Goal: Use online tool/utility: Utilize a website feature to perform a specific function

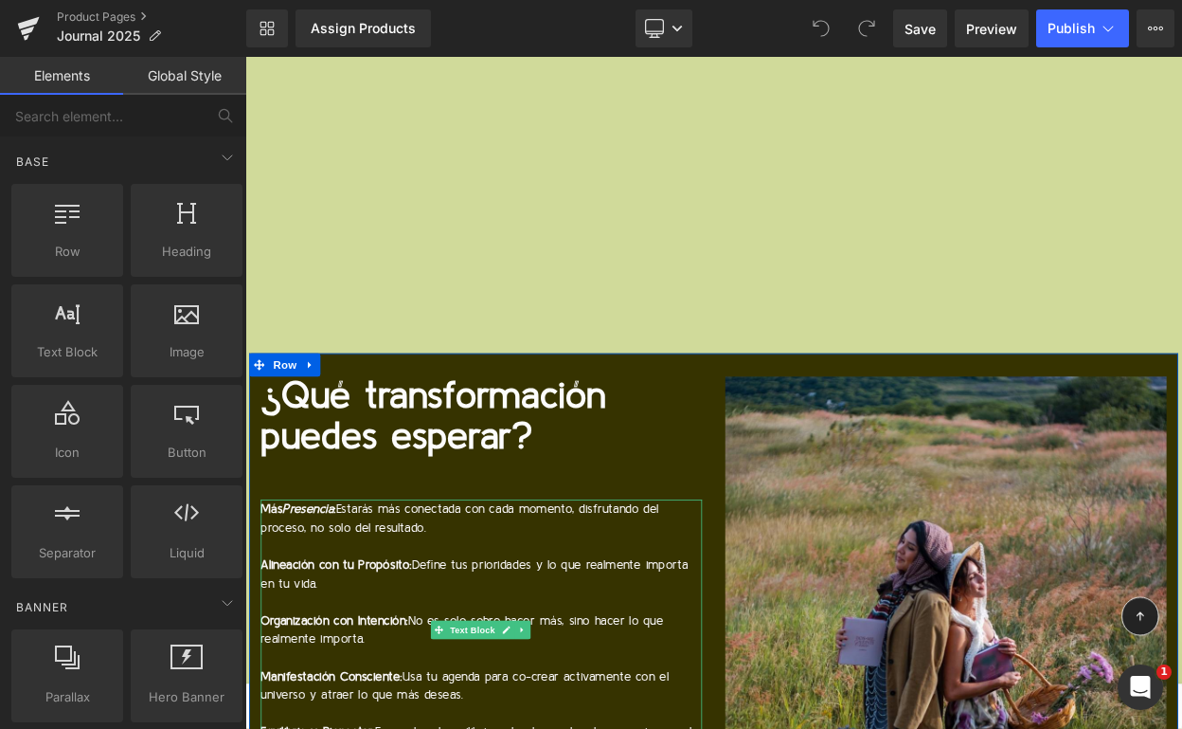
scroll to position [14640, 0]
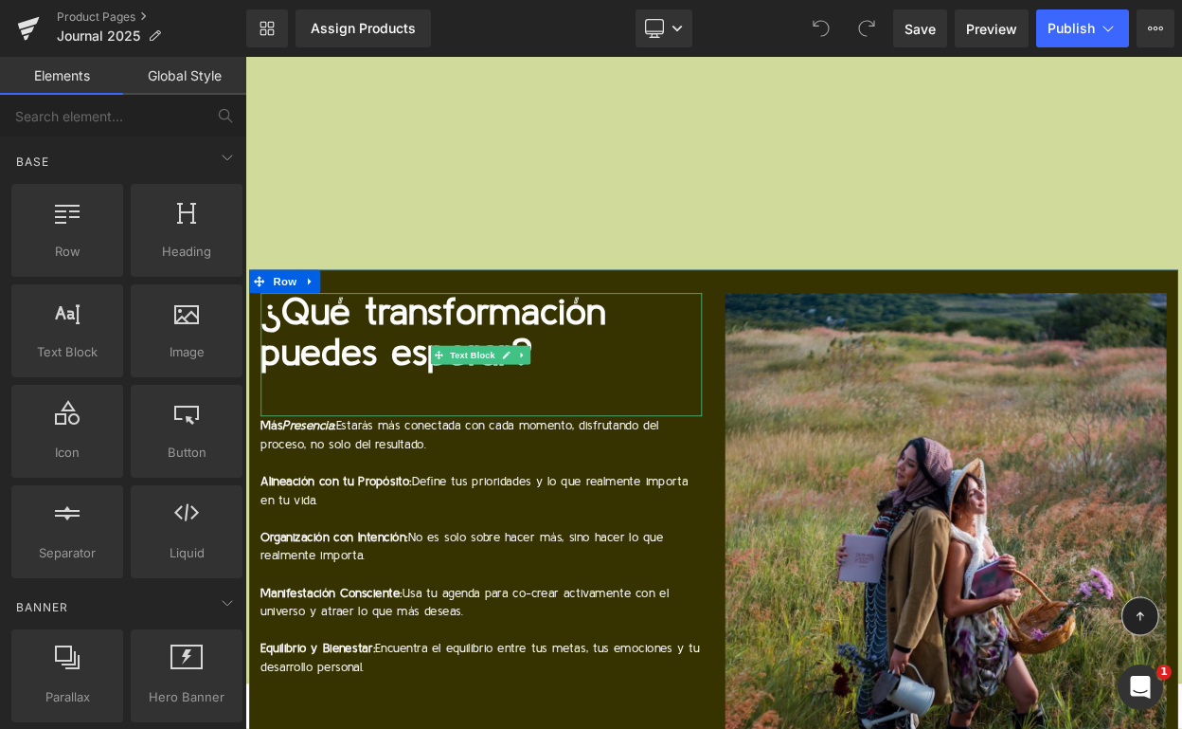
click at [393, 346] on p "¿Qué transformación puedes esperar?" at bounding box center [534, 396] width 540 height 100
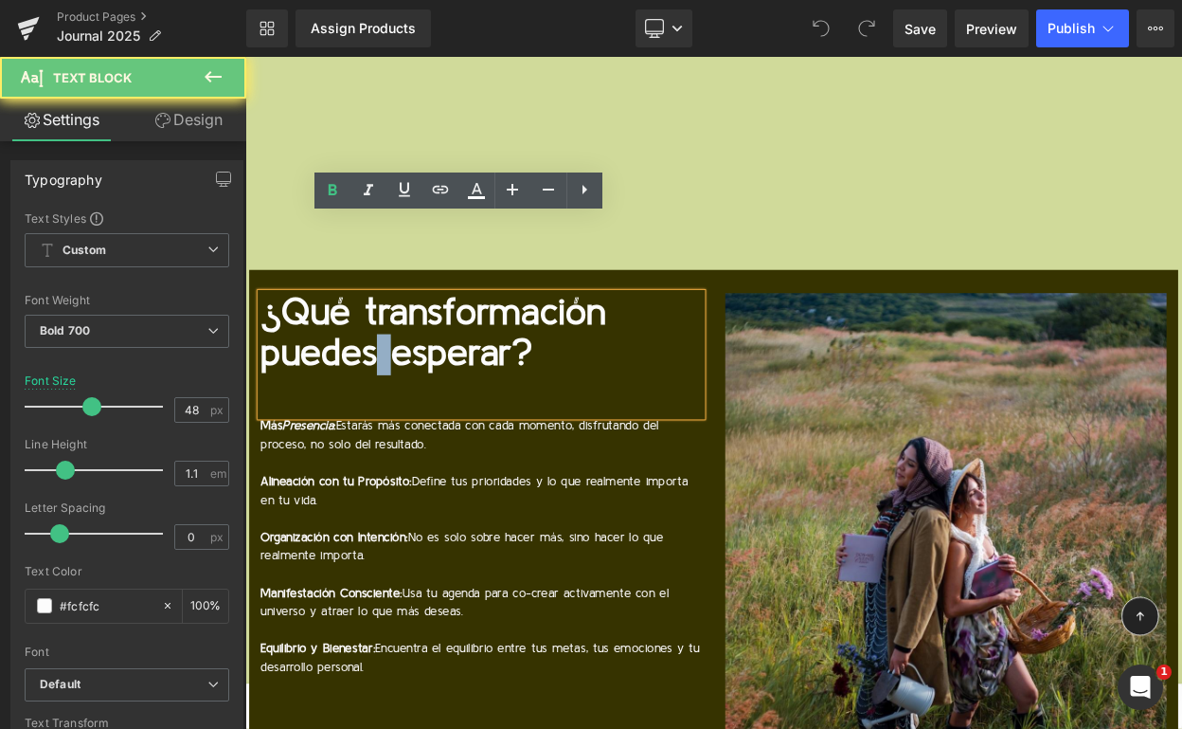
click at [393, 346] on p "¿Qué transformación puedes esperar?" at bounding box center [534, 396] width 540 height 100
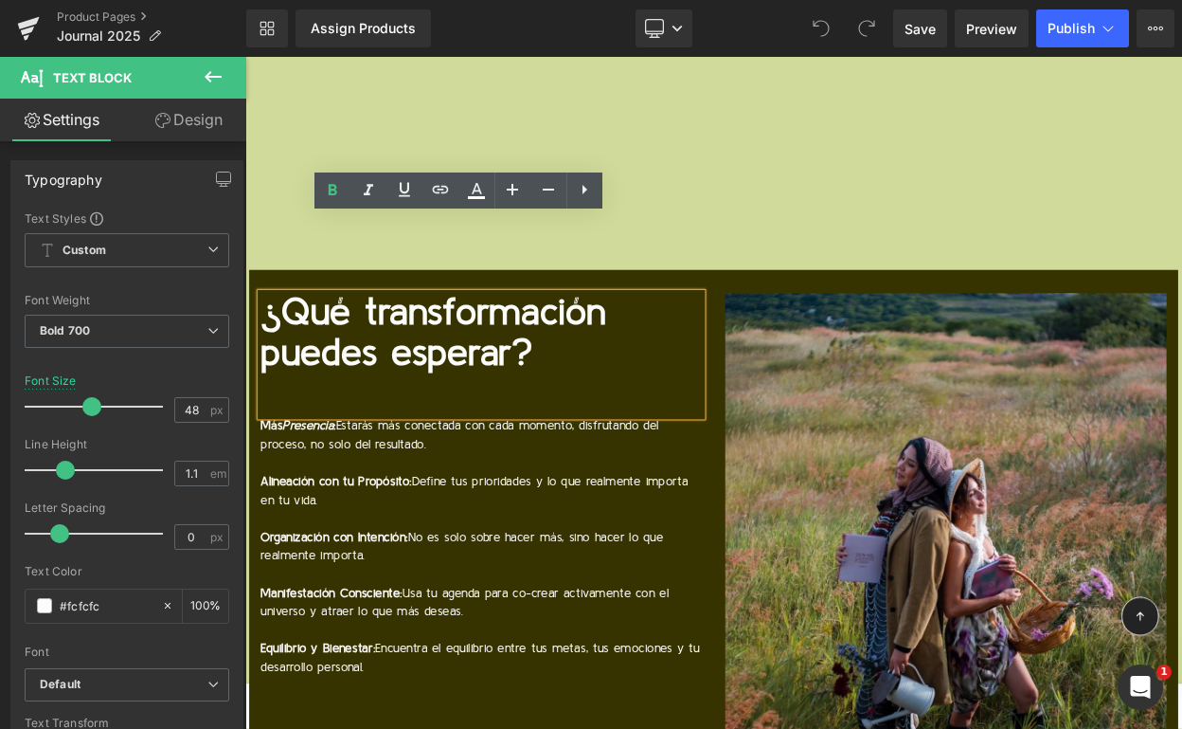
click at [497, 346] on p "¿Qué transformación puedes esperar?" at bounding box center [534, 396] width 540 height 100
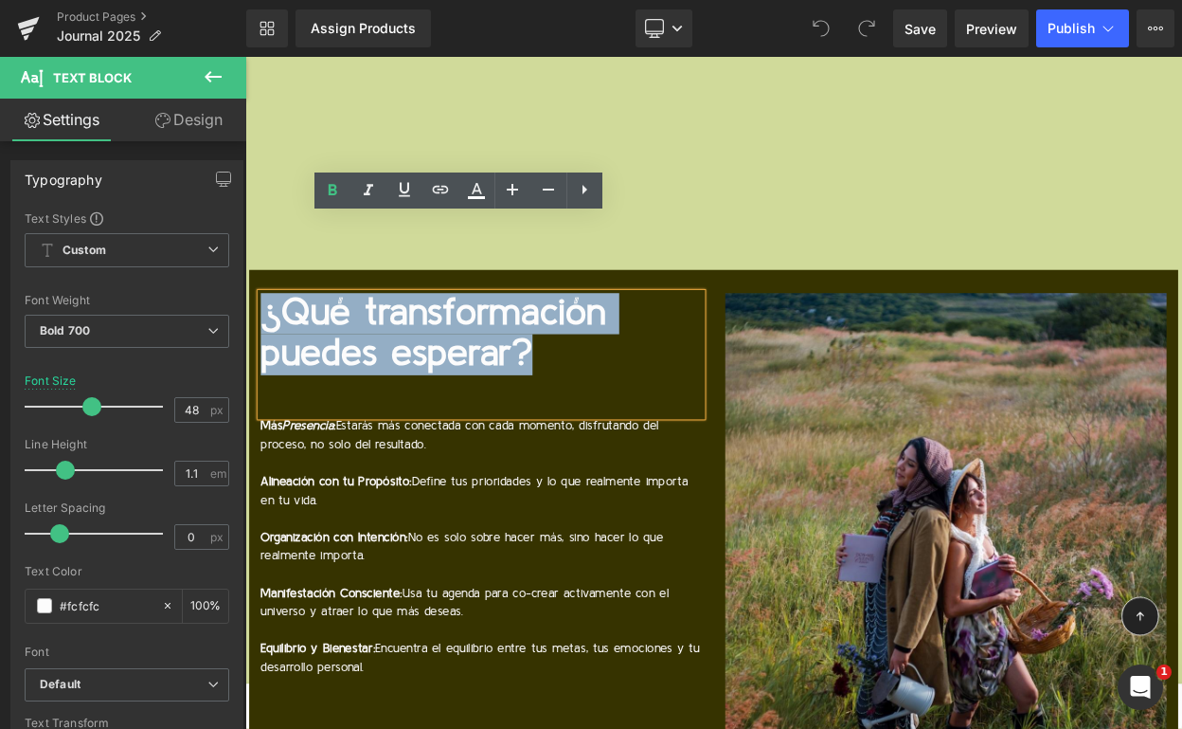
drag, startPoint x: 610, startPoint y: 312, endPoint x: 486, endPoint y: 297, distance: 125.0
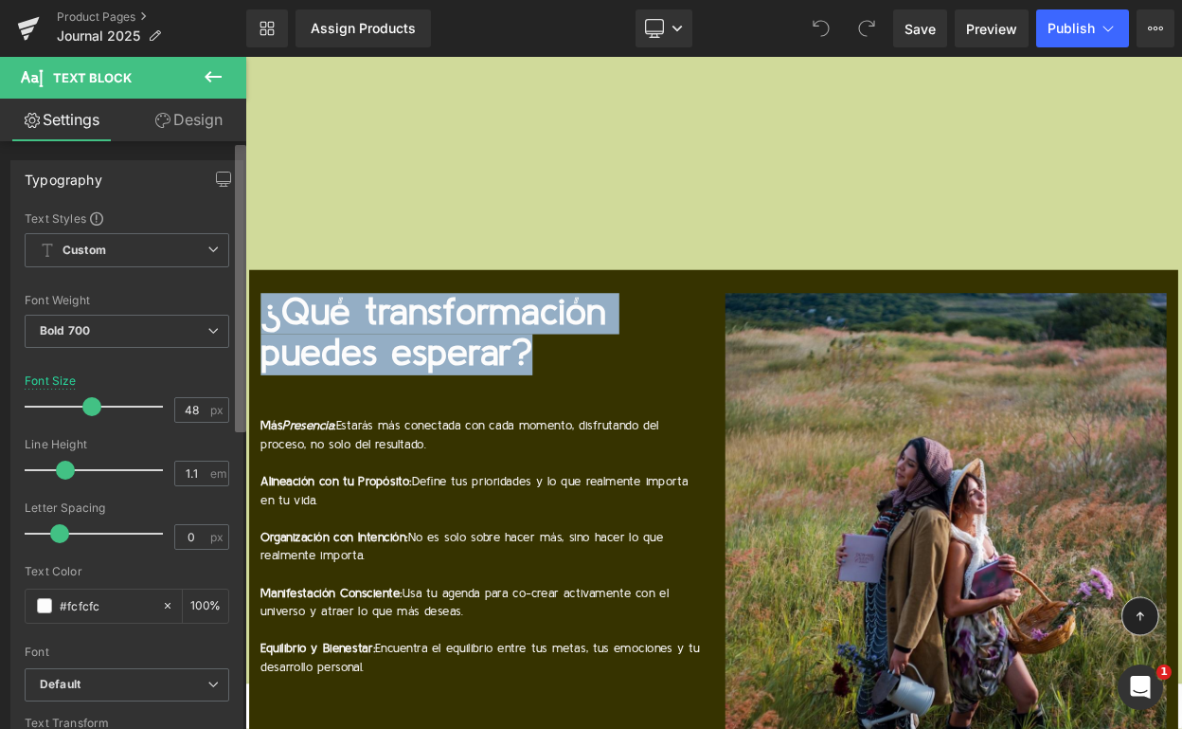
copy p "¿Qué transformación puedes esperar?"
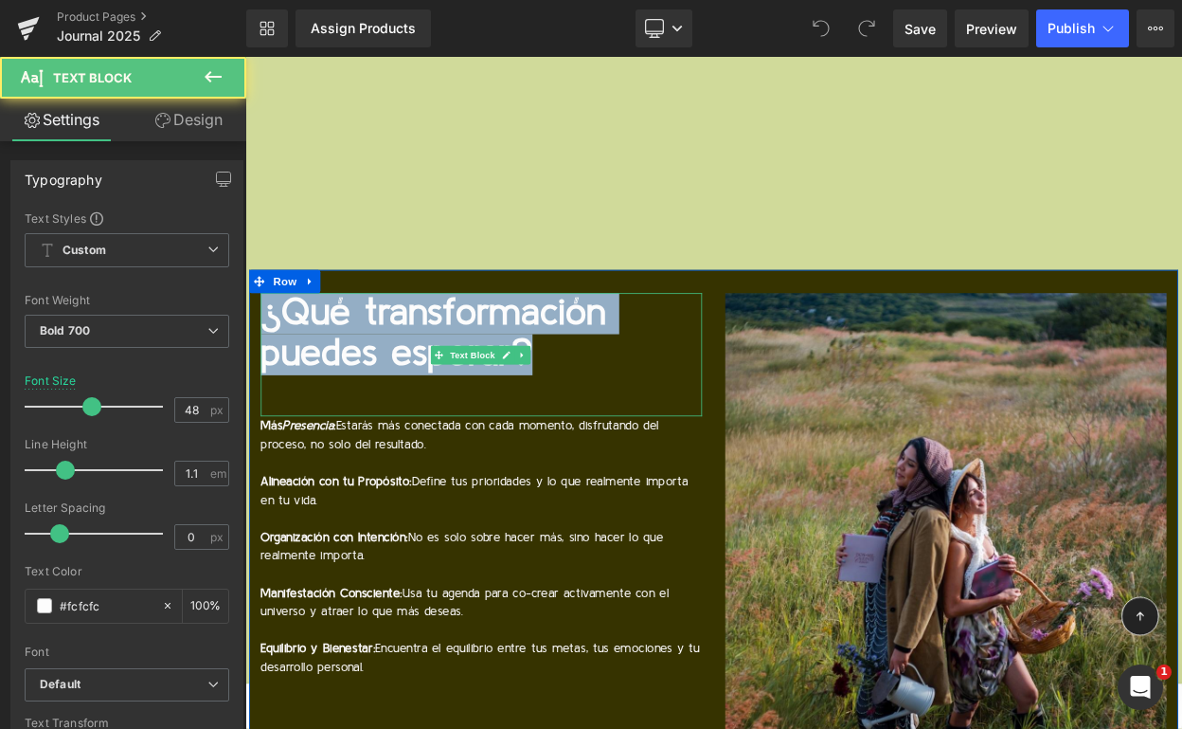
click at [438, 346] on p "¿Qué transformación puedes esperar?" at bounding box center [534, 396] width 540 height 100
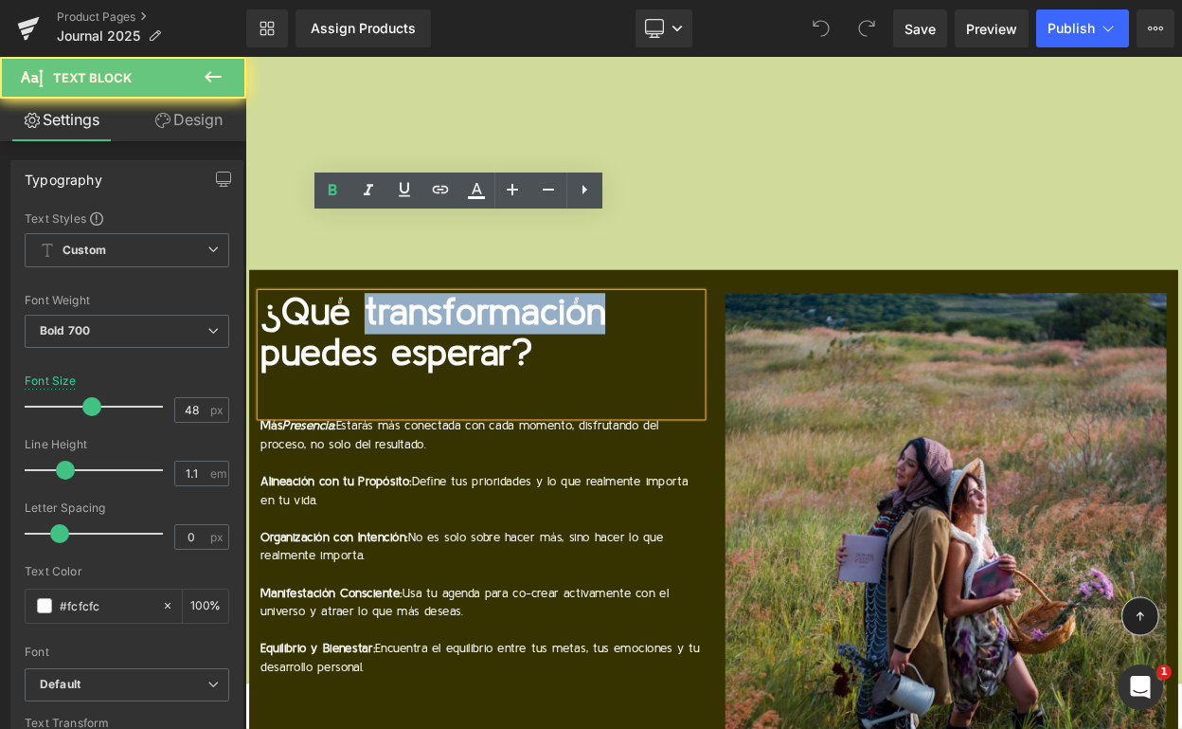
click at [438, 346] on p "¿Qué transformación puedes esperar?" at bounding box center [534, 396] width 540 height 100
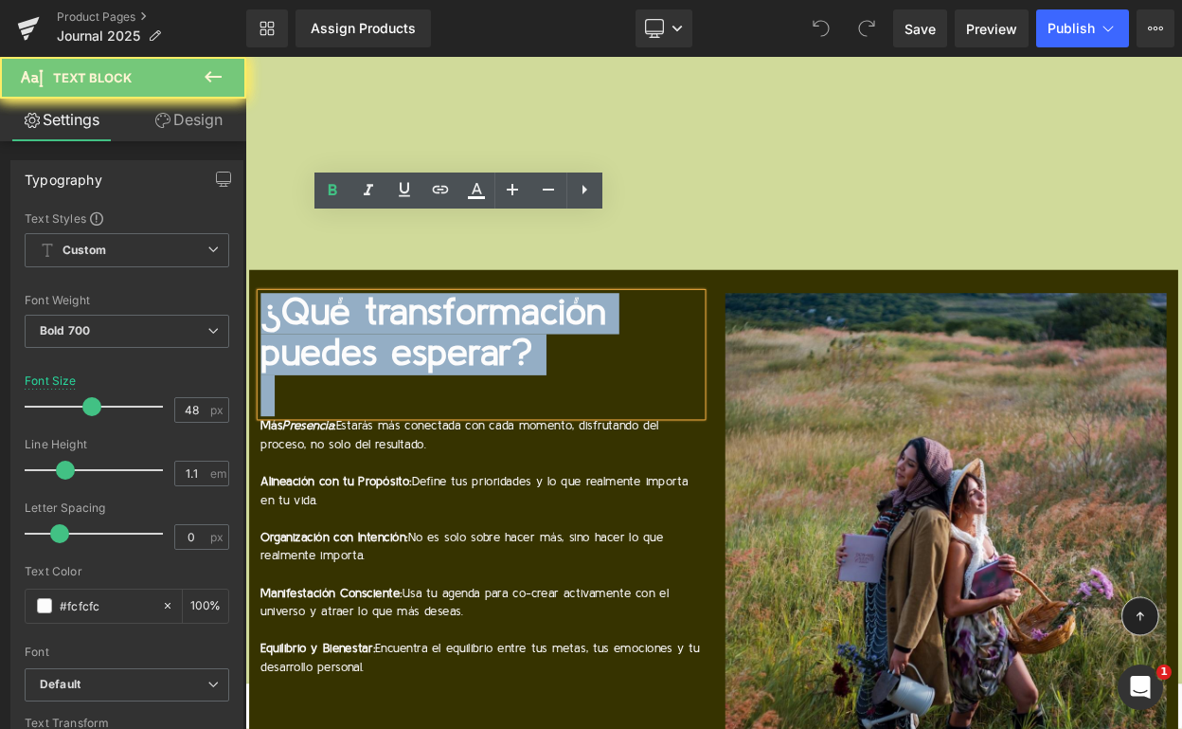
click at [438, 346] on p "¿Qué transformación puedes esperar?" at bounding box center [534, 396] width 540 height 100
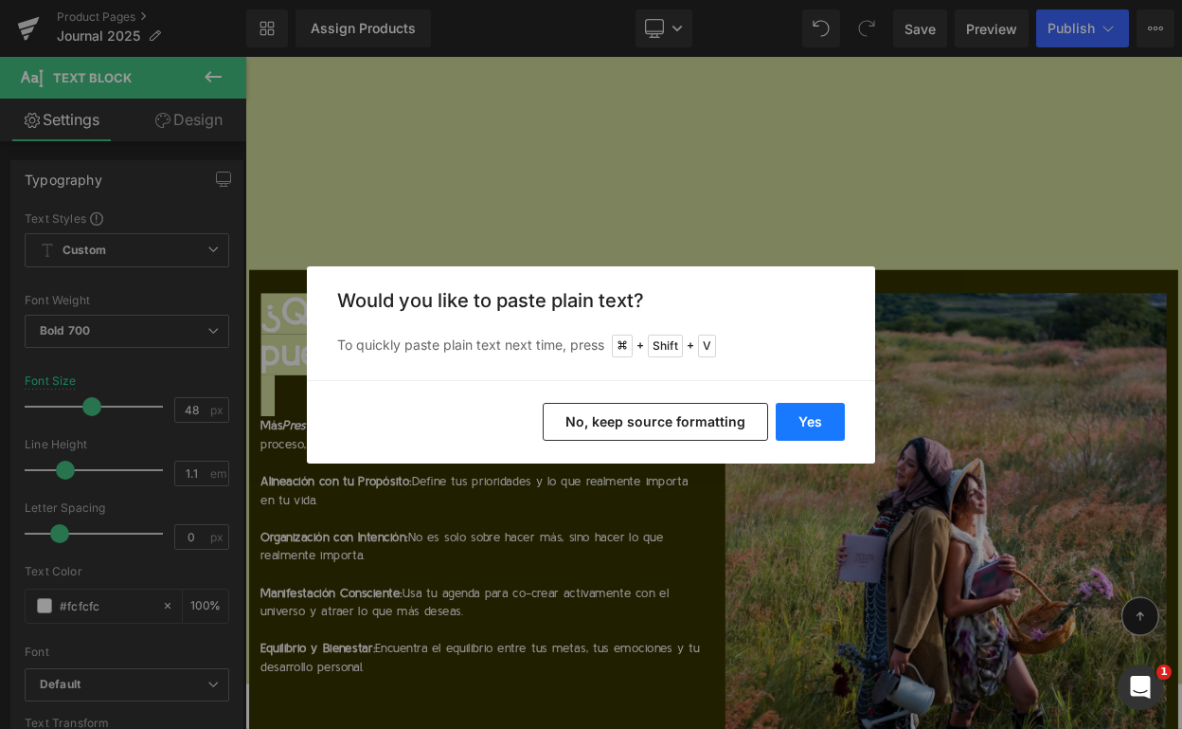
drag, startPoint x: 192, startPoint y: 247, endPoint x: 799, endPoint y: 418, distance: 629.9
click at [799, 418] on button "Yes" at bounding box center [810, 422] width 69 height 38
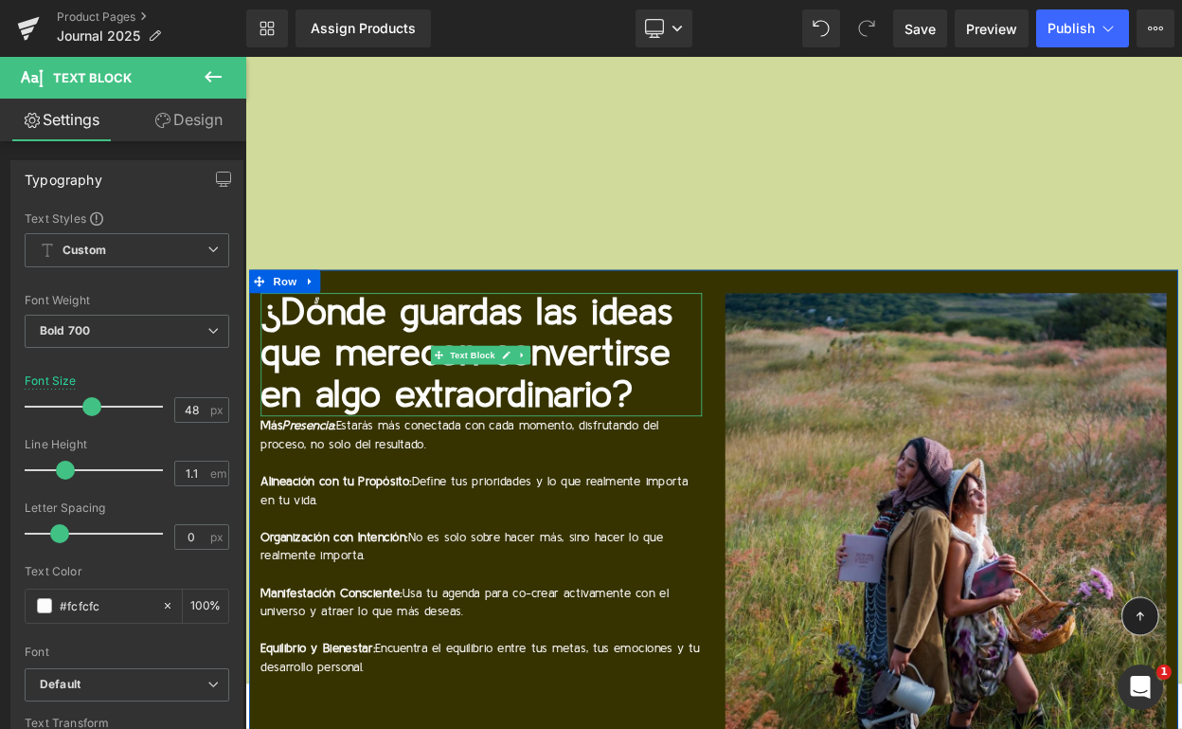
click at [615, 346] on p "¿Dónde guardas las ideas que merecen convertirse en algo extraordinario?" at bounding box center [534, 421] width 540 height 150
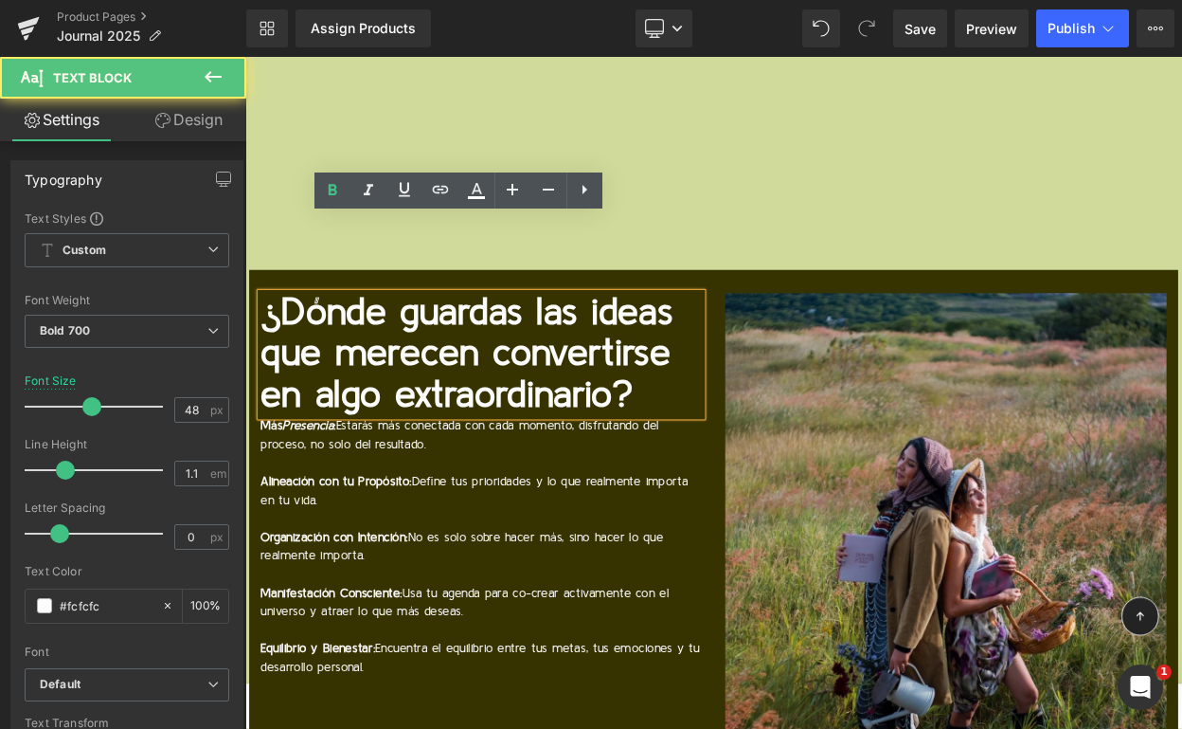
drag, startPoint x: 1044, startPoint y: 475, endPoint x: 616, endPoint y: 280, distance: 470.3
click at [616, 346] on p "¿Dónde guardas las ideas que merecen convertirse en algo extraordinario?" at bounding box center [534, 421] width 540 height 150
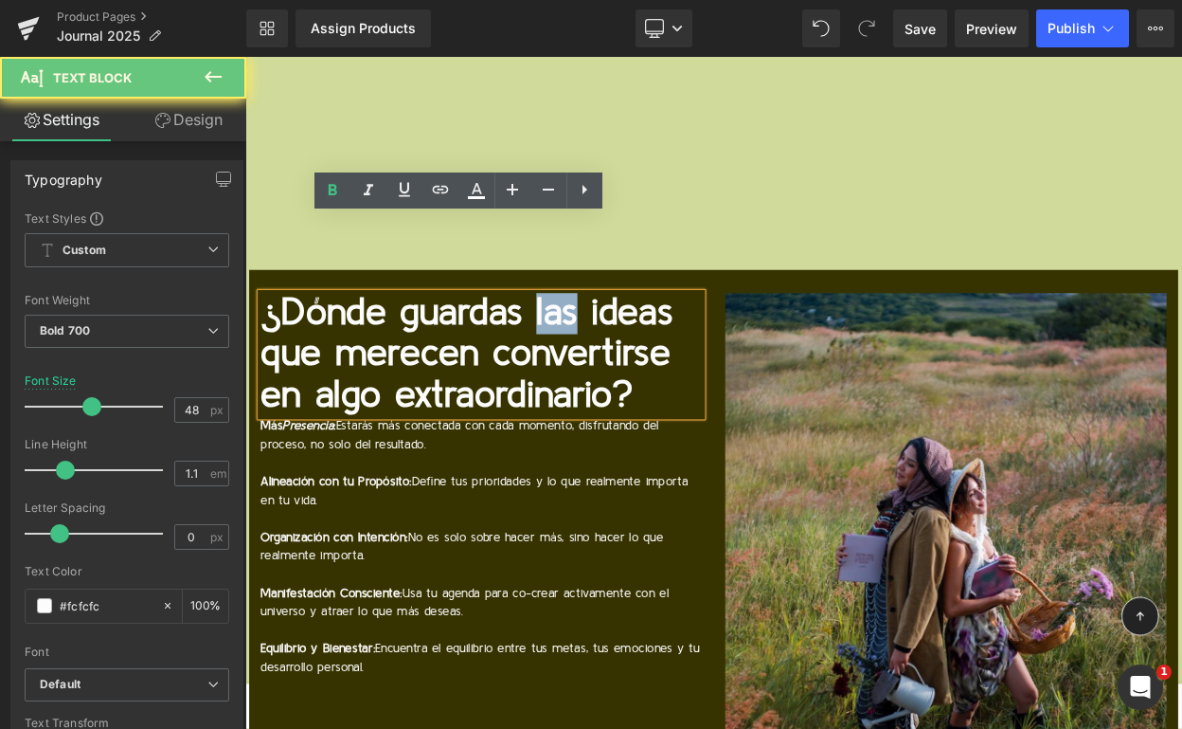
click at [616, 346] on p "¿Dónde guardas las ideas que merecen convertirse en algo extraordinario?" at bounding box center [534, 421] width 540 height 150
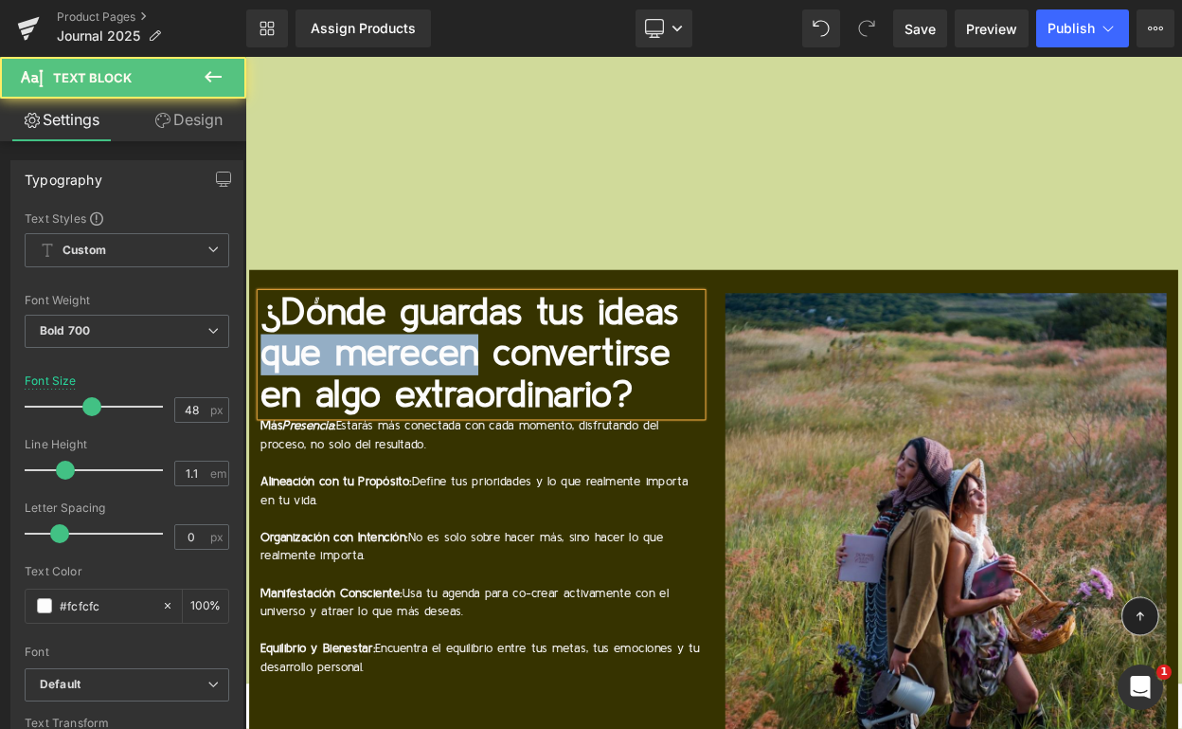
drag, startPoint x: 616, startPoint y: 280, endPoint x: 527, endPoint y: 333, distance: 103.2
click at [527, 346] on p "¿Dónde guardas tus ideas que merecen convertirse en algo extraordinario?" at bounding box center [534, 421] width 540 height 150
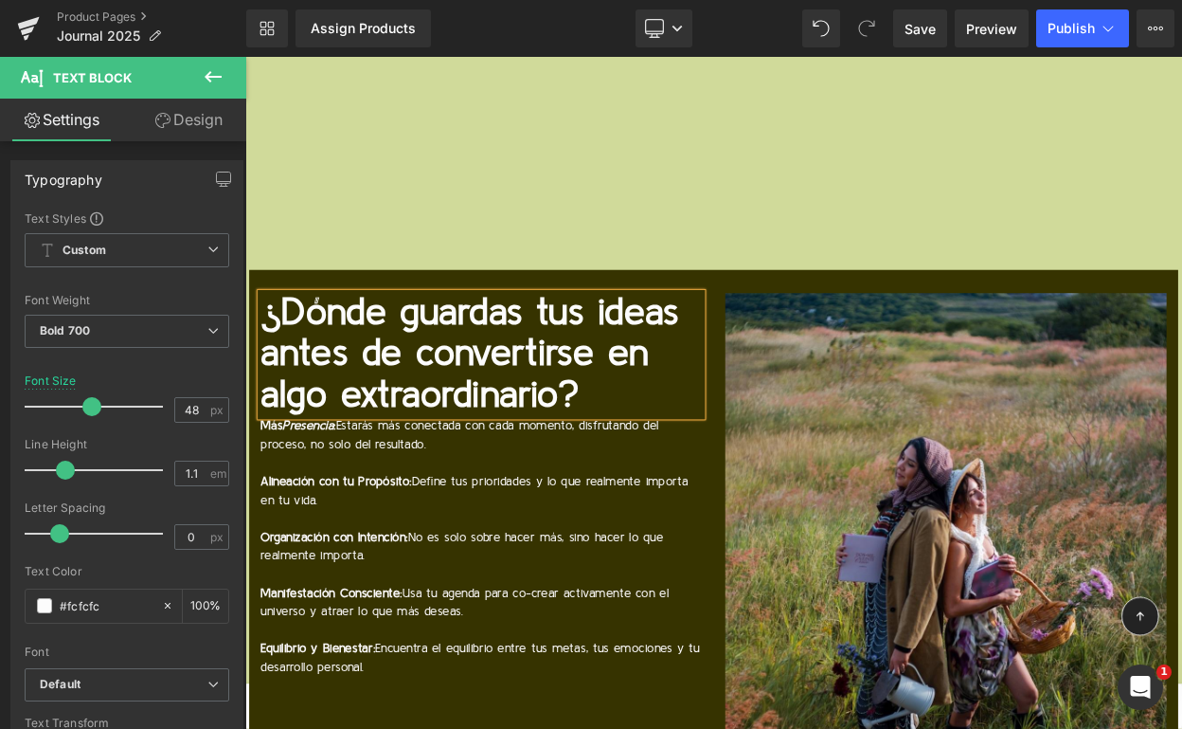
click at [670, 382] on p "¿Dónde guardas tus ideas antes de convertirse en algo extraordinario?" at bounding box center [534, 421] width 540 height 150
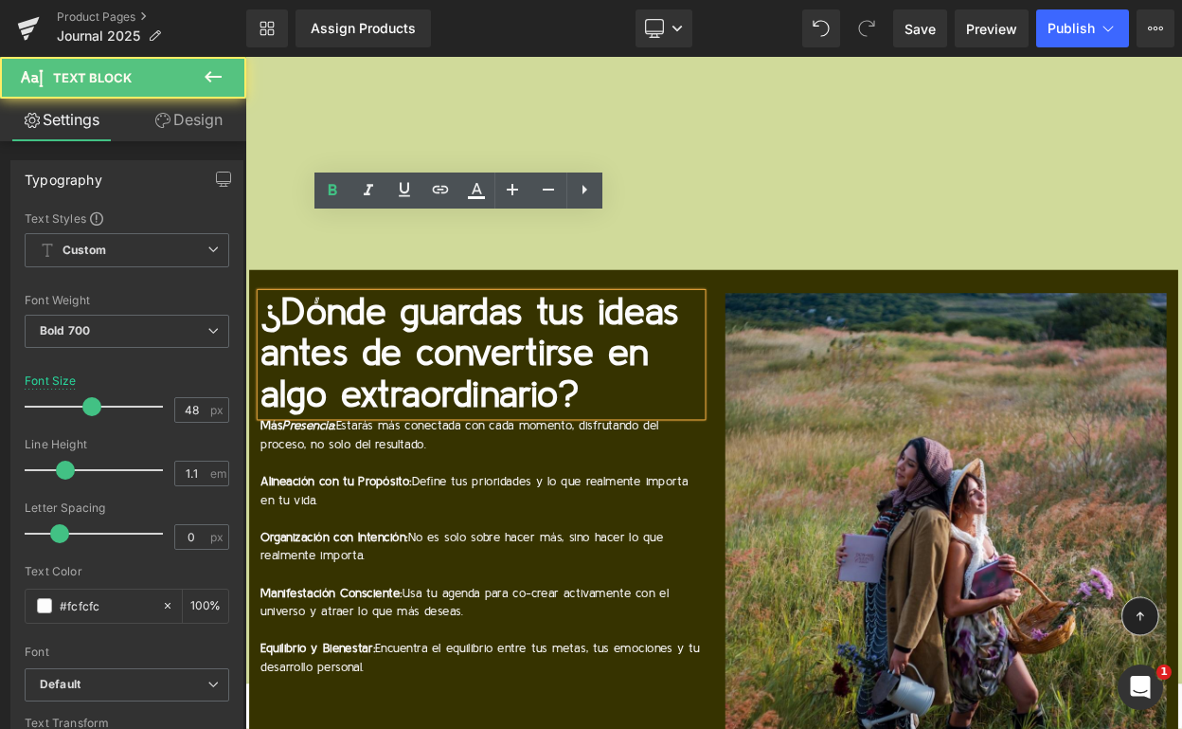
click at [572, 565] on p "Alineación con tu Propósito: Define tus prioridades y lo que realmente importa …" at bounding box center [534, 587] width 540 height 45
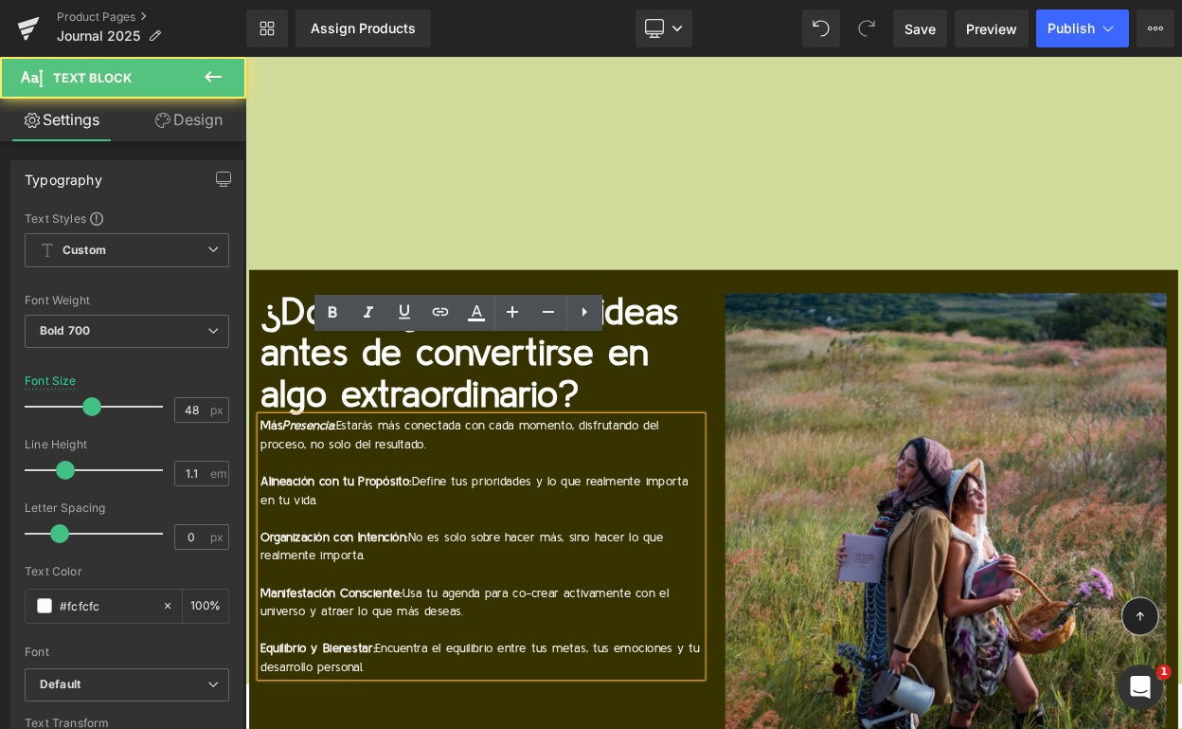
click at [710, 346] on p "¿Dónde guardas tus ideas antes de convertirse en algo extraordinario?" at bounding box center [534, 421] width 540 height 150
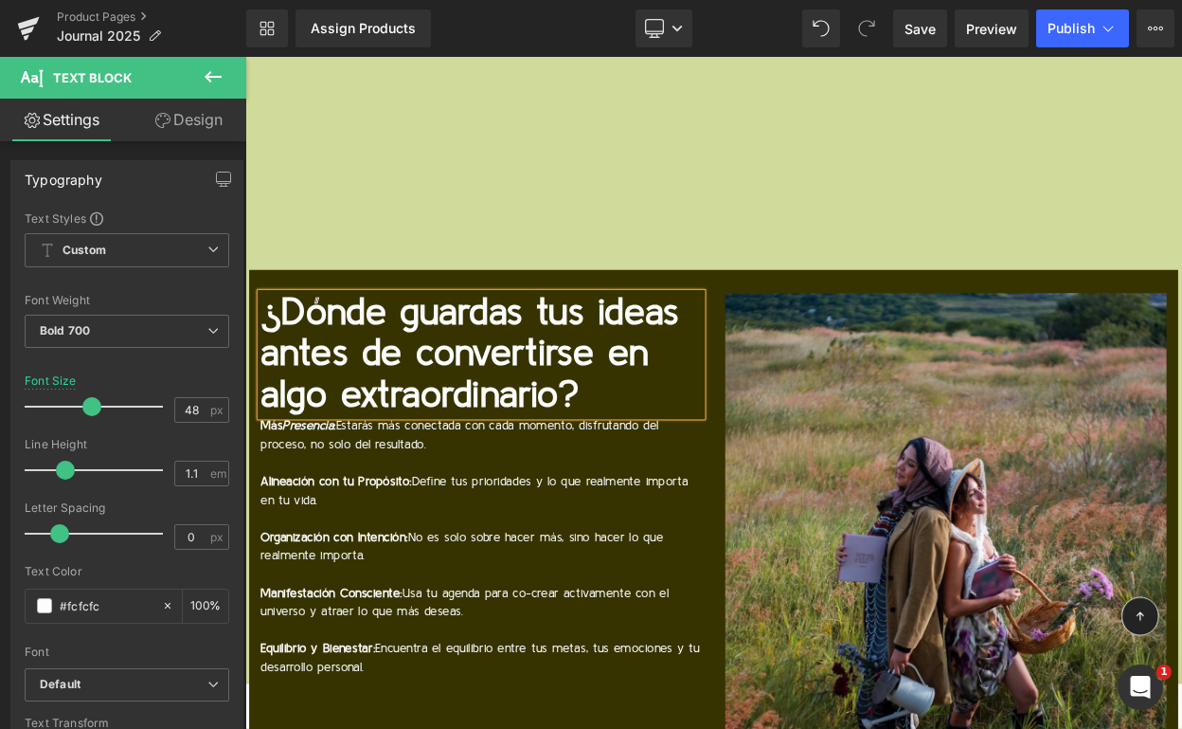
click at [172, 105] on link "Design" at bounding box center [188, 120] width 123 height 43
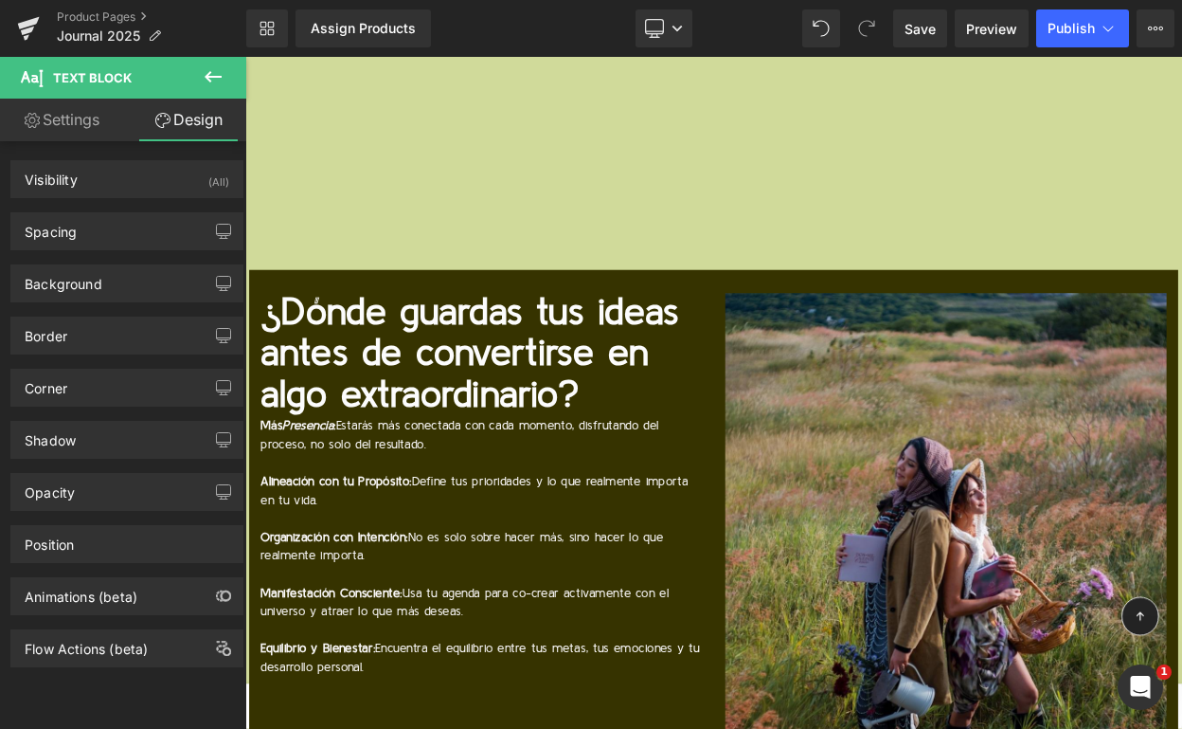
click at [142, 238] on div "Spacing" at bounding box center [126, 231] width 231 height 36
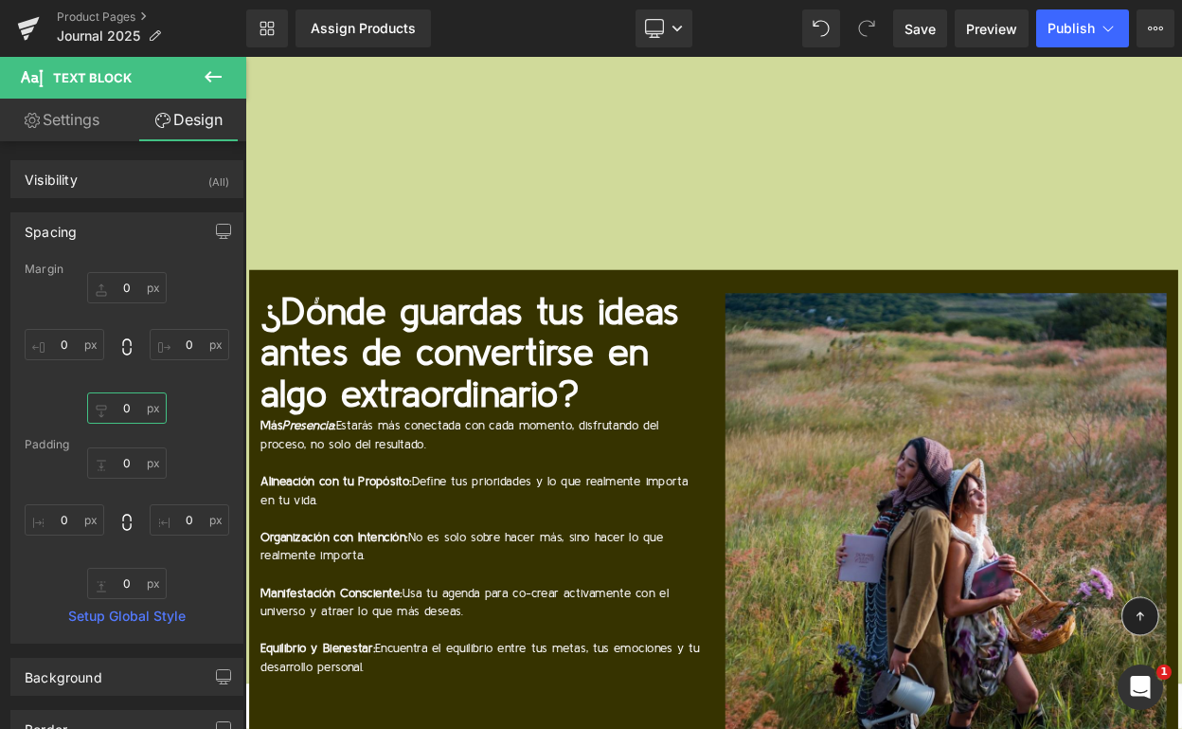
click at [122, 403] on input "0" at bounding box center [127, 407] width 80 height 31
type input "19"
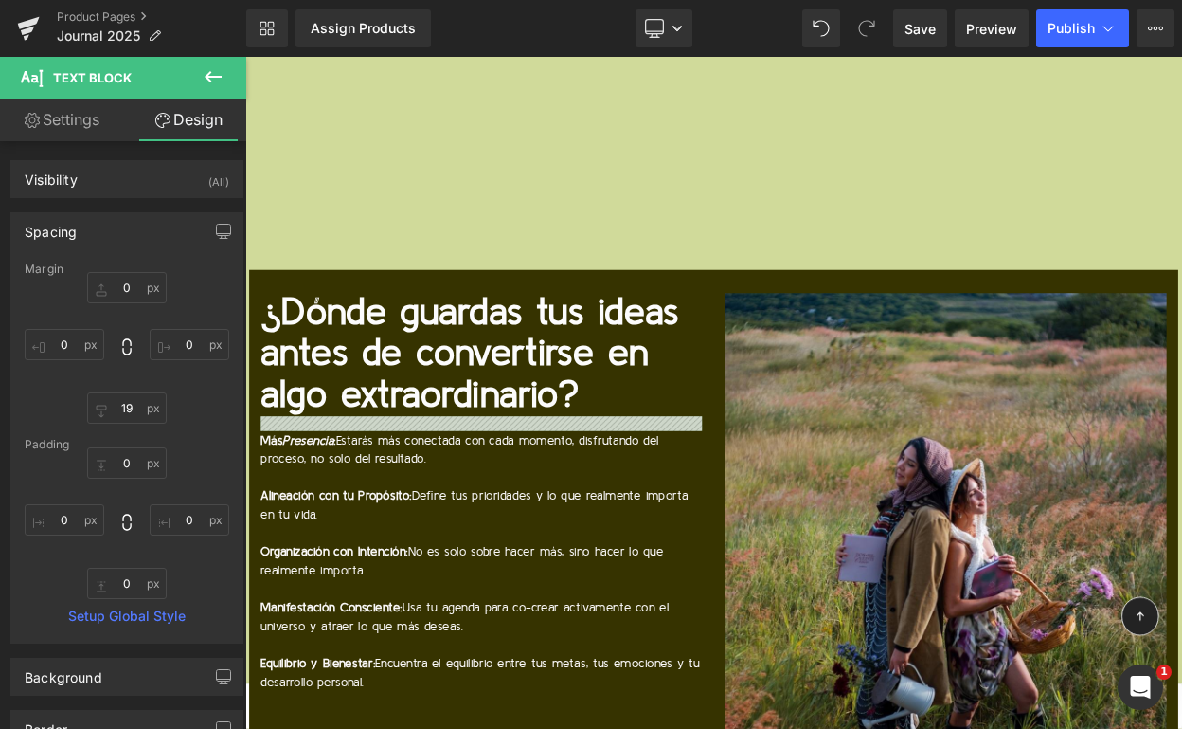
drag, startPoint x: 527, startPoint y: 333, endPoint x: 327, endPoint y: 481, distance: 249.2
click at [327, 560] on p at bounding box center [534, 571] width 540 height 23
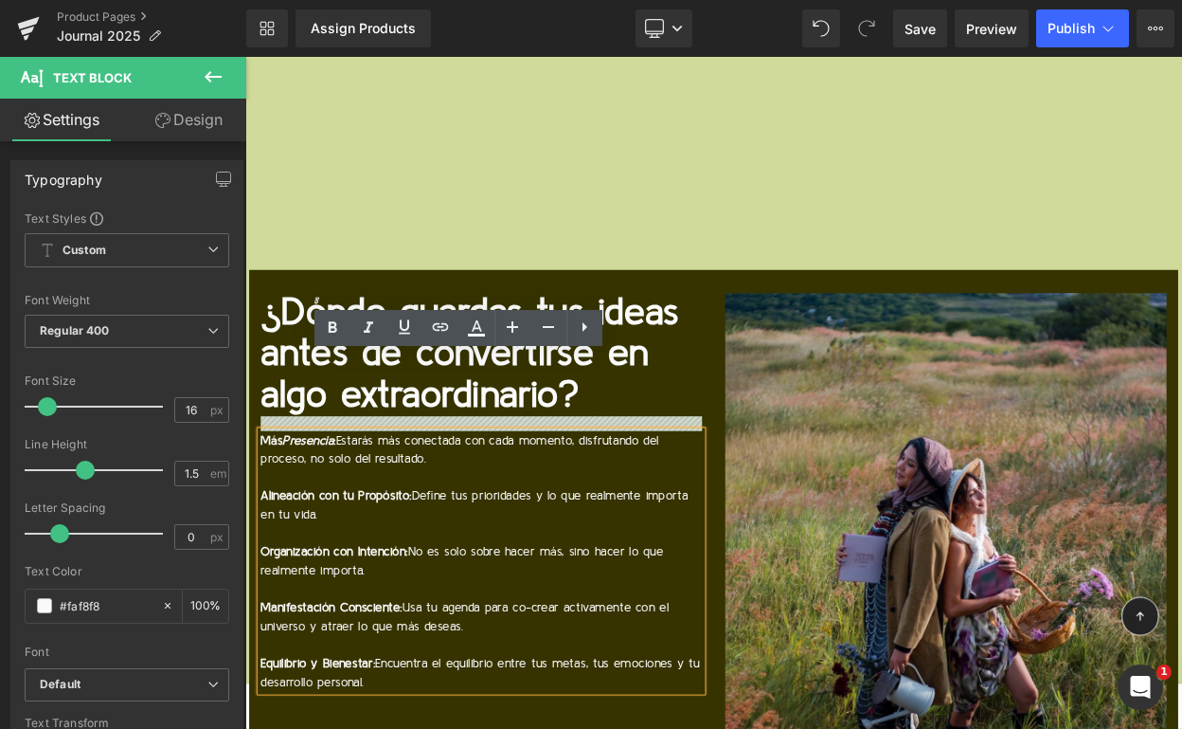
click at [283, 514] on p "Más Presencia : Estarás más conectada con cada momento, disfrutando del proceso…" at bounding box center [534, 536] width 540 height 45
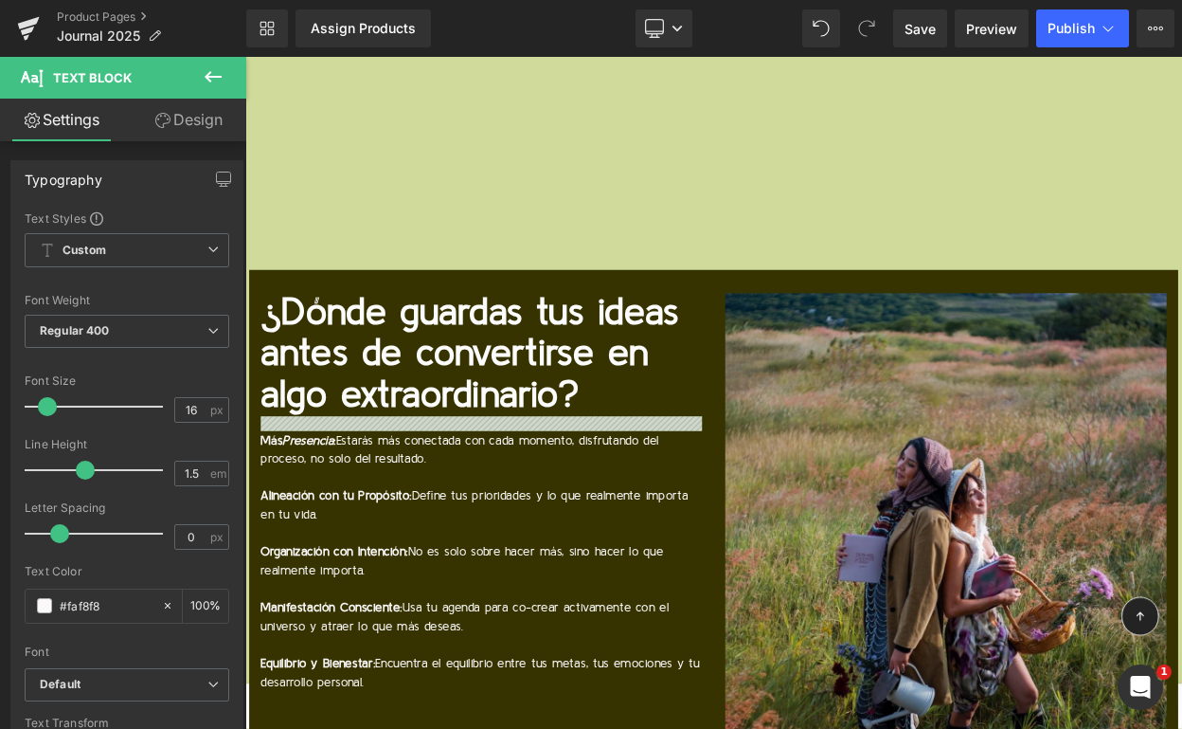
click at [869, 25] on icon at bounding box center [866, 28] width 17 height 17
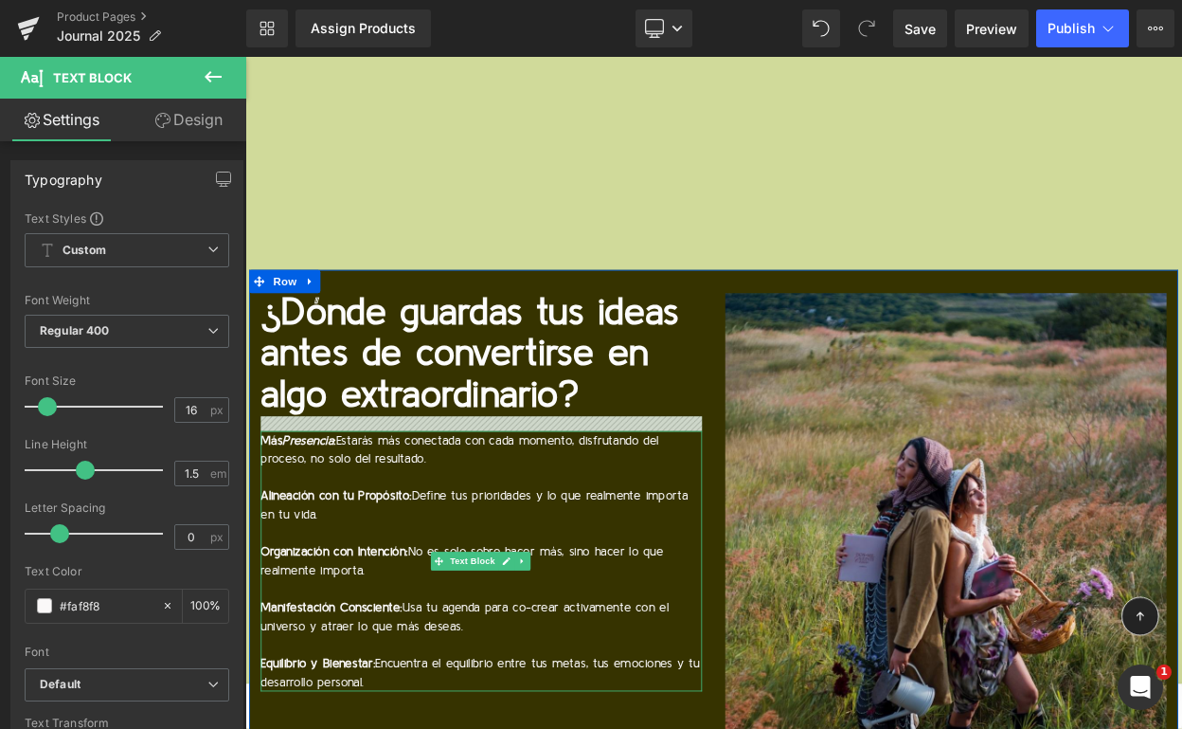
click at [431, 496] on div at bounding box center [534, 505] width 540 height 18
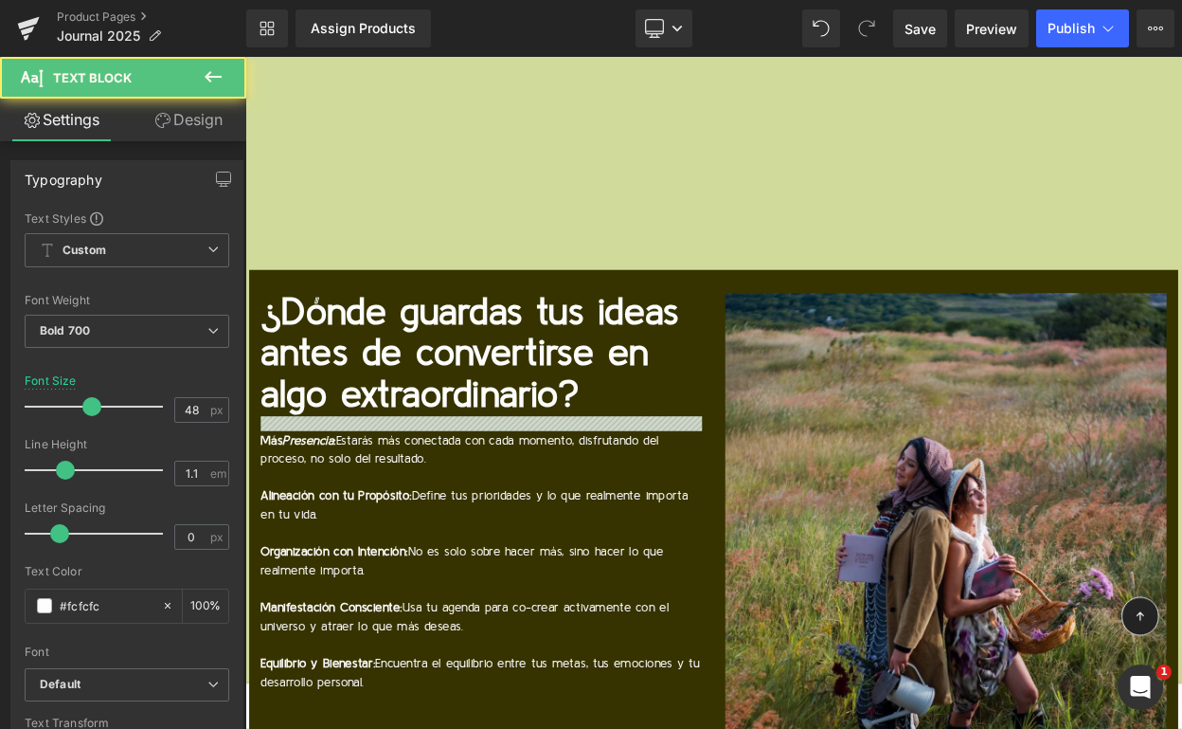
click at [181, 125] on link "Design" at bounding box center [188, 120] width 123 height 43
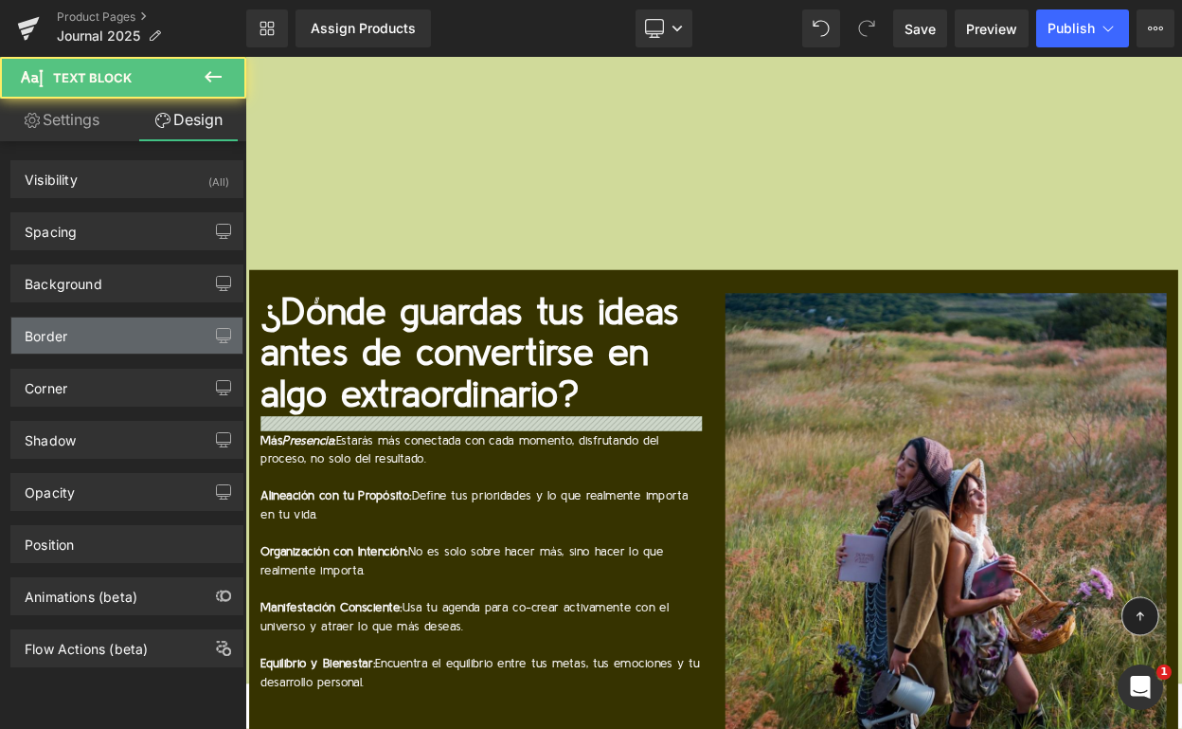
type input "0"
type input "19"
type input "0"
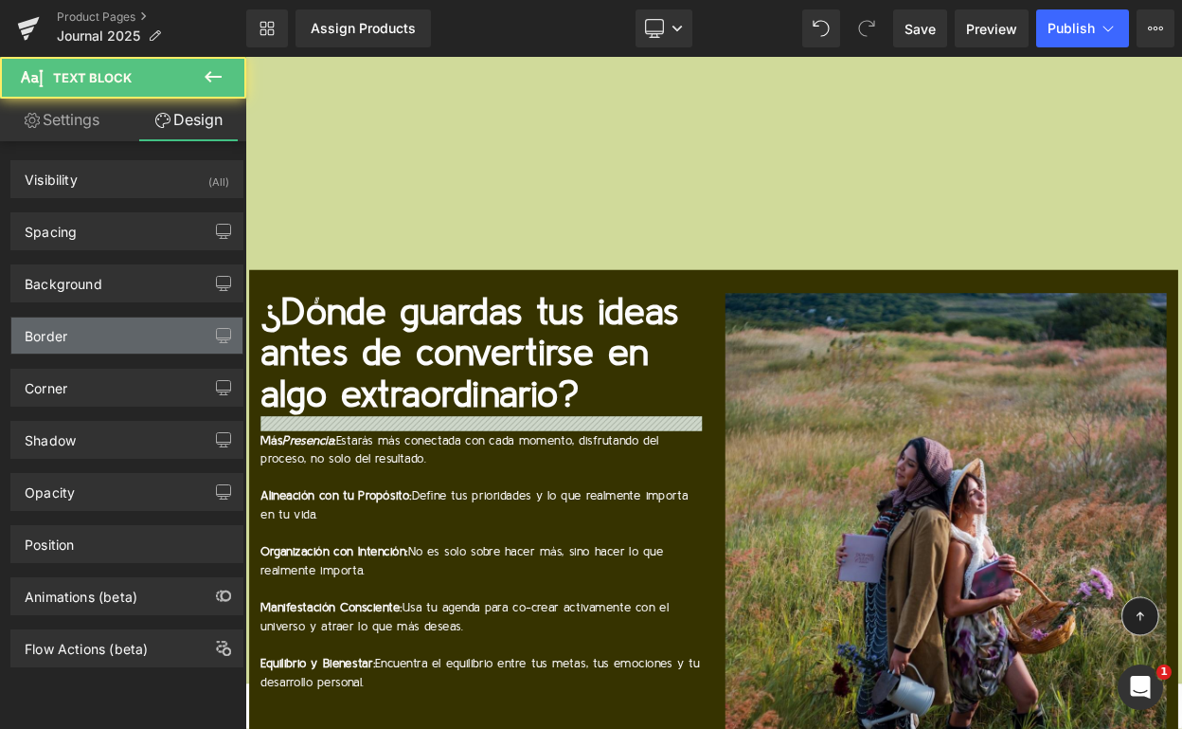
type input "0"
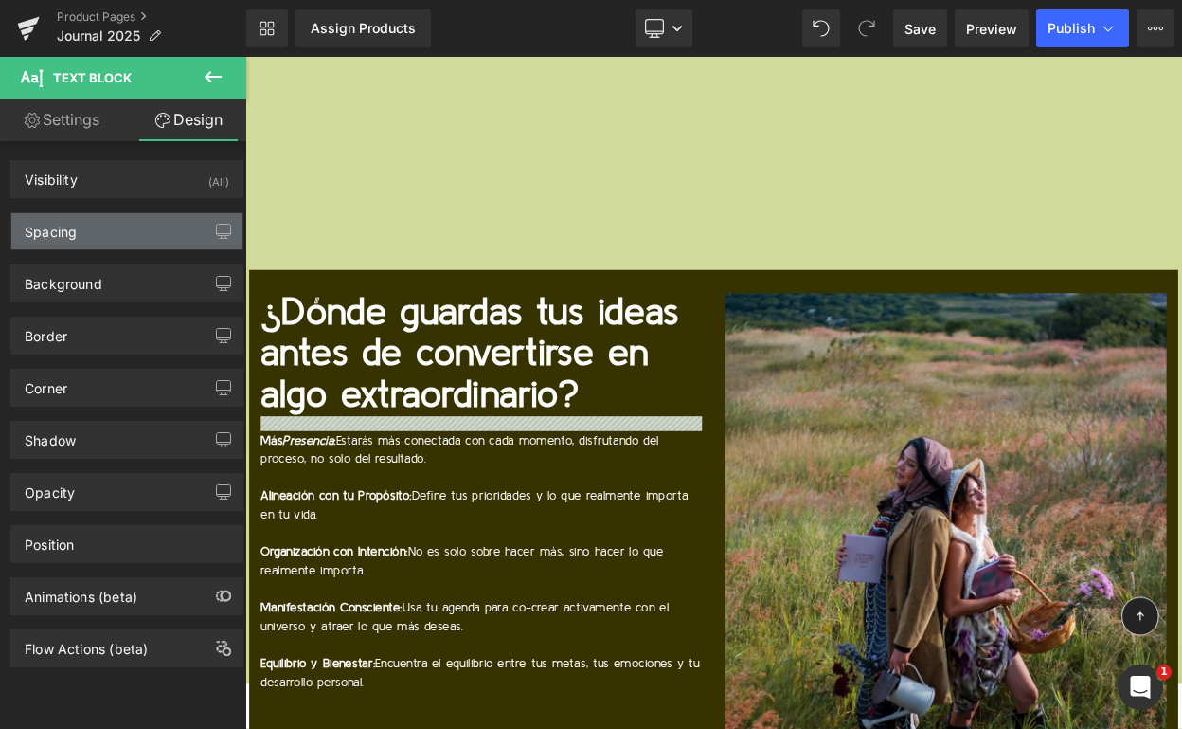
click at [144, 246] on div "Spacing" at bounding box center [126, 231] width 231 height 36
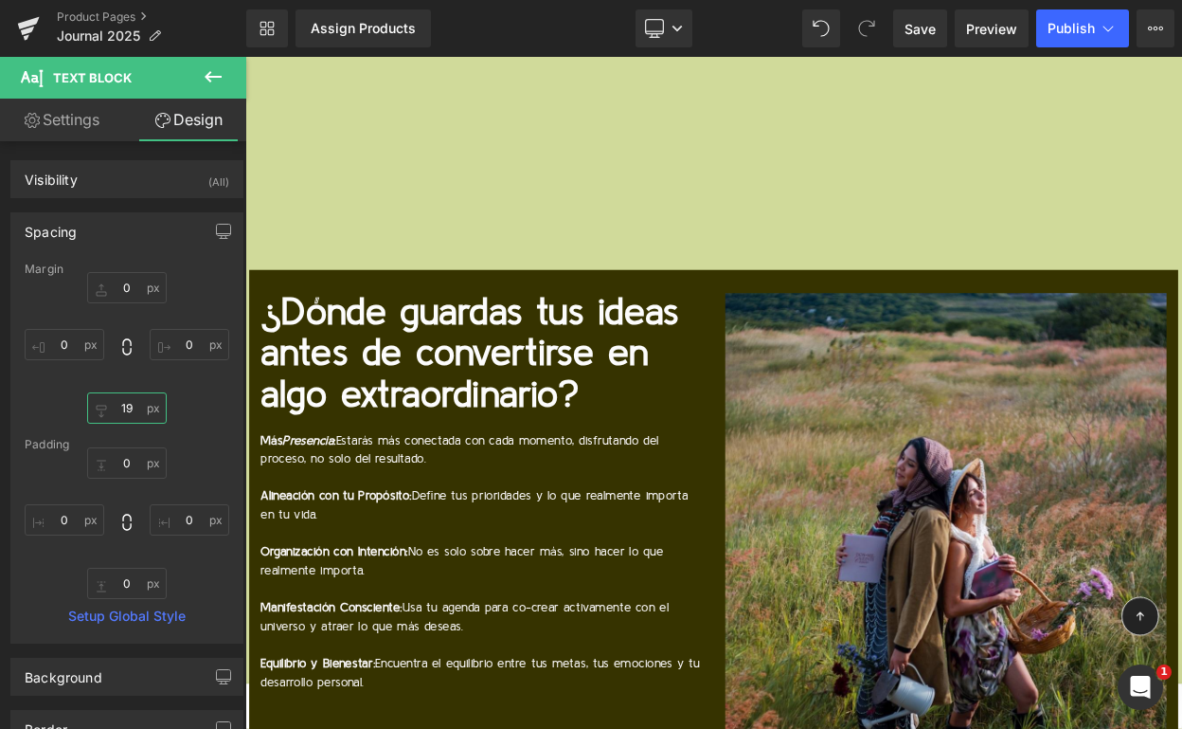
click at [121, 403] on input "19" at bounding box center [127, 407] width 80 height 31
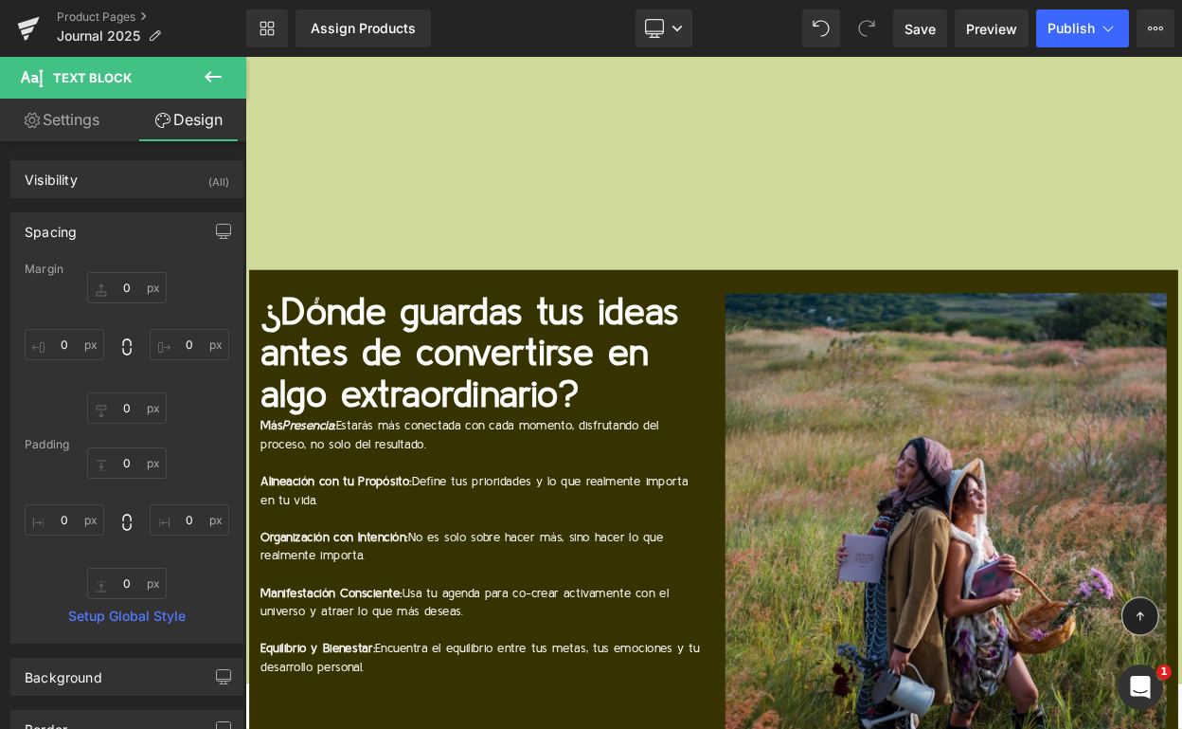
click at [417, 496] on p "Más Presencia : Estarás más conectada con cada momento, disfrutando del proceso…" at bounding box center [534, 518] width 540 height 45
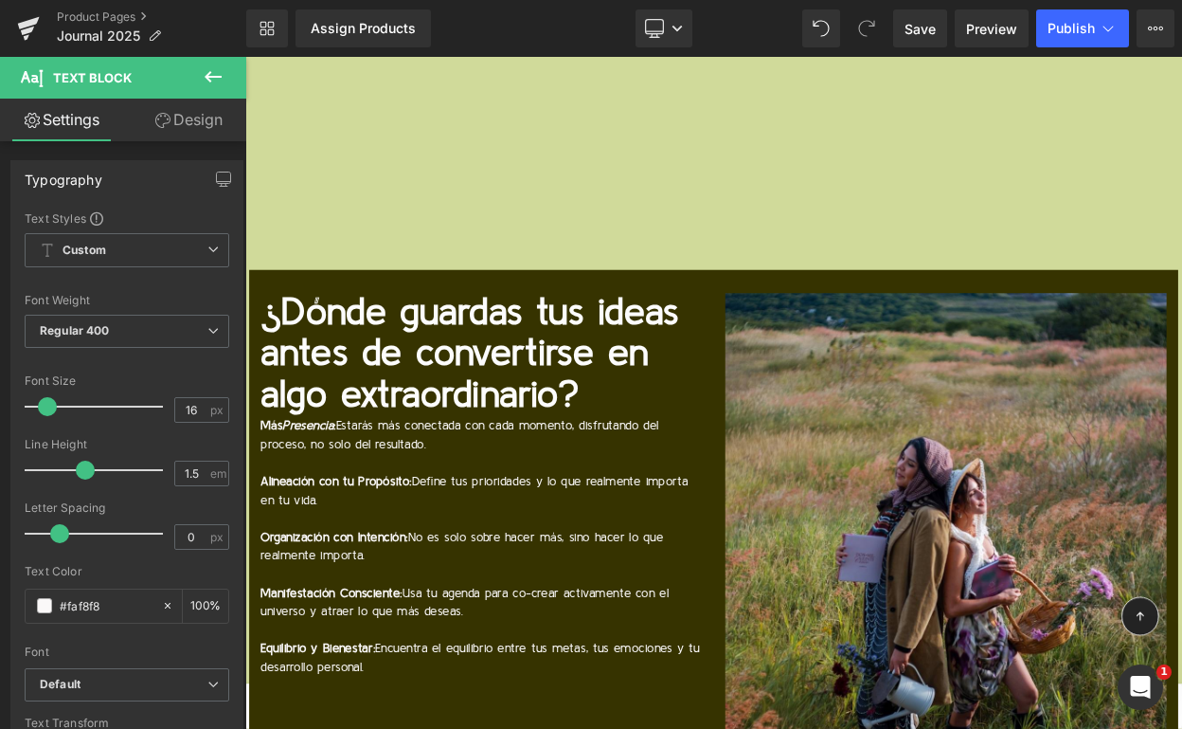
click at [184, 134] on link "Design" at bounding box center [188, 120] width 123 height 43
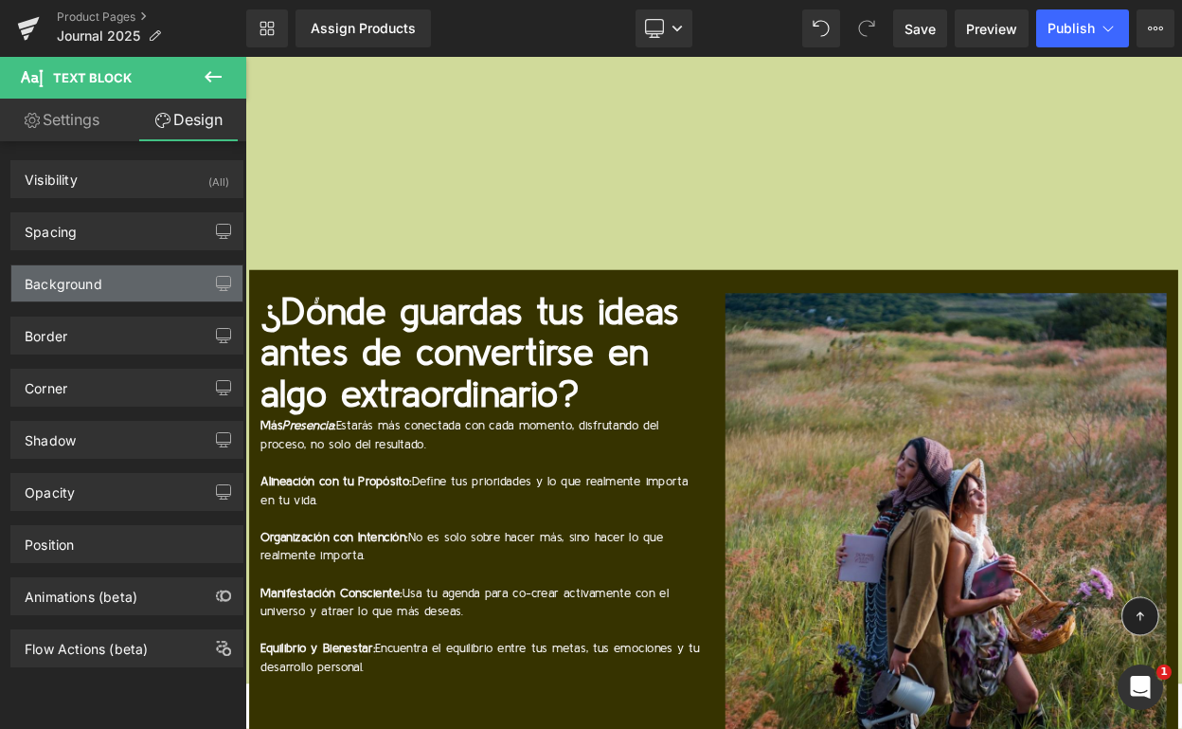
click at [148, 281] on div "Background" at bounding box center [126, 283] width 231 height 36
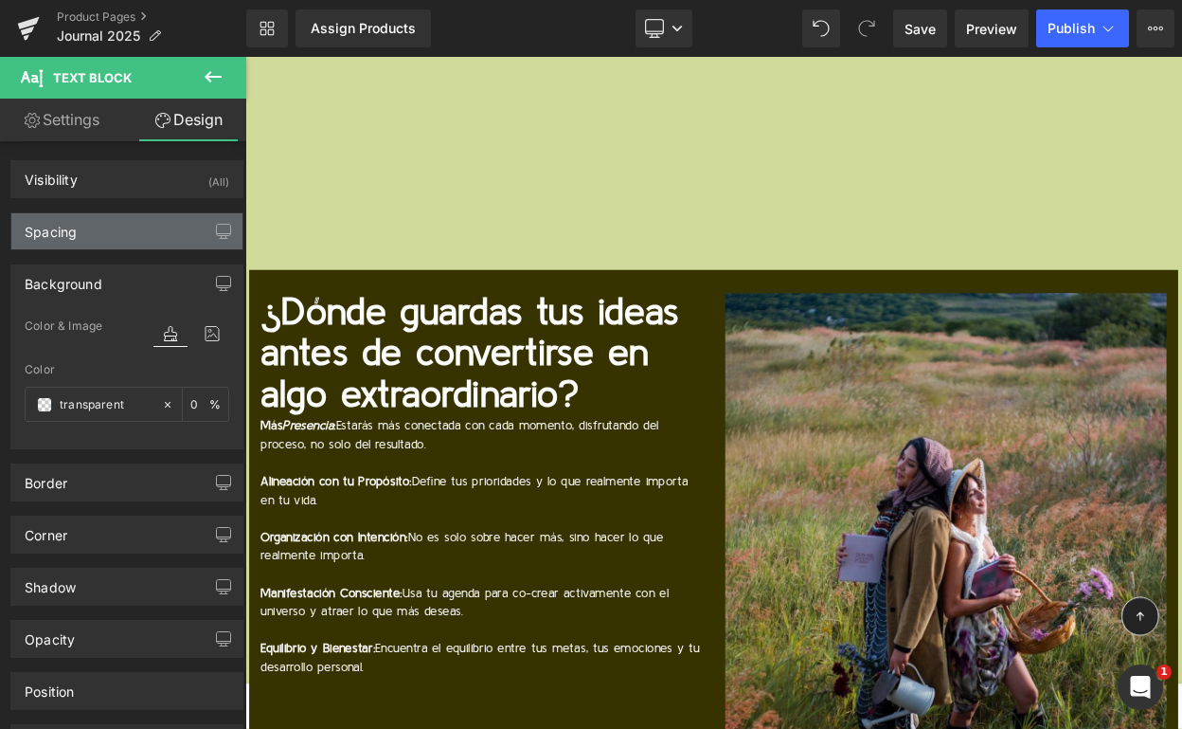
click at [148, 243] on div "Spacing" at bounding box center [126, 231] width 231 height 36
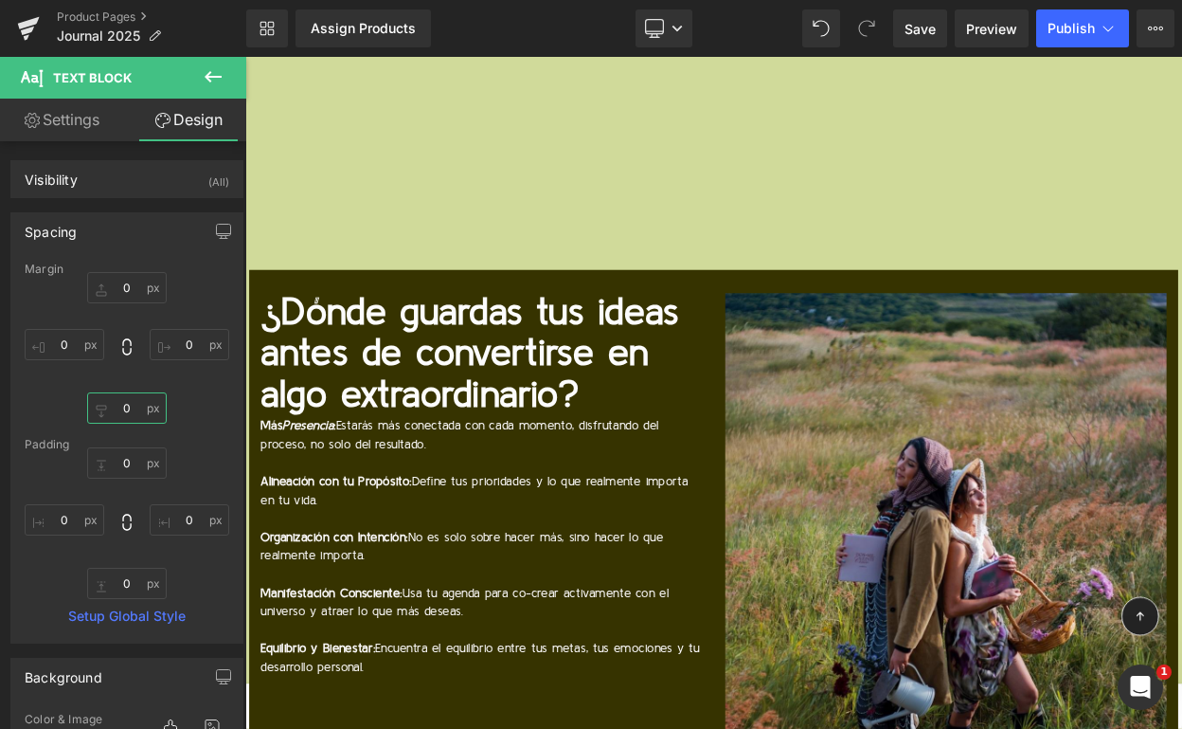
click at [126, 406] on input "0" at bounding box center [127, 407] width 80 height 31
type input "9"
click at [124, 409] on input "9" at bounding box center [127, 407] width 80 height 31
click at [442, 346] on p "¿Dónde guardas tus ideas antes de convertirse en algo extraordinario?" at bounding box center [534, 421] width 540 height 150
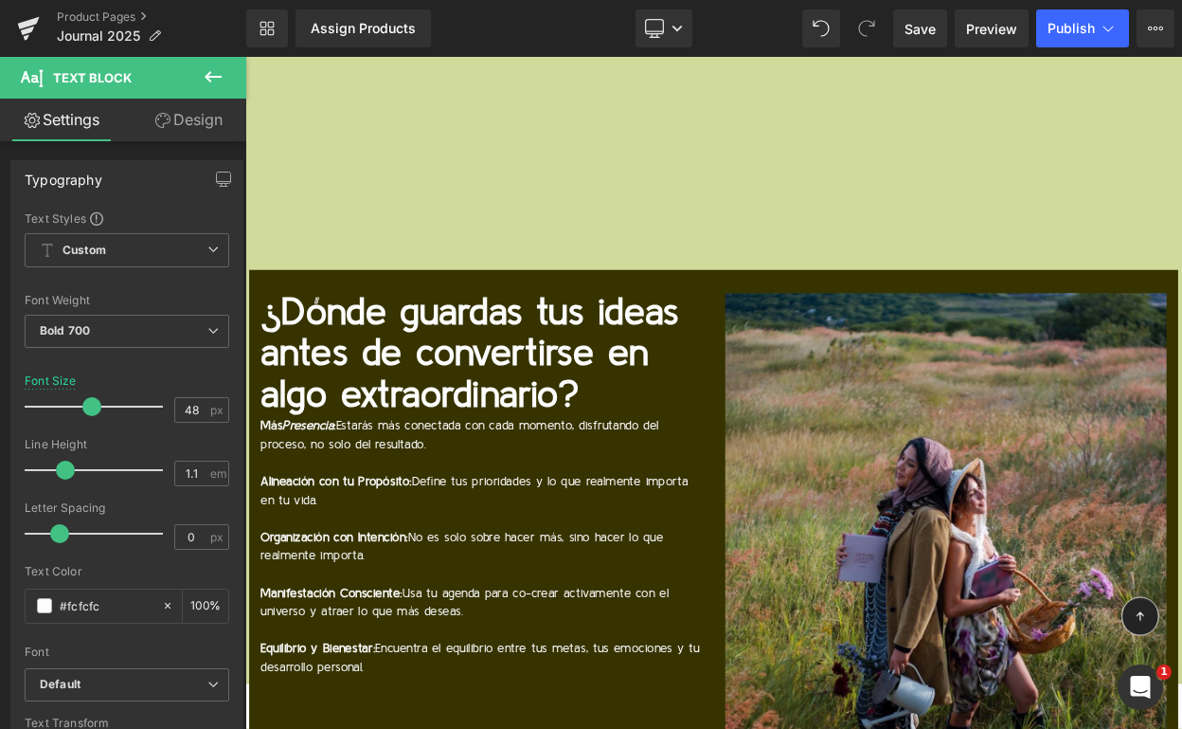
click at [209, 131] on link "Design" at bounding box center [188, 120] width 123 height 43
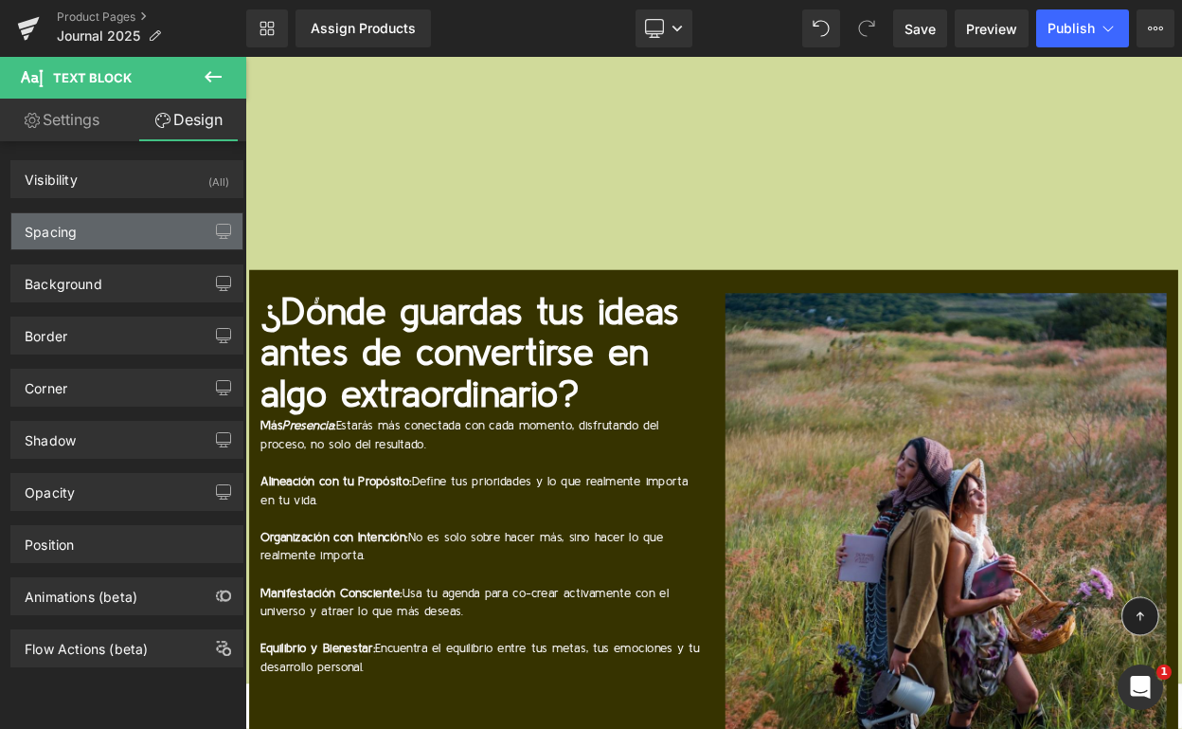
click at [117, 228] on div "Spacing" at bounding box center [126, 231] width 231 height 36
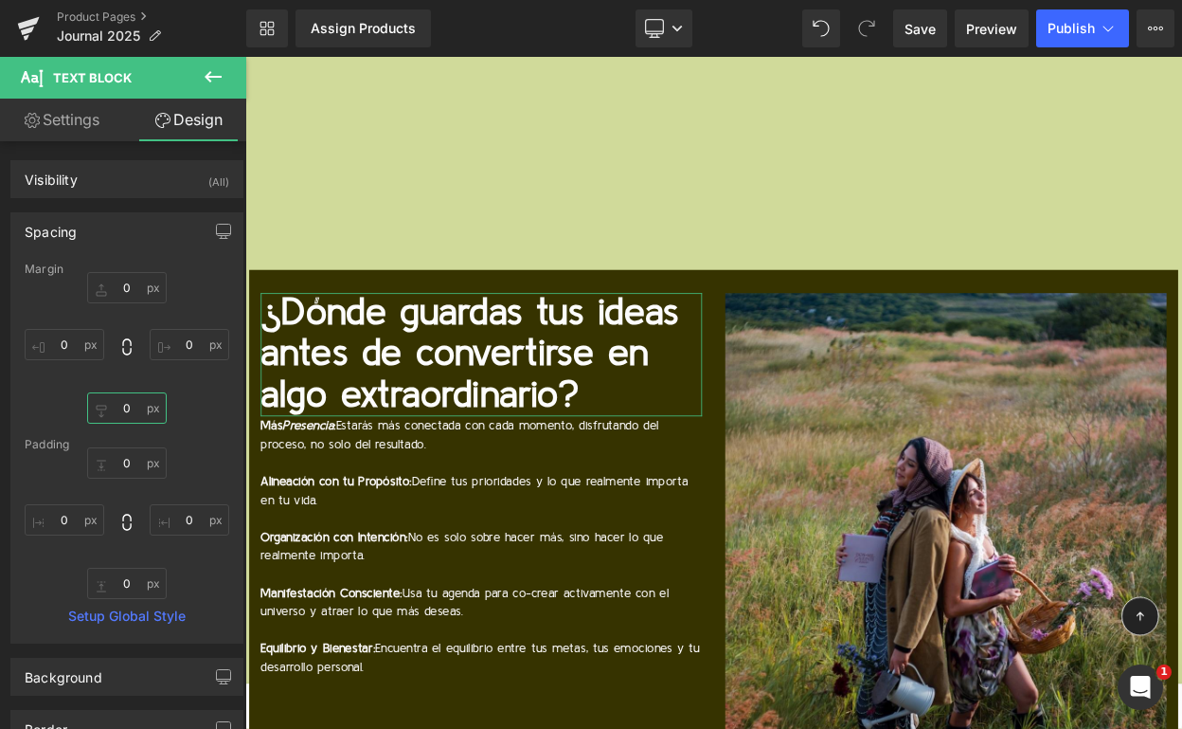
click at [128, 414] on input "0" at bounding box center [127, 407] width 80 height 31
type input "19"
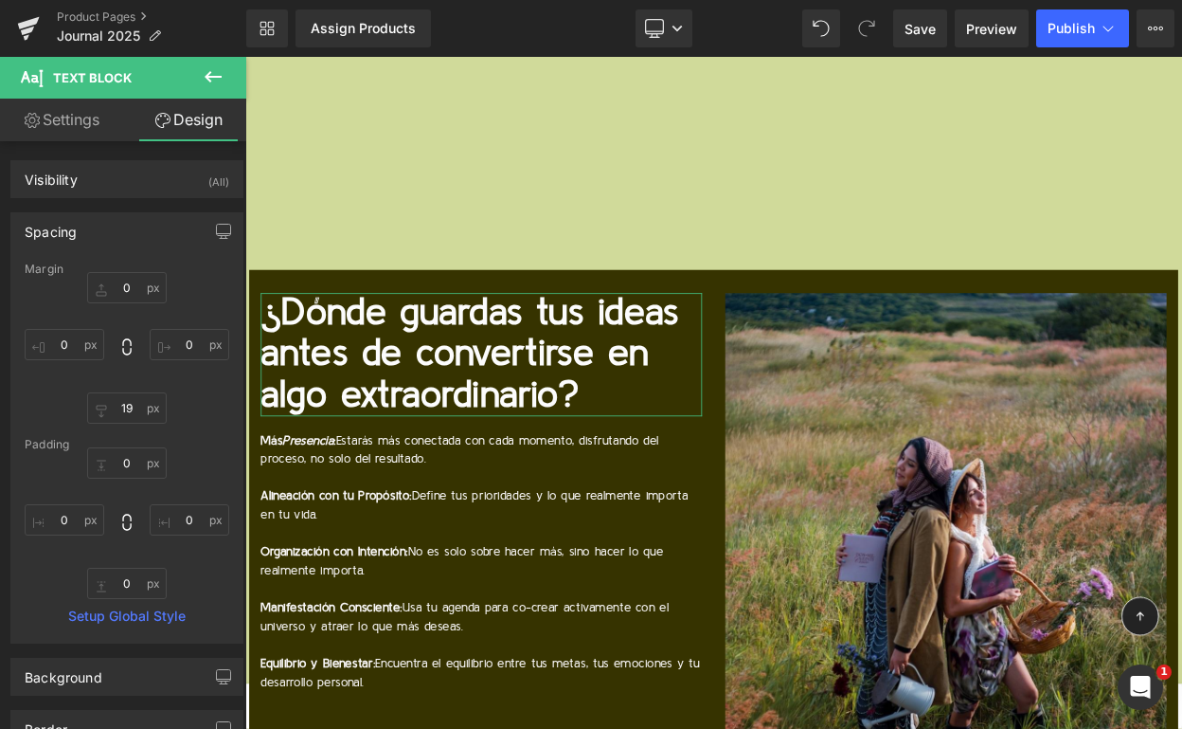
click at [435, 628] on p at bounding box center [534, 639] width 540 height 23
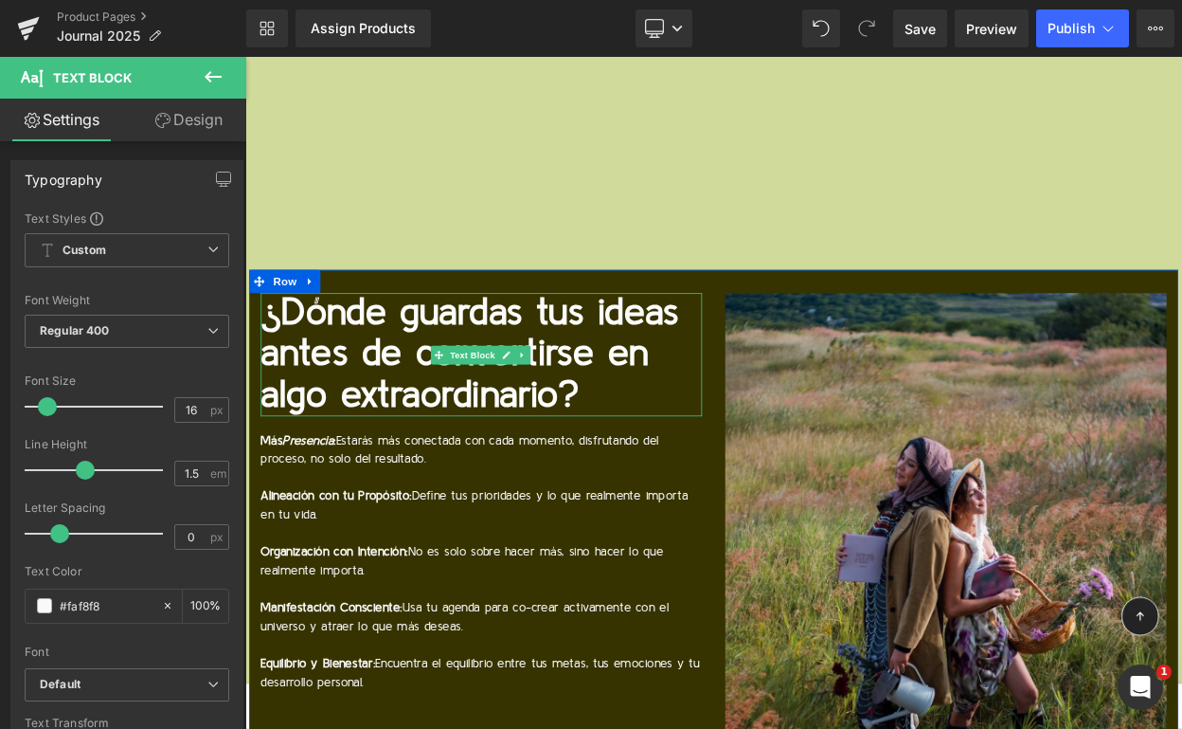
click at [504, 346] on p "¿Dónde guardas tus ideas antes de convertirse en algo extraordinario?" at bounding box center [534, 421] width 540 height 150
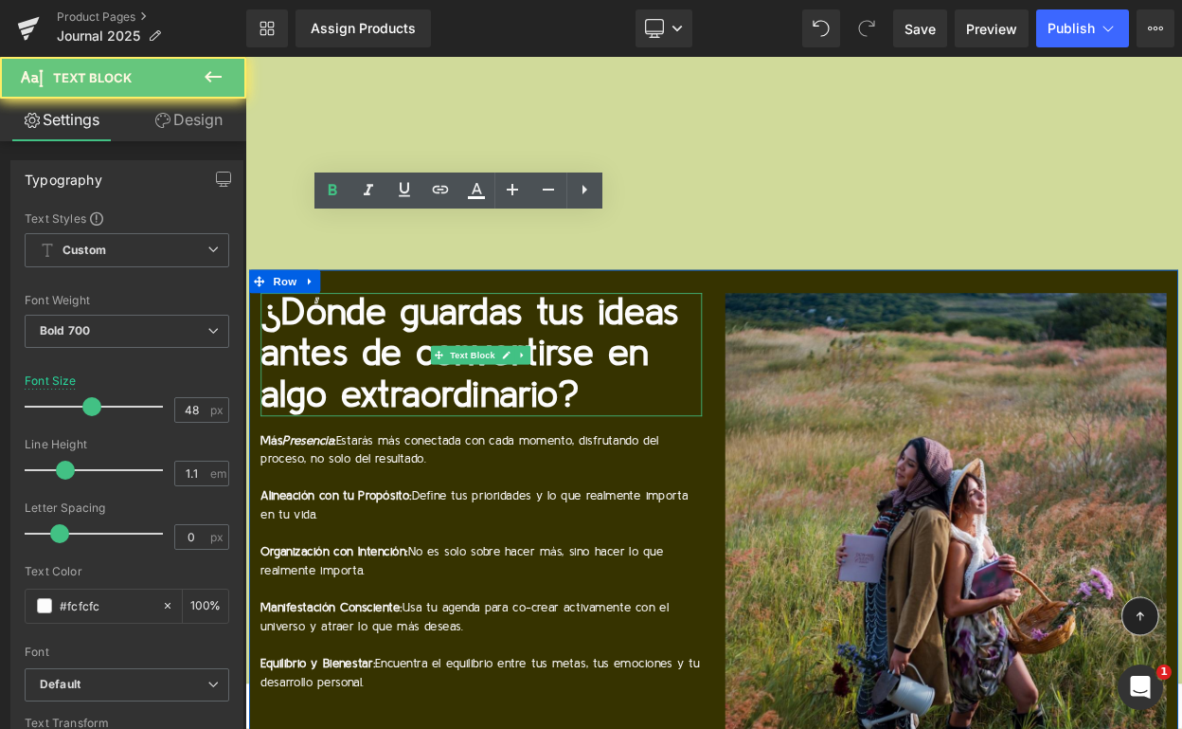
click at [504, 346] on p "¿Dónde guardas tus ideas antes de convertirse en algo extraordinario?" at bounding box center [534, 421] width 540 height 150
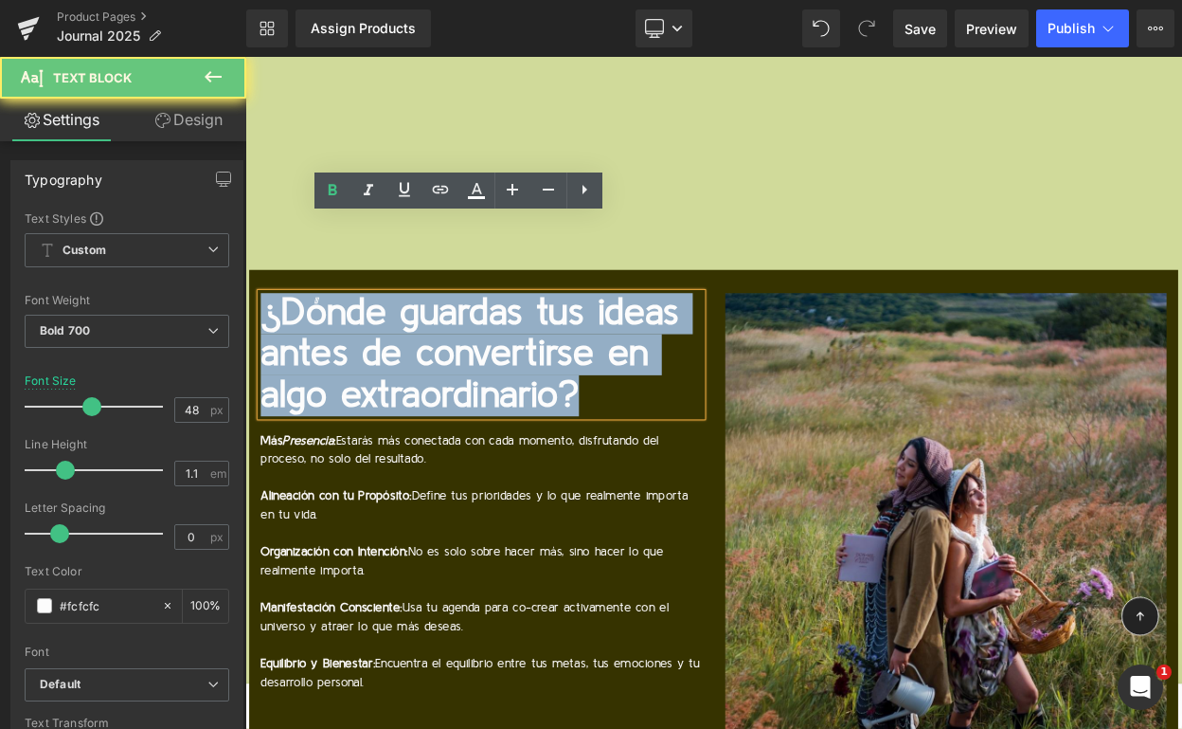
click at [504, 346] on p "¿Dónde guardas tus ideas antes de convertirse en algo extraordinario?" at bounding box center [534, 421] width 540 height 150
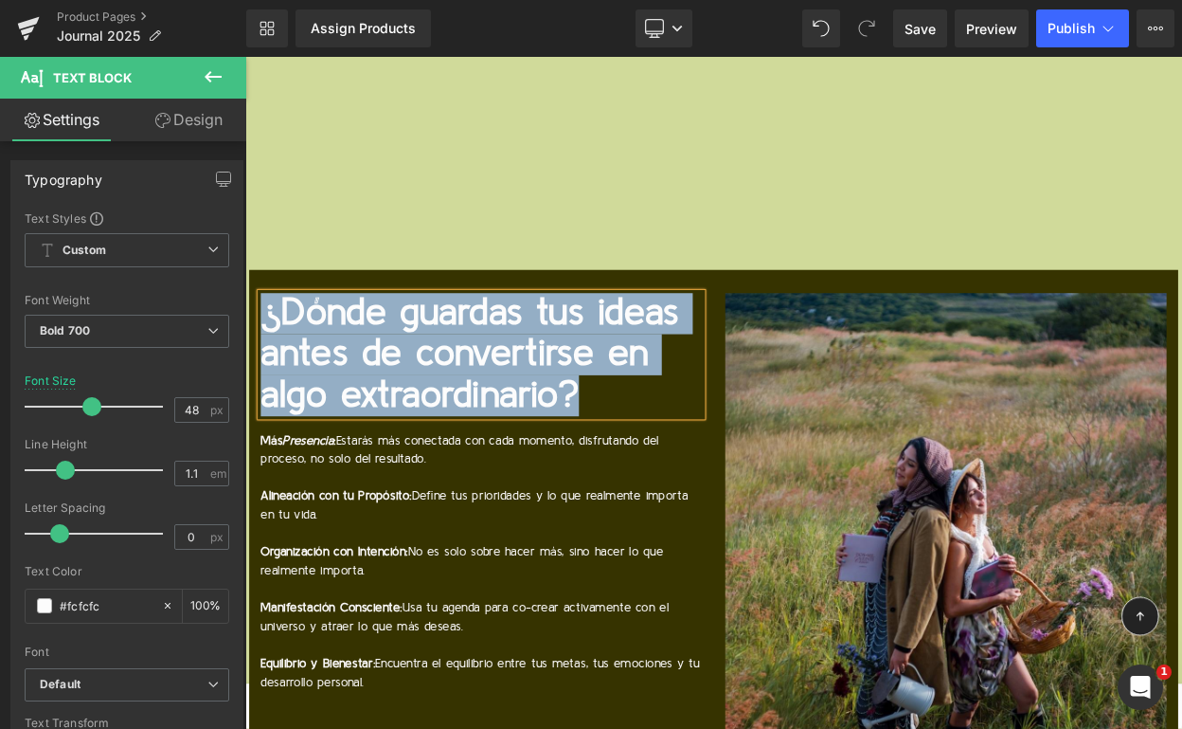
copy p "¿Dónde guardas tus ideas antes de convertirse en algo extraordinario?"
drag, startPoint x: 305, startPoint y: 494, endPoint x: 346, endPoint y: 547, distance: 66.9
click at [305, 587] on strong "Alineación con tu Propósito:" at bounding box center [356, 594] width 185 height 15
click at [346, 628] on p at bounding box center [534, 639] width 540 height 23
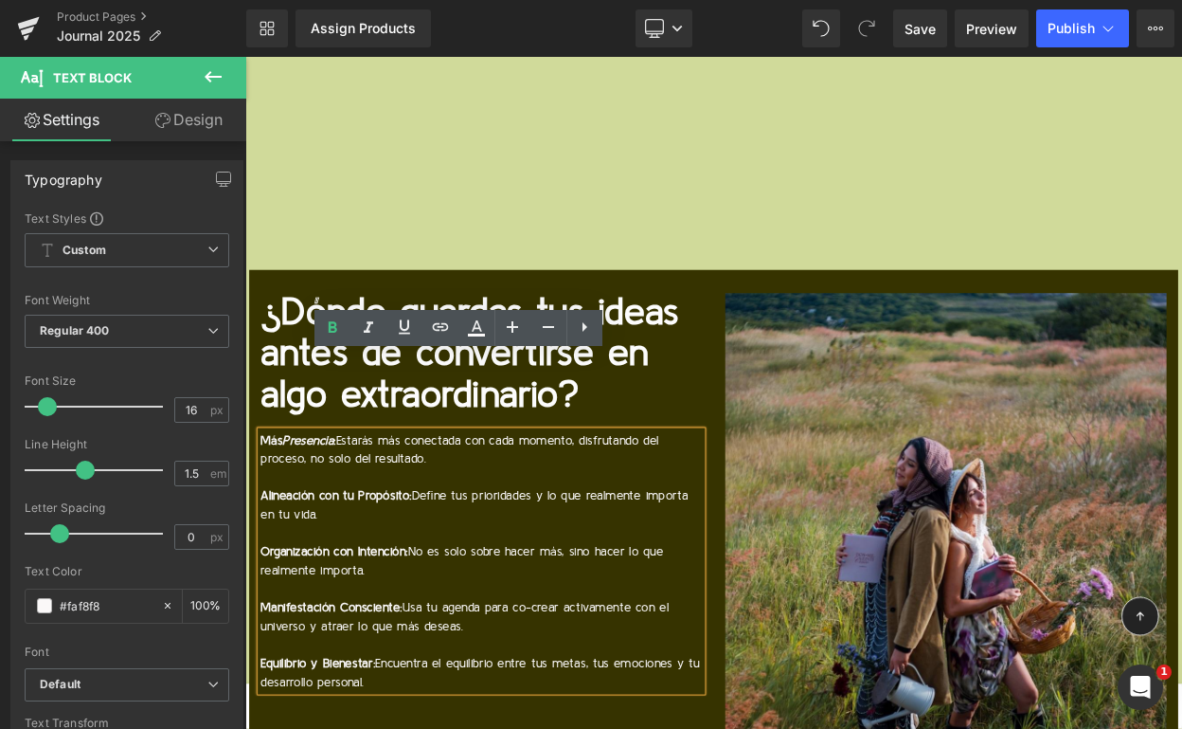
drag, startPoint x: 461, startPoint y: 719, endPoint x: 260, endPoint y: 438, distance: 346.3
click at [264, 514] on div "Más Presencia : Estarás más conectada con cada momento, disfrutando del proceso…" at bounding box center [534, 673] width 540 height 318
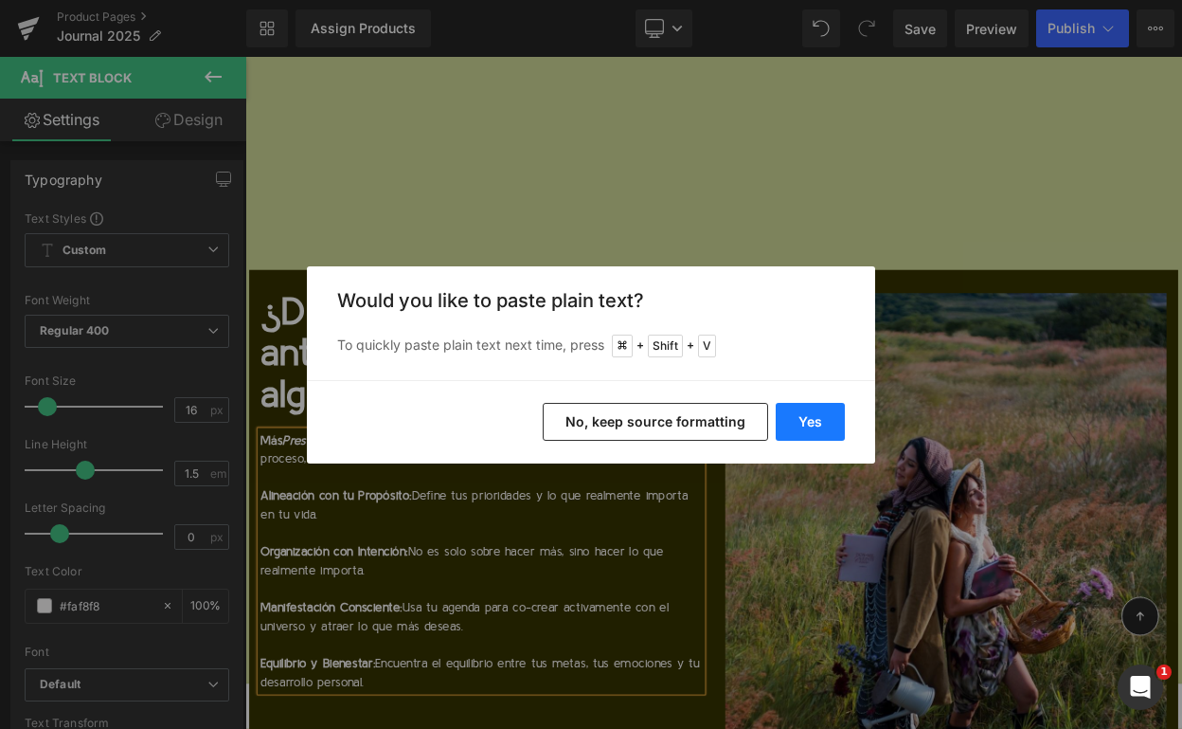
click at [812, 429] on button "Yes" at bounding box center [810, 422] width 69 height 38
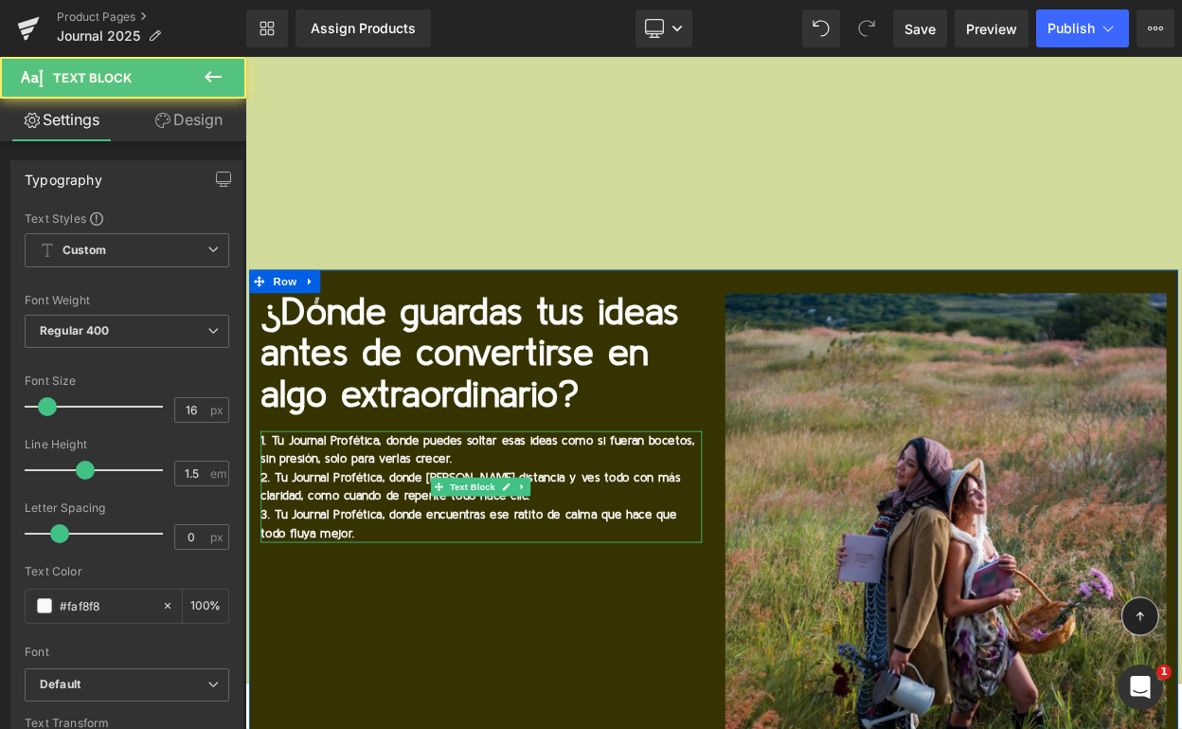
click at [272, 518] on b "1. Tu Journal Profética, donde puedes soltar esas ideas como si fueran bocetos,…" at bounding box center [529, 537] width 531 height 38
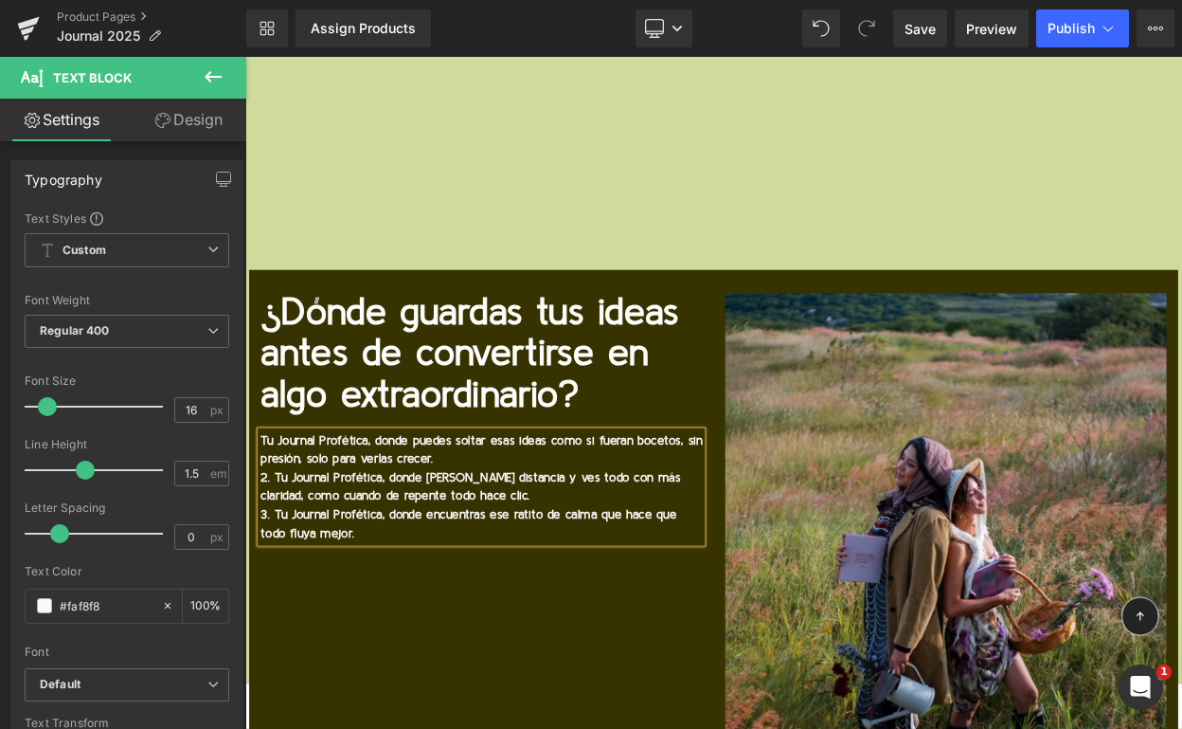
click at [280, 564] on b "2. Tu Journal Profética, donde [PERSON_NAME] distancia y ves todo con más clari…" at bounding box center [521, 583] width 514 height 38
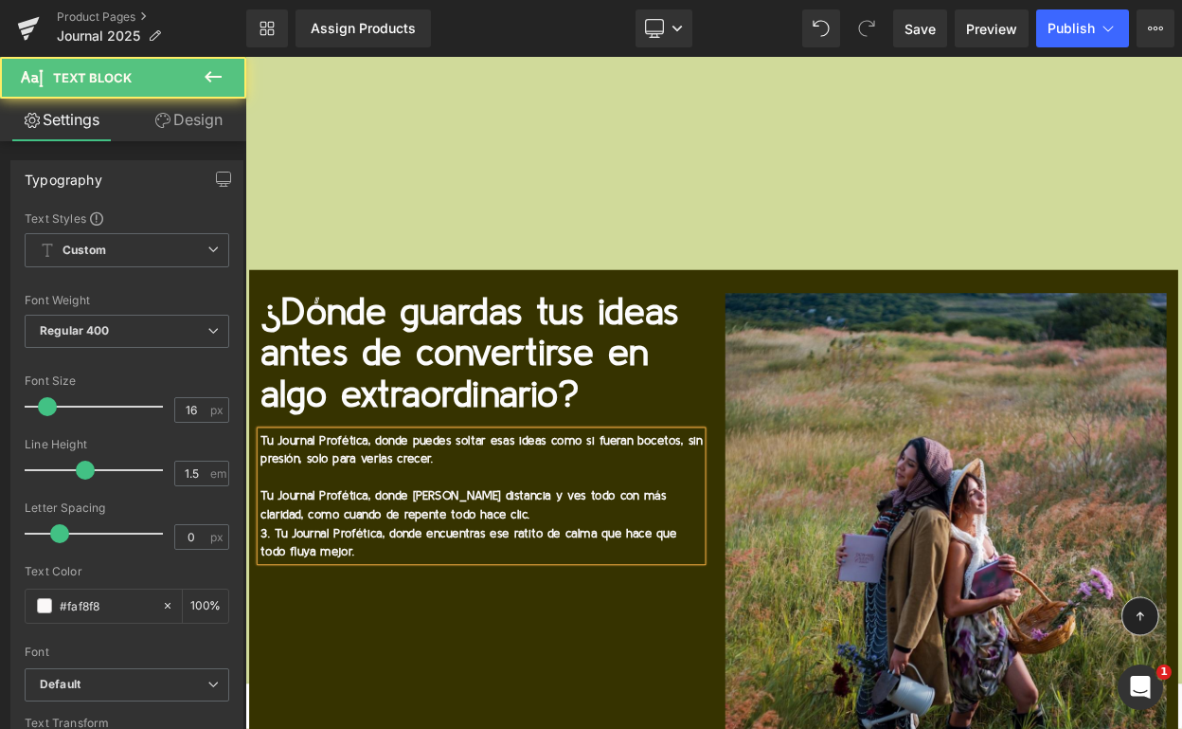
click at [283, 632] on b "3. Tu Journal Profética, donde encuentras ese ratito de calma que hace que todo…" at bounding box center [518, 651] width 509 height 38
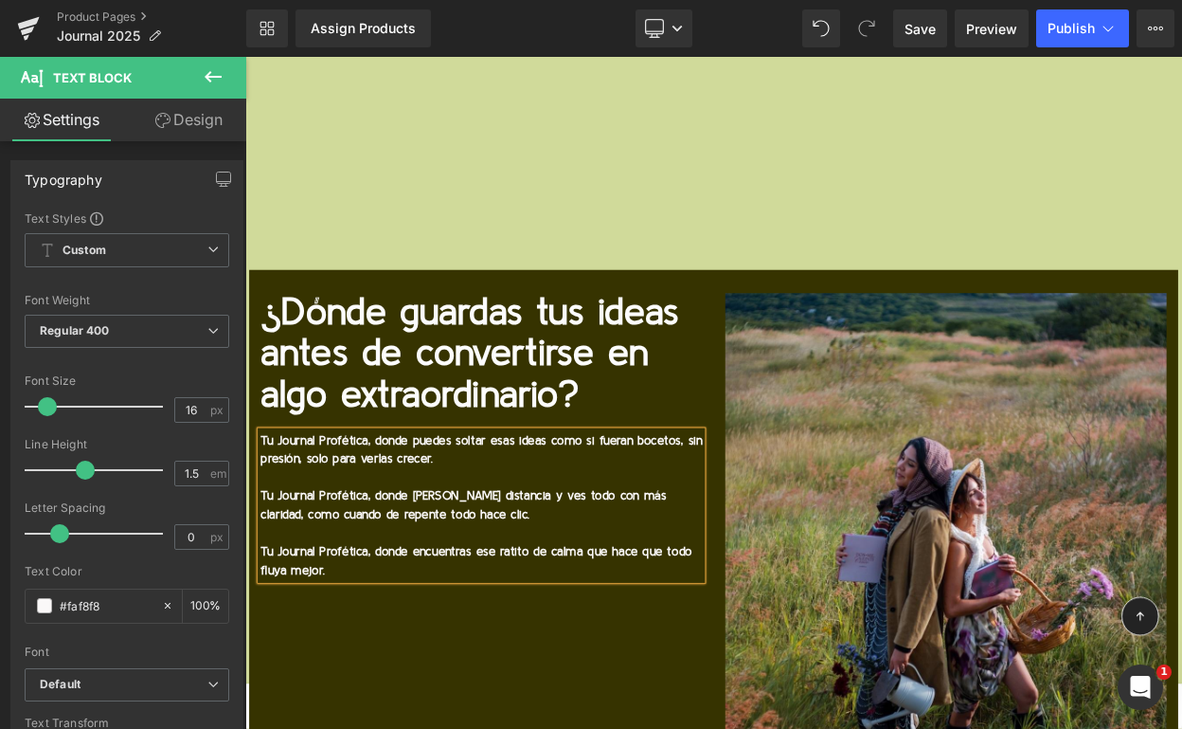
click at [362, 651] on p "Tu Journal Profética, donde encuentras ese ratito de calma que hace que todo fl…" at bounding box center [534, 673] width 540 height 45
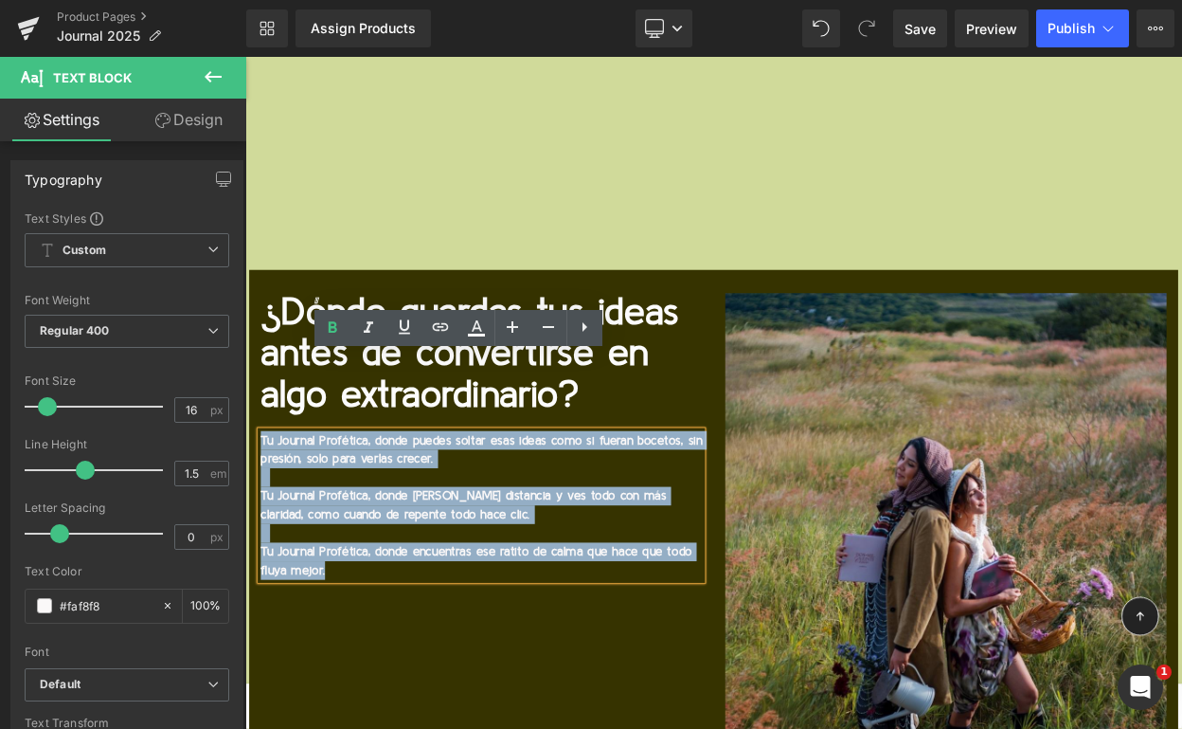
drag, startPoint x: 361, startPoint y: 587, endPoint x: 251, endPoint y: 440, distance: 184.2
click at [251, 440] on div "¿Dónde guardas tus ideas antes de convertirse en algo extraordinario? Text Bloc…" at bounding box center [534, 521] width 569 height 350
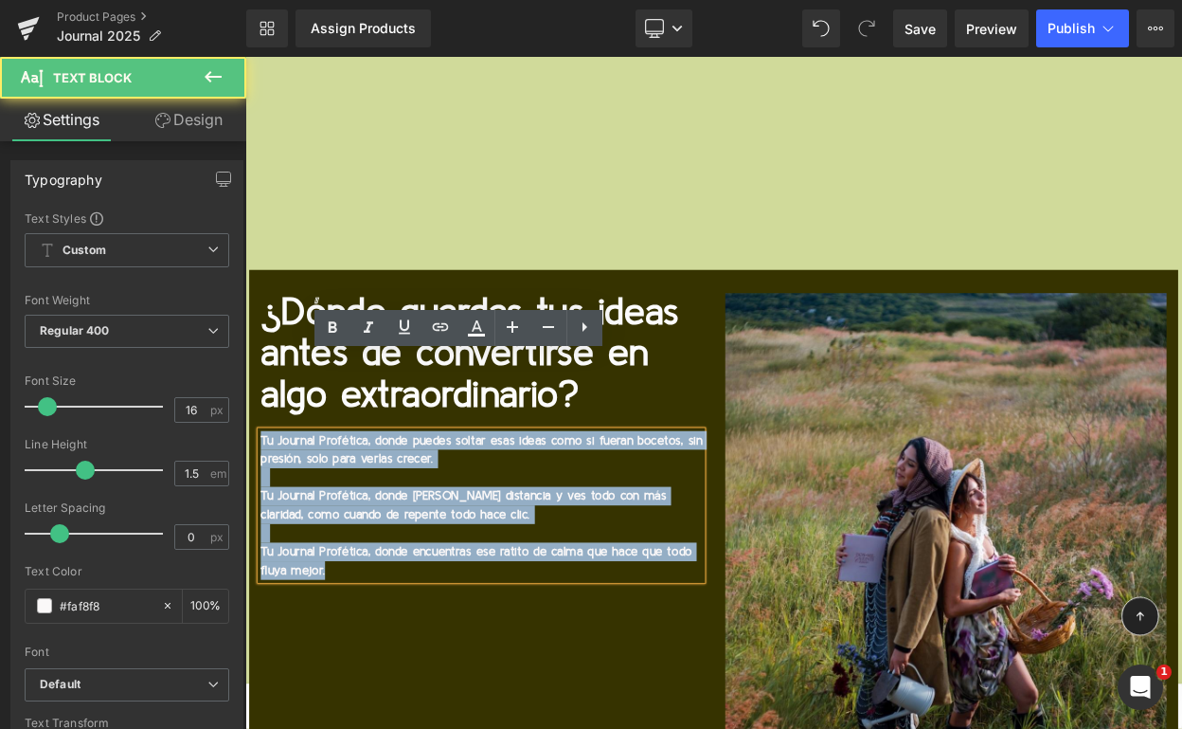
click at [264, 518] on b "Tu Journal Profética, donde puedes soltar esas ideas como si fueran bocetos, si…" at bounding box center [534, 537] width 540 height 38
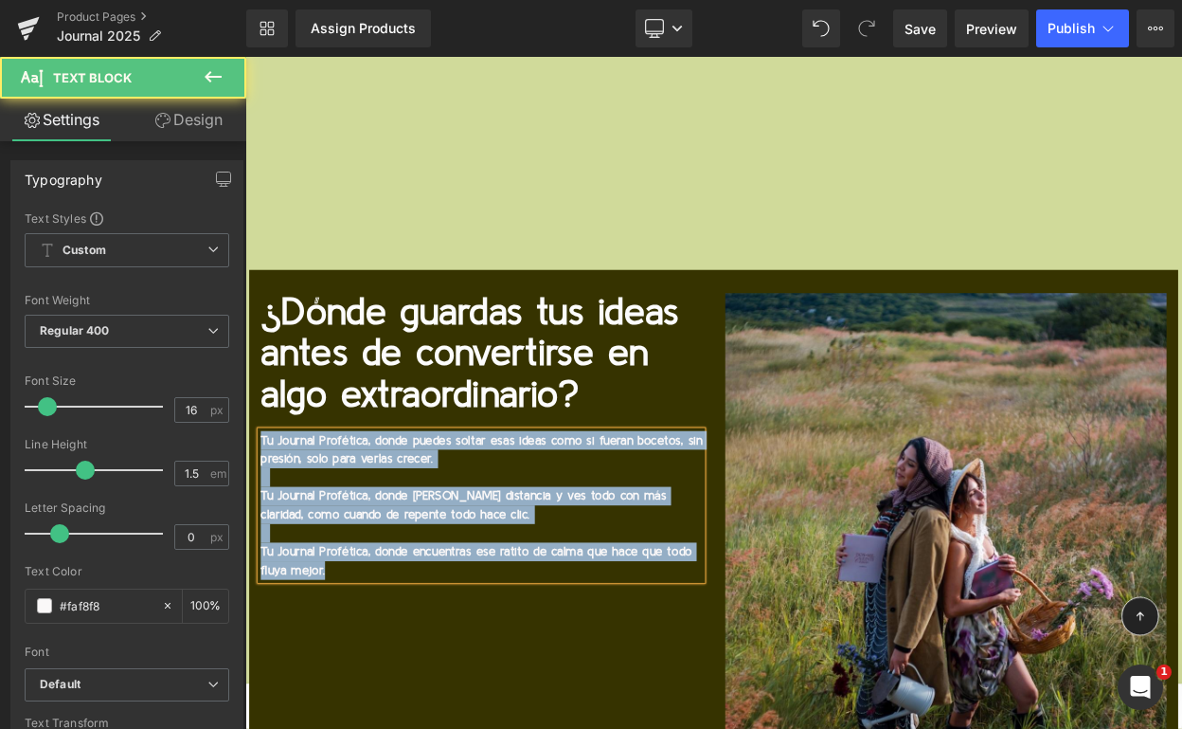
drag, startPoint x: 336, startPoint y: 572, endPoint x: 250, endPoint y: 428, distance: 167.9
click at [250, 428] on div "¿Dónde guardas tus ideas antes de convertirse en algo extraordinario? Text Bloc…" at bounding box center [534, 521] width 569 height 350
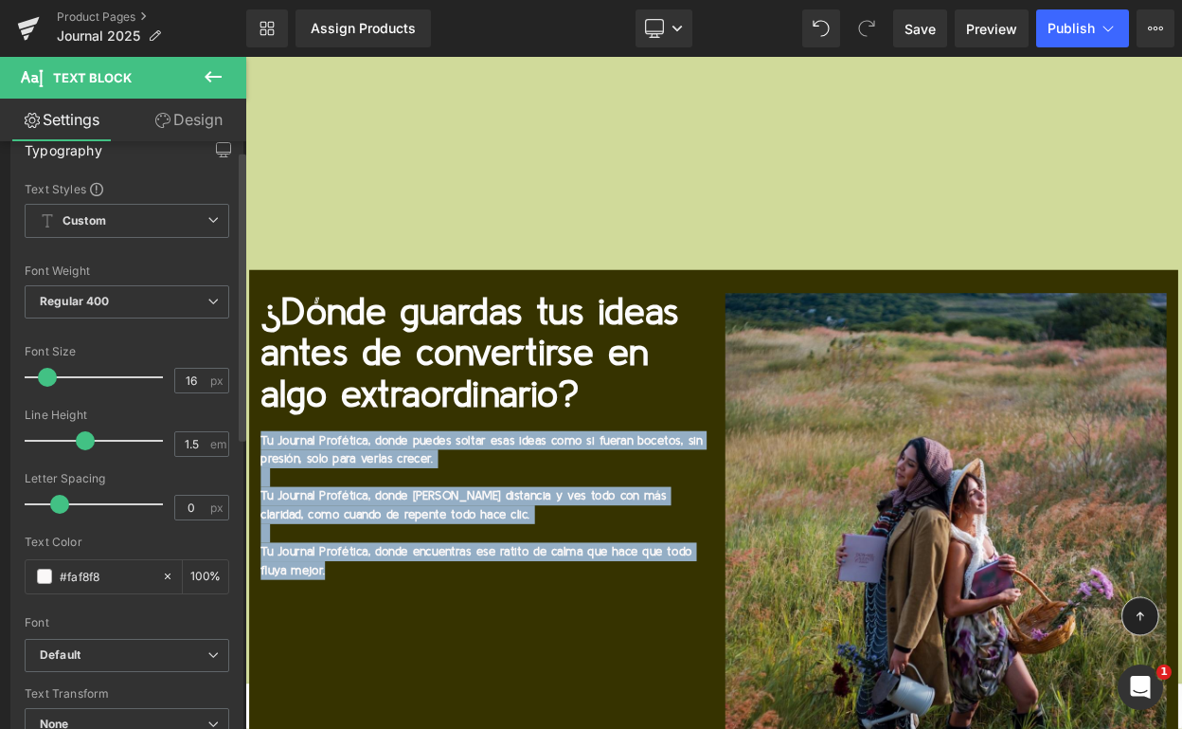
scroll to position [30, 0]
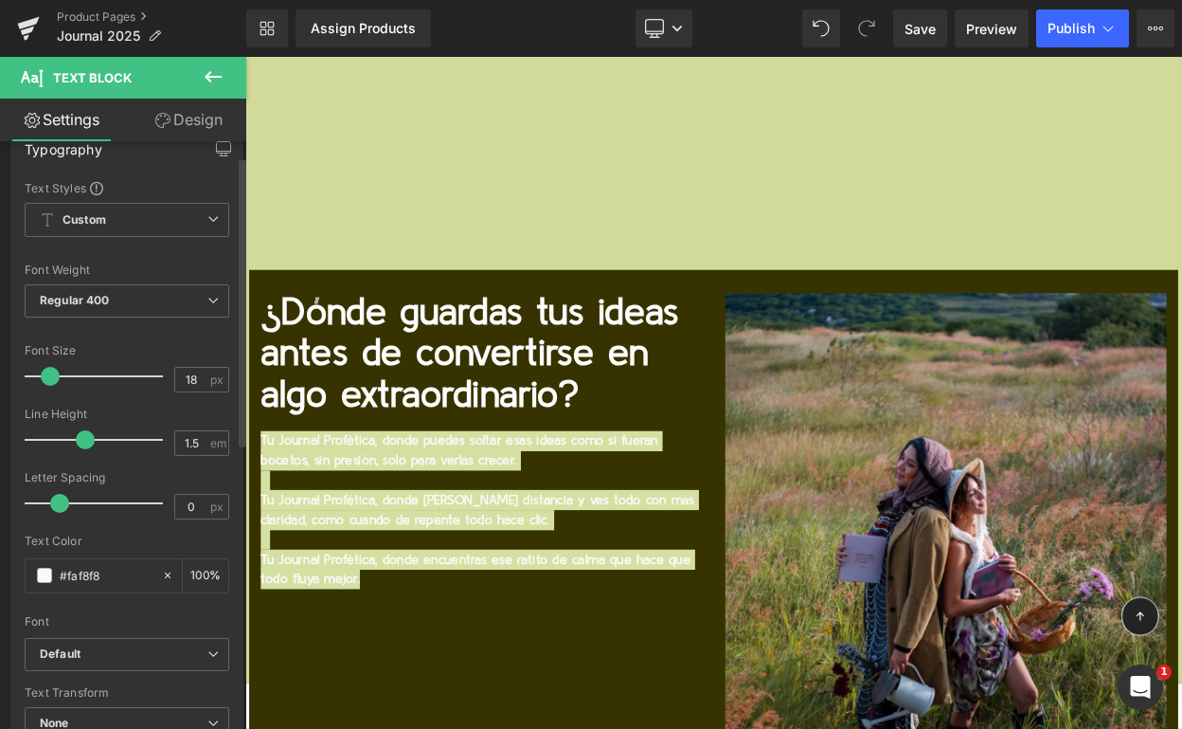
type input "19"
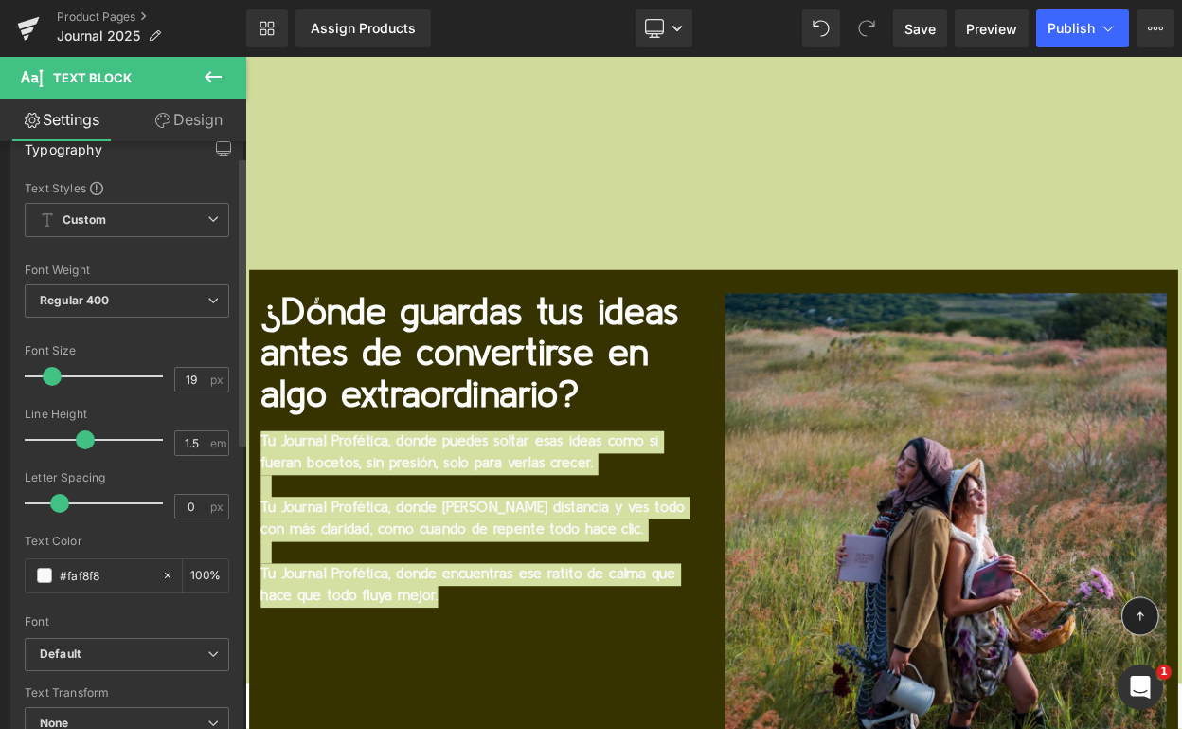
click at [50, 373] on span at bounding box center [52, 376] width 19 height 19
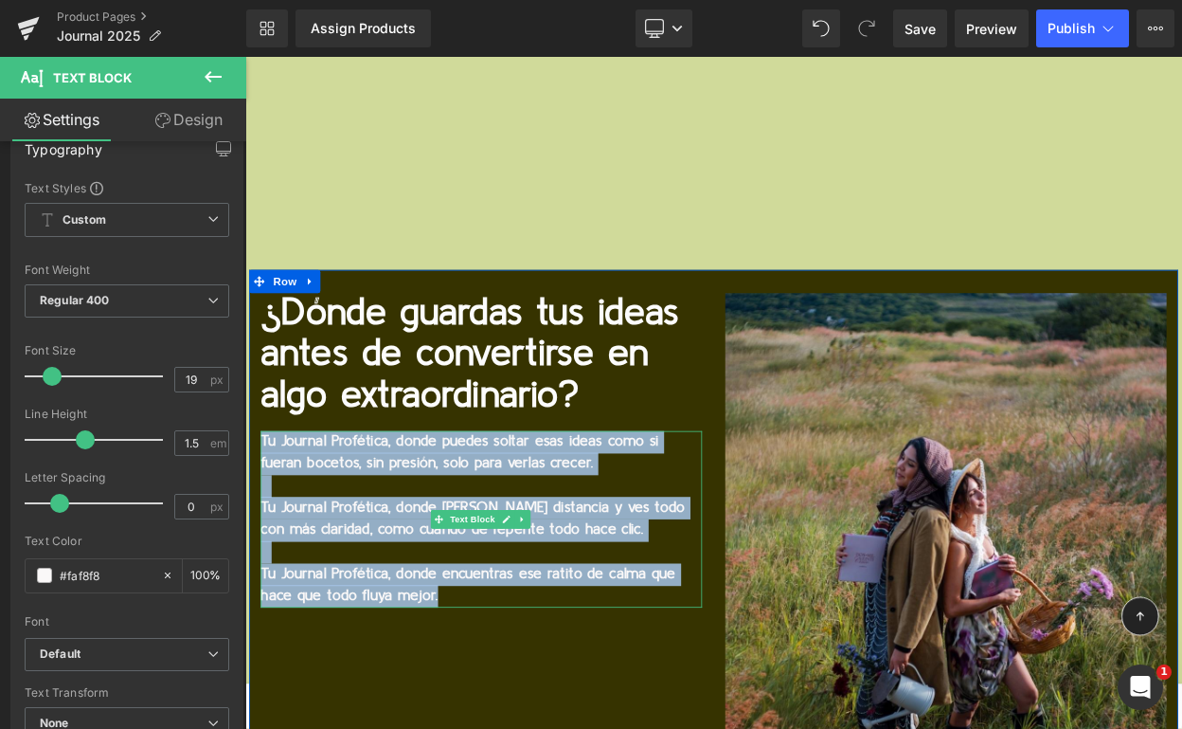
click at [411, 569] on p at bounding box center [534, 582] width 540 height 27
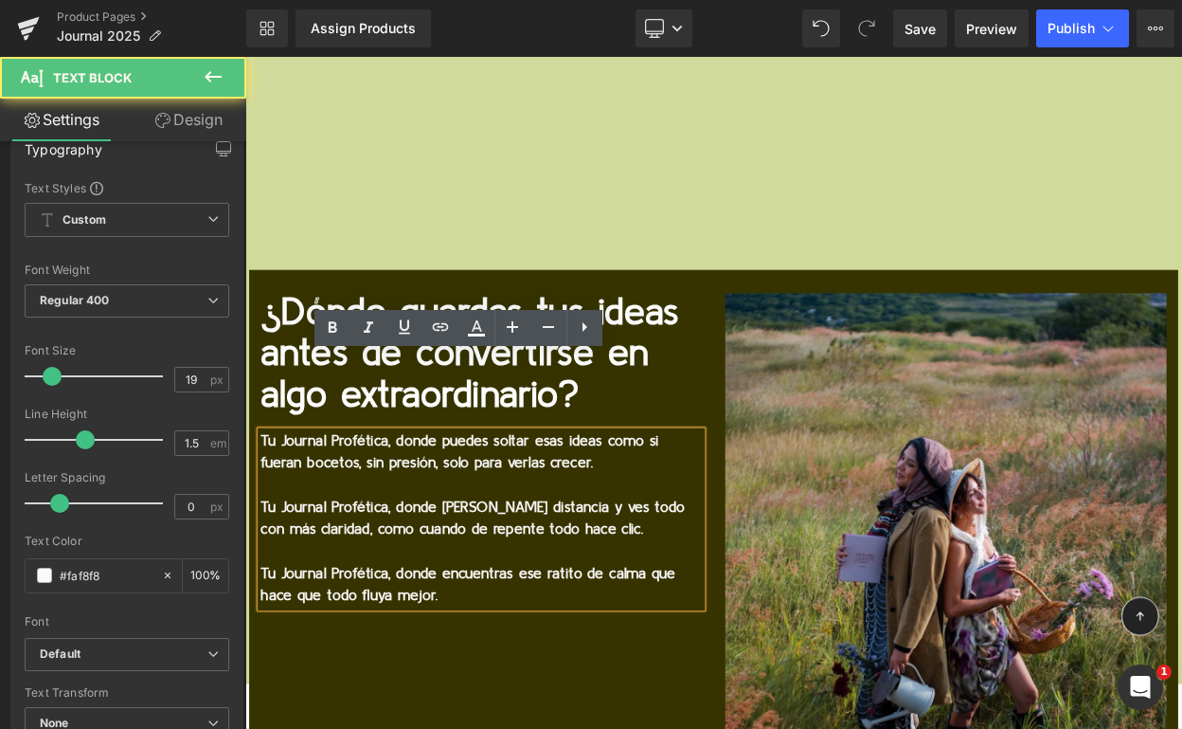
click at [459, 680] on b "Tu Journal Profética, donde encuentras ese ratito de calma que hace que todo fl…" at bounding box center [518, 702] width 508 height 45
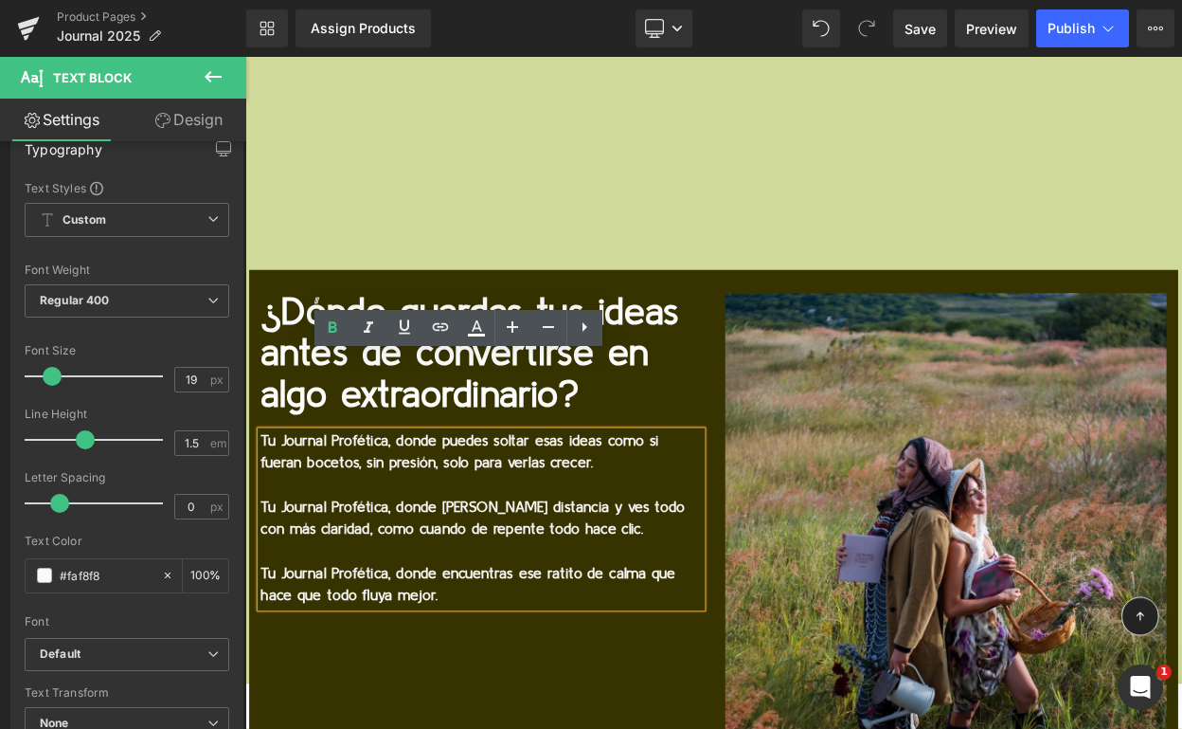
drag, startPoint x: 508, startPoint y: 621, endPoint x: 257, endPoint y: 427, distance: 316.9
click at [264, 514] on div "Tu Journal Profética, donde puedes soltar esas ideas como si fueran bocetos, si…" at bounding box center [534, 622] width 540 height 216
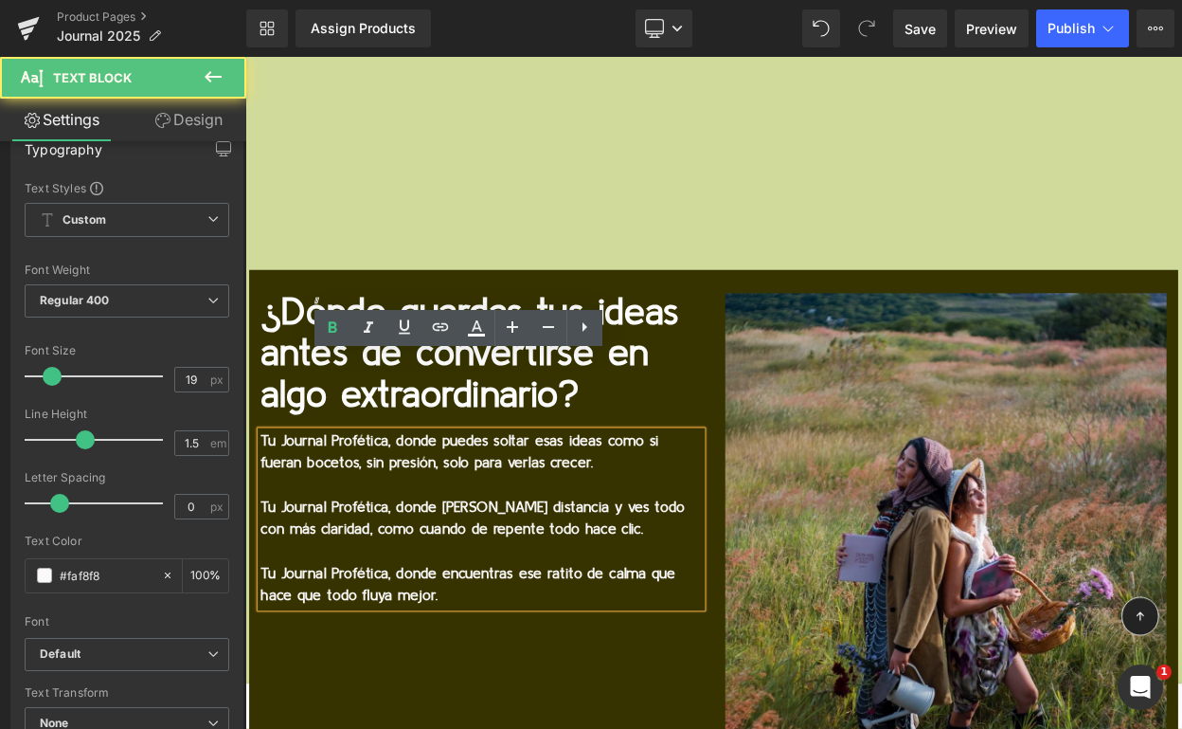
click at [264, 518] on b "Tu Journal Profética, donde puedes soltar esas ideas como si fueran bocetos, si…" at bounding box center [507, 540] width 487 height 45
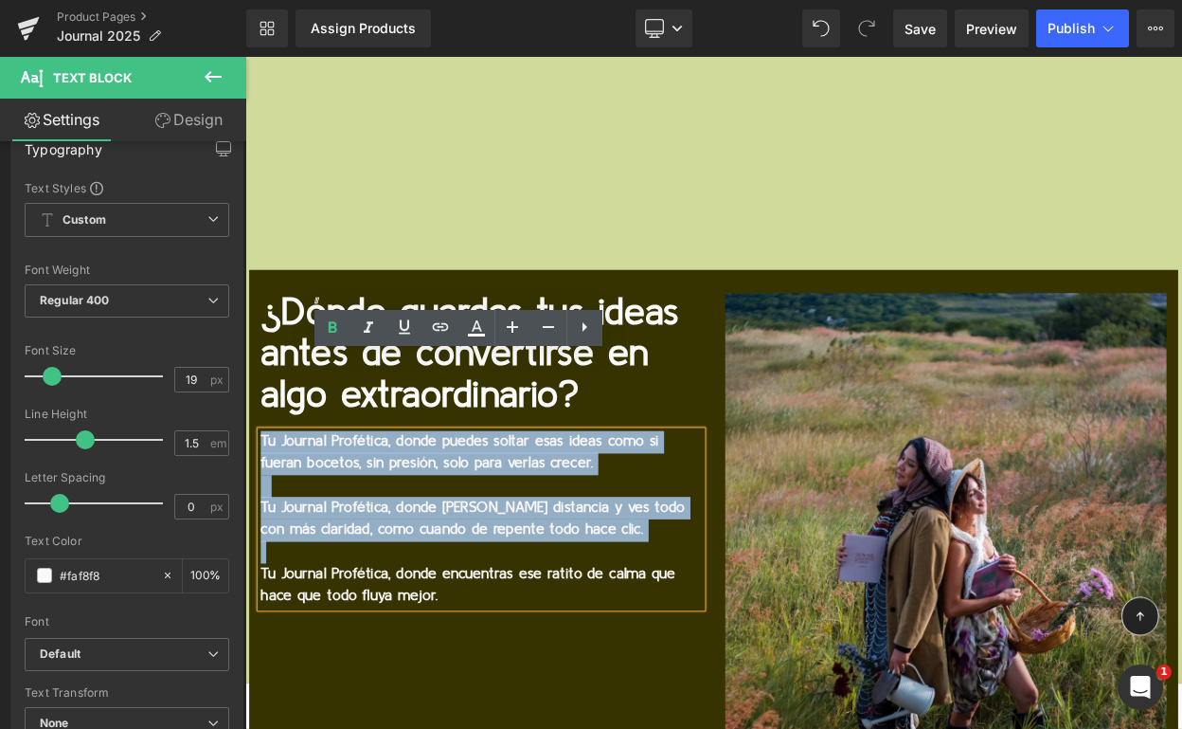
drag, startPoint x: 262, startPoint y: 433, endPoint x: 392, endPoint y: 570, distance: 189.0
click at [394, 572] on div "Tu Journal Profética, donde puedes soltar esas ideas como si fueran bocetos, si…" at bounding box center [534, 622] width 540 height 216
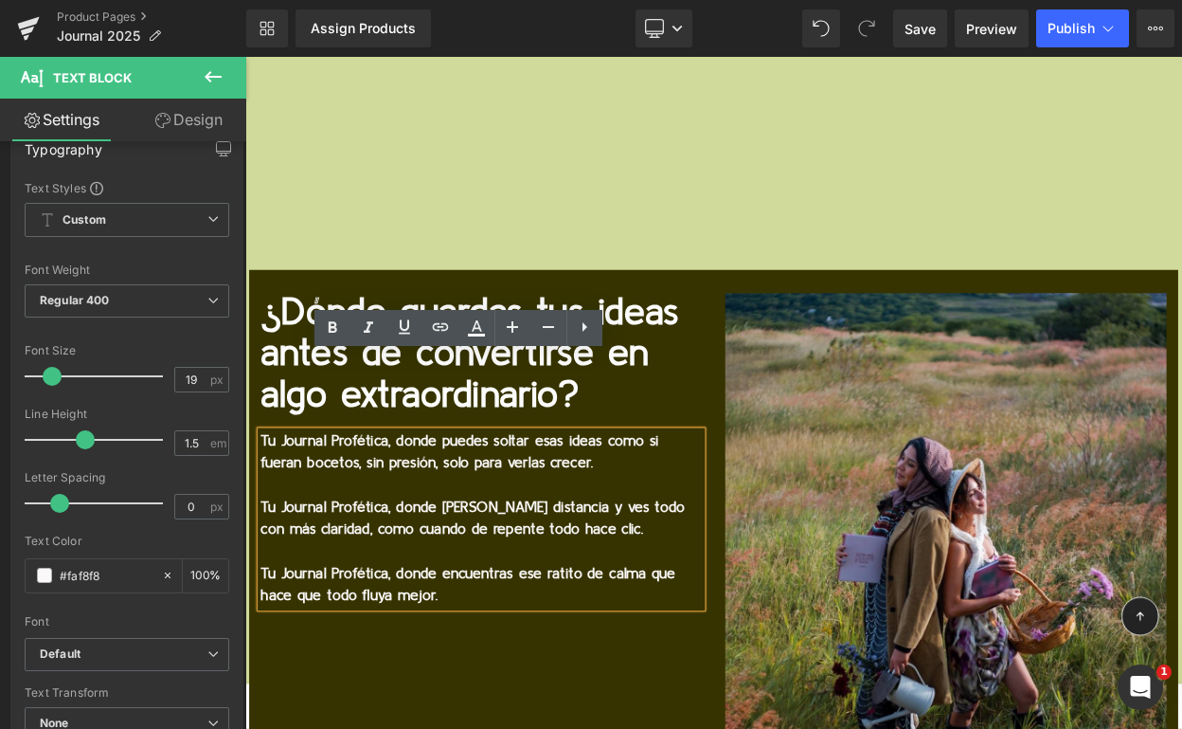
click at [449, 518] on b "Tu Journal Profética, donde puedes soltar esas ideas como si fueran bocetos, si…" at bounding box center [507, 540] width 487 height 45
drag, startPoint x: 421, startPoint y: 439, endPoint x: 659, endPoint y: 460, distance: 239.7
click at [661, 518] on b "Tu Journal Profética, donde puedes soltar esas ideas como si fueran bocetos, si…" at bounding box center [507, 540] width 487 height 45
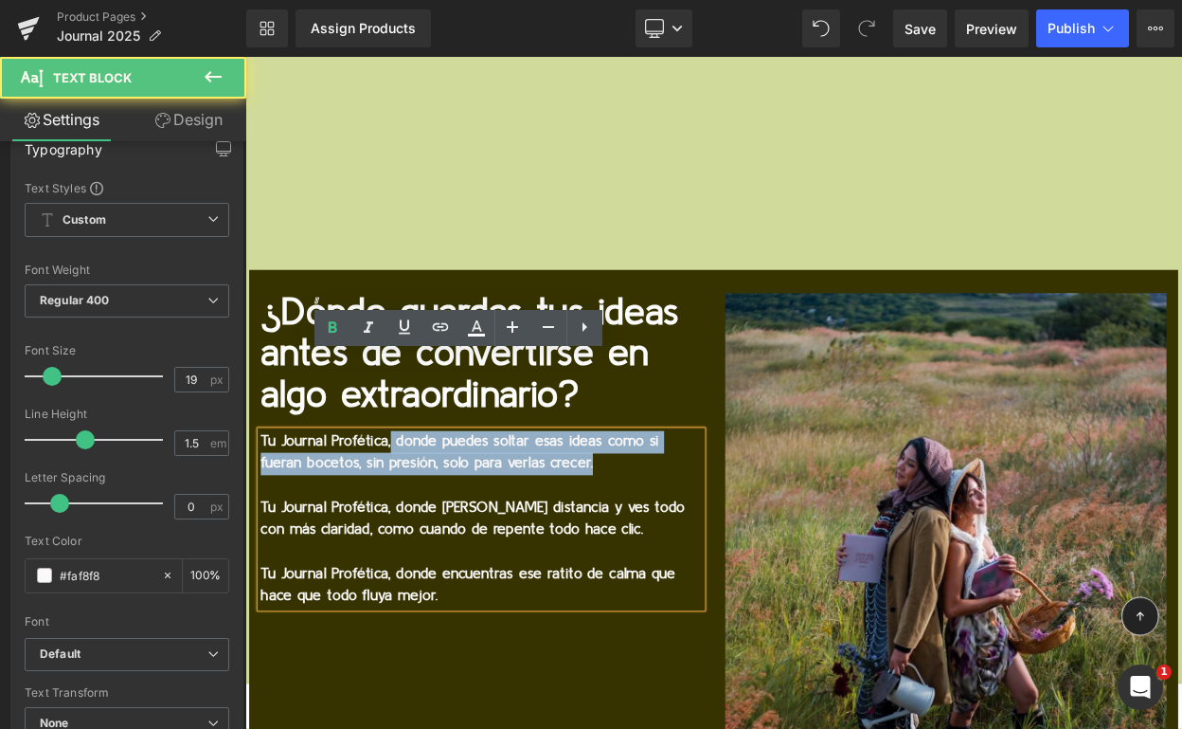
drag, startPoint x: 676, startPoint y: 466, endPoint x: 419, endPoint y: 442, distance: 257.9
click at [419, 514] on p "Tu Journal Profética, donde puedes soltar esas ideas como si fueran bocetos, si…" at bounding box center [534, 541] width 540 height 54
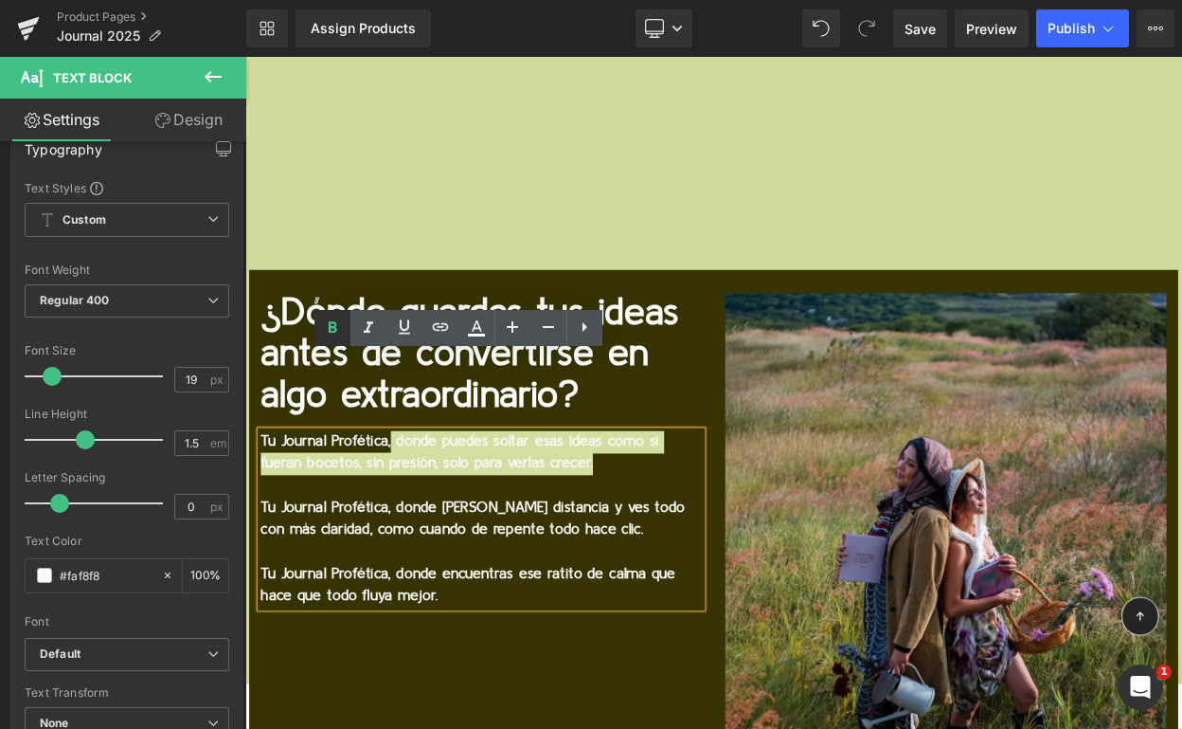
click at [332, 325] on icon at bounding box center [332, 327] width 23 height 23
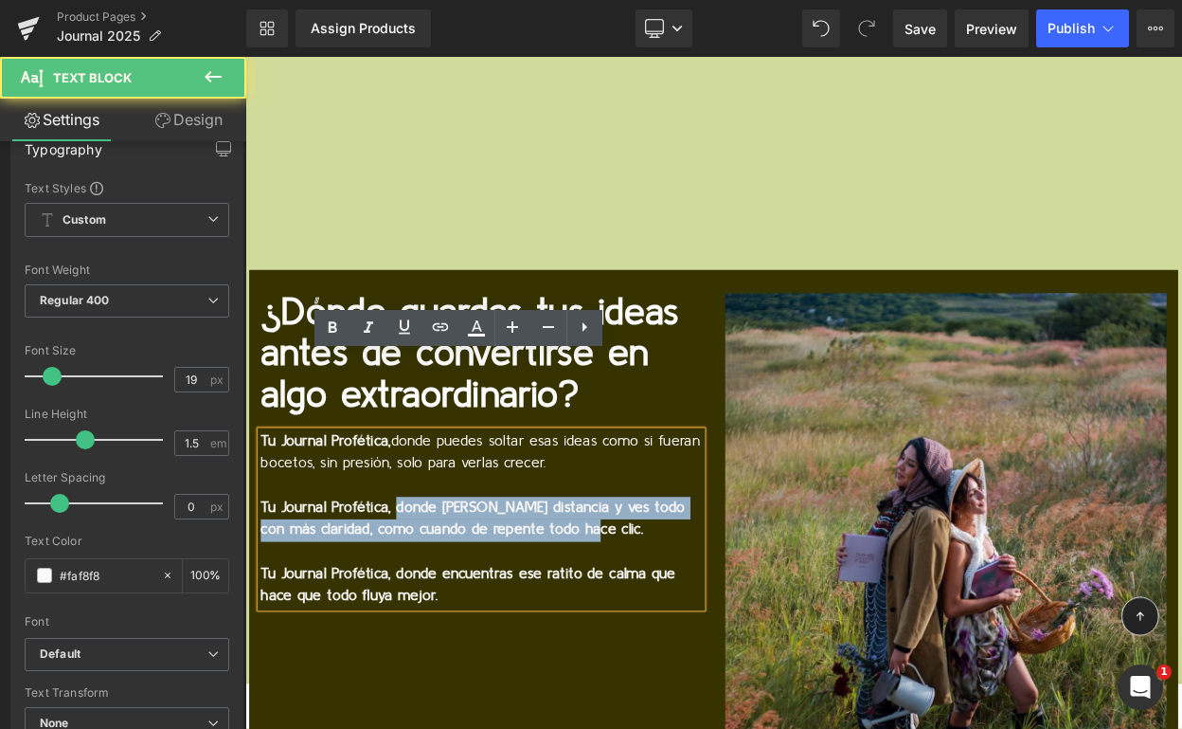
drag, startPoint x: 663, startPoint y: 546, endPoint x: 427, endPoint y: 521, distance: 237.2
click at [427, 595] on p "Tu Journal Profética, donde [PERSON_NAME] distancia y ves todo con más claridad…" at bounding box center [534, 622] width 540 height 54
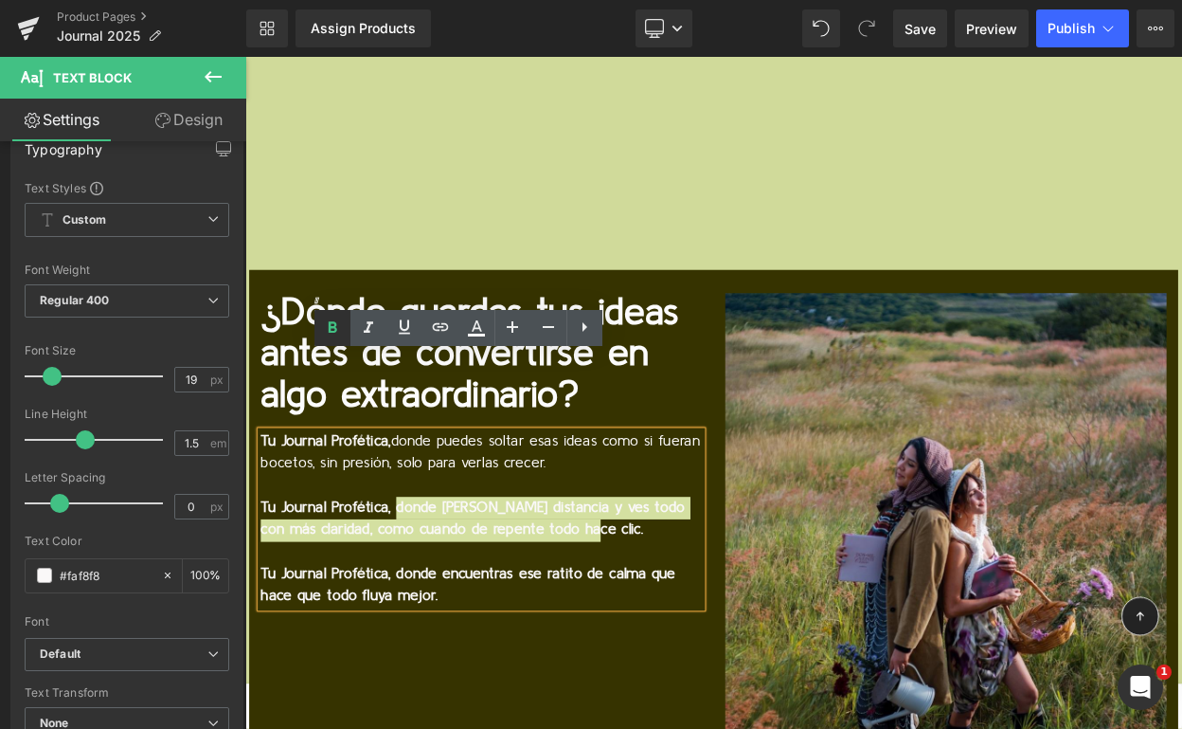
click at [337, 326] on icon at bounding box center [332, 327] width 23 height 23
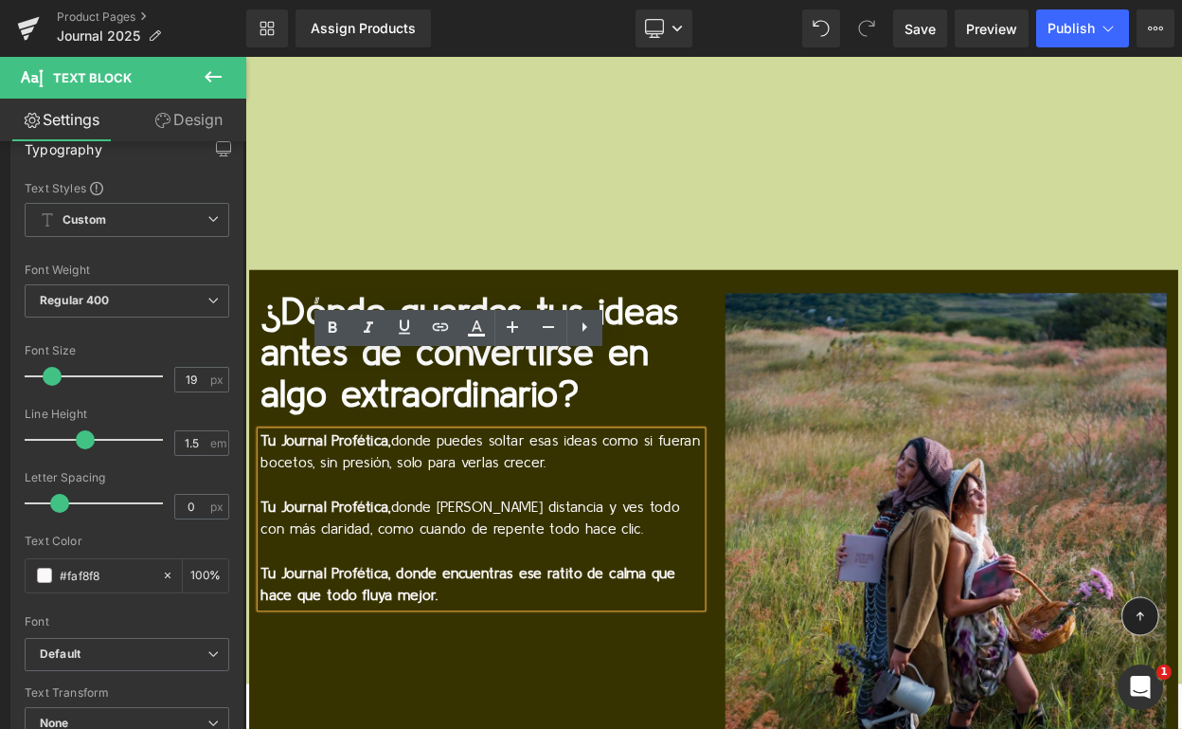
click at [583, 677] on p "Tu Journal Profética, donde encuentras ese ratito de calma que hace que todo fl…" at bounding box center [534, 704] width 540 height 54
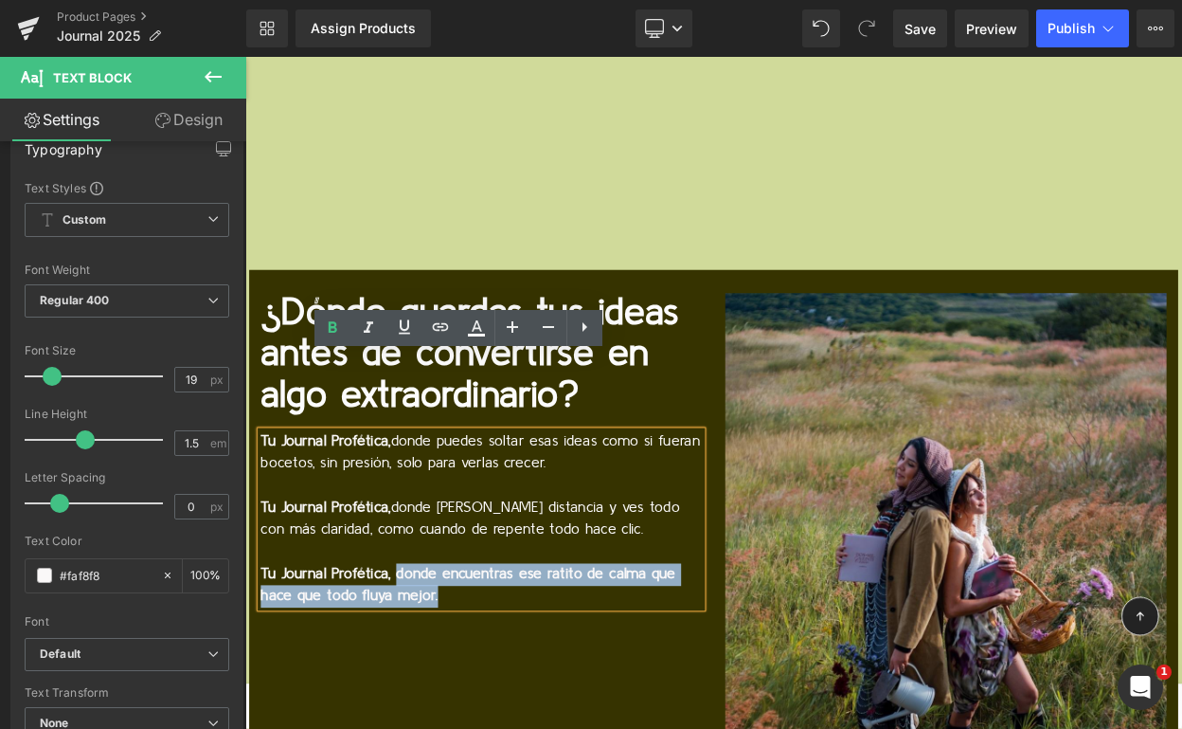
drag, startPoint x: 501, startPoint y: 623, endPoint x: 427, endPoint y: 604, distance: 76.5
click at [427, 677] on p "Tu Journal Profética, donde encuentras ese ratito de calma que hace que todo fl…" at bounding box center [534, 704] width 540 height 54
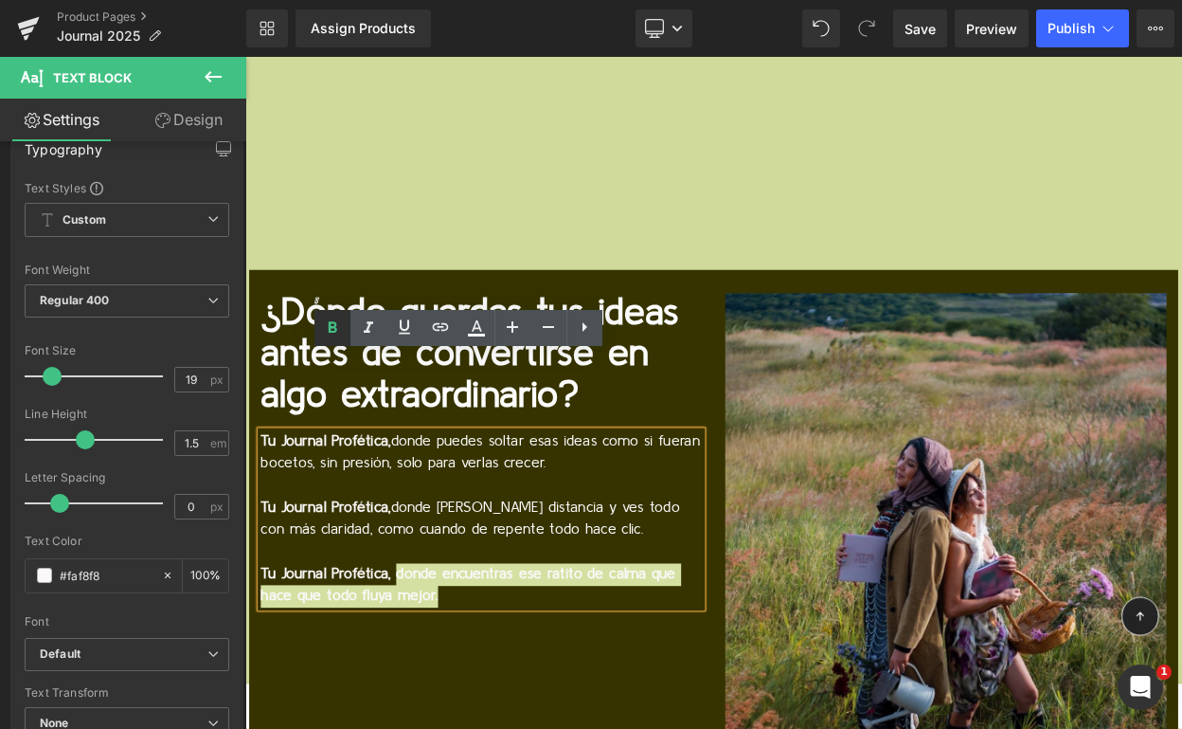
click at [329, 328] on icon at bounding box center [332, 326] width 9 height 11
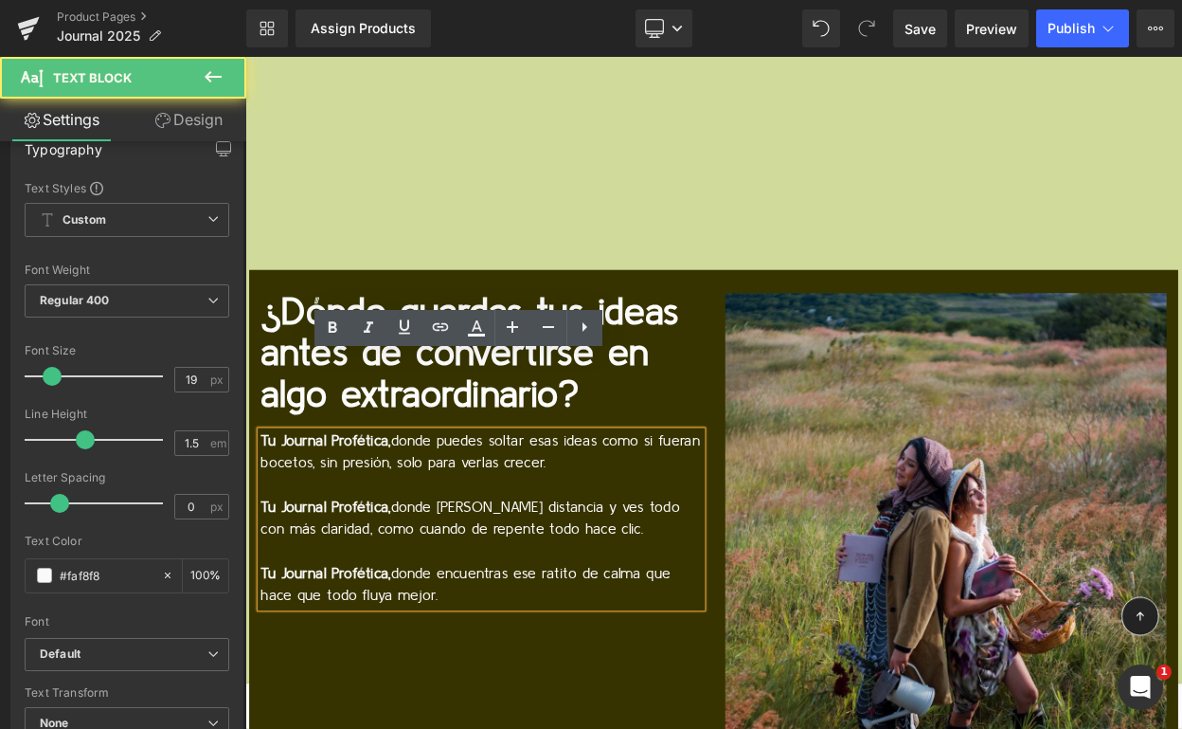
click at [520, 595] on p "Tu Journal Profética, donde [PERSON_NAME] distancia y ves todo con más claridad…" at bounding box center [534, 622] width 540 height 54
click at [624, 514] on p "Tu Journal Profética, donde puedes soltar esas ideas como si fueran bocetos, si…" at bounding box center [534, 541] width 540 height 54
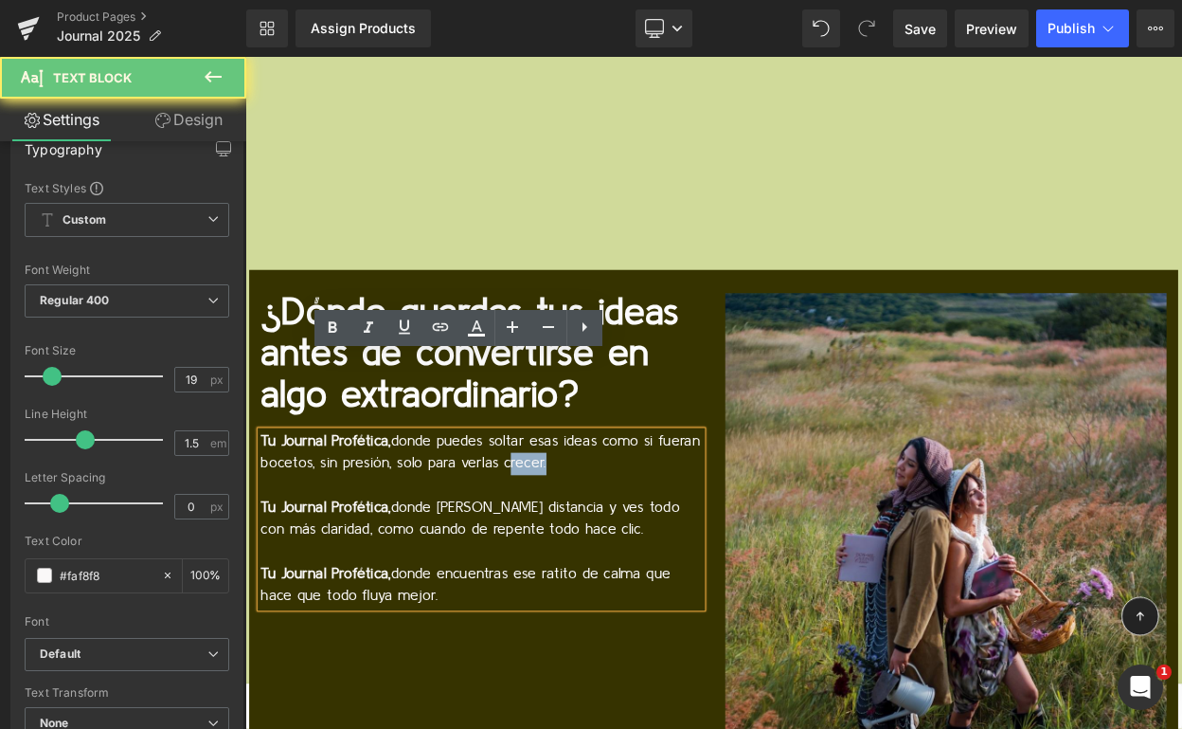
click at [624, 514] on p "Tu Journal Profética, donde puedes soltar esas ideas como si fueran bocetos, si…" at bounding box center [534, 541] width 540 height 54
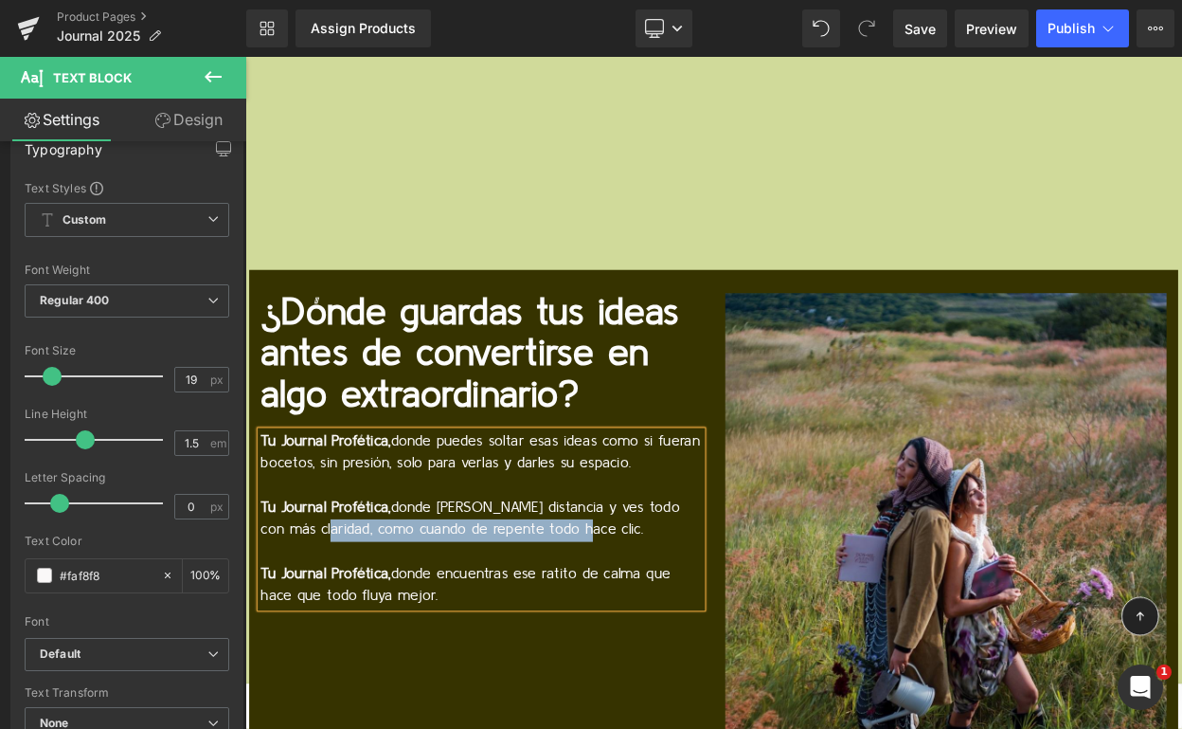
drag, startPoint x: 643, startPoint y: 549, endPoint x: 328, endPoint y: 550, distance: 315.5
click at [328, 595] on p "Tu Journal Profética, donde [PERSON_NAME] distancia y ves todo con más claridad…" at bounding box center [534, 622] width 540 height 54
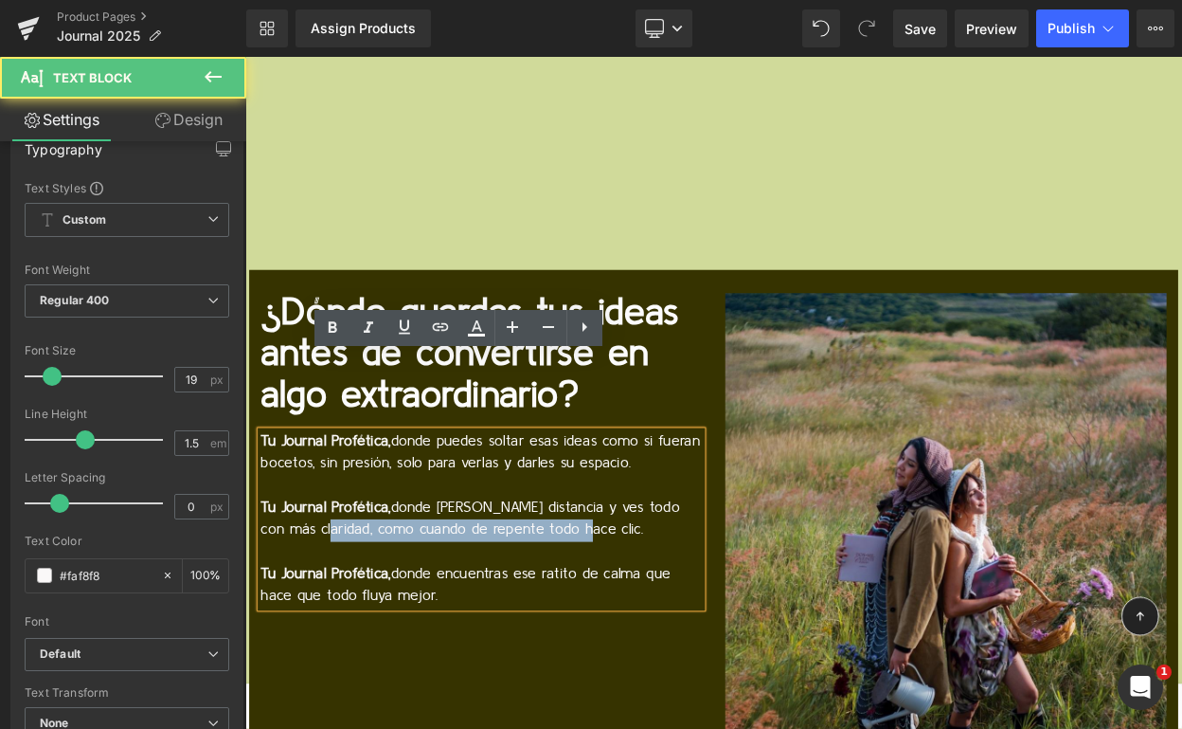
click at [333, 595] on p "Tu Journal Profética, donde [PERSON_NAME] distancia y ves todo con más claridad…" at bounding box center [534, 622] width 540 height 54
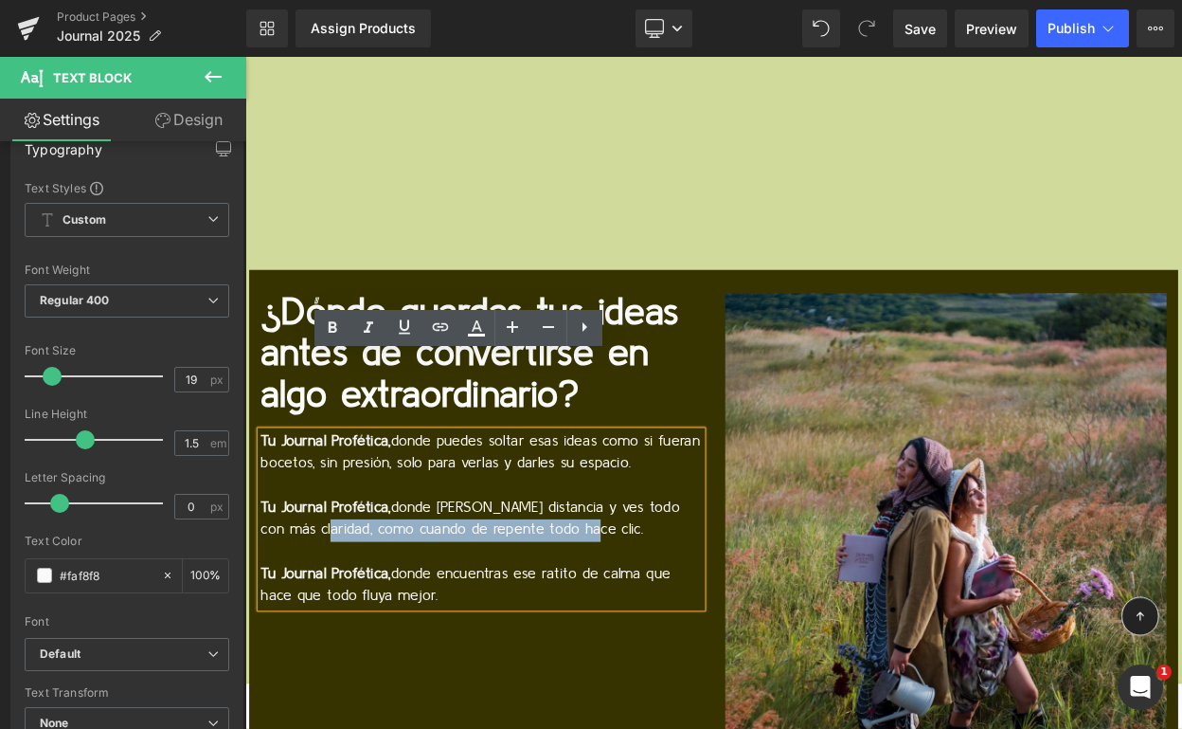
drag, startPoint x: 328, startPoint y: 548, endPoint x: 653, endPoint y: 546, distance: 325.0
click at [653, 595] on p "Tu Journal Profética, donde [PERSON_NAME] distancia y ves todo con más claridad…" at bounding box center [534, 622] width 540 height 54
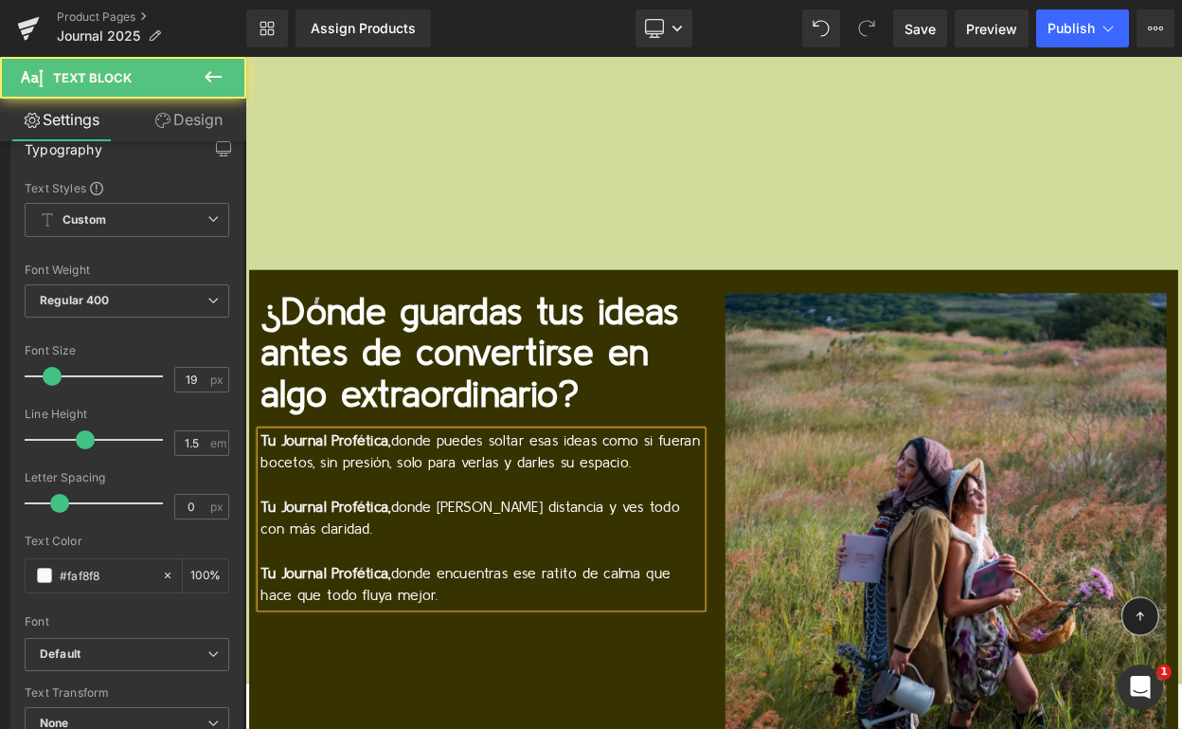
click at [498, 677] on p "Tu Journal Profética, donde encuentras ese ratito de calma que hace que todo fl…" at bounding box center [534, 704] width 540 height 54
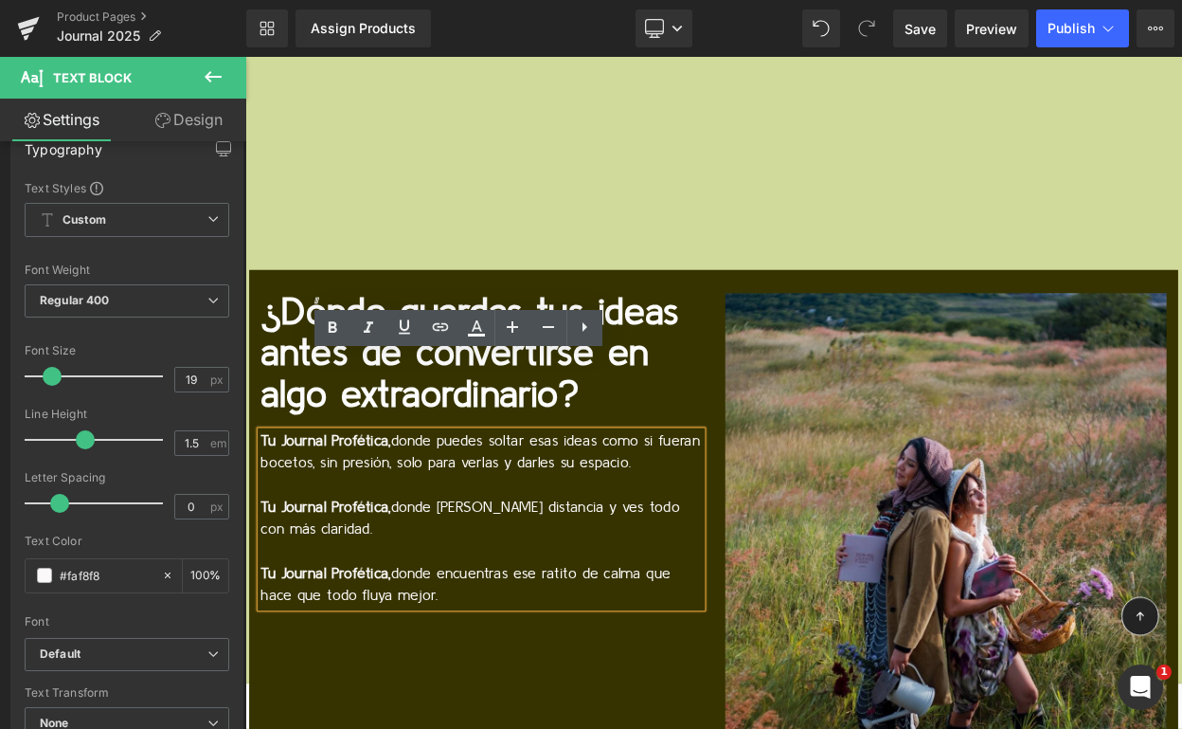
click at [551, 672] on div "¿Dónde guardas tus ideas antes de convertirse en algo extraordinario? Text Bloc…" at bounding box center [818, 690] width 1137 height 747
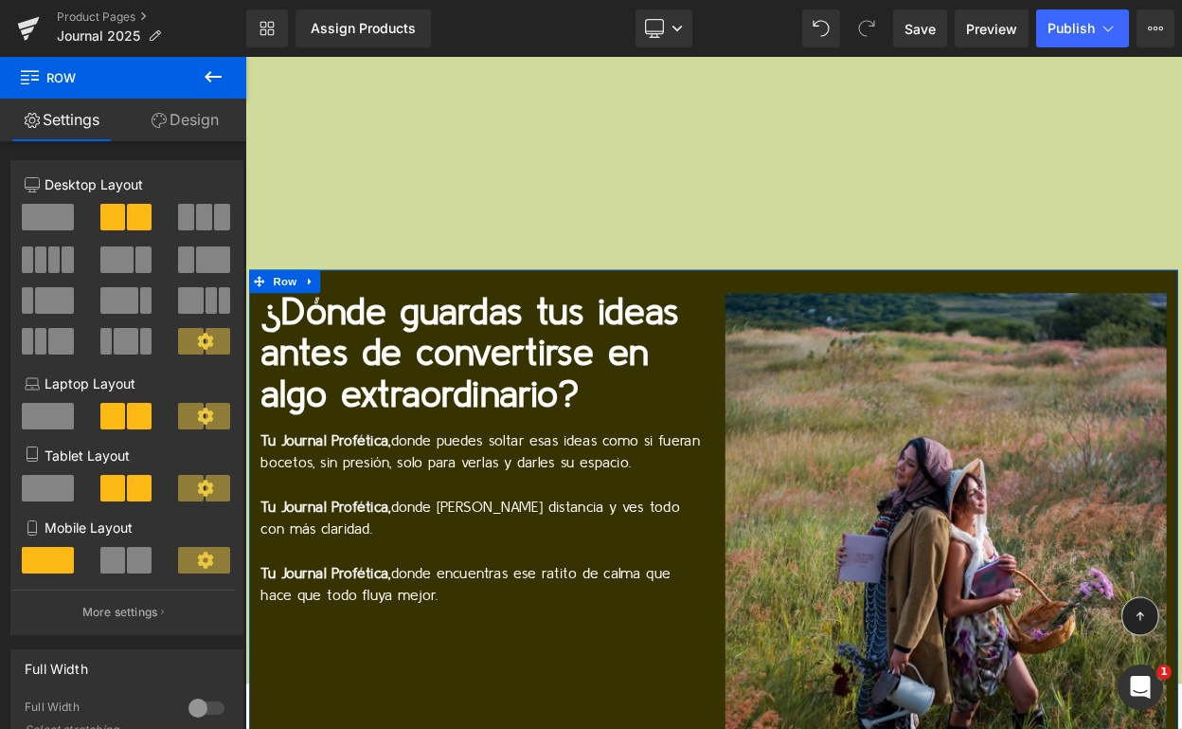
click at [184, 125] on link "Design" at bounding box center [184, 120] width 123 height 43
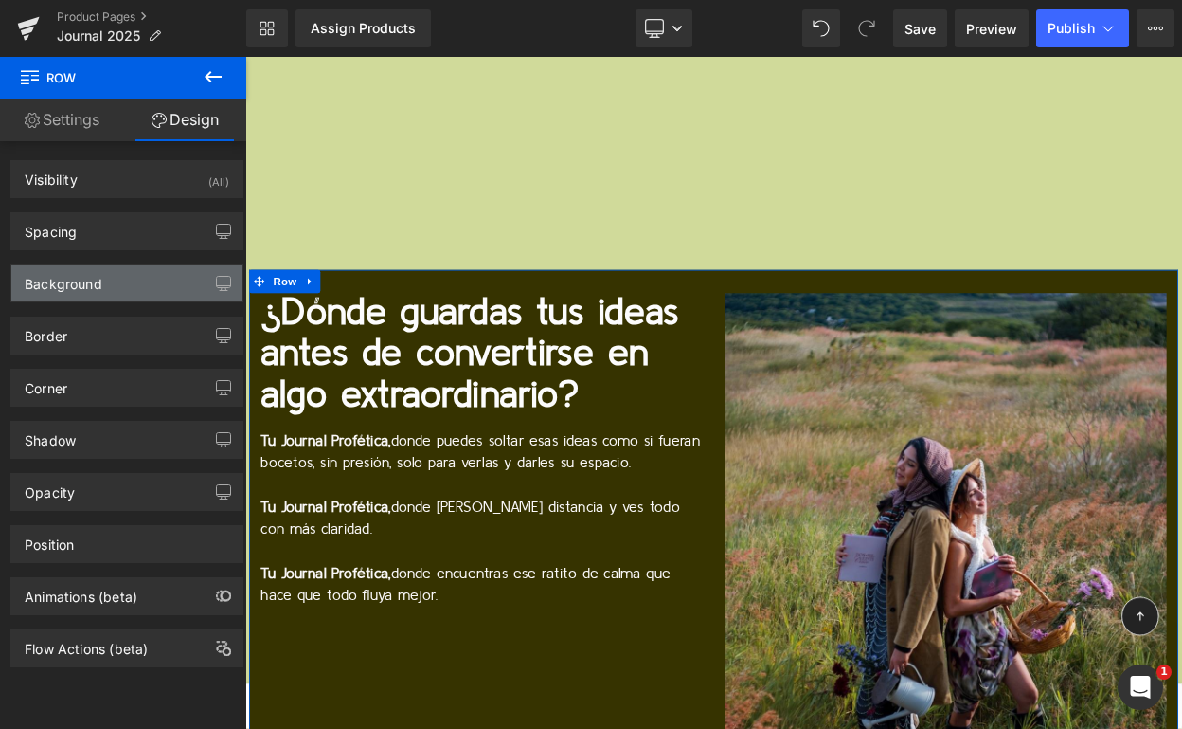
click at [130, 284] on div "Background" at bounding box center [126, 283] width 231 height 36
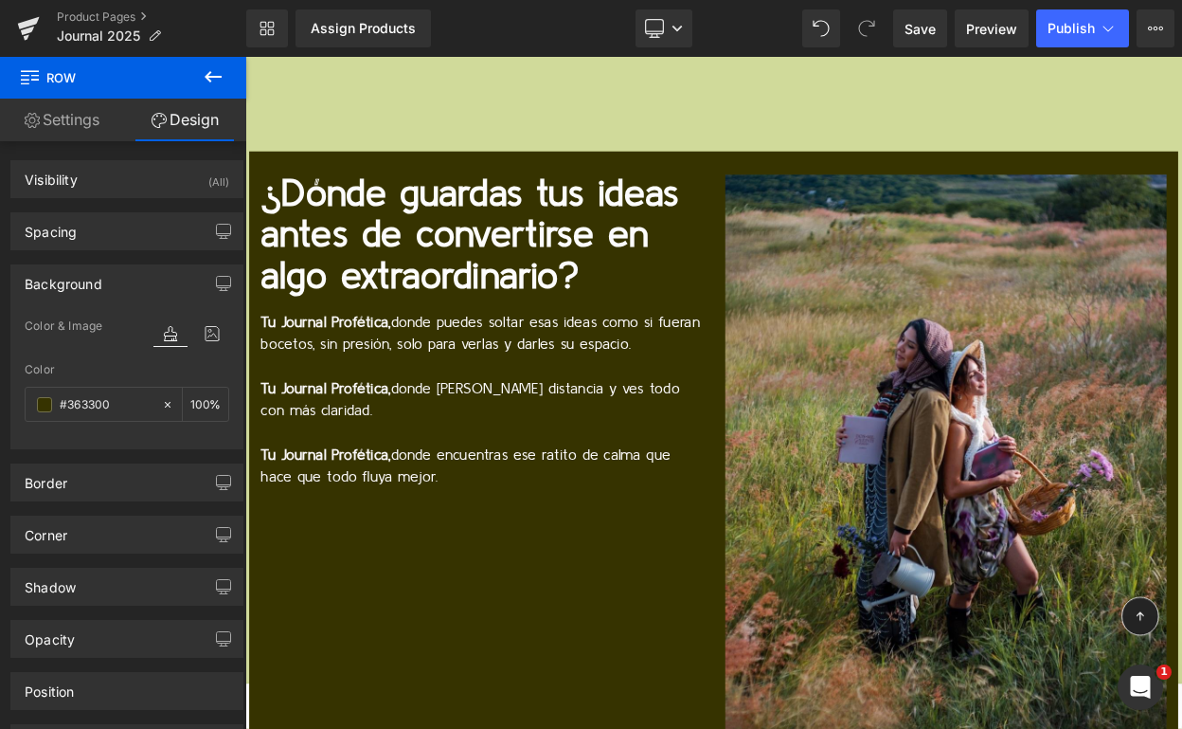
scroll to position [14775, 0]
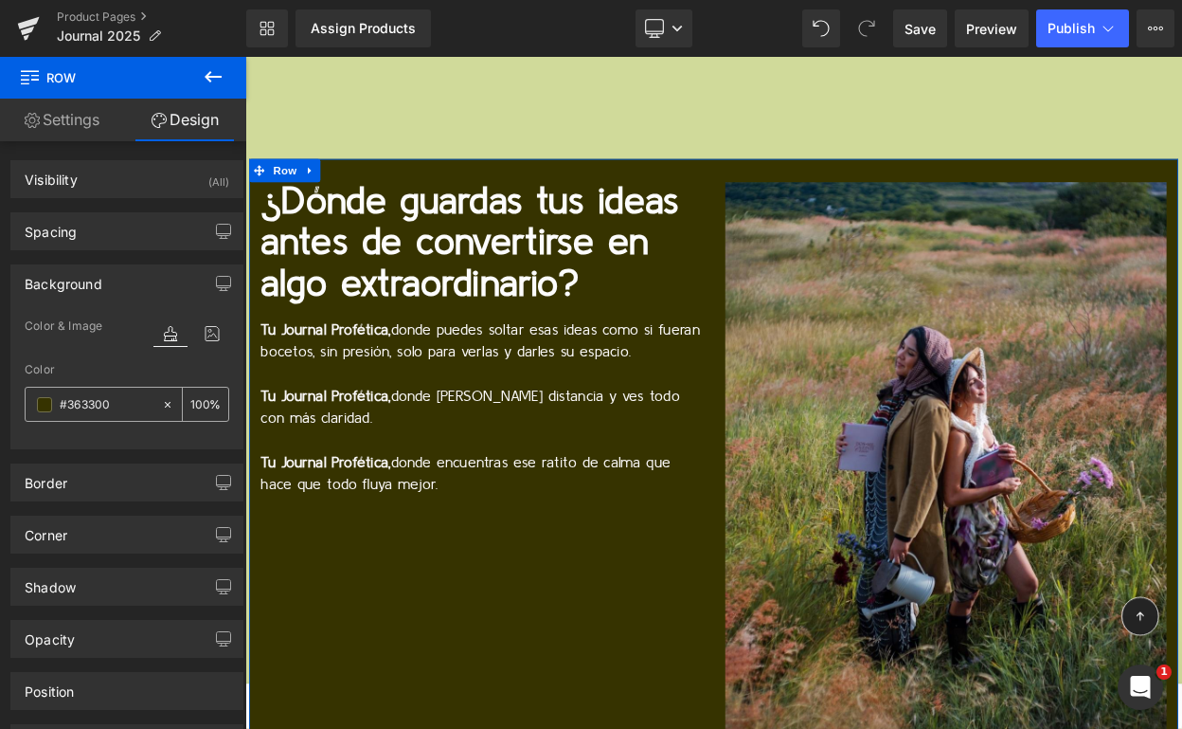
click at [86, 410] on input "#363300" at bounding box center [106, 404] width 93 height 21
paste input "A0BEE1"
type input "#A0BEE1"
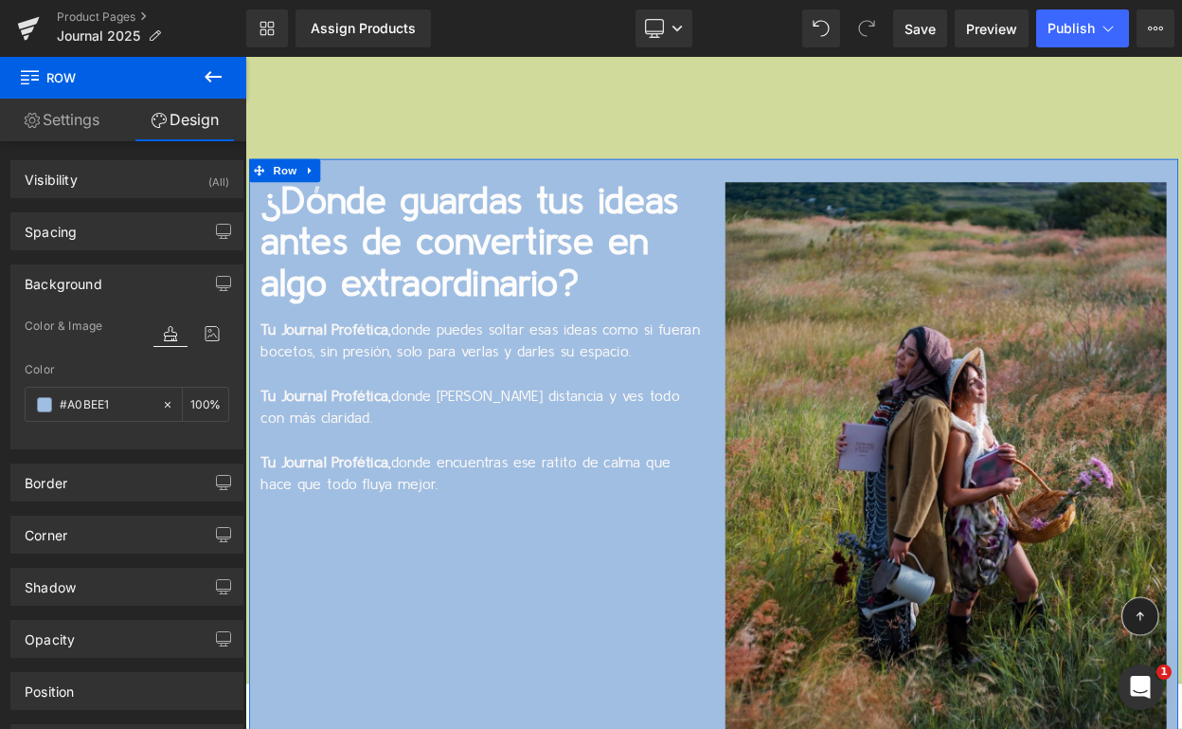
click at [441, 210] on p "¿Dónde guardas tus ideas antes de convertirse en algo extraordinario?" at bounding box center [534, 285] width 540 height 150
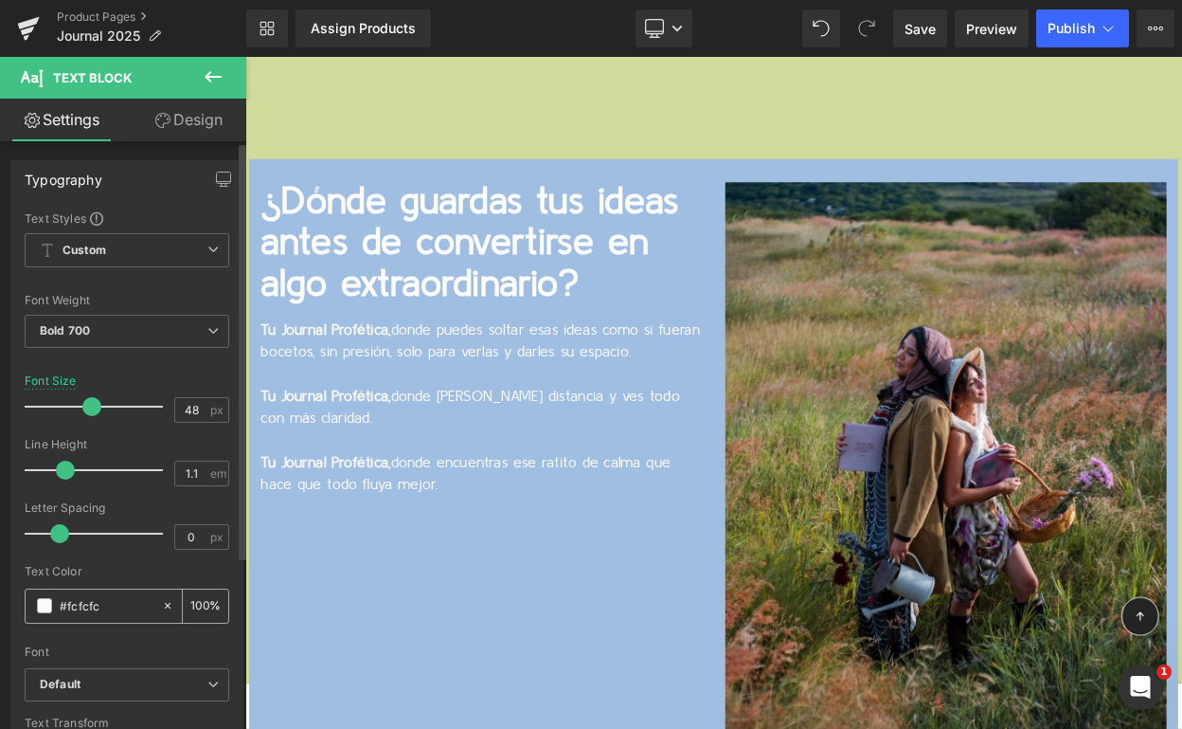
click at [72, 610] on input "#fcfcfc" at bounding box center [106, 605] width 93 height 21
paste input "81492A"
type input "#81492A"
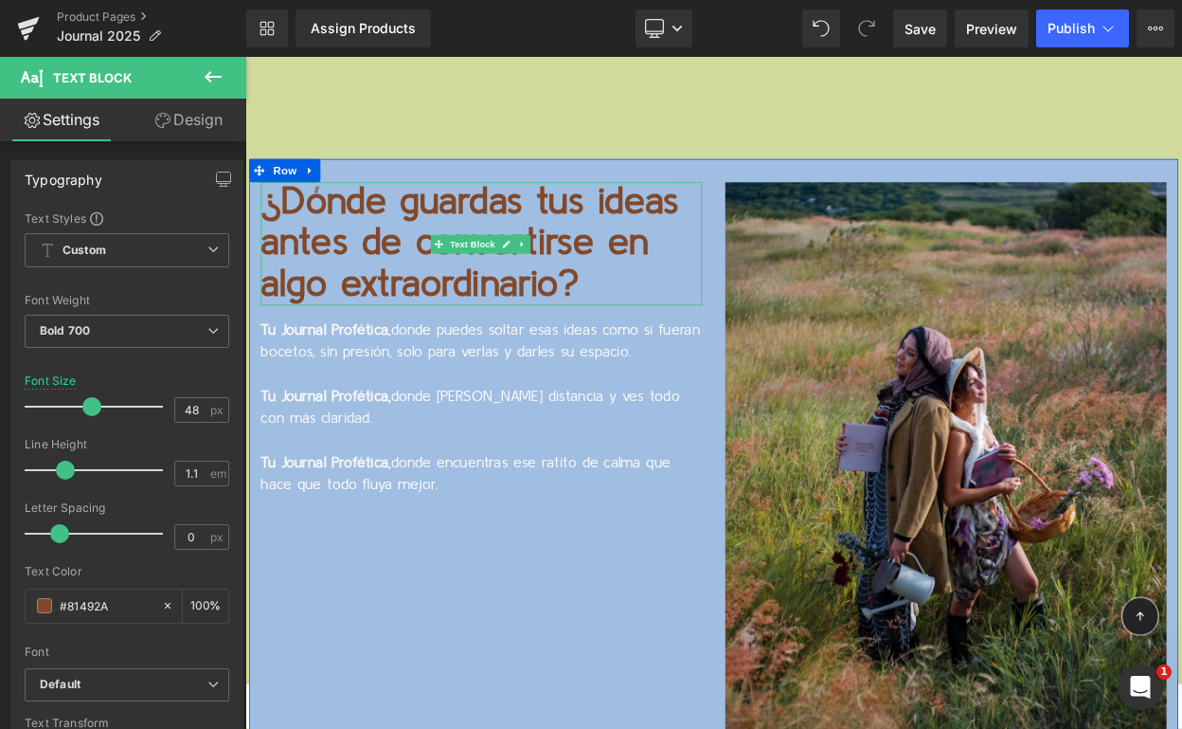
click at [407, 433] on p at bounding box center [534, 446] width 540 height 27
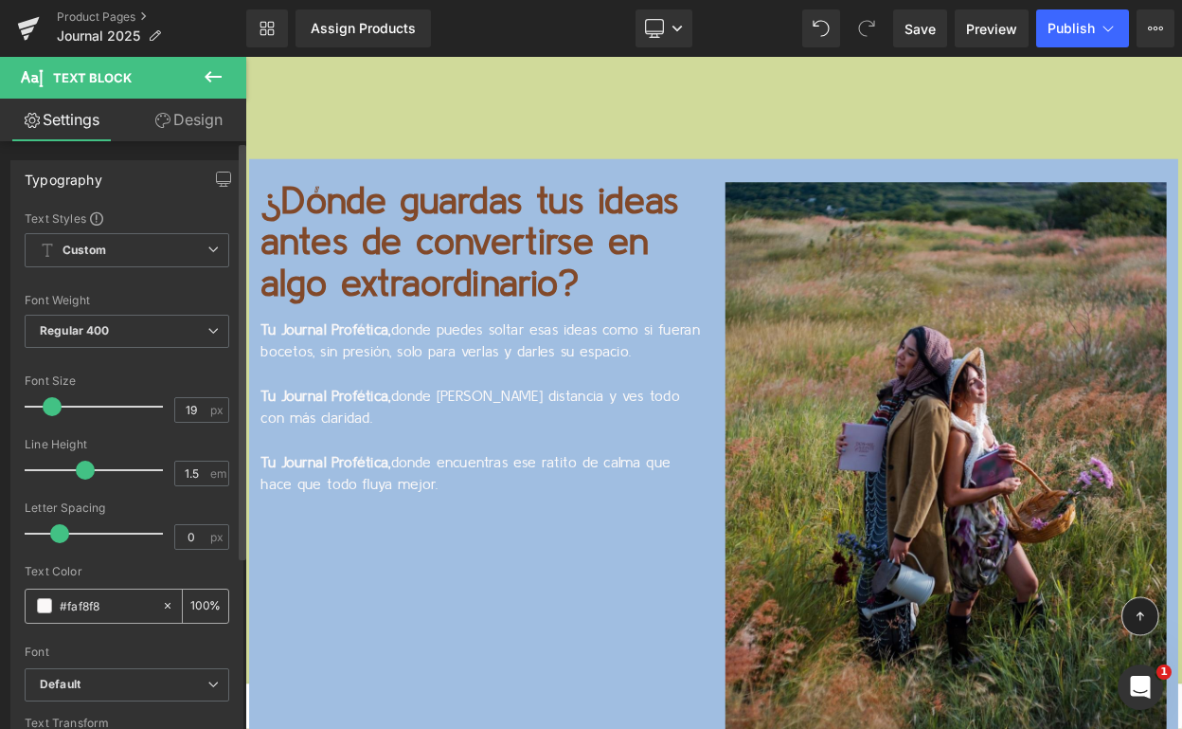
click at [84, 606] on input "#faf8f8" at bounding box center [106, 605] width 93 height 21
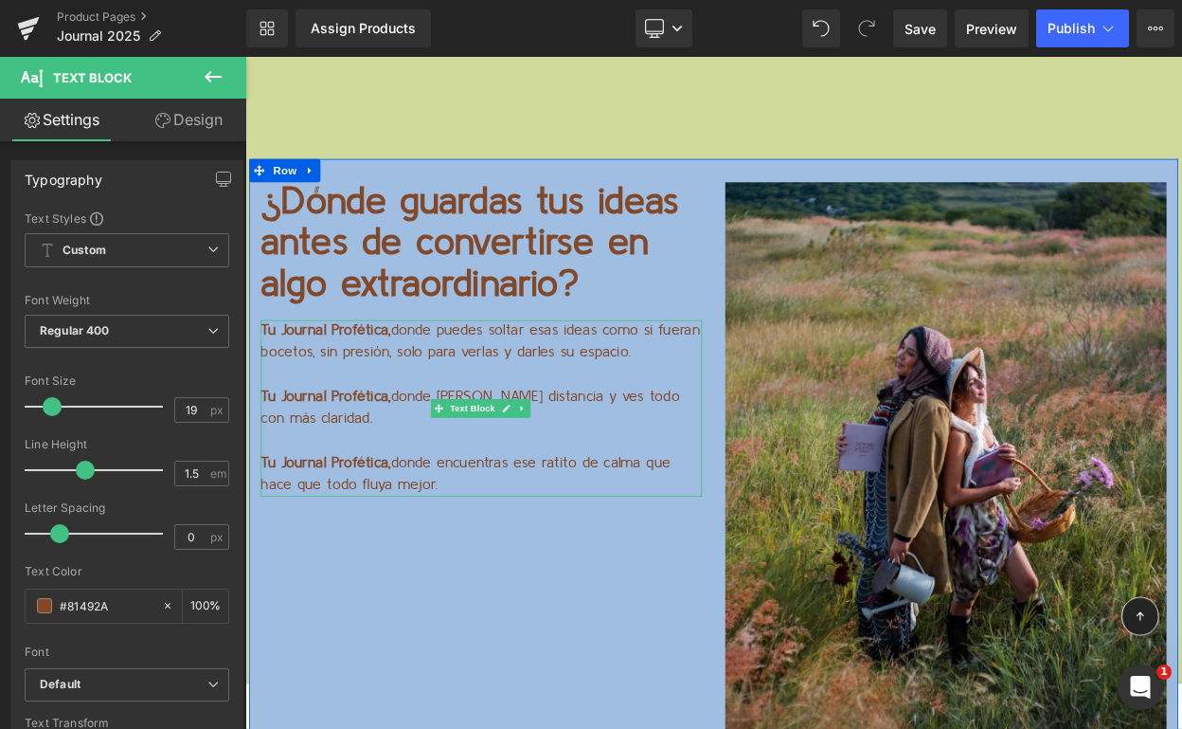
type input "#81492a"
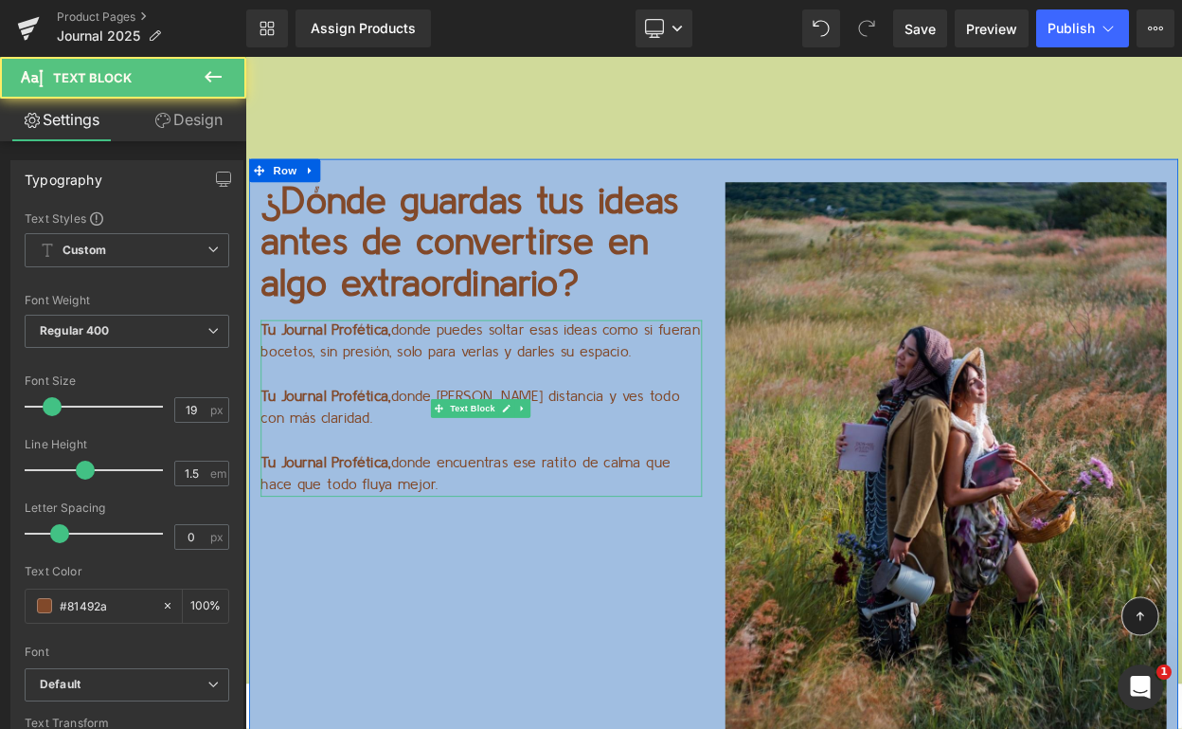
click at [458, 379] on p "Tu Journal Profética, donde puedes soltar esas ideas como si fueran bocetos, si…" at bounding box center [534, 406] width 540 height 54
click at [202, 129] on link "Design" at bounding box center [188, 120] width 123 height 43
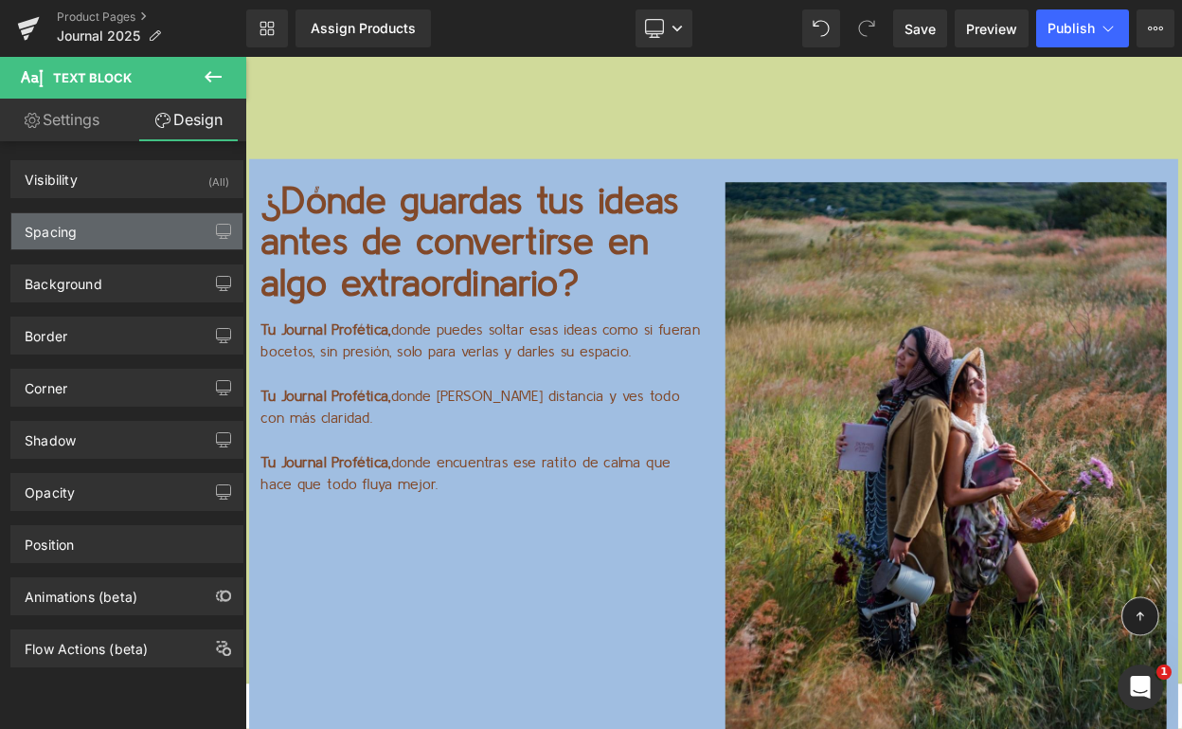
click at [117, 235] on div "Spacing" at bounding box center [126, 231] width 231 height 36
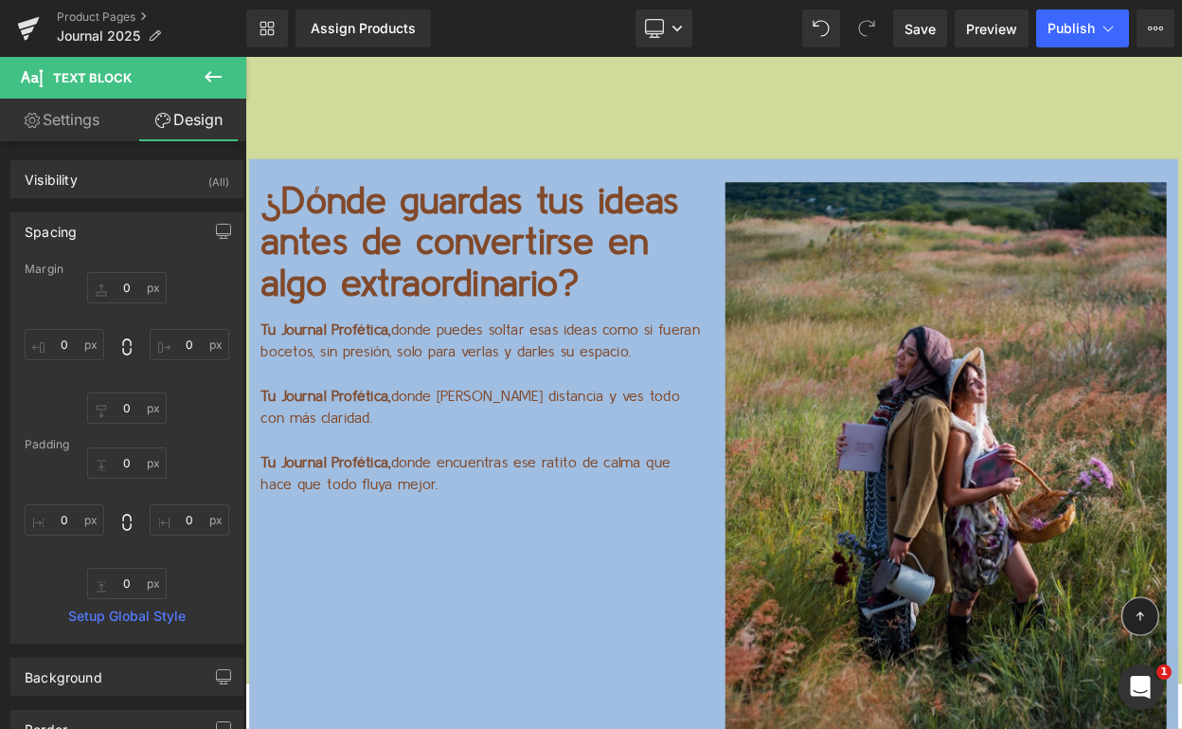
click at [374, 433] on p at bounding box center [534, 446] width 540 height 27
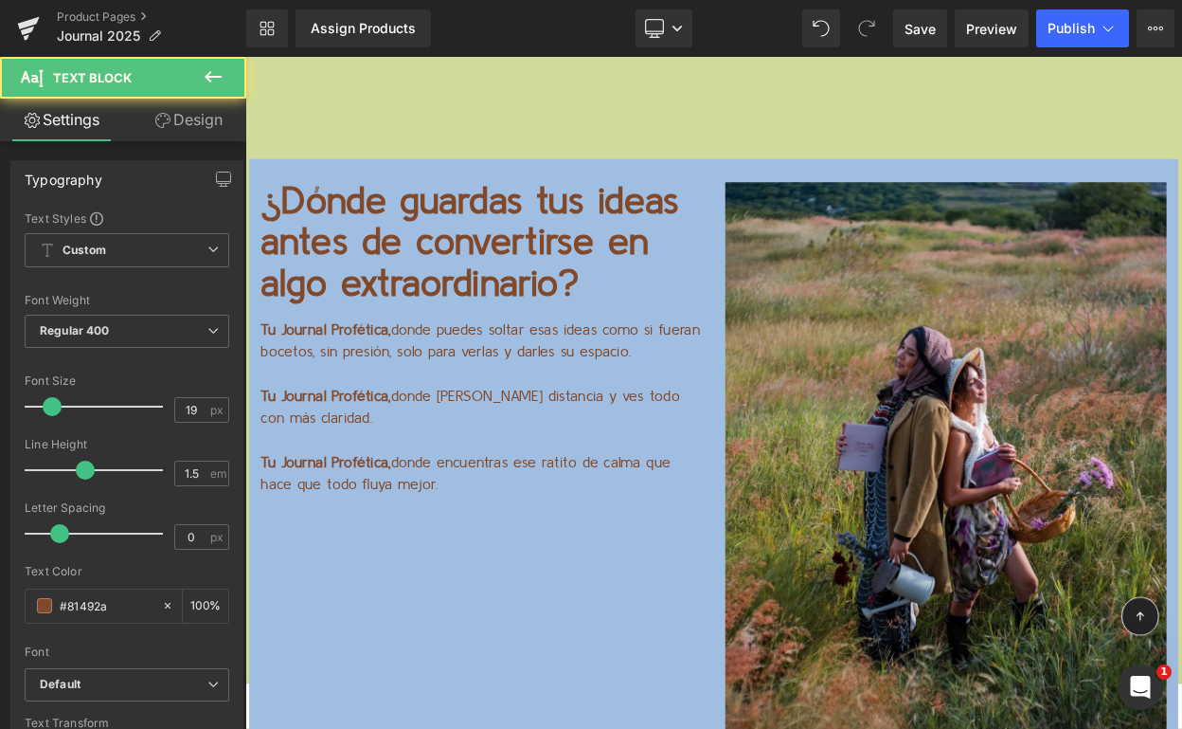
click at [199, 122] on link "Design" at bounding box center [188, 120] width 123 height 43
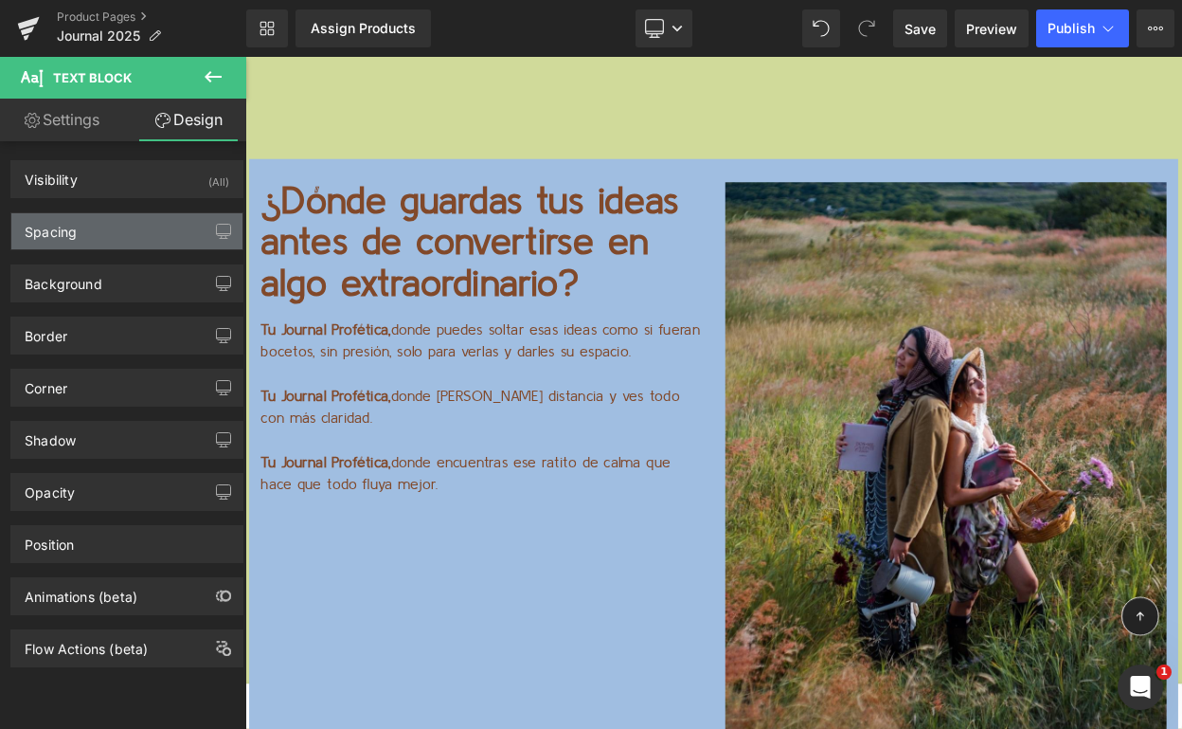
click at [148, 248] on div "Spacing" at bounding box center [126, 231] width 231 height 36
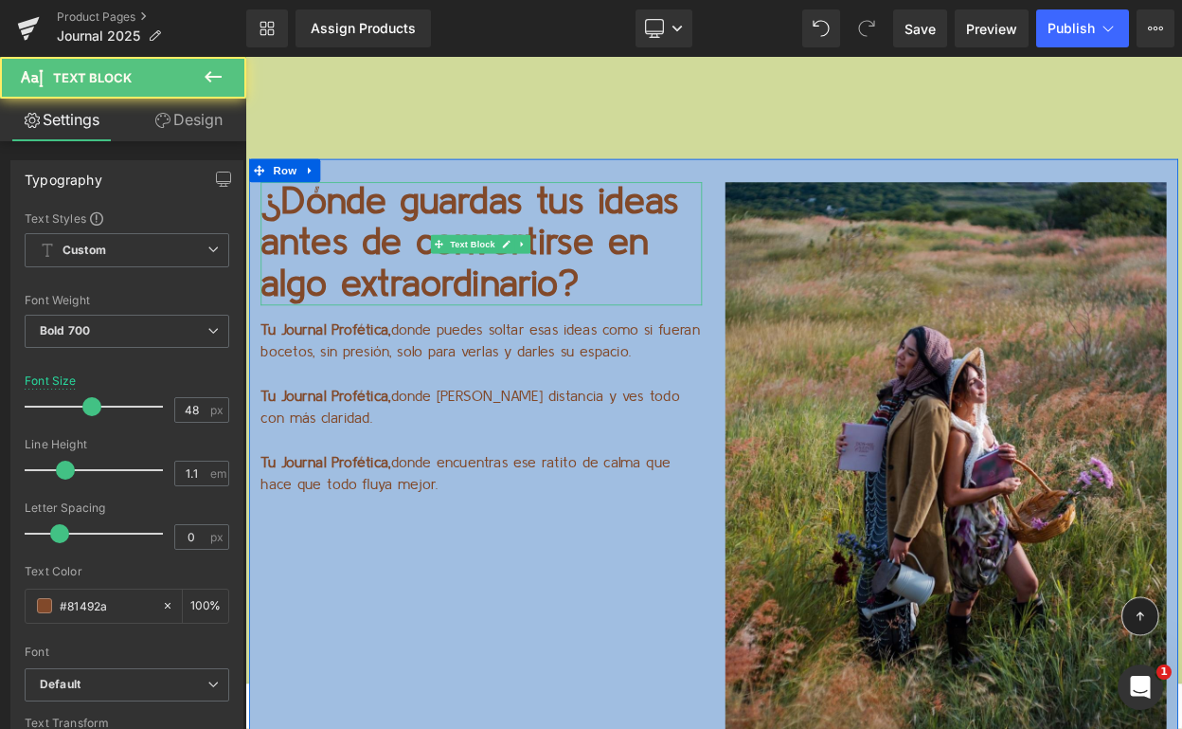
click at [408, 210] on p "¿Dónde guardas tus ideas antes de convertirse en algo extraordinario?" at bounding box center [534, 285] width 540 height 150
click at [194, 121] on link "Design" at bounding box center [188, 120] width 123 height 43
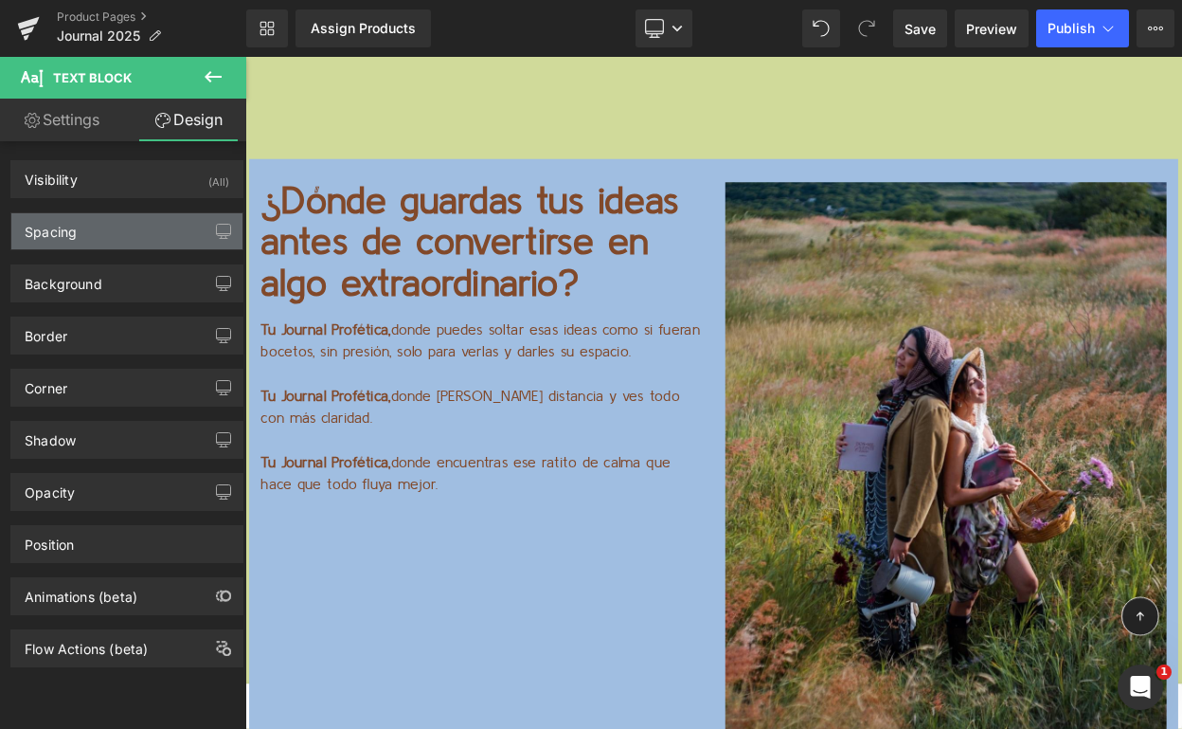
click at [158, 247] on div "Spacing" at bounding box center [126, 231] width 231 height 36
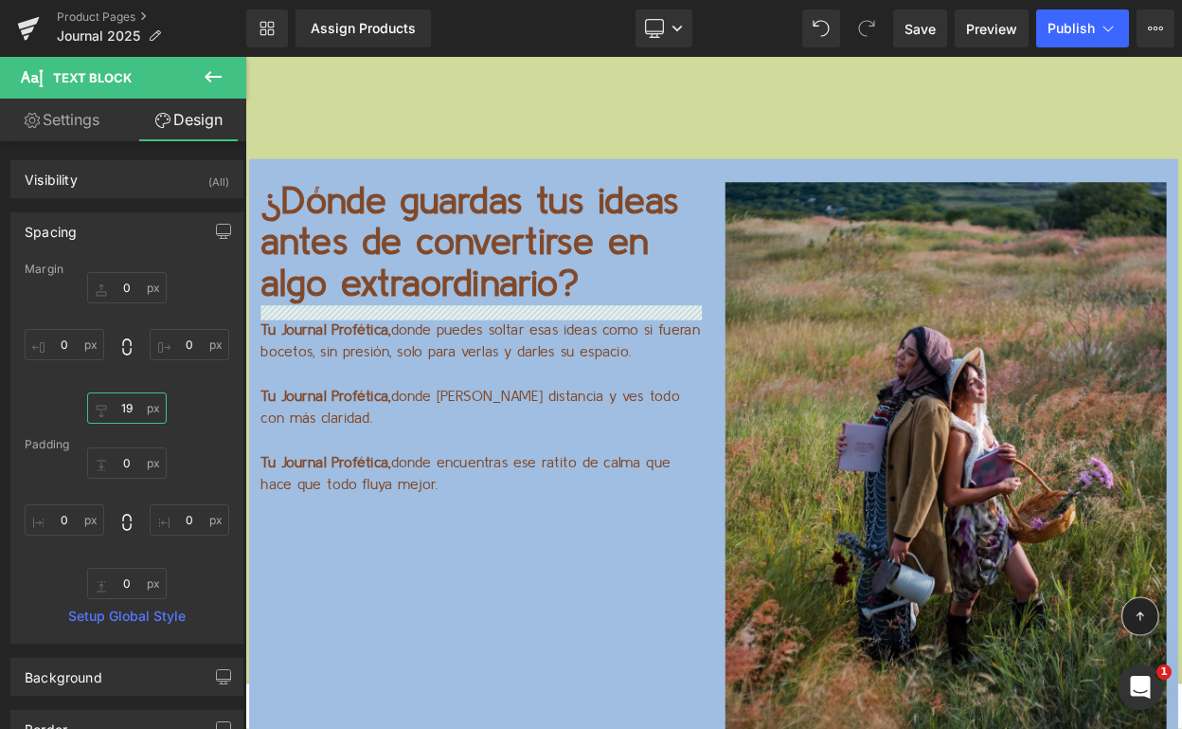
click at [122, 413] on input "19" at bounding box center [127, 407] width 80 height 31
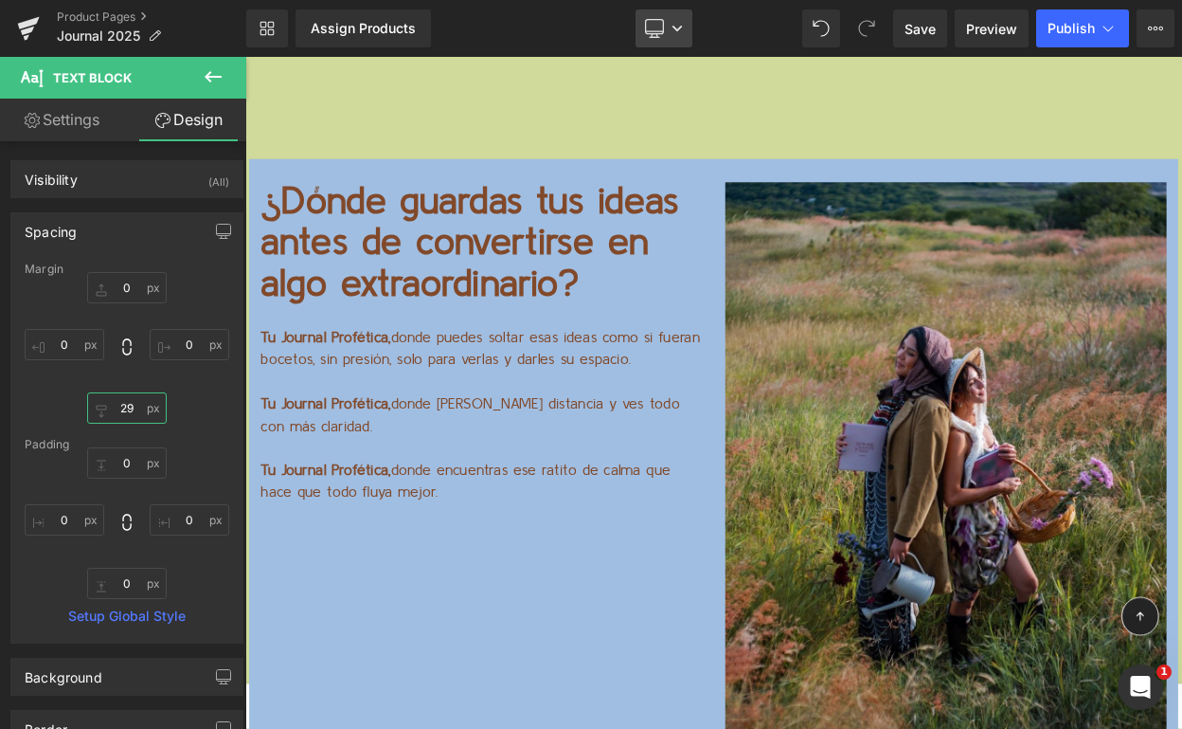
type input "29"
click at [662, 34] on icon at bounding box center [654, 28] width 19 height 19
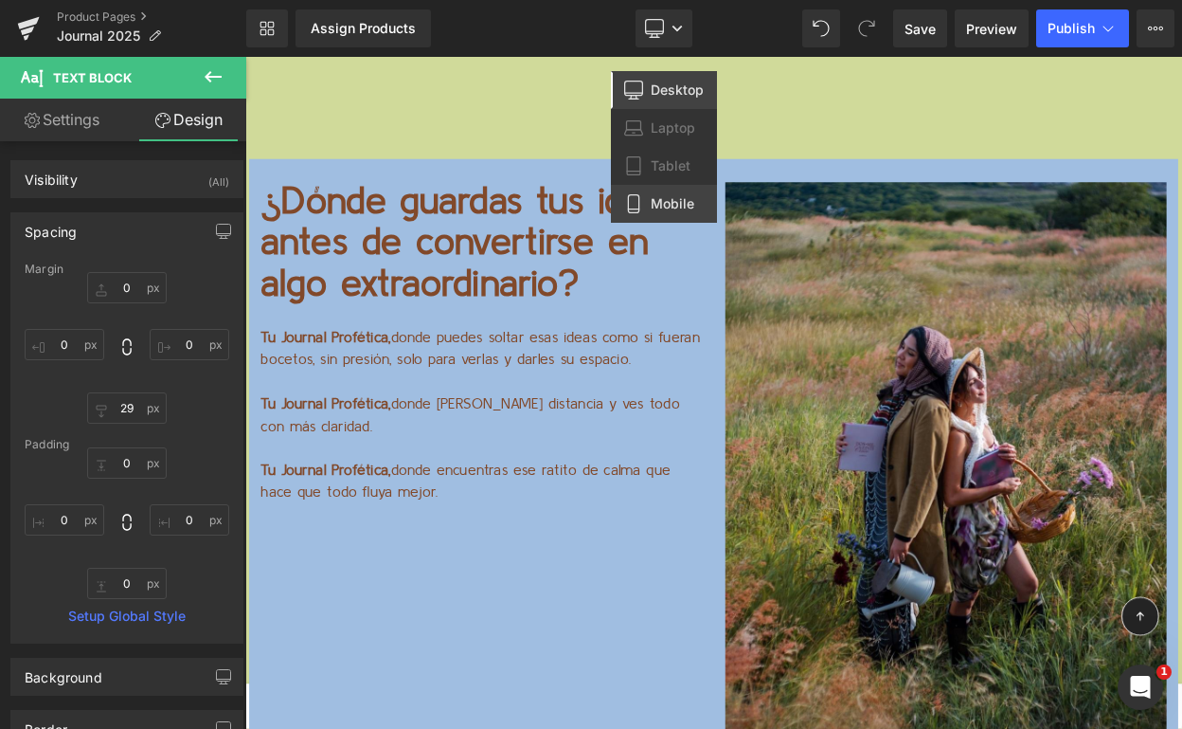
click at [668, 204] on span "Mobile" at bounding box center [673, 203] width 44 height 17
type input "0"
type input "10"
type input "29"
type input "10"
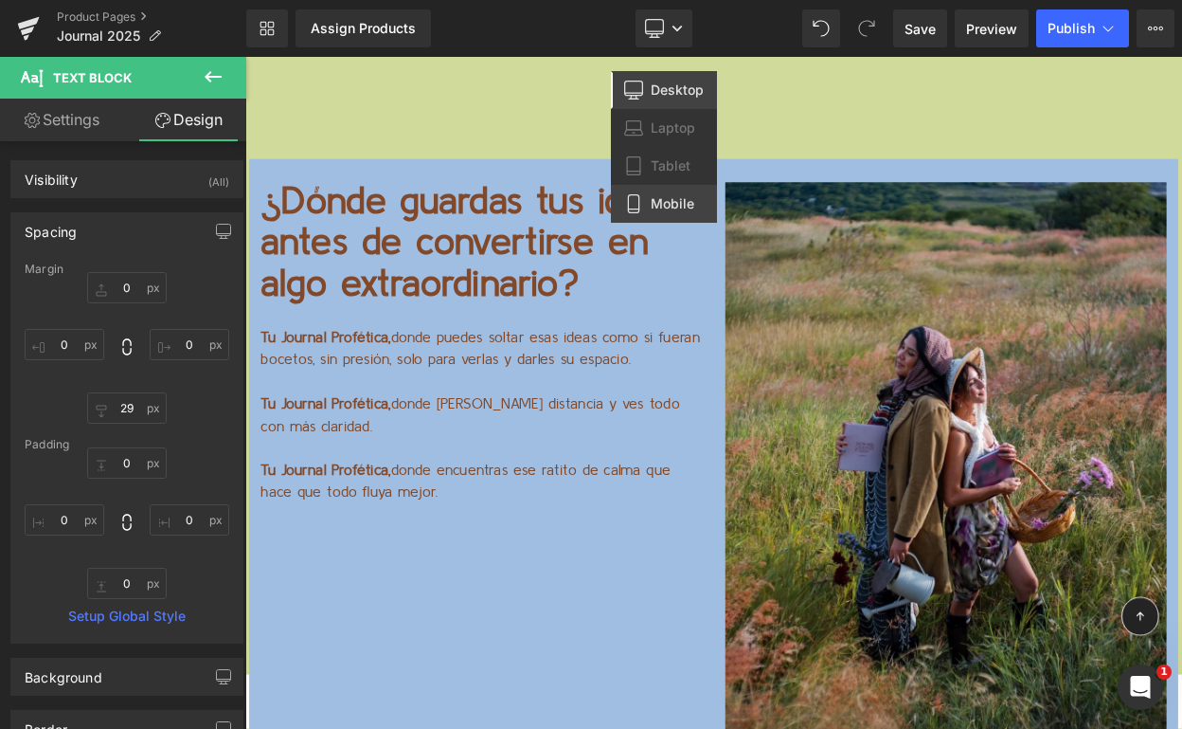
type input "0"
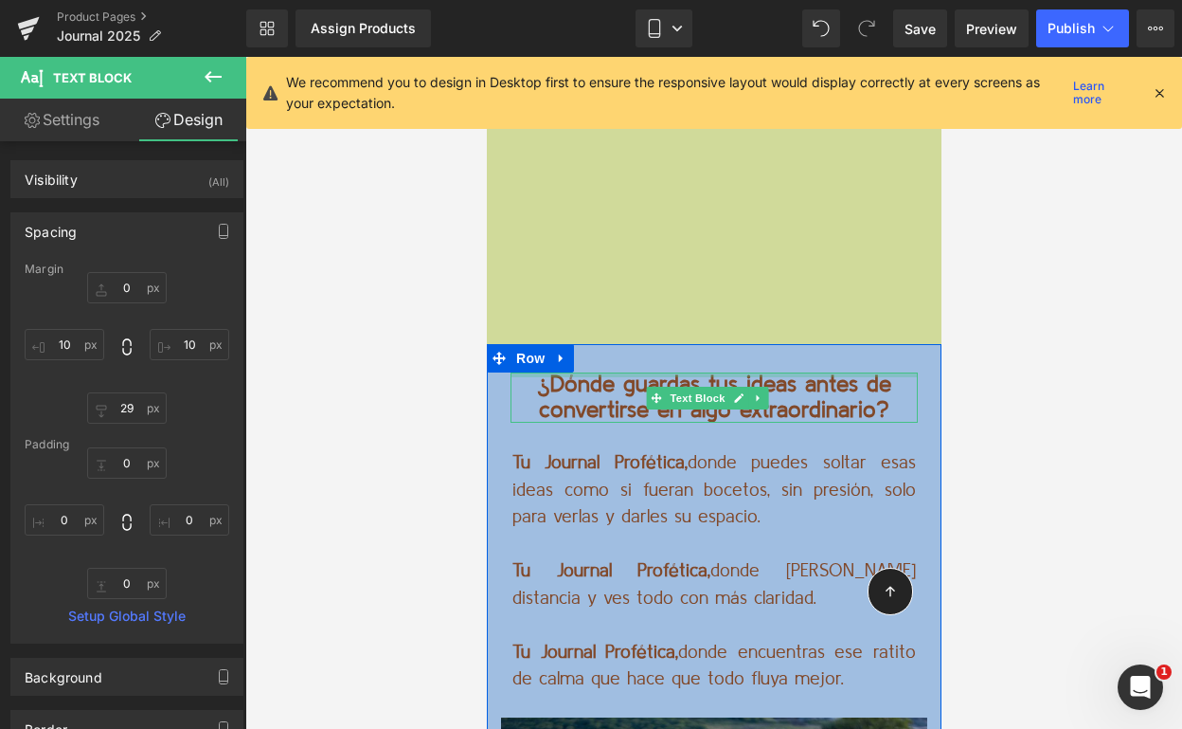
scroll to position [9963, 0]
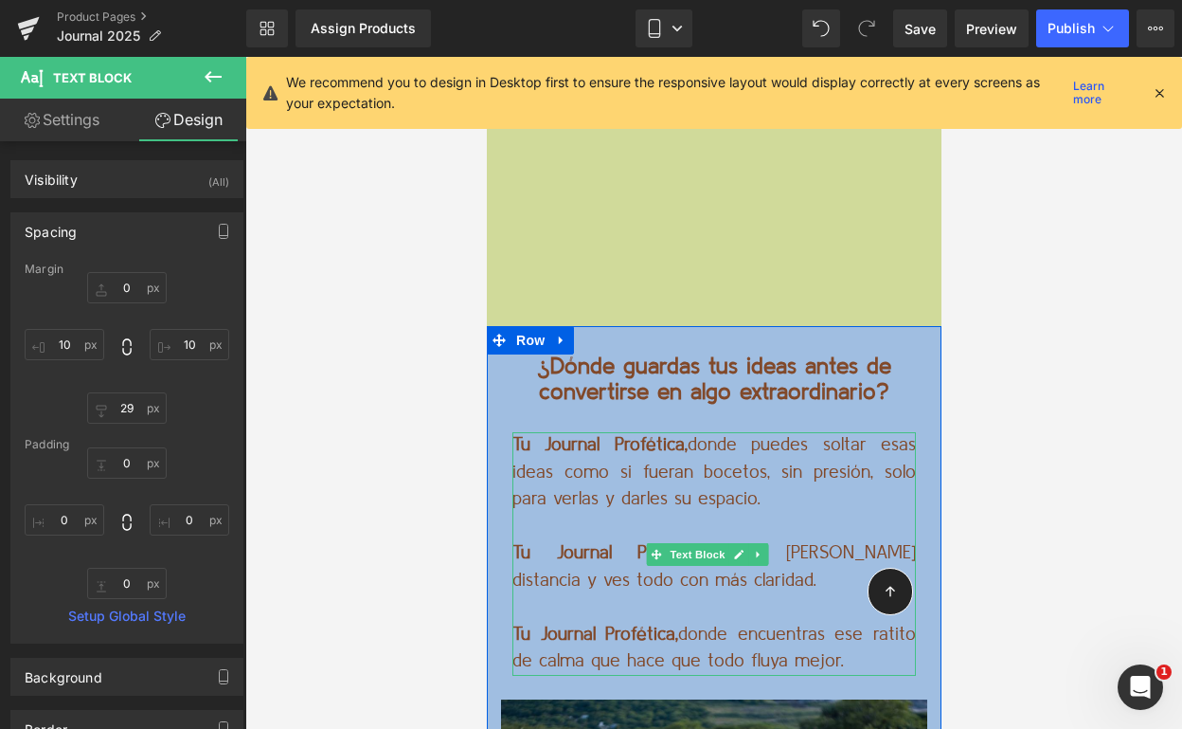
click at [686, 432] on p "Tu Journal Profética, donde puedes soltar esas ideas como si fueran bocetos, si…" at bounding box center [714, 472] width 404 height 81
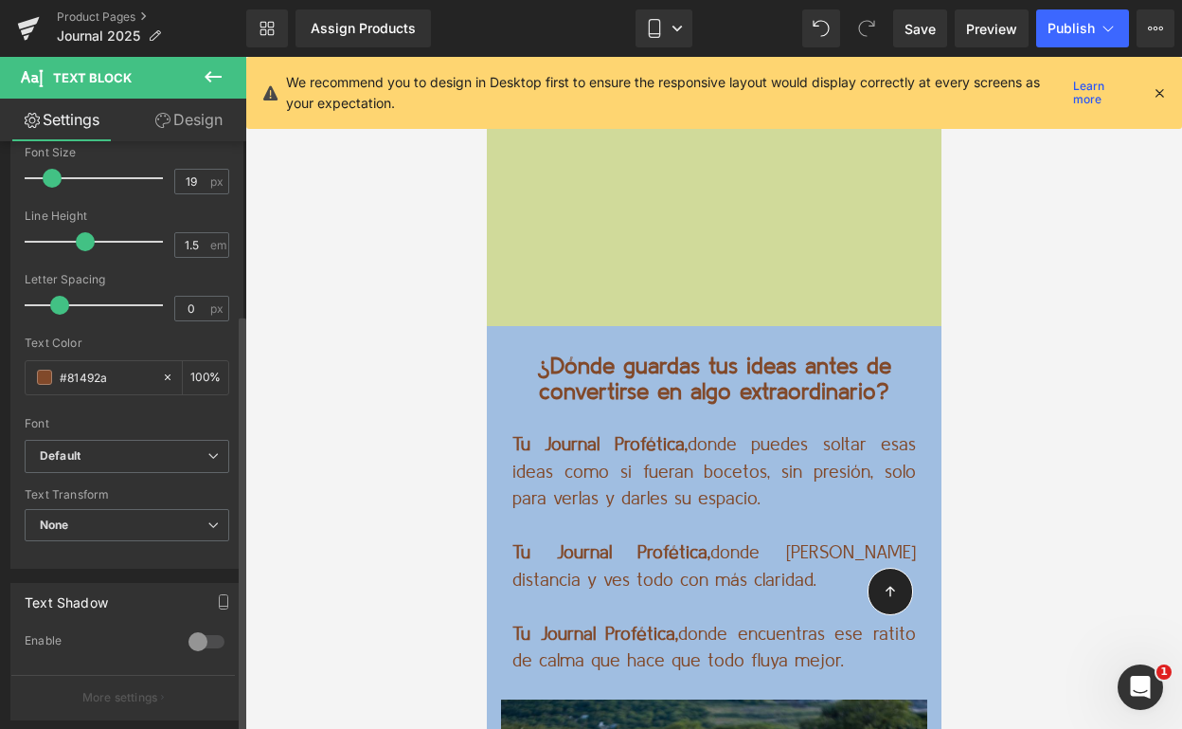
scroll to position [389, 0]
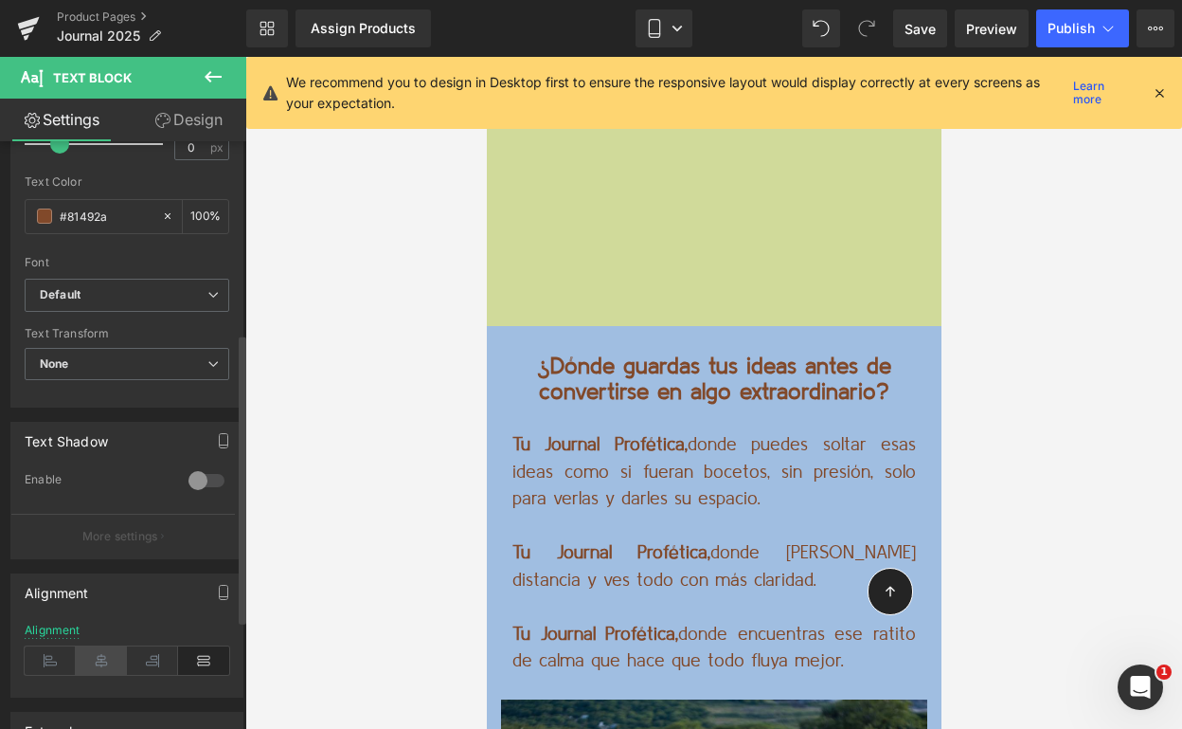
click at [102, 654] on icon at bounding box center [101, 660] width 51 height 28
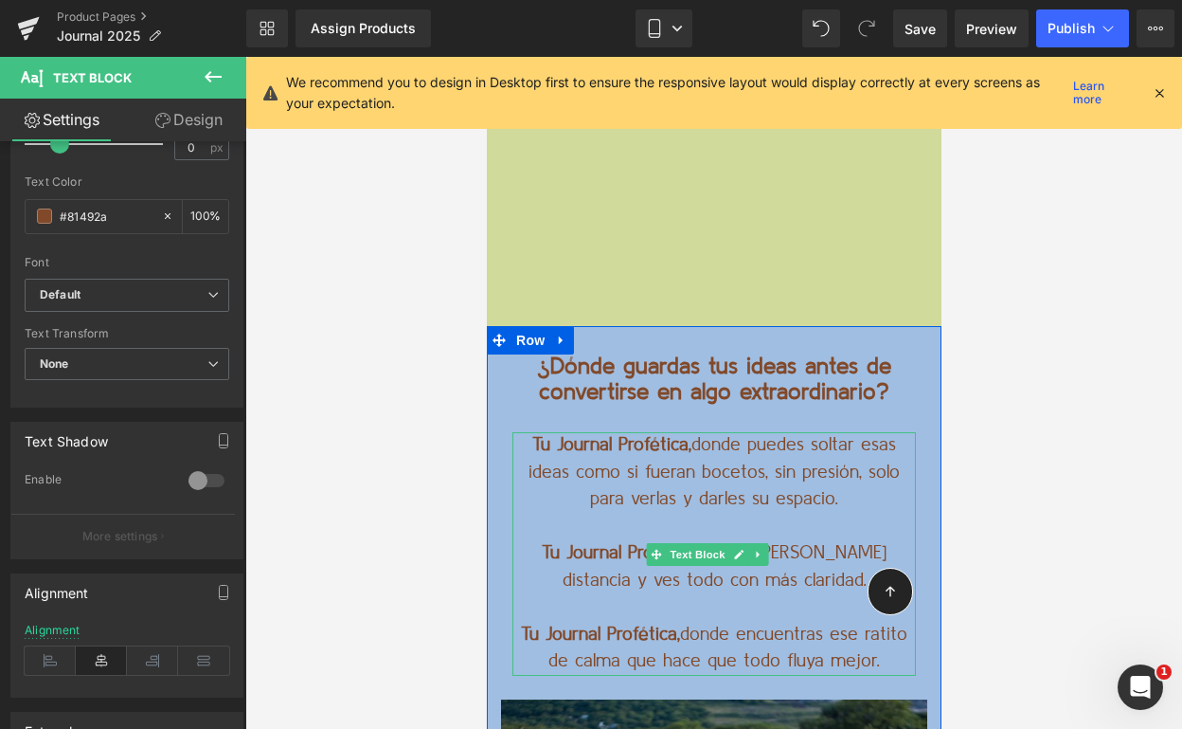
click at [616, 432] on p "Tu Journal Profética, donde puedes soltar esas ideas como si fueran bocetos, si…" at bounding box center [714, 472] width 404 height 81
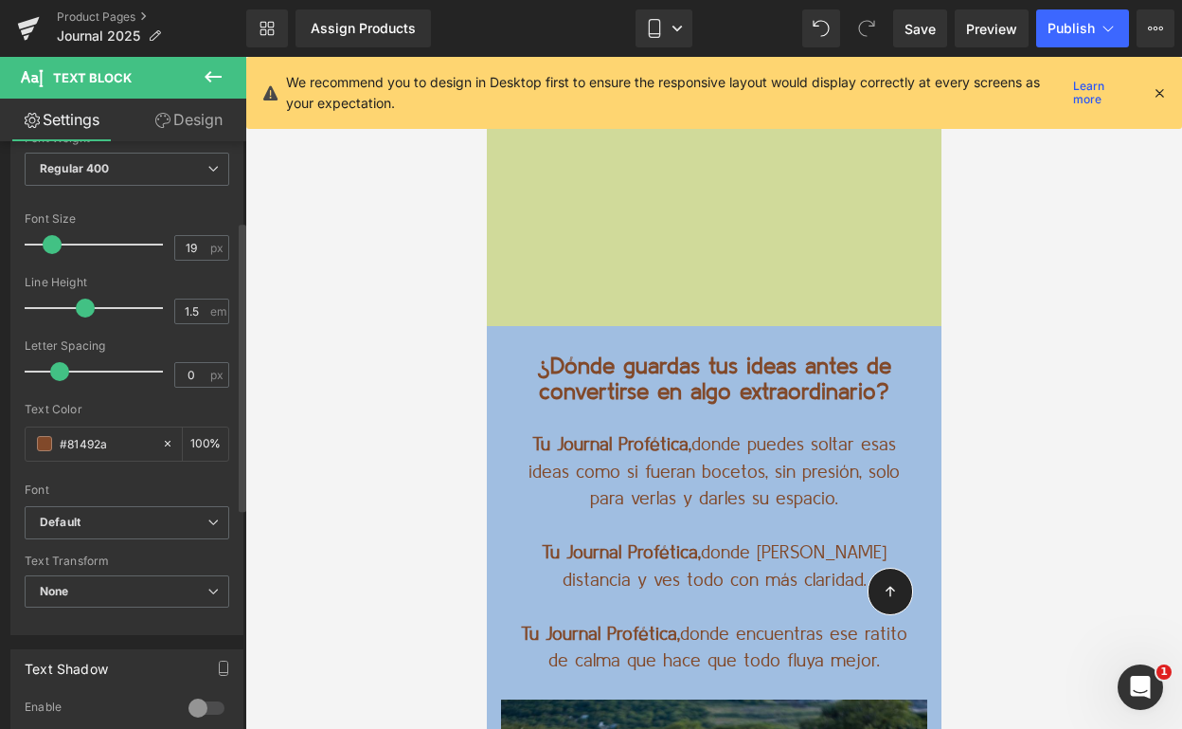
scroll to position [160, 0]
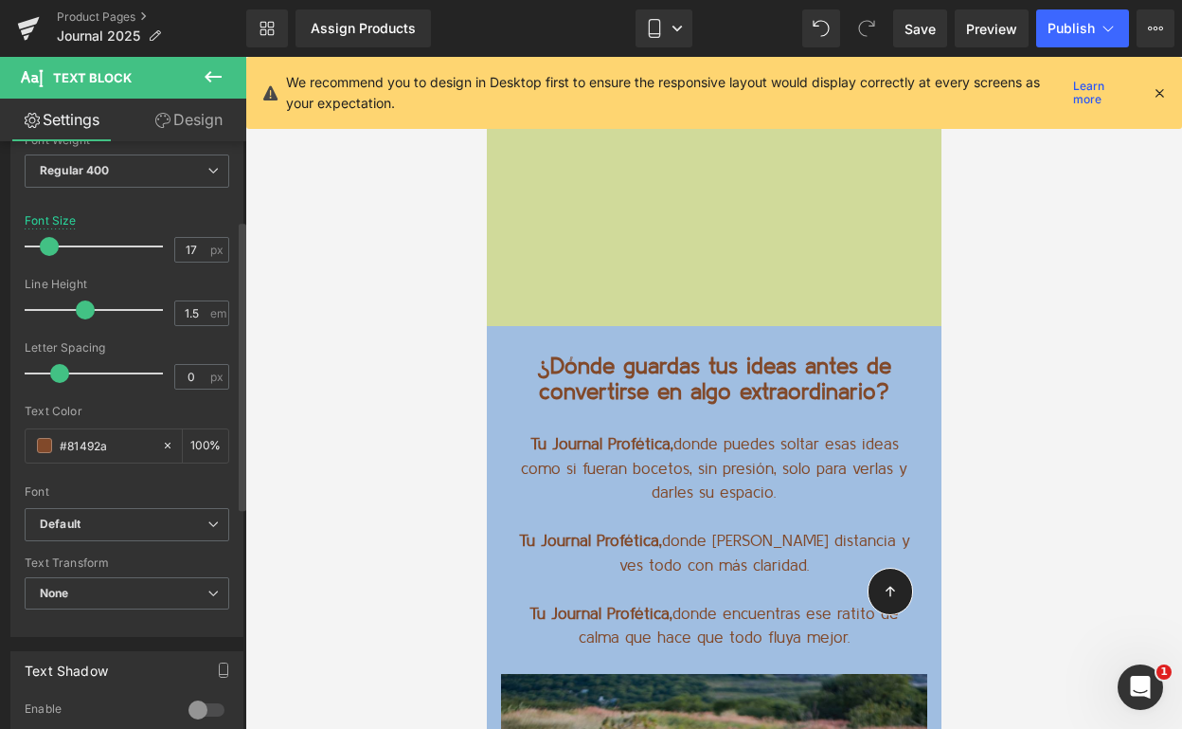
type input "18"
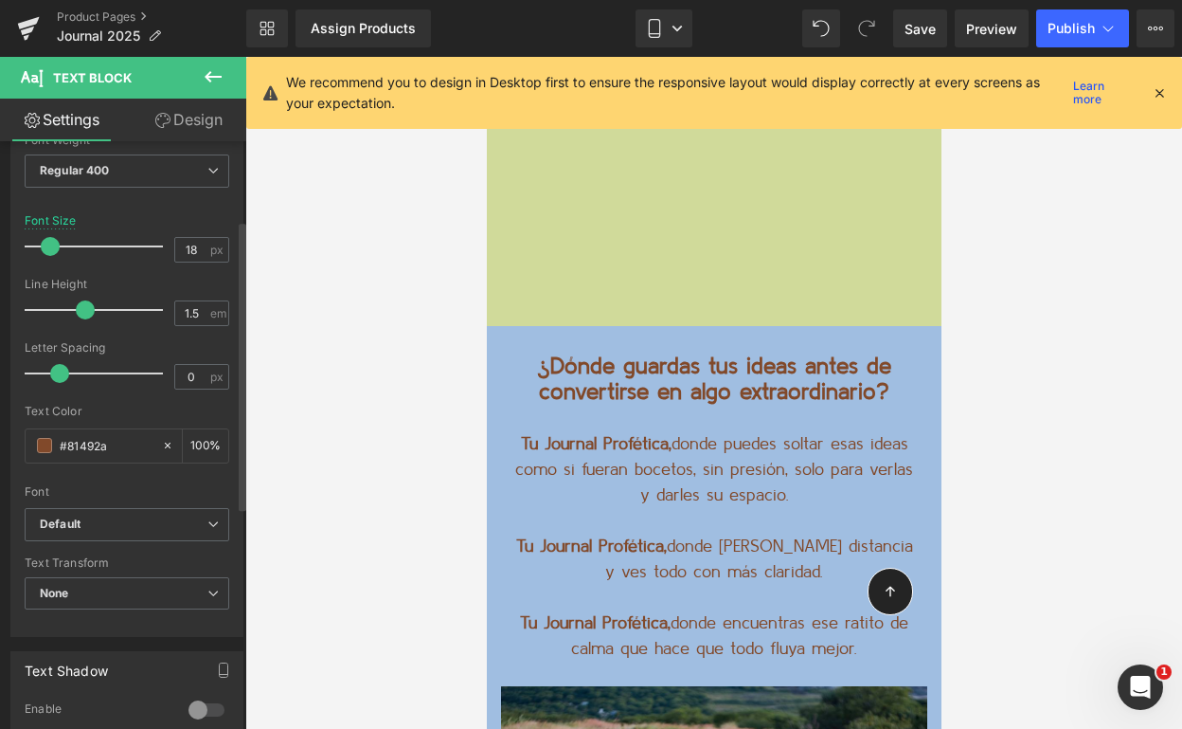
click at [47, 243] on span at bounding box center [50, 246] width 19 height 19
click at [918, 37] on span "Save" at bounding box center [920, 29] width 31 height 20
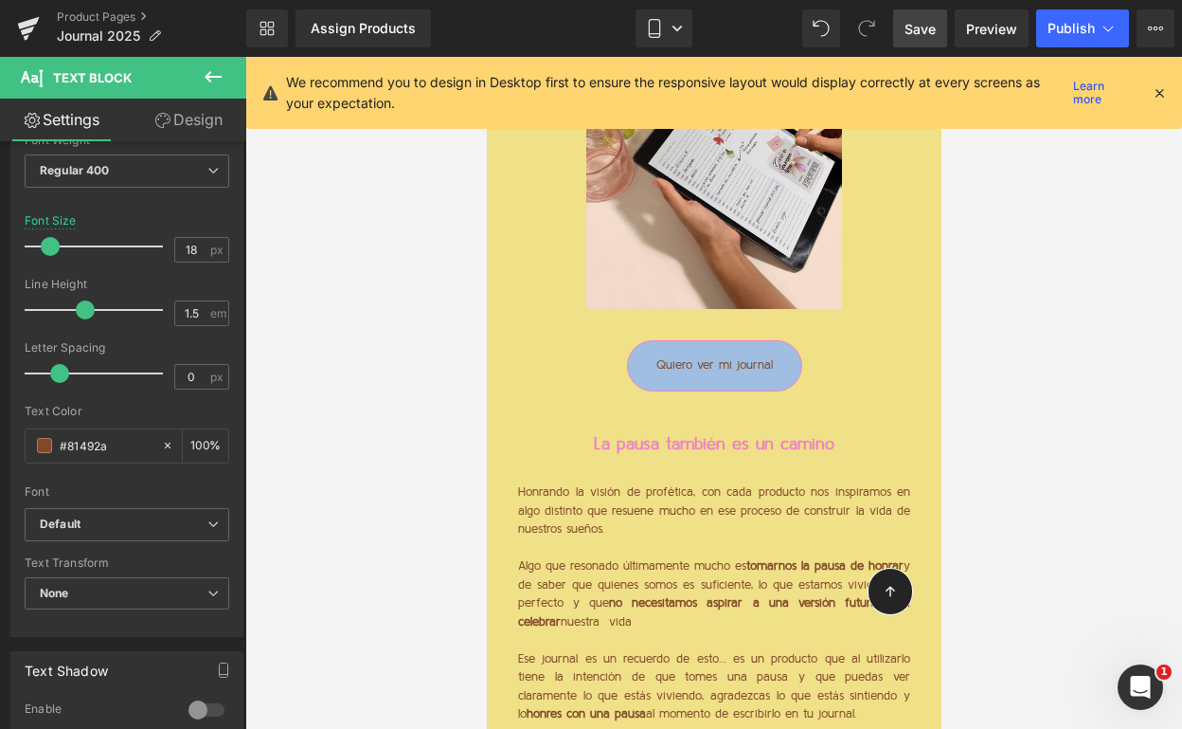
scroll to position [1519, 0]
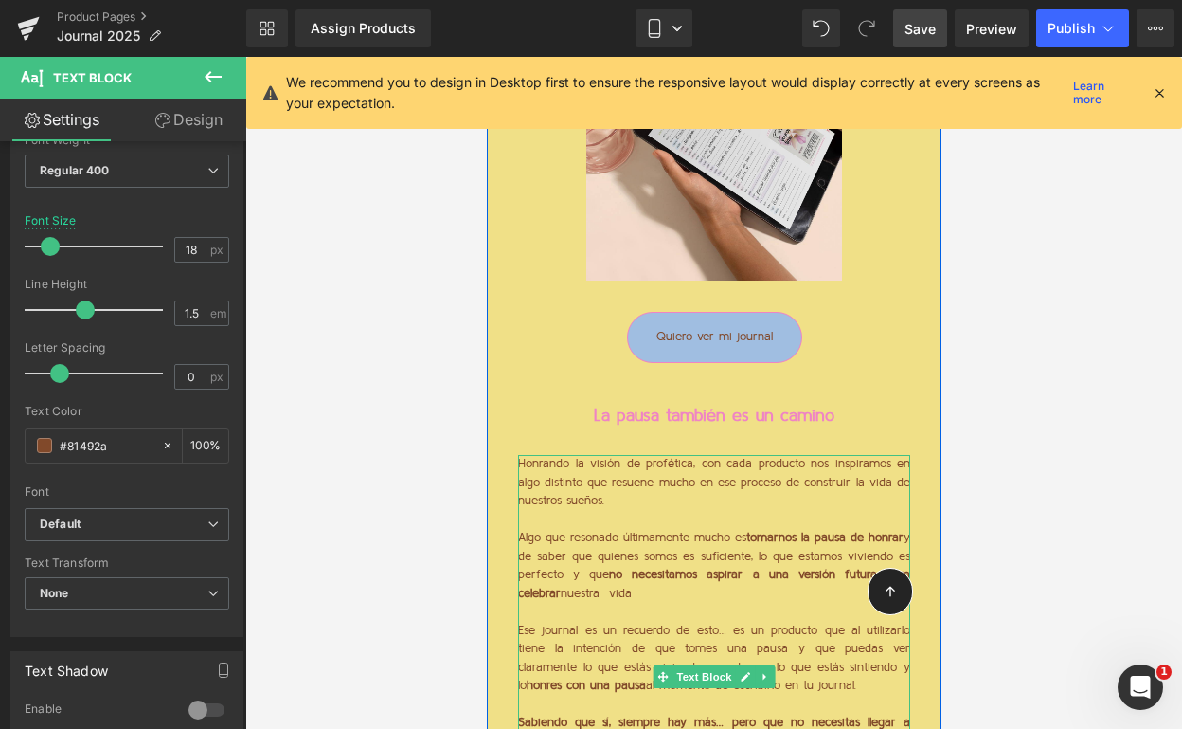
click at [705, 557] on p "Algo que resonado últimamente mucho es tomarnos la pausa de honrar y de saber q…" at bounding box center [713, 566] width 392 height 74
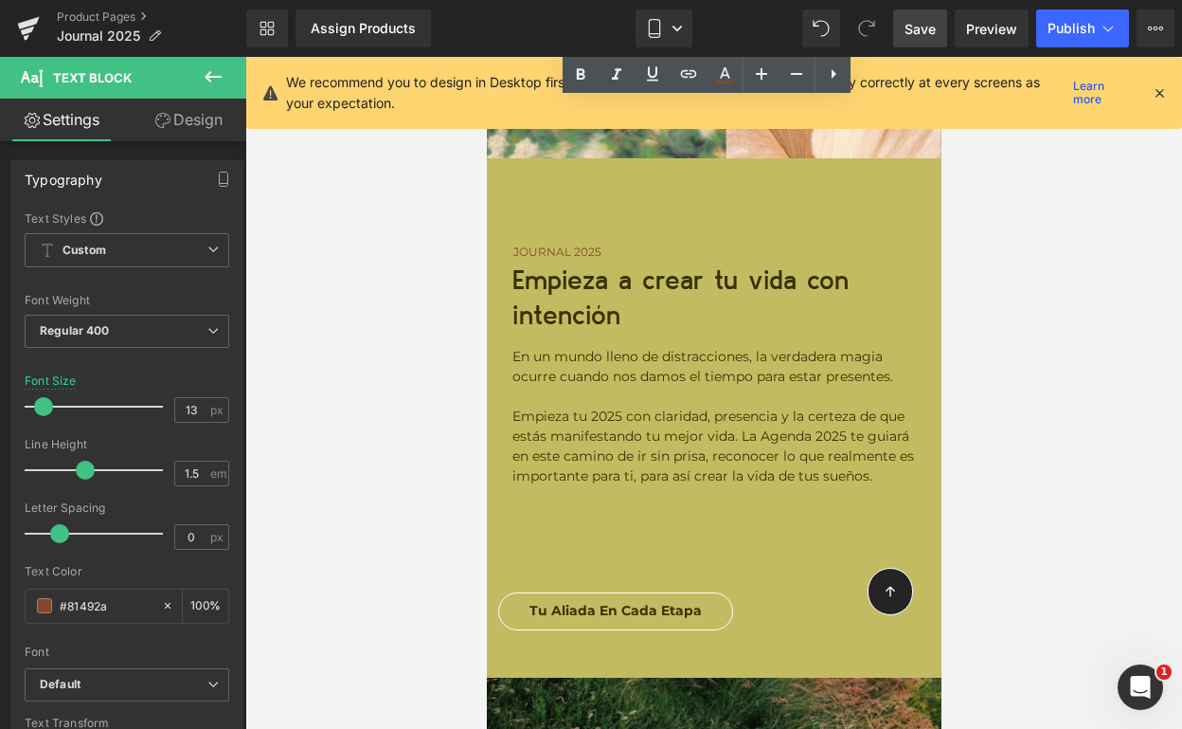
scroll to position [7893, 0]
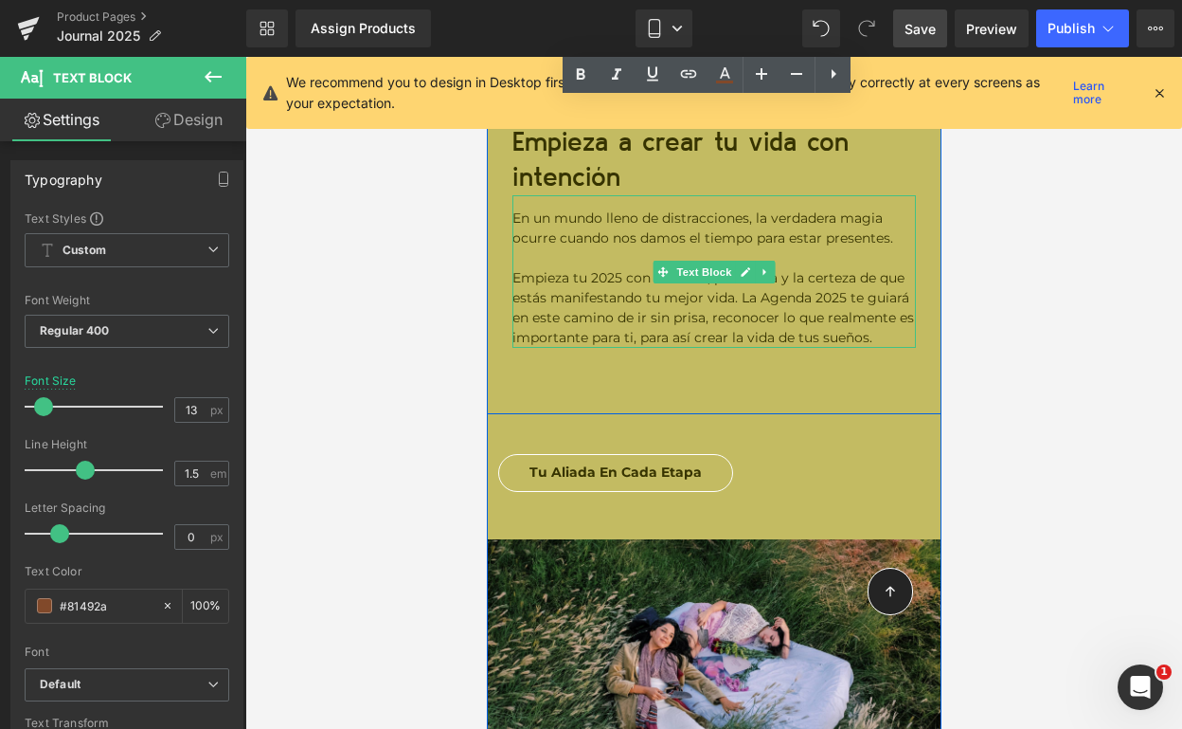
click at [644, 269] on span "Empieza tu 2025 con claridad, presencia y la certeza de que estás manifestando …" at bounding box center [713, 307] width 402 height 77
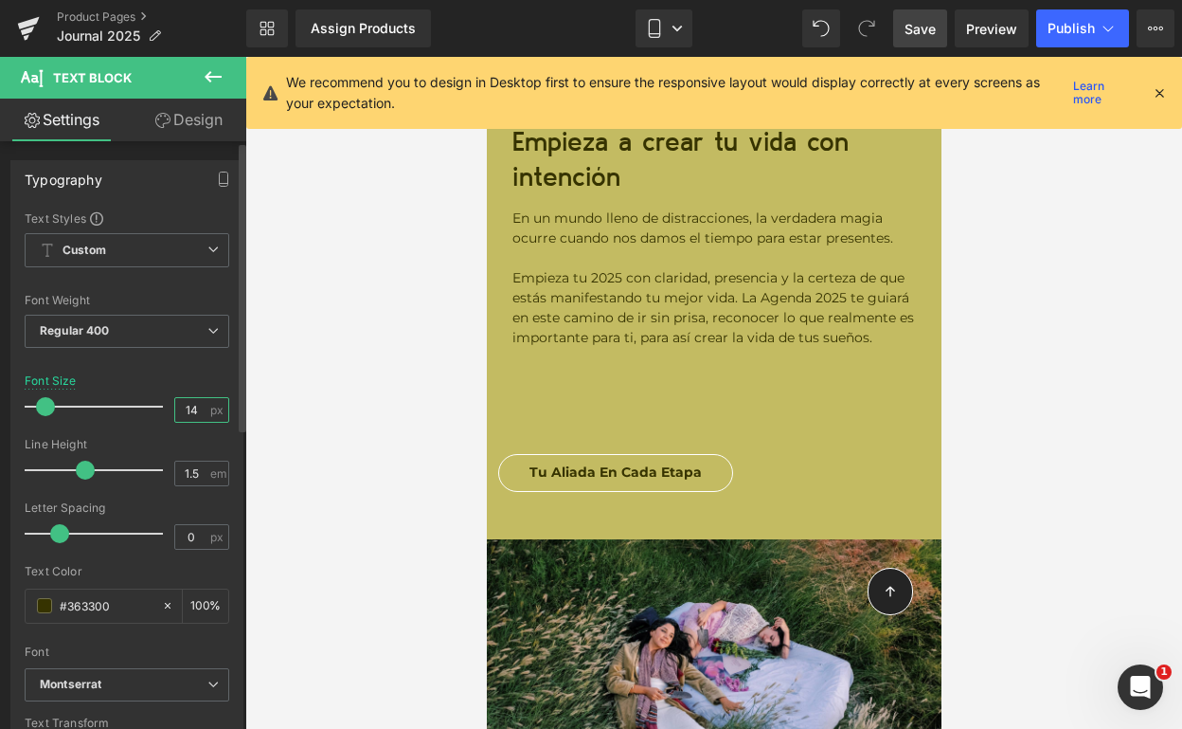
click at [180, 402] on input "14" at bounding box center [191, 410] width 33 height 24
click at [188, 404] on input "14" at bounding box center [191, 410] width 33 height 24
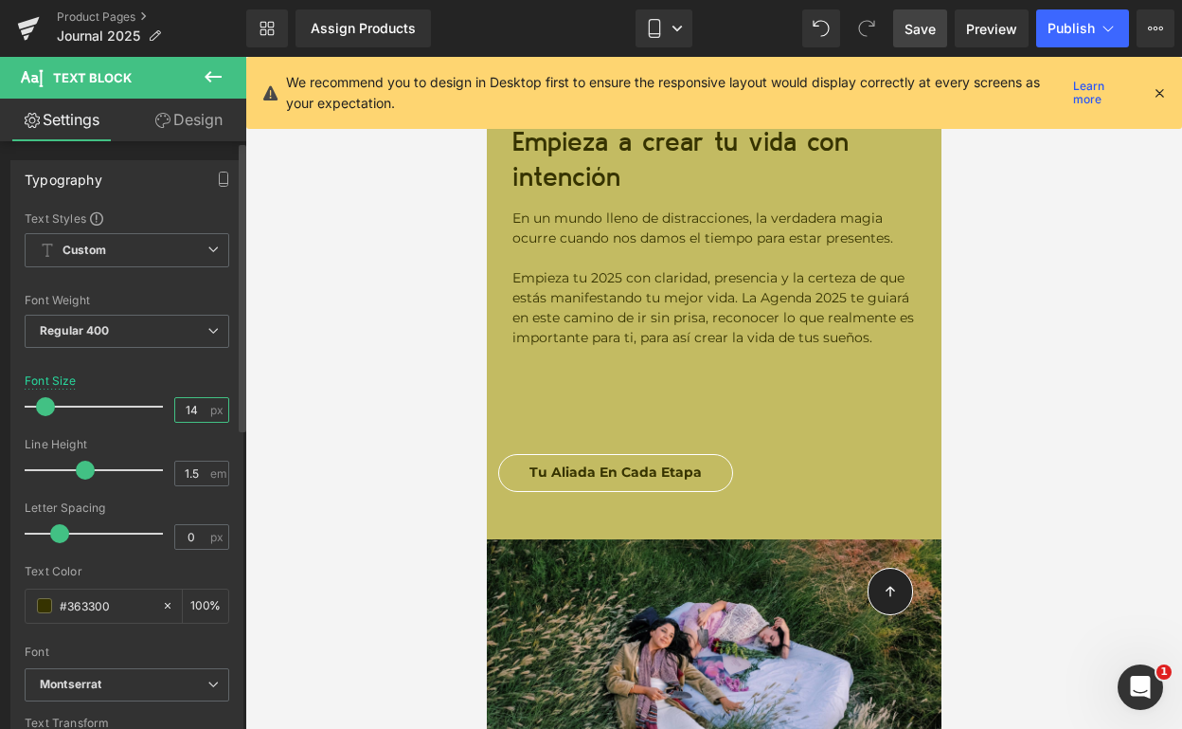
click at [188, 404] on input "14" at bounding box center [191, 410] width 33 height 24
type input "13"
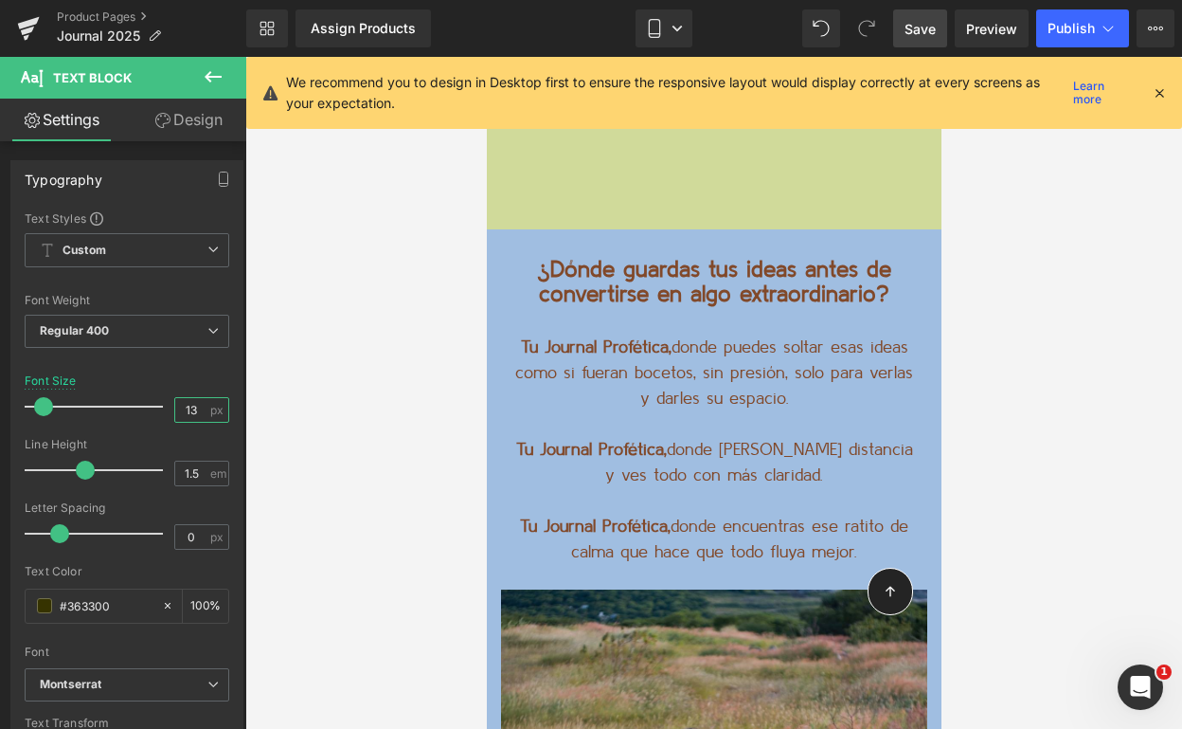
scroll to position [10036, 0]
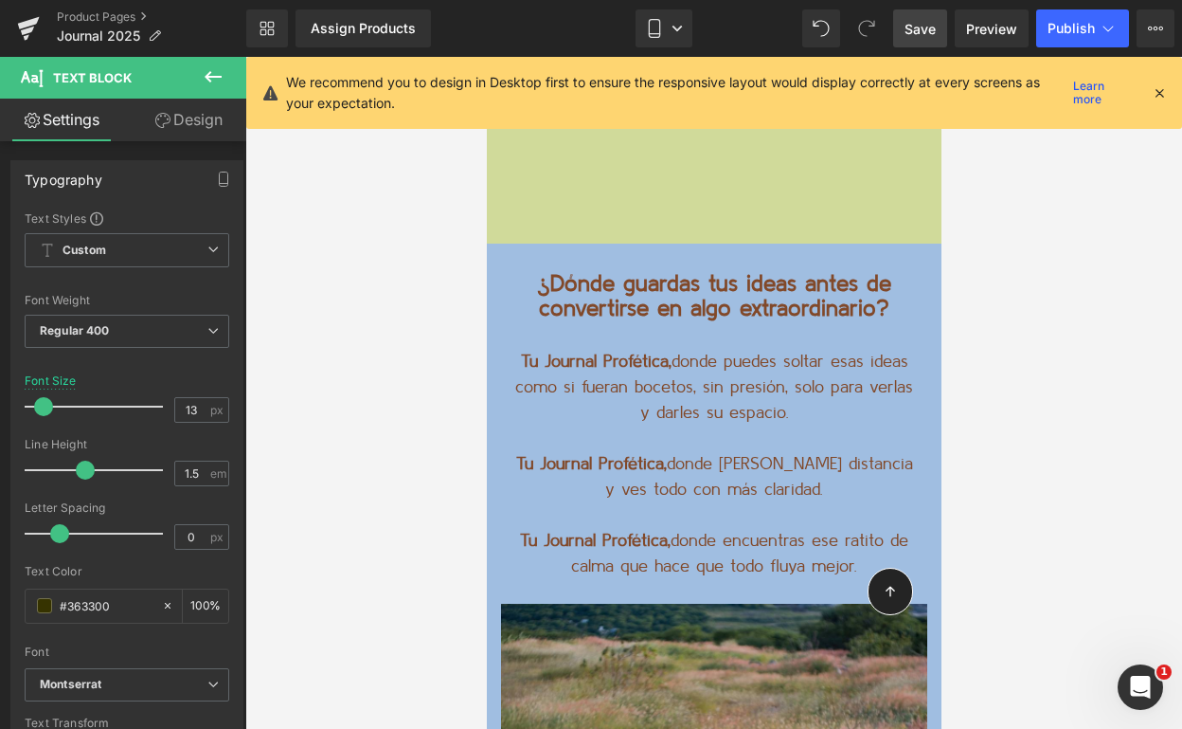
click at [695, 452] on p "Tu Journal Profética, donde [PERSON_NAME] distancia y ves todo con más claridad." at bounding box center [714, 477] width 404 height 51
click at [183, 414] on input "18" at bounding box center [191, 410] width 33 height 24
type input "13"
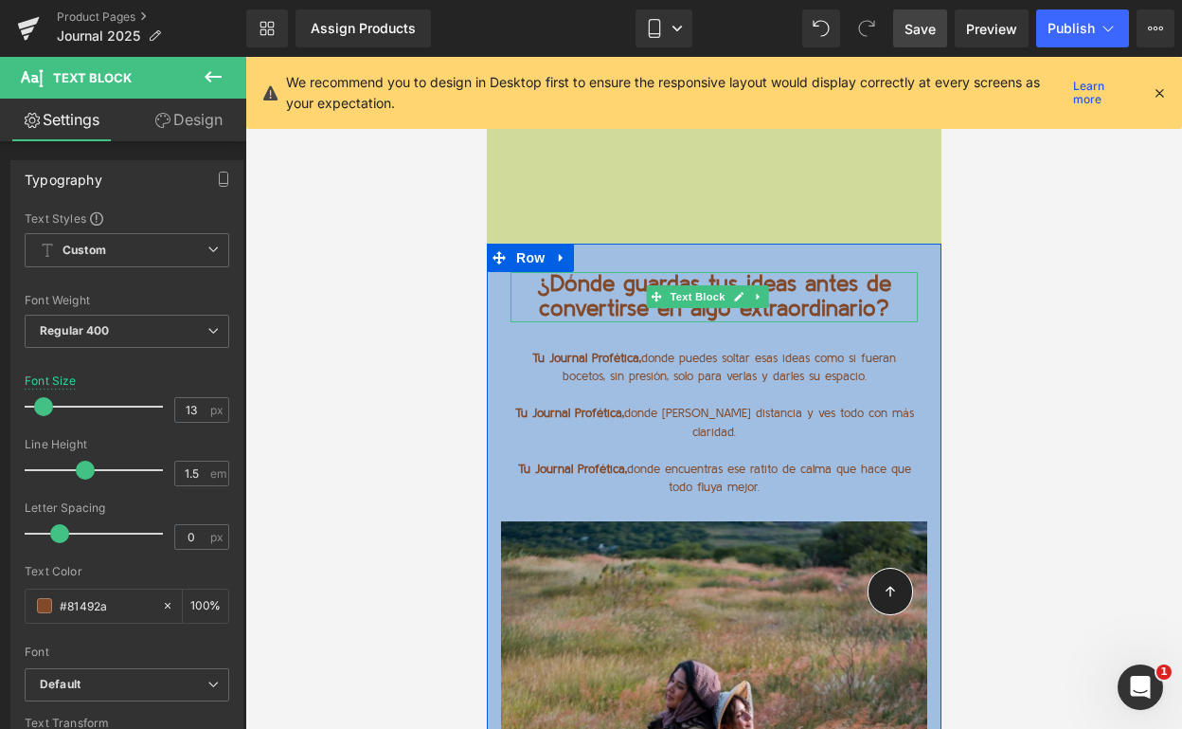
click at [675, 285] on span "Text Block" at bounding box center [696, 296] width 63 height 23
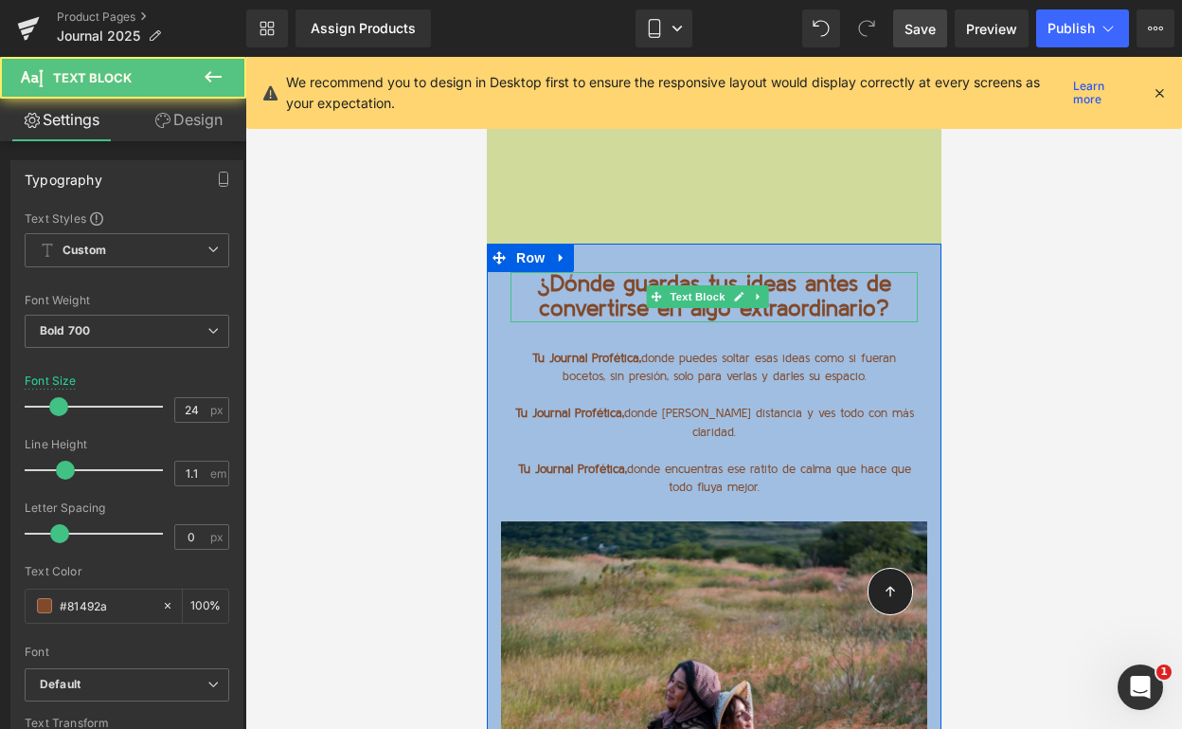
click at [627, 272] on p "¿Dónde guardas tus ideas antes de convertirse en algo extraordinario?" at bounding box center [713, 297] width 407 height 50
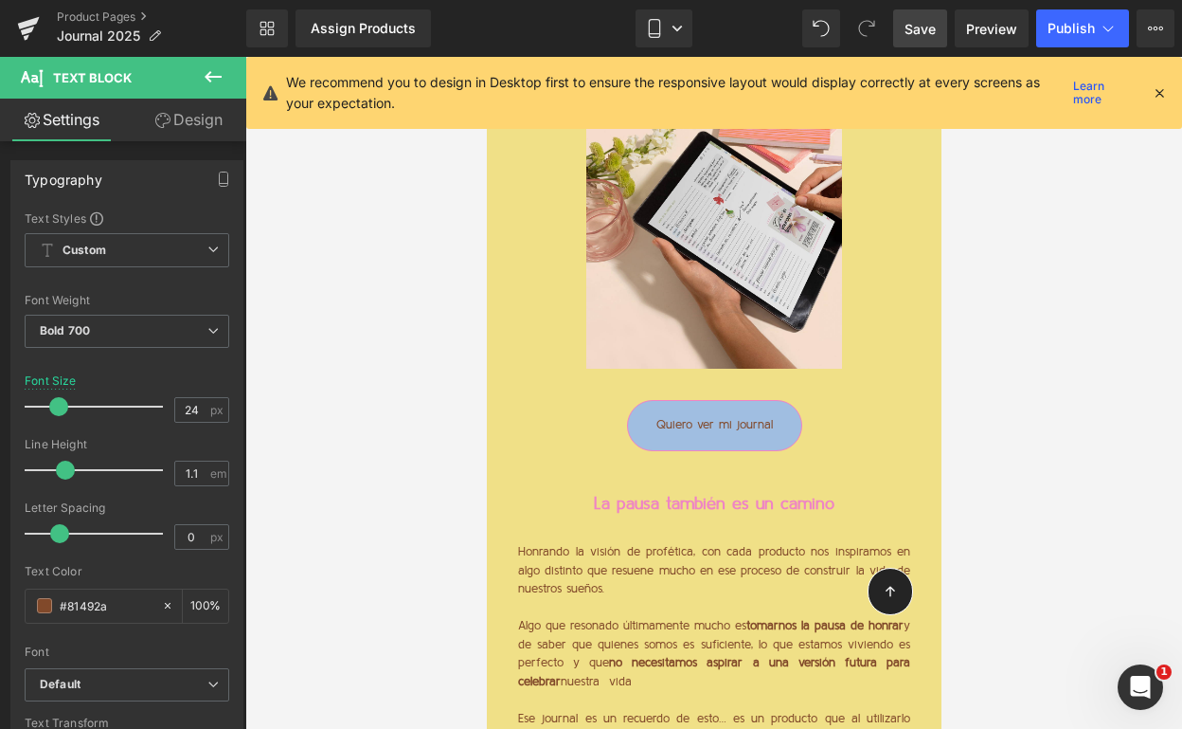
scroll to position [1608, 0]
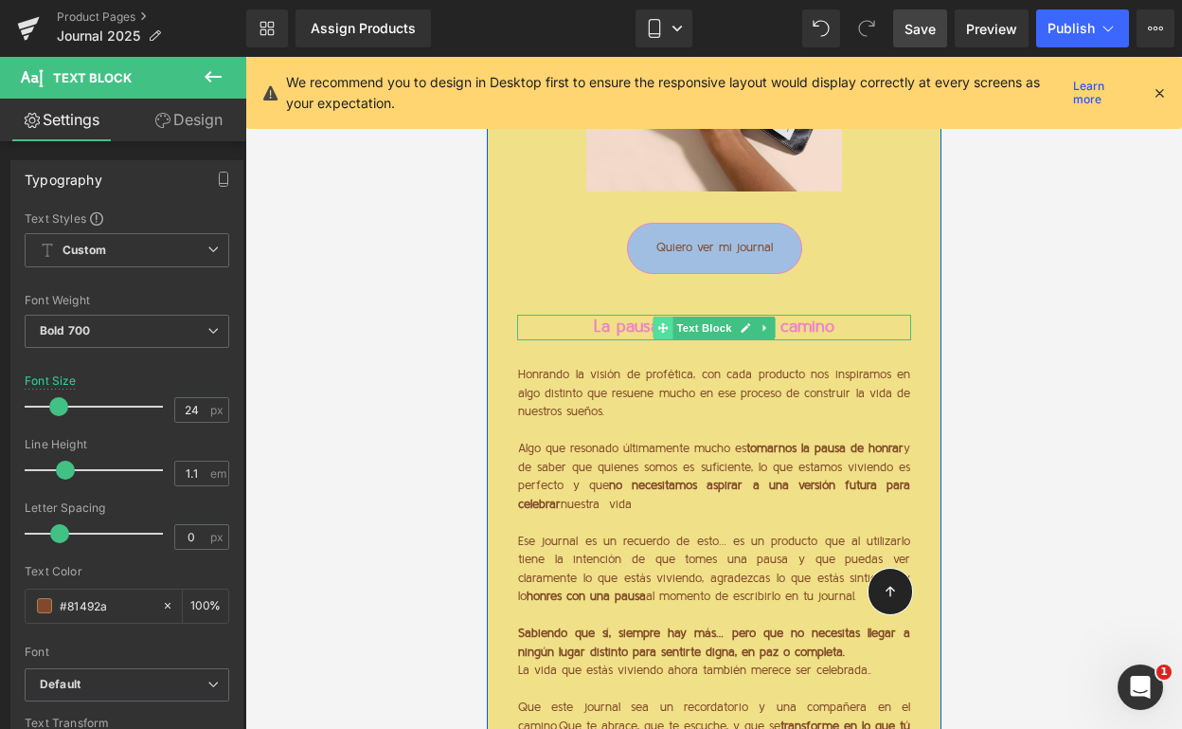
click at [661, 332] on span at bounding box center [663, 327] width 20 height 23
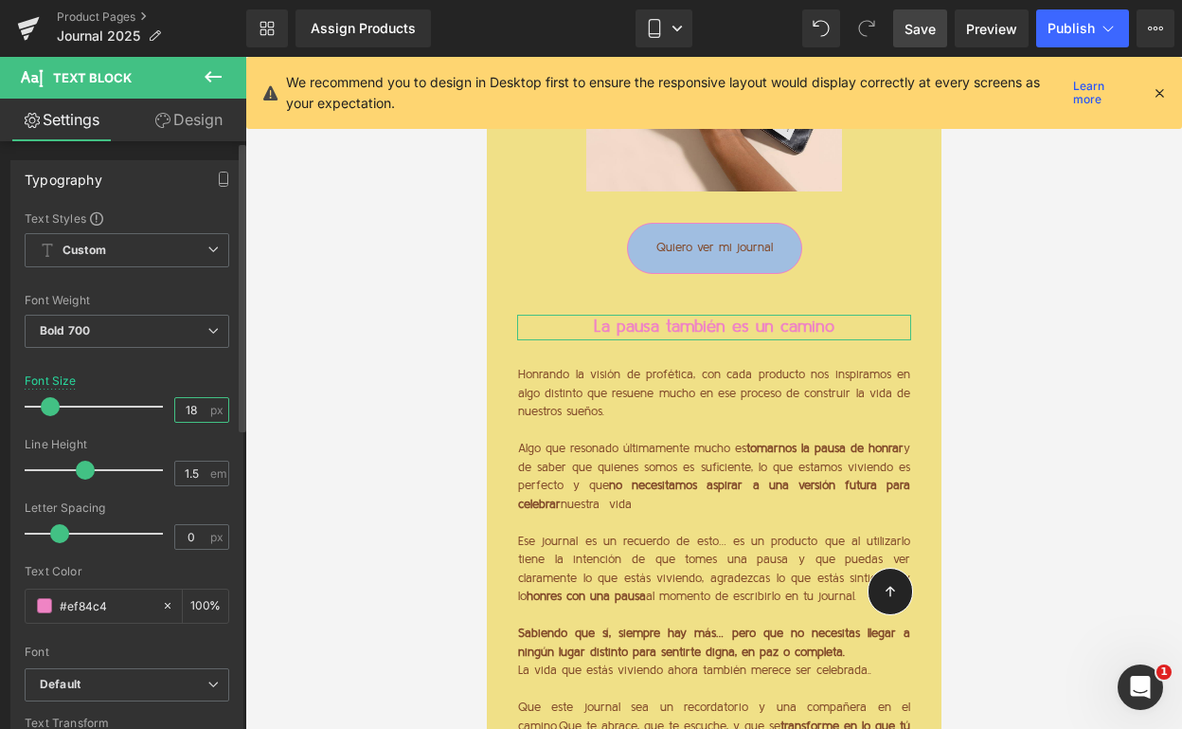
click at [177, 415] on input "18" at bounding box center [191, 410] width 33 height 24
type input "24"
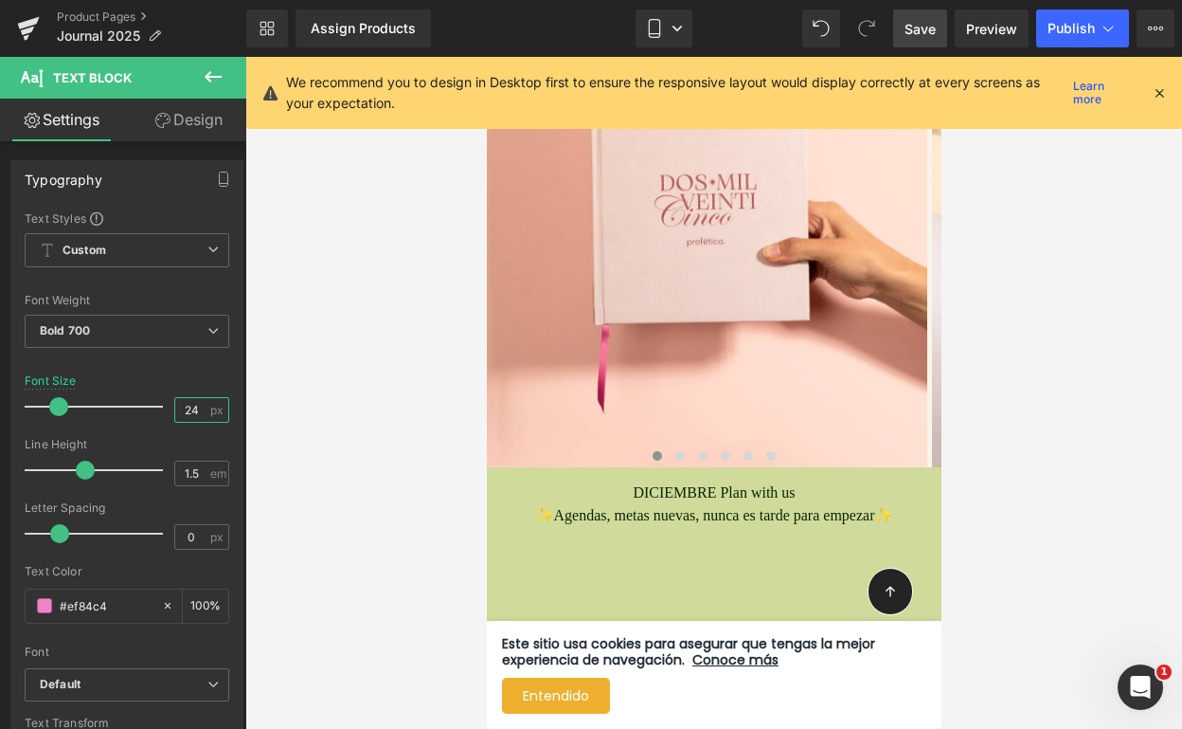
scroll to position [9770, 0]
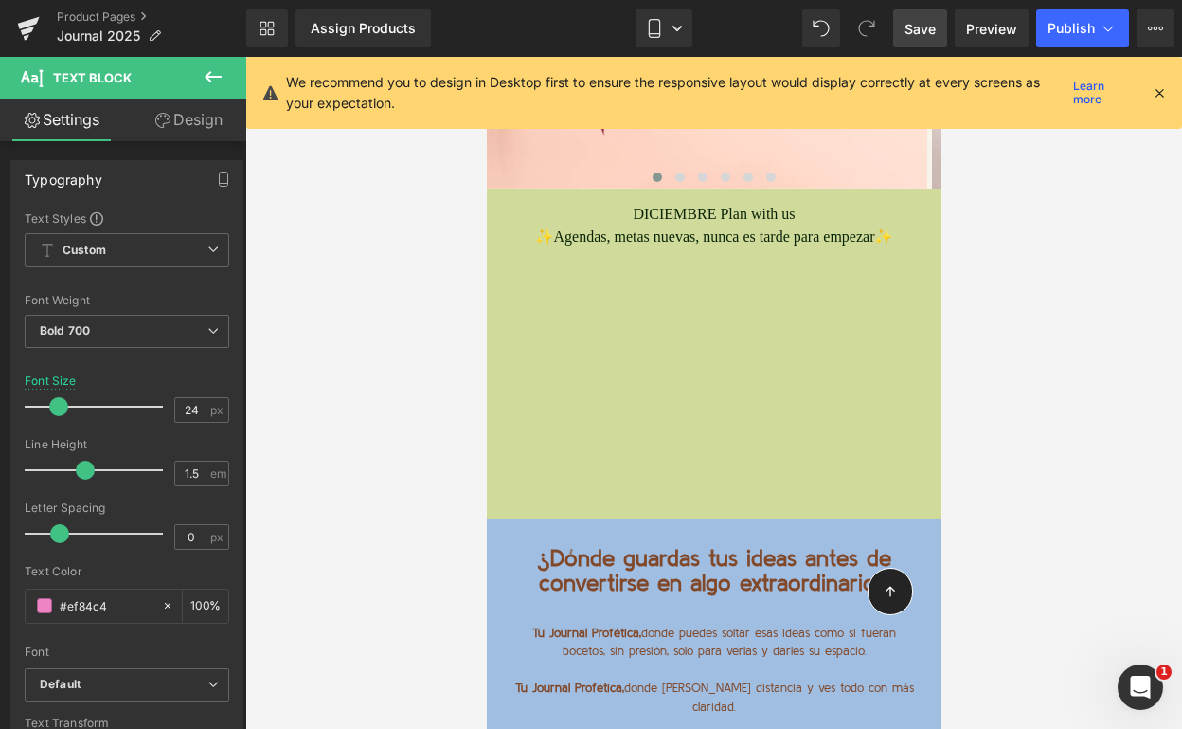
click at [912, 15] on link "Save" at bounding box center [920, 28] width 54 height 38
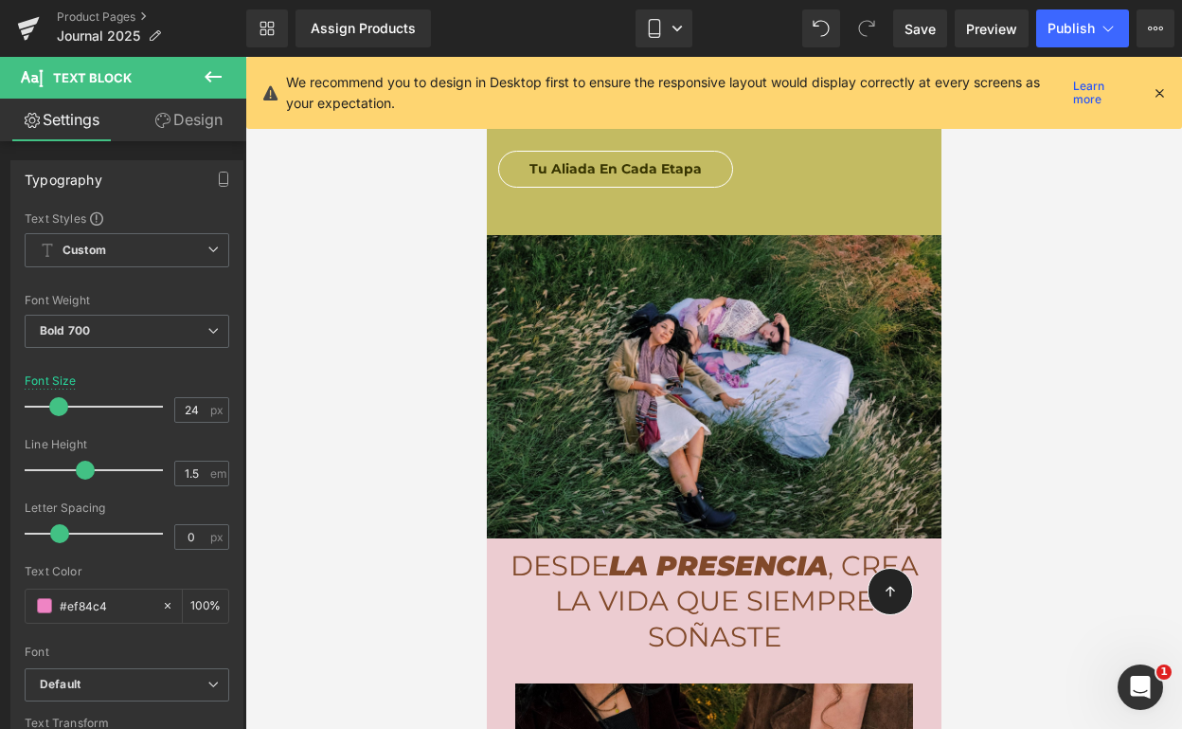
scroll to position [8190, 0]
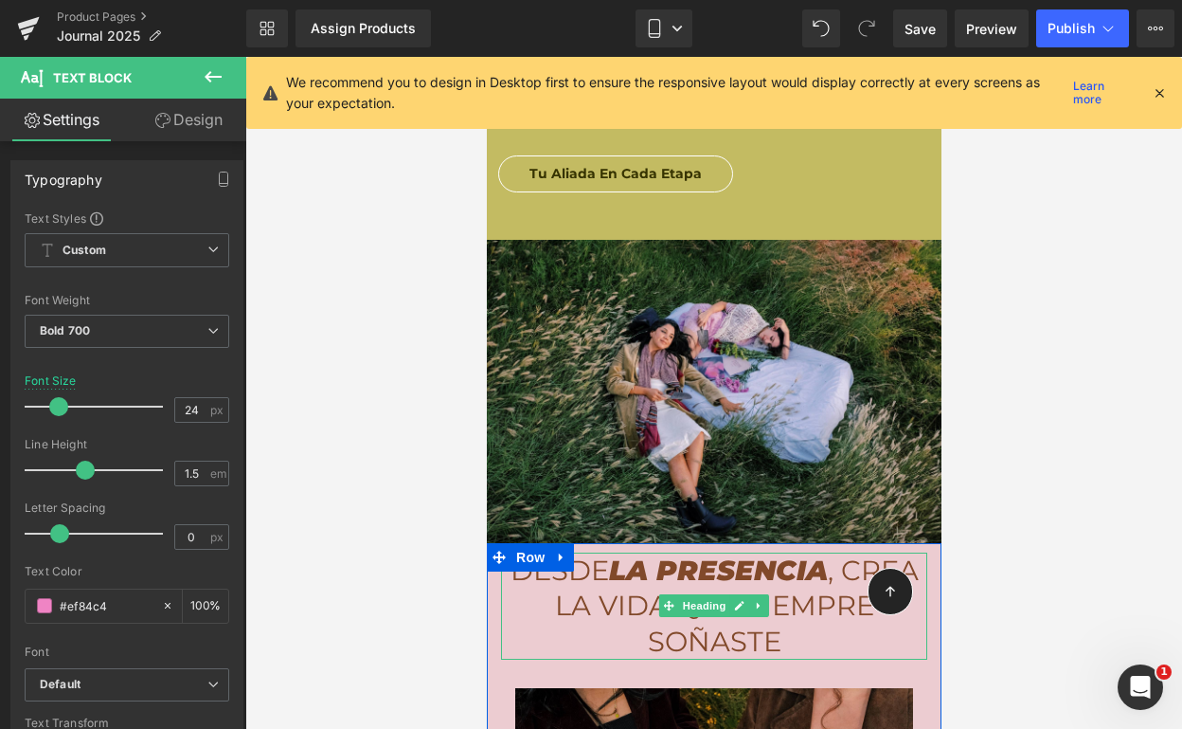
click at [654, 573] on span ", Crea la Vida que Siempre Soñaste" at bounding box center [736, 605] width 364 height 104
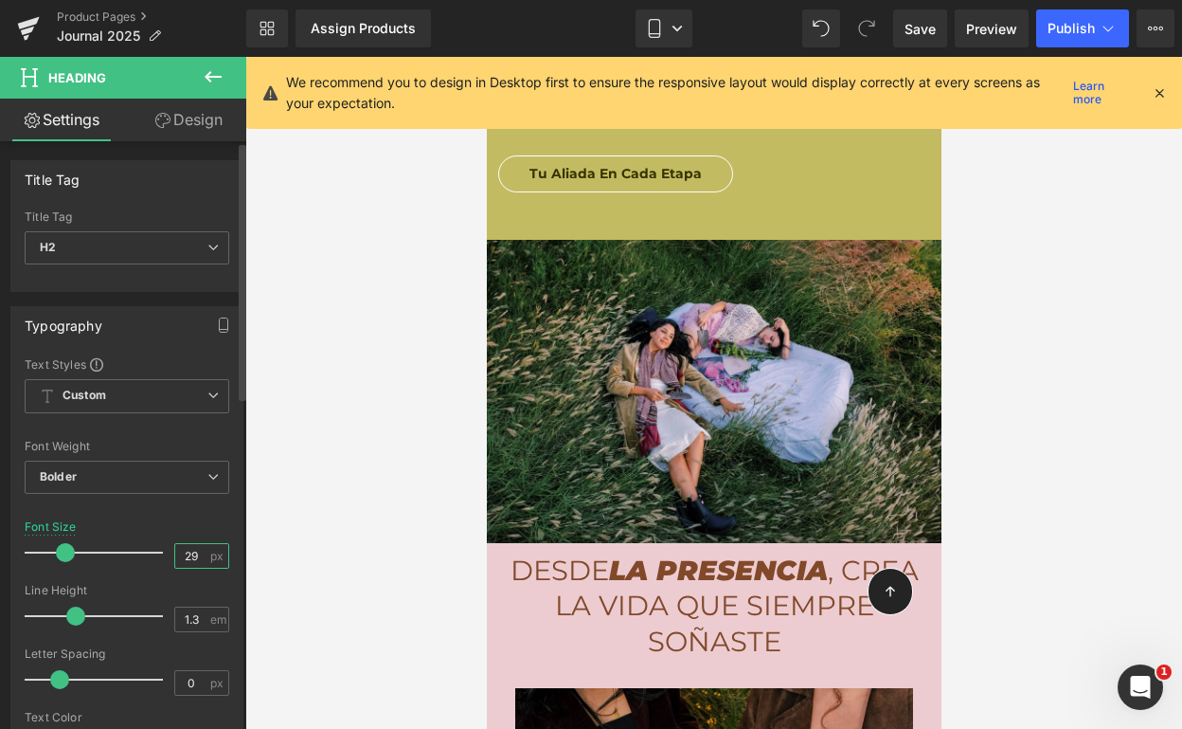
click at [179, 551] on input "29" at bounding box center [191, 556] width 33 height 24
type input "24"
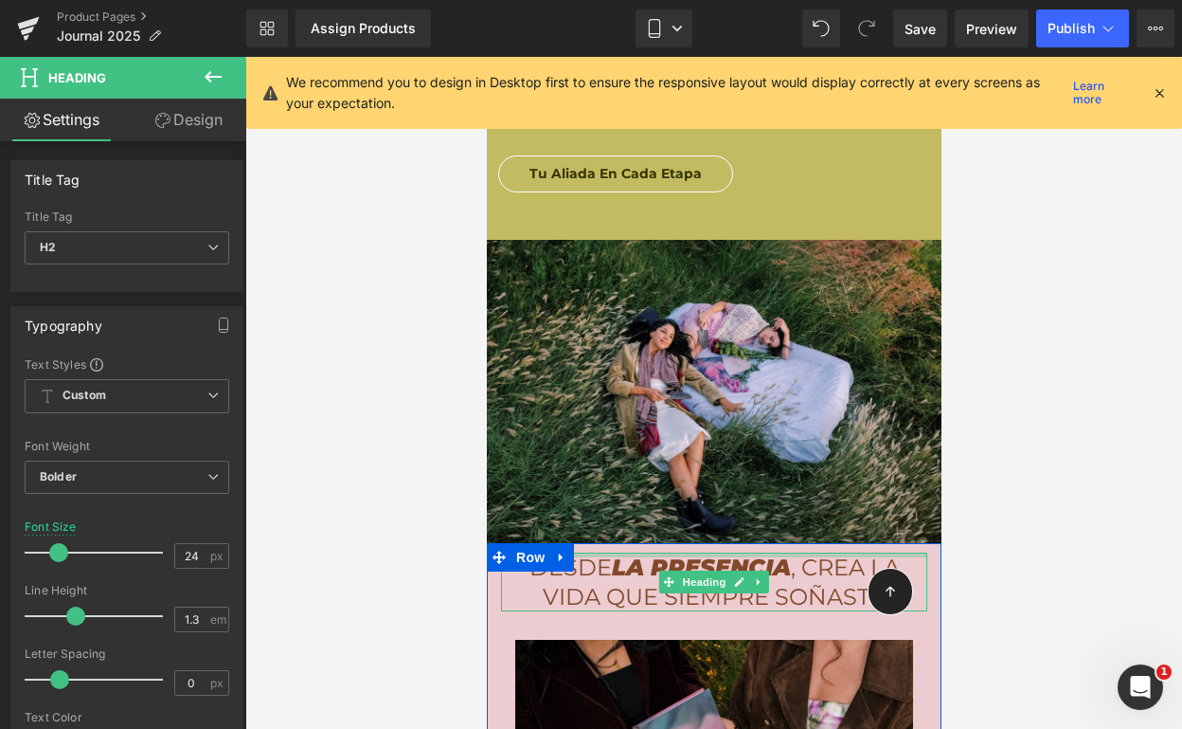
click at [681, 552] on div "Desde la Presencia , Crea la Vida que Siempre Soñaste Heading" at bounding box center [713, 581] width 426 height 59
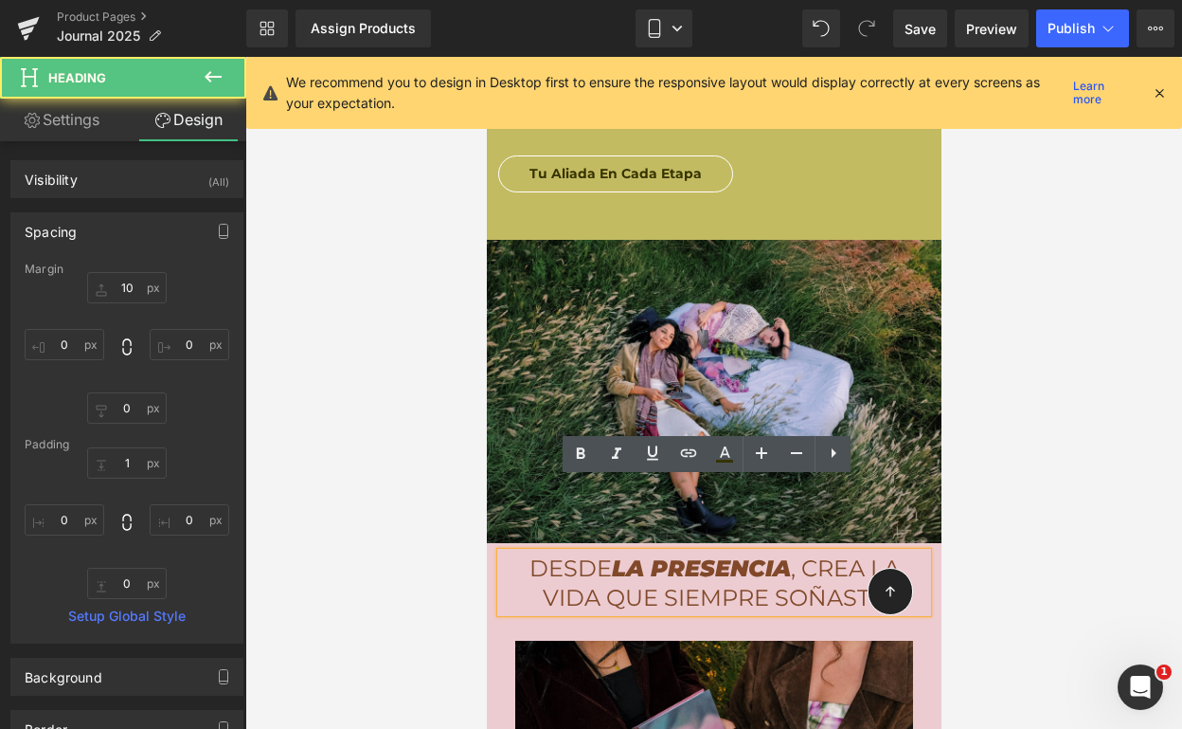
click at [644, 554] on icon "la Presencia" at bounding box center [700, 567] width 179 height 27
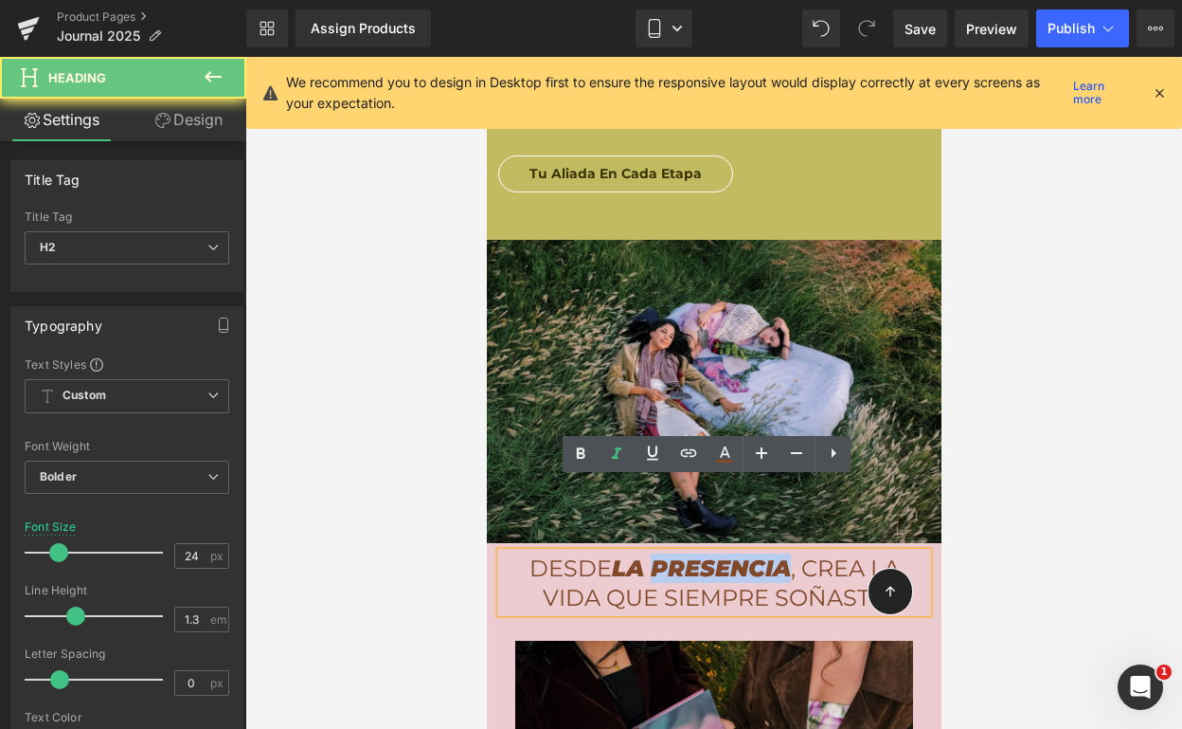
click at [644, 554] on icon "la Presencia" at bounding box center [700, 567] width 179 height 27
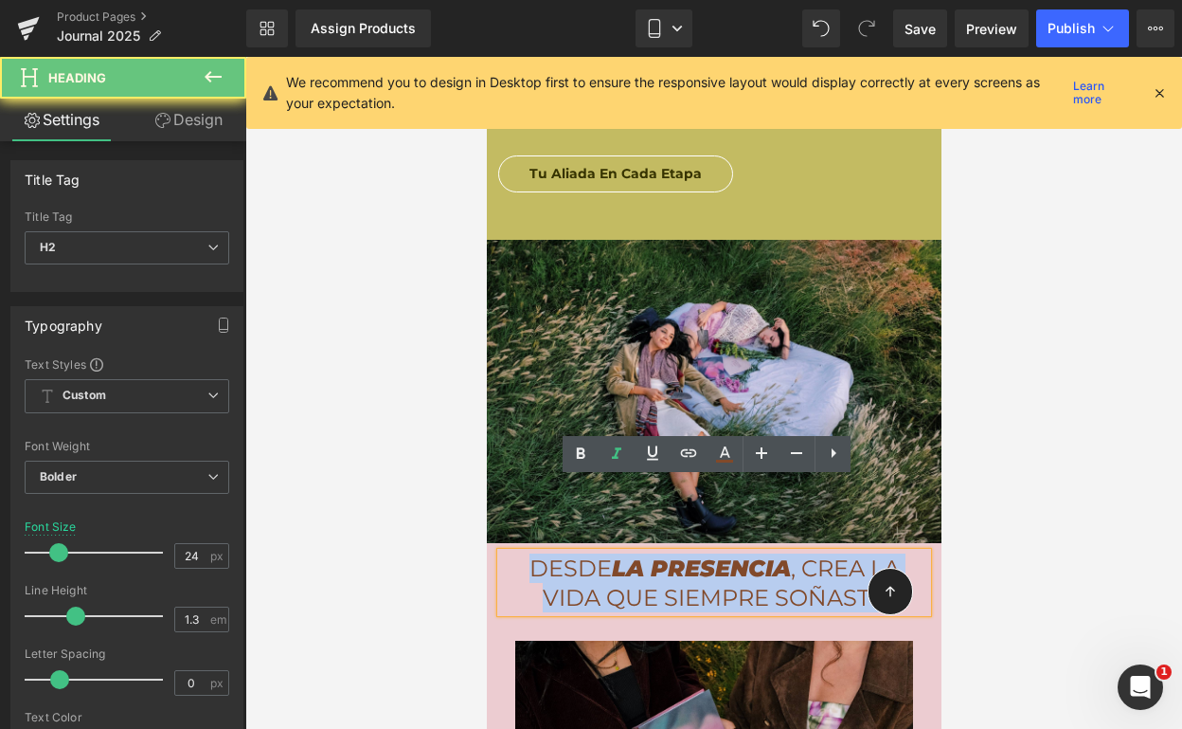
click at [644, 554] on icon "la Presencia" at bounding box center [700, 567] width 179 height 27
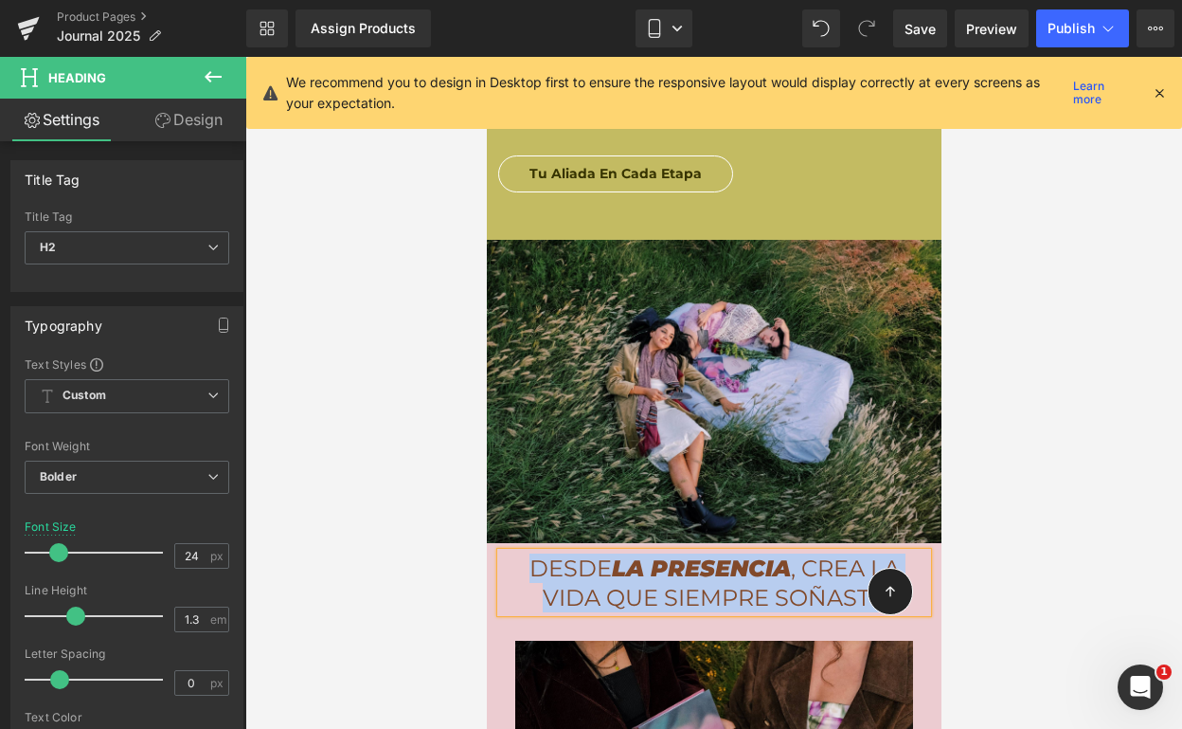
copy h2 "Desde la Presencia , Crea la Vida que Siempre Soñaste"
paste div
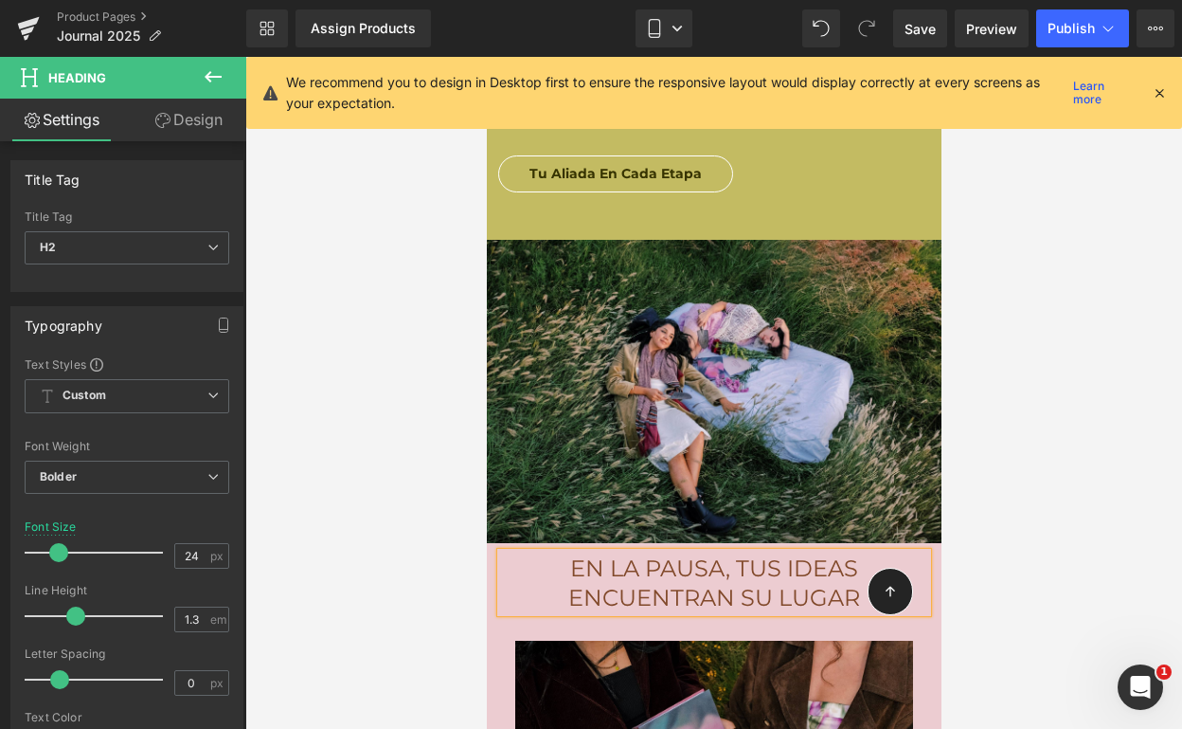
click at [631, 554] on span "En la pausa, tus ideas encuentran su lugar" at bounding box center [714, 582] width 292 height 57
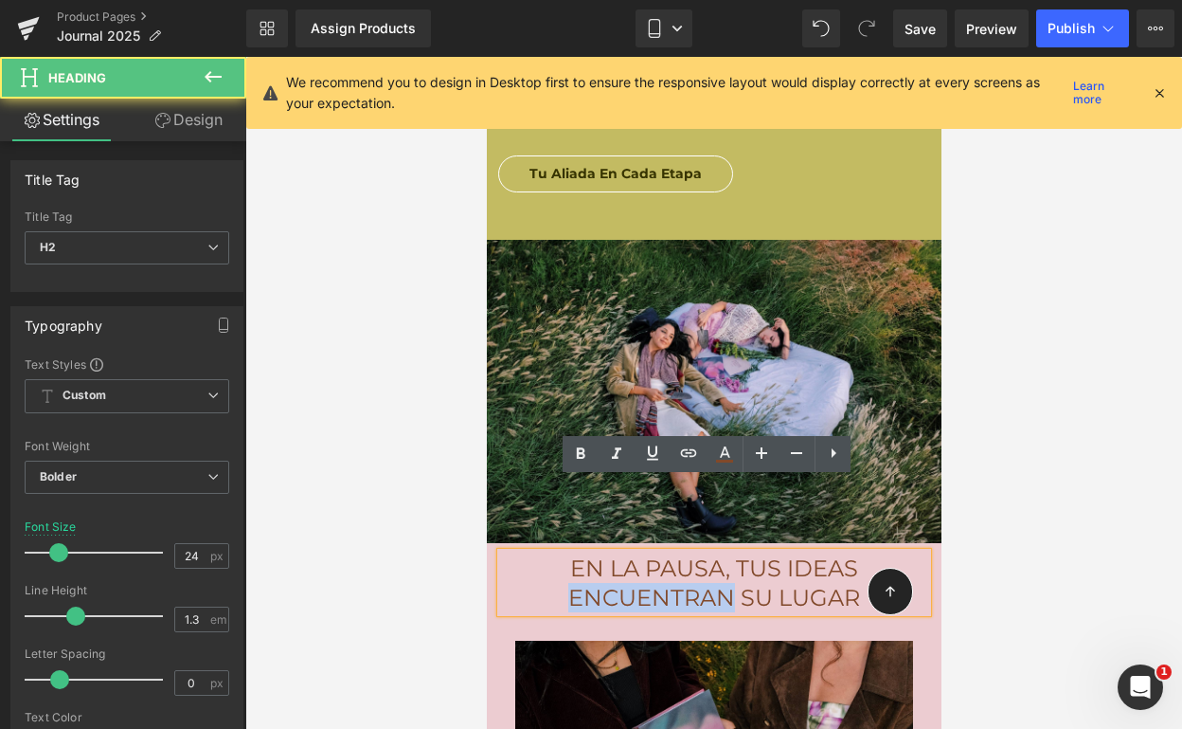
click at [631, 554] on span "En la pausa, tus ideas encuentran su lugar" at bounding box center [714, 582] width 292 height 57
click at [549, 553] on h2 "En la pausa, tus ideas encuentran su lugar" at bounding box center [713, 582] width 426 height 59
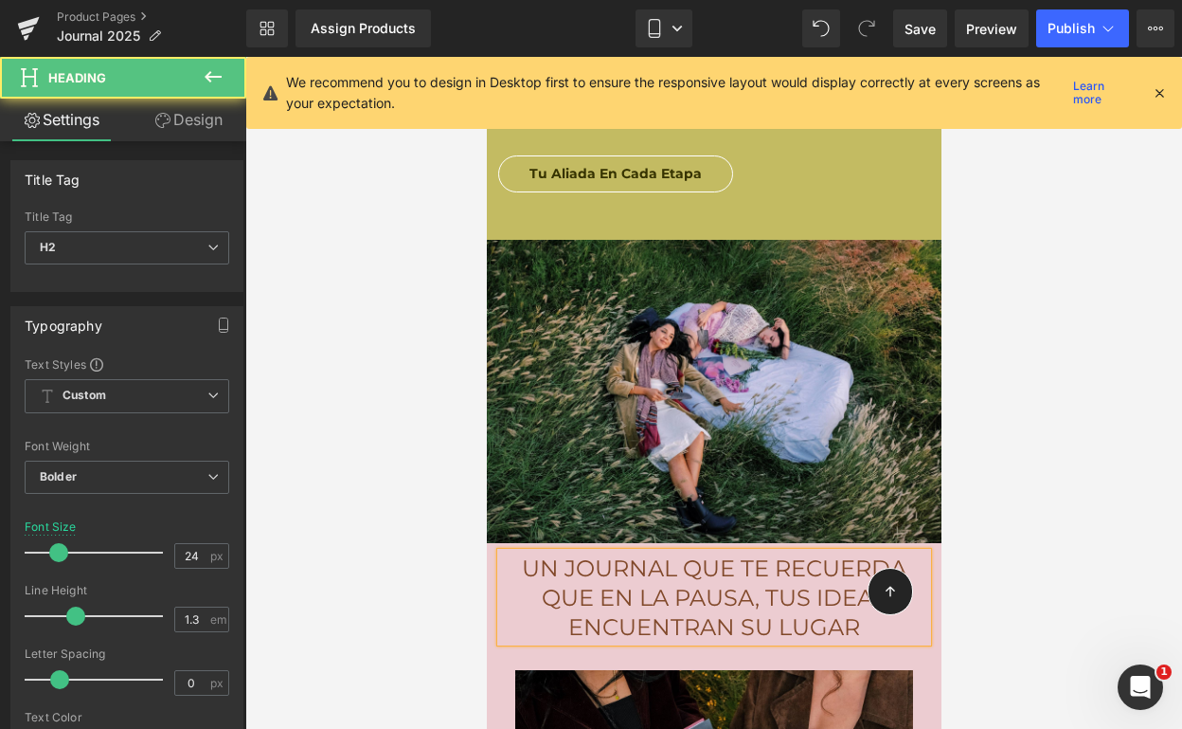
click at [625, 554] on span "uN JOURNAL QUE TE RECUERDA QUE En la pausa, tus ideas encuentran su lugar" at bounding box center [713, 597] width 385 height 86
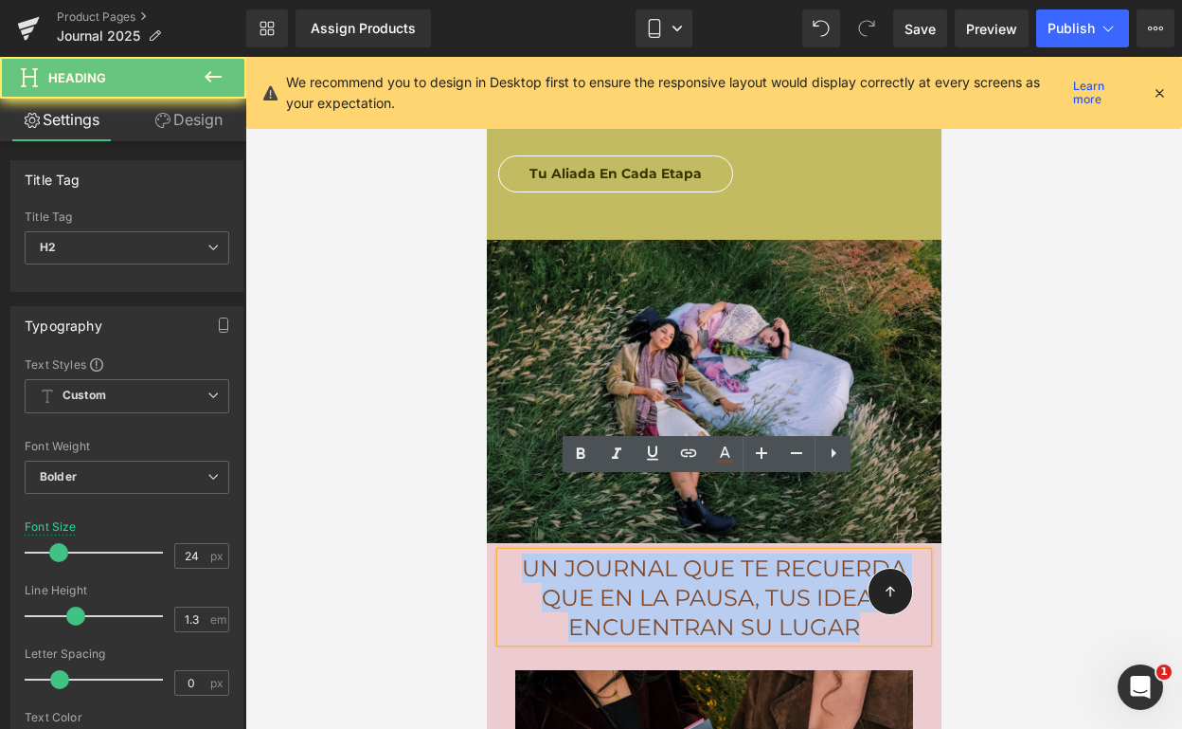
click at [625, 554] on span "uN JOURNAL QUE TE RECUERDA QUE En la pausa, tus ideas encuentran su lugar" at bounding box center [713, 597] width 385 height 86
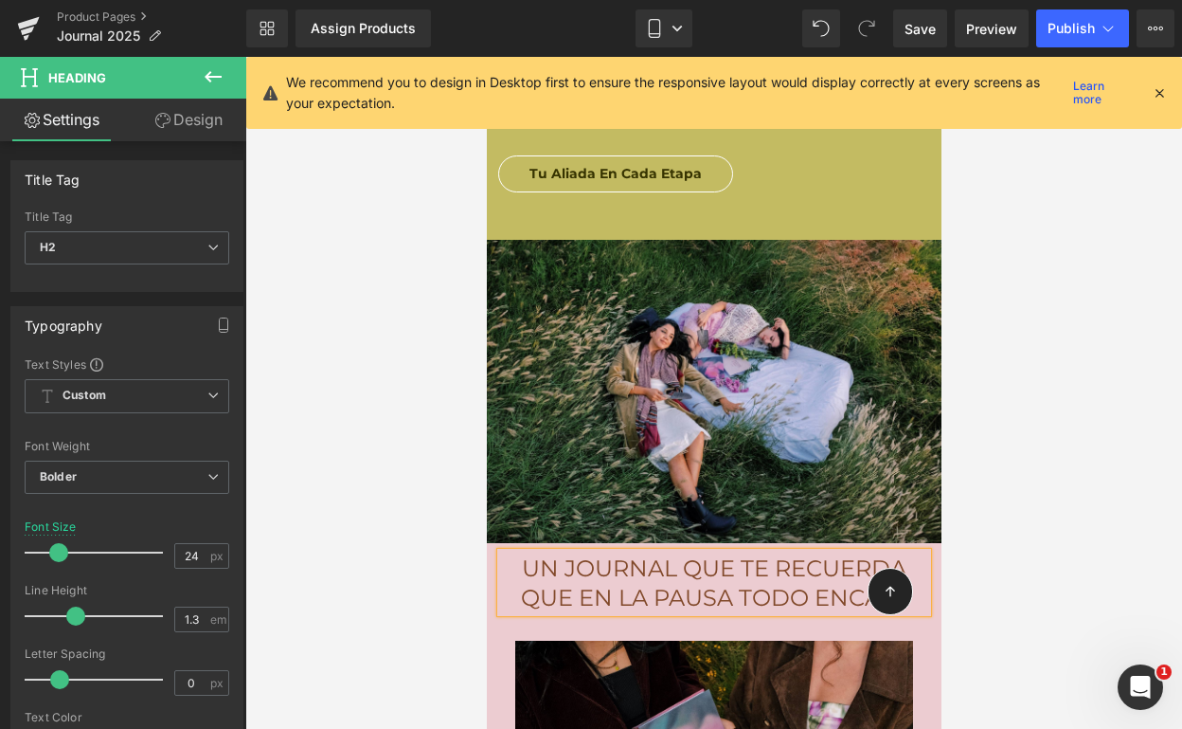
click at [726, 554] on span "Un journal que te recuerda que en la pausa todo encaja" at bounding box center [714, 582] width 388 height 57
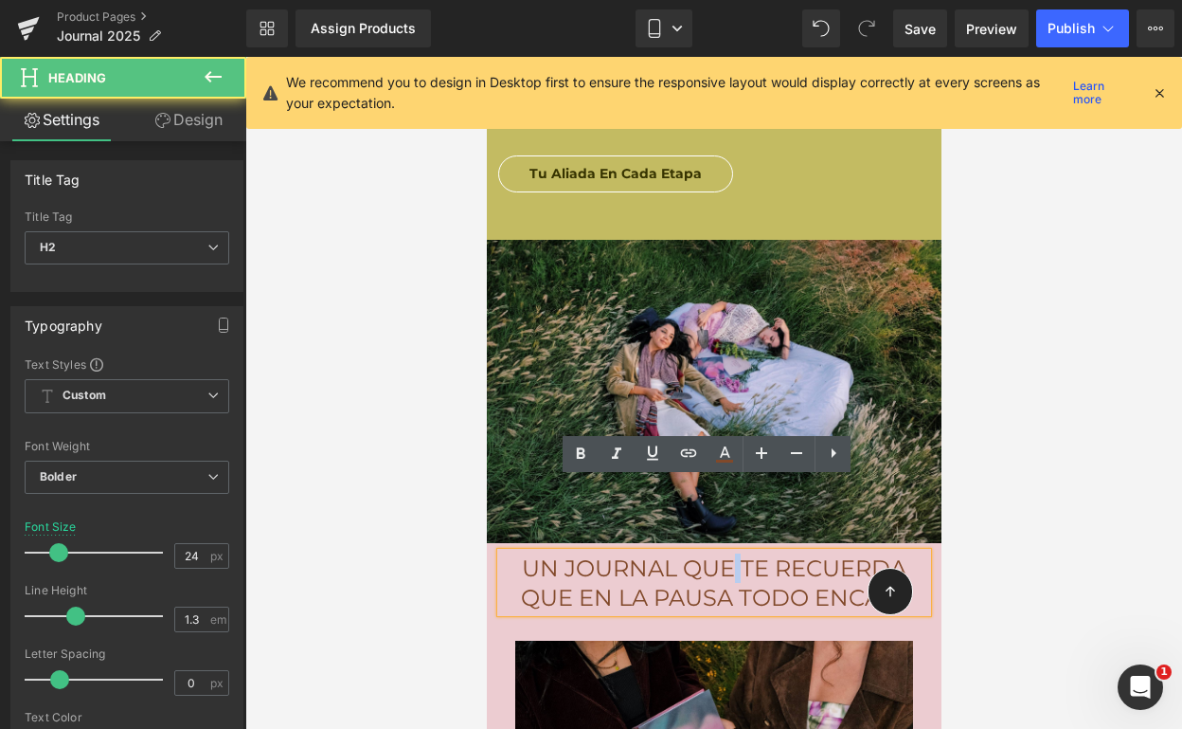
click at [726, 554] on span "Un journal que te recuerda que en la pausa todo encaja" at bounding box center [714, 582] width 388 height 57
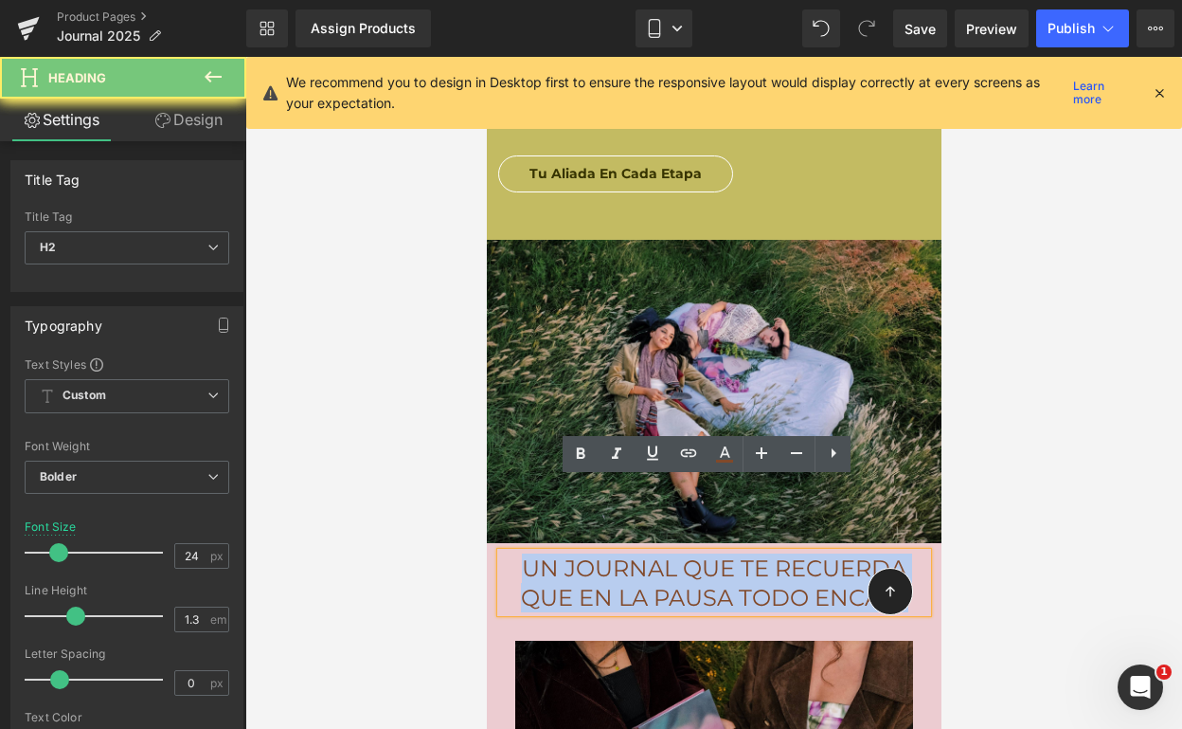
click at [726, 554] on span "Un journal que te recuerda que en la pausa todo encaja" at bounding box center [714, 582] width 388 height 57
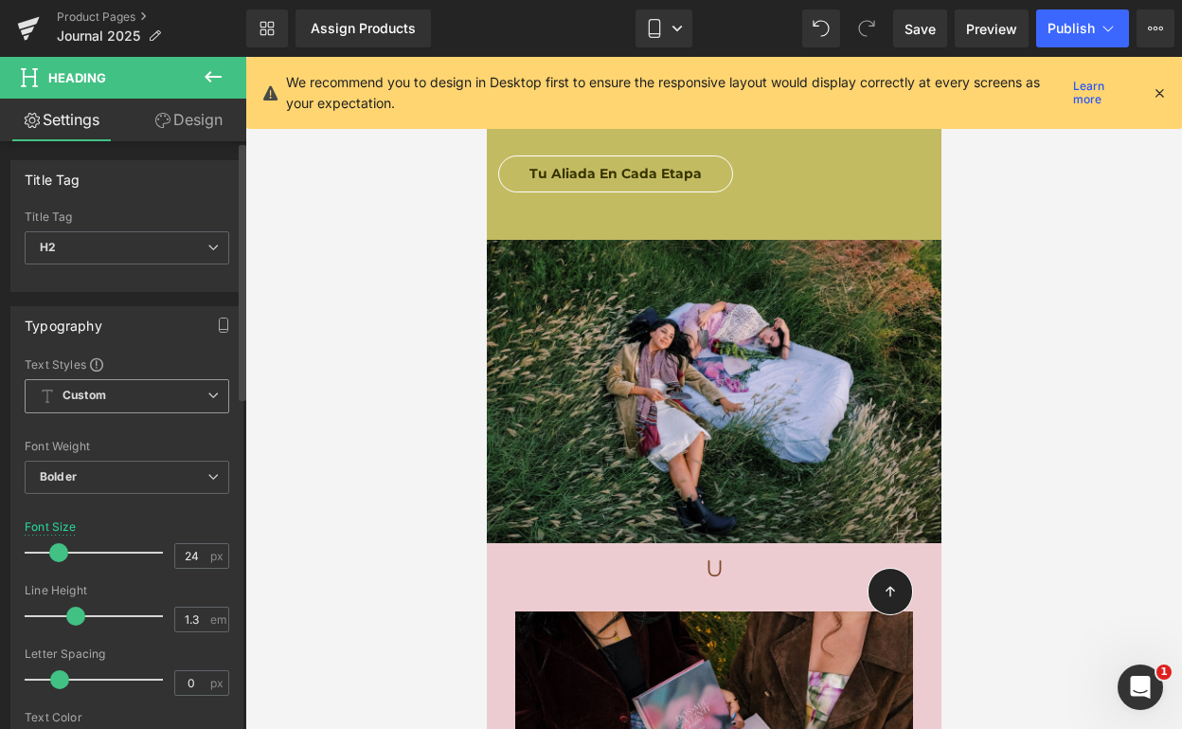
click at [149, 392] on span "Custom Setup Global Style" at bounding box center [127, 396] width 205 height 34
click at [162, 342] on div "Typography" at bounding box center [126, 325] width 231 height 36
click at [142, 479] on span "Bolder" at bounding box center [127, 476] width 205 height 33
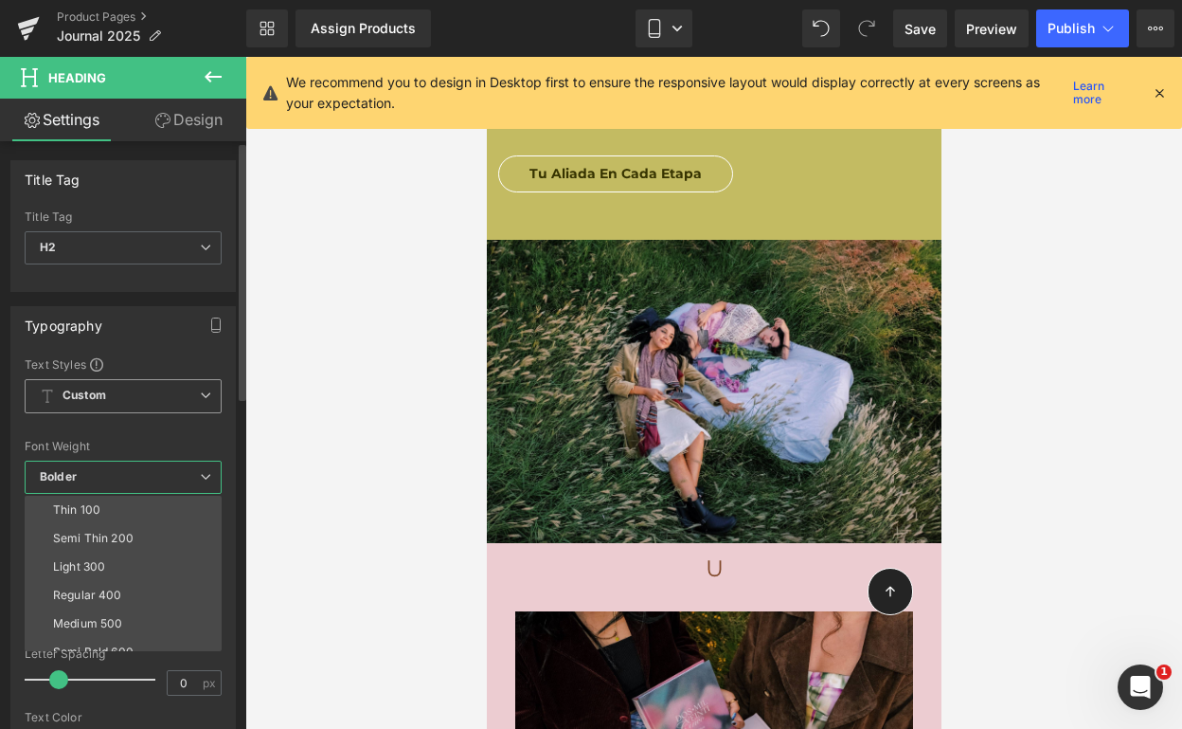
click at [150, 398] on span "Custom Setup Global Style" at bounding box center [123, 396] width 197 height 34
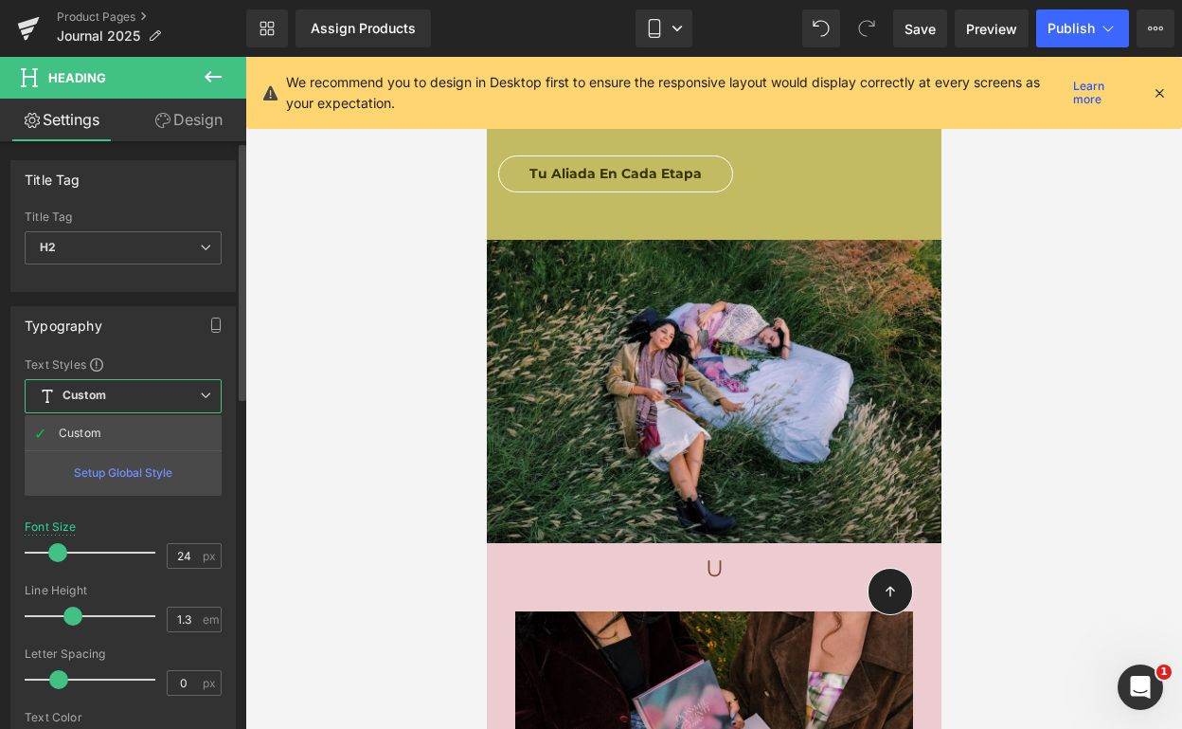
click at [138, 466] on div "Setup Global Style" at bounding box center [123, 472] width 197 height 45
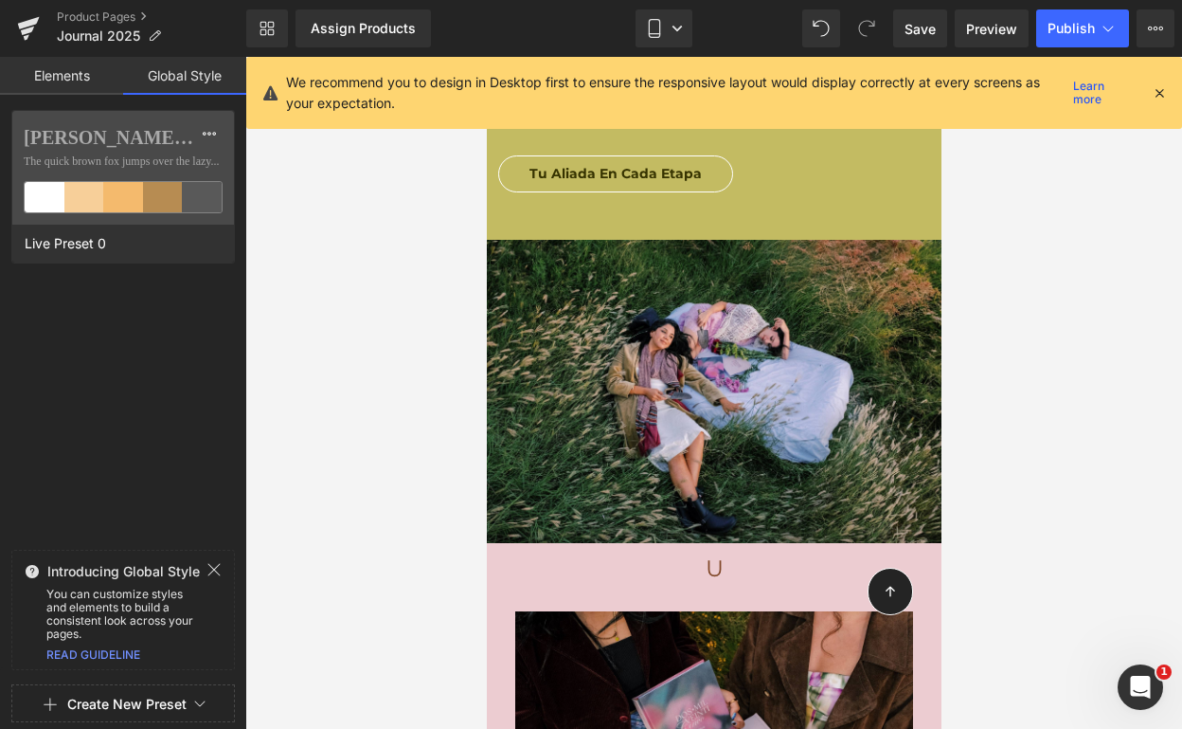
click at [187, 370] on div "[PERSON_NAME] Sans Nova The quick brown [PERSON_NAME] jumps over the lazy... Li…" at bounding box center [123, 326] width 246 height 432
click at [76, 67] on link "Elements" at bounding box center [61, 76] width 123 height 38
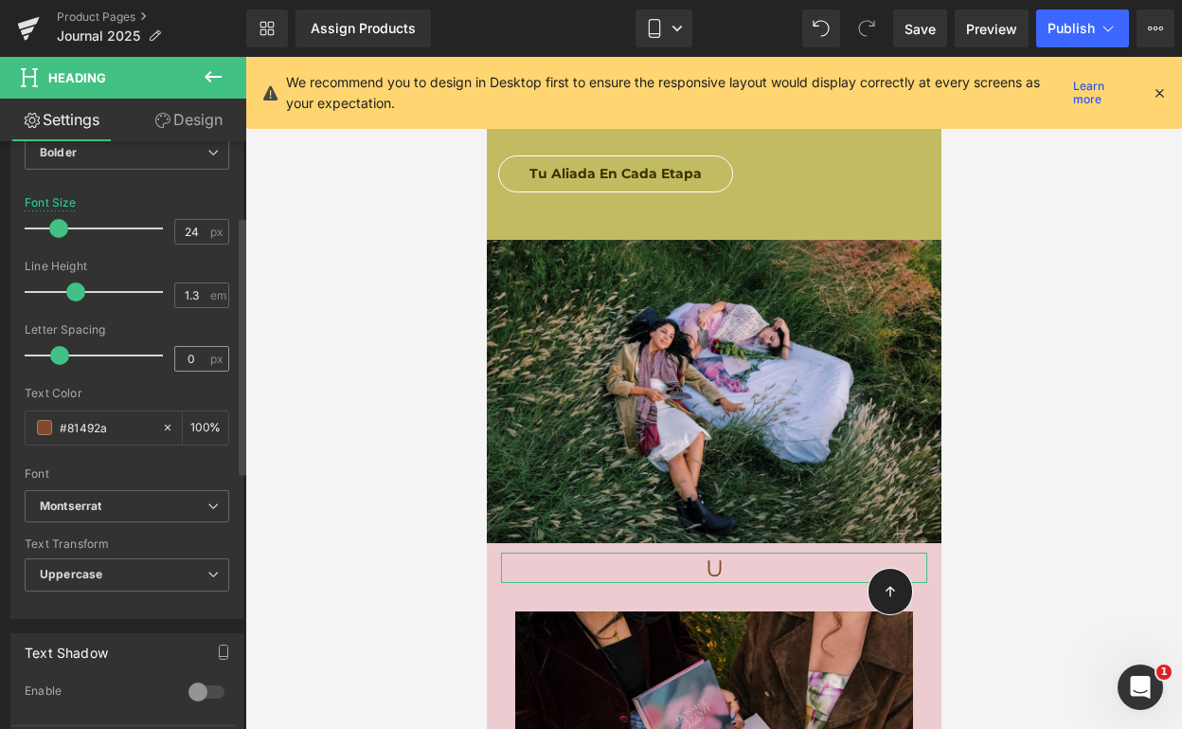
scroll to position [432, 0]
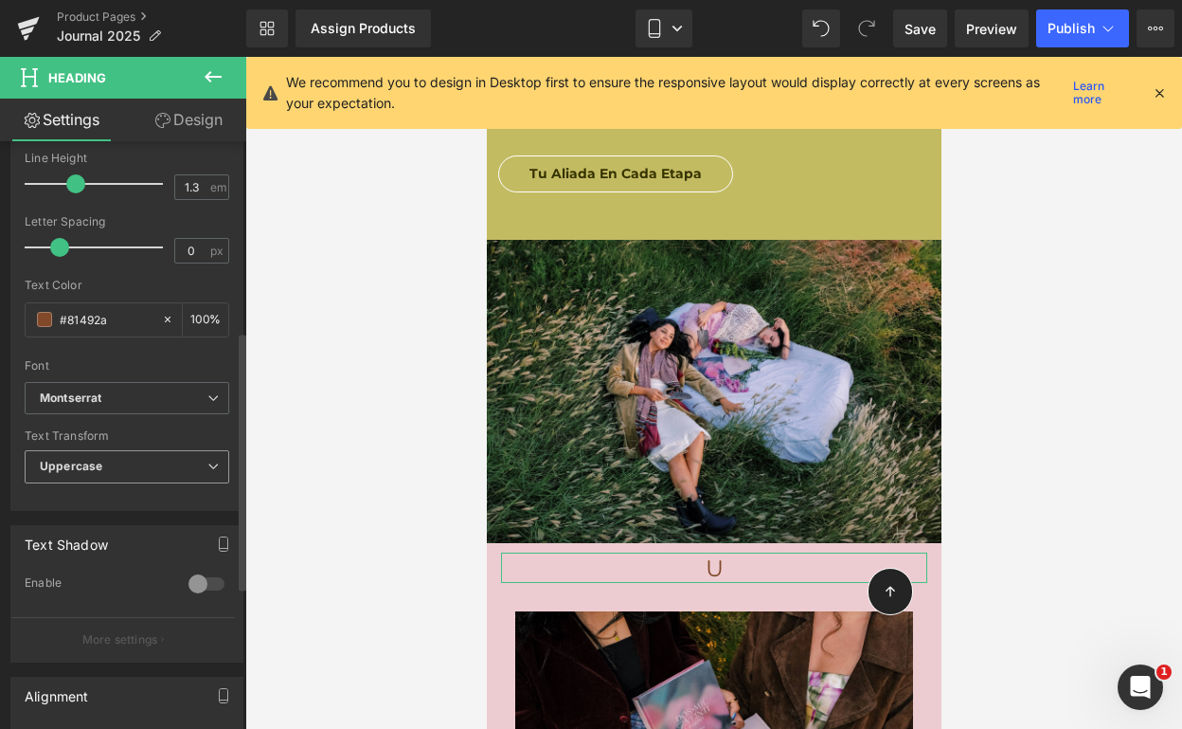
click at [151, 457] on span "Uppercase" at bounding box center [127, 466] width 205 height 33
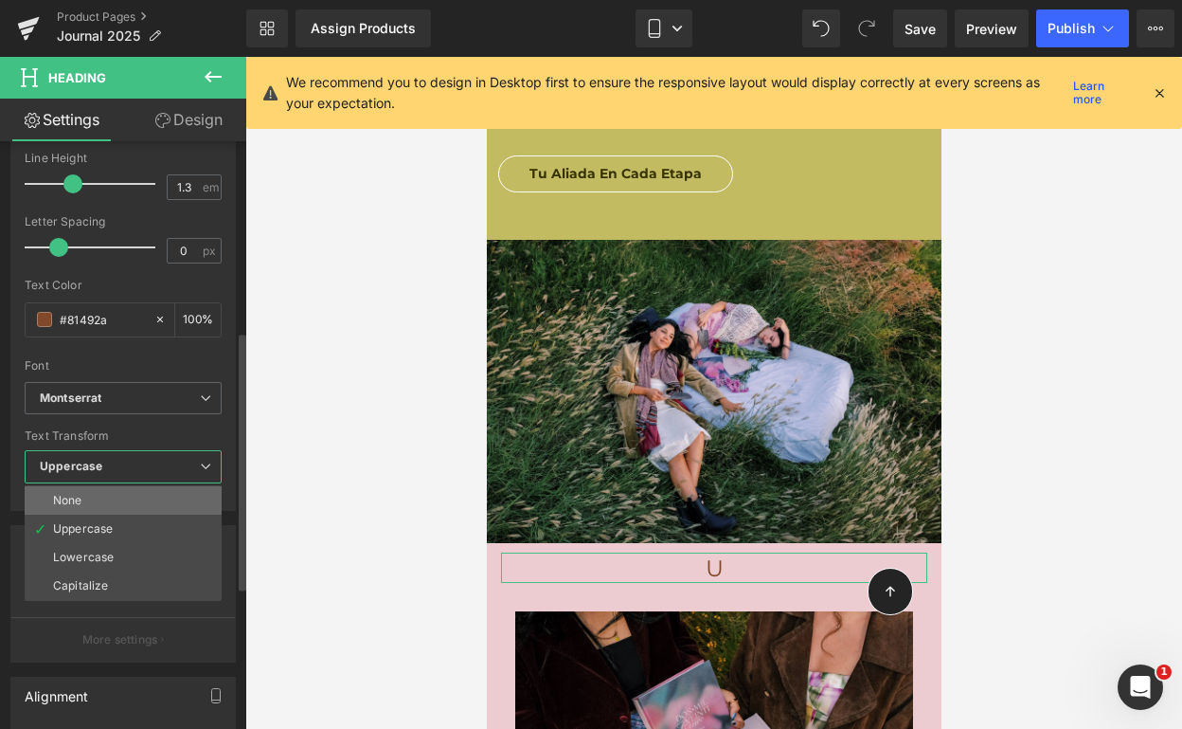
click at [149, 497] on li "None" at bounding box center [123, 500] width 197 height 28
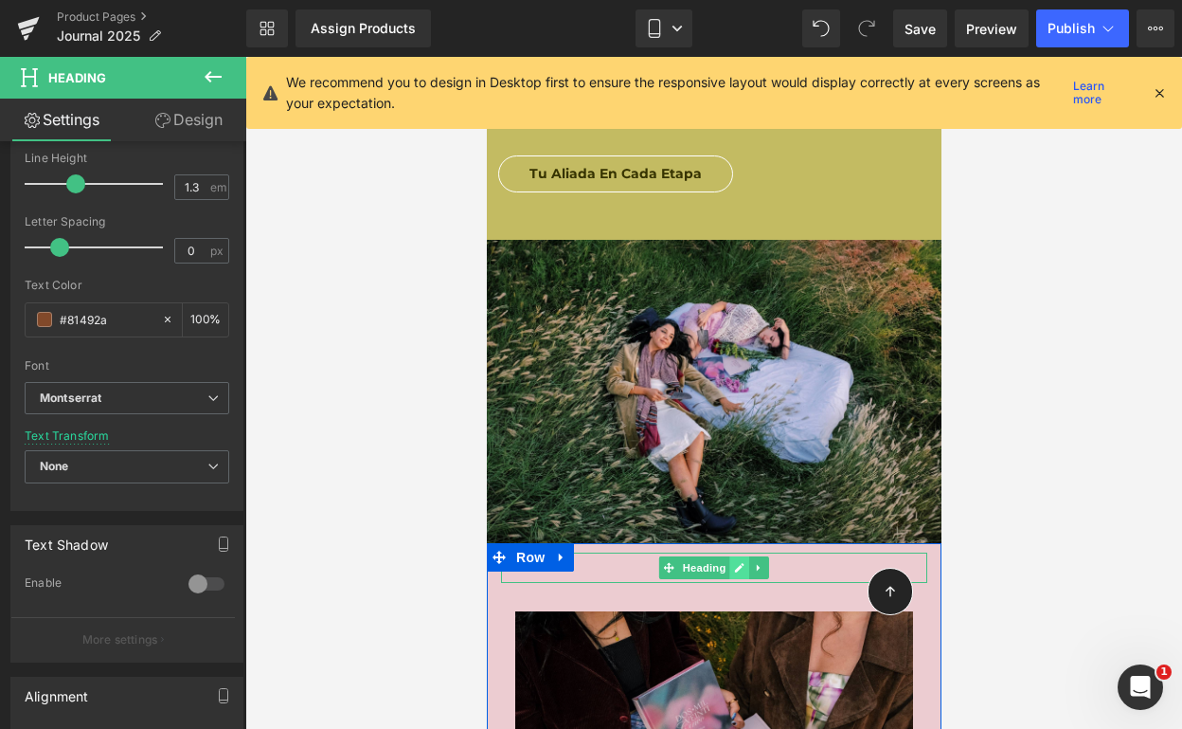
click at [738, 556] on link at bounding box center [740, 567] width 20 height 23
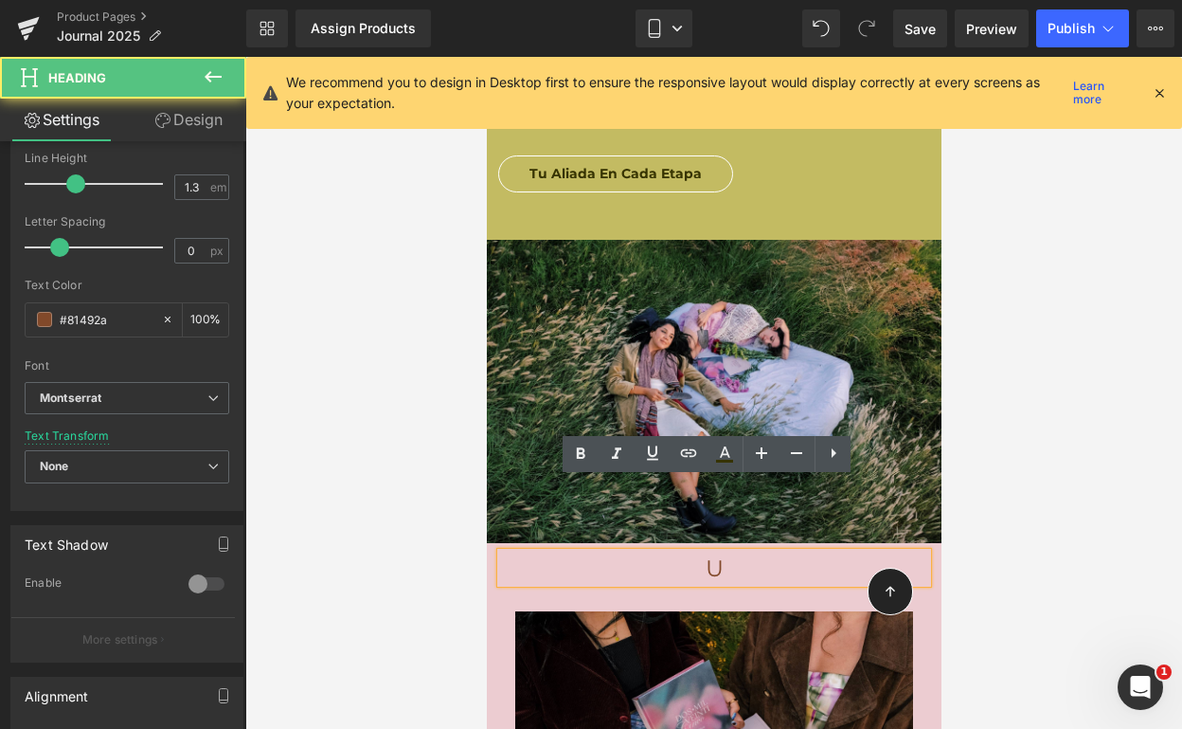
click at [709, 554] on span "U" at bounding box center [714, 567] width 18 height 27
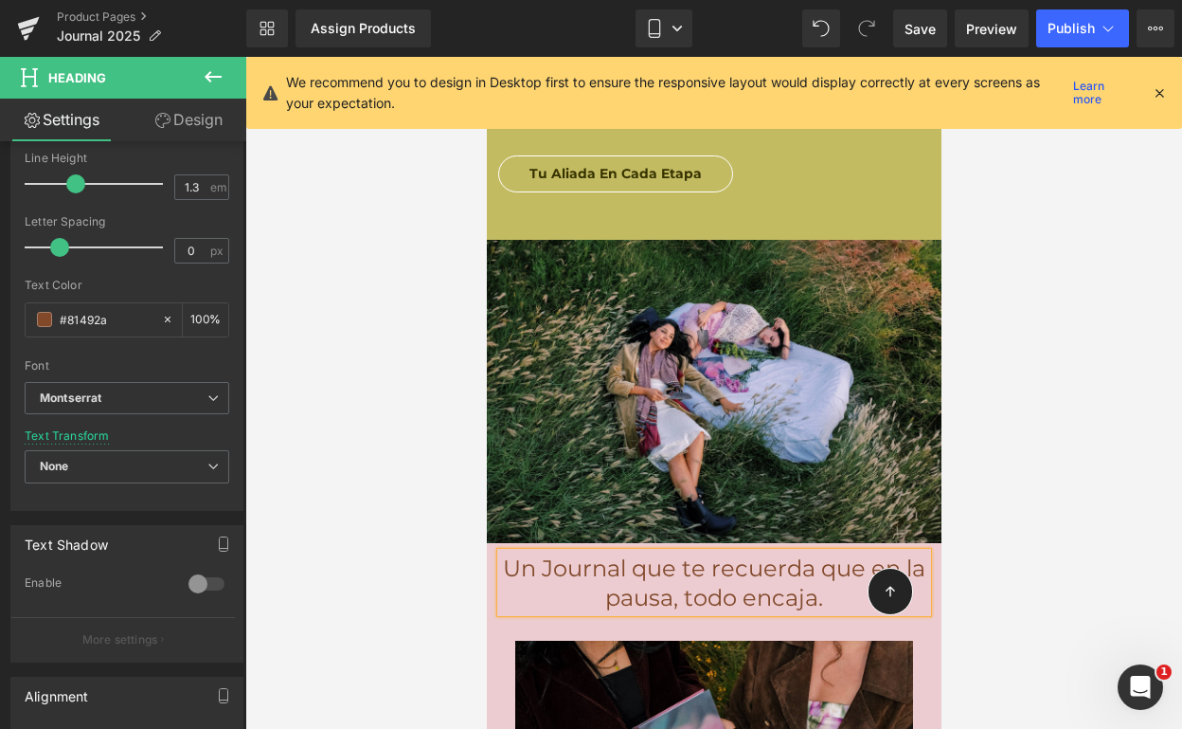
click at [582, 554] on span "Un Journal que te recuerda que en la pausa, todo encaja." at bounding box center [713, 582] width 423 height 57
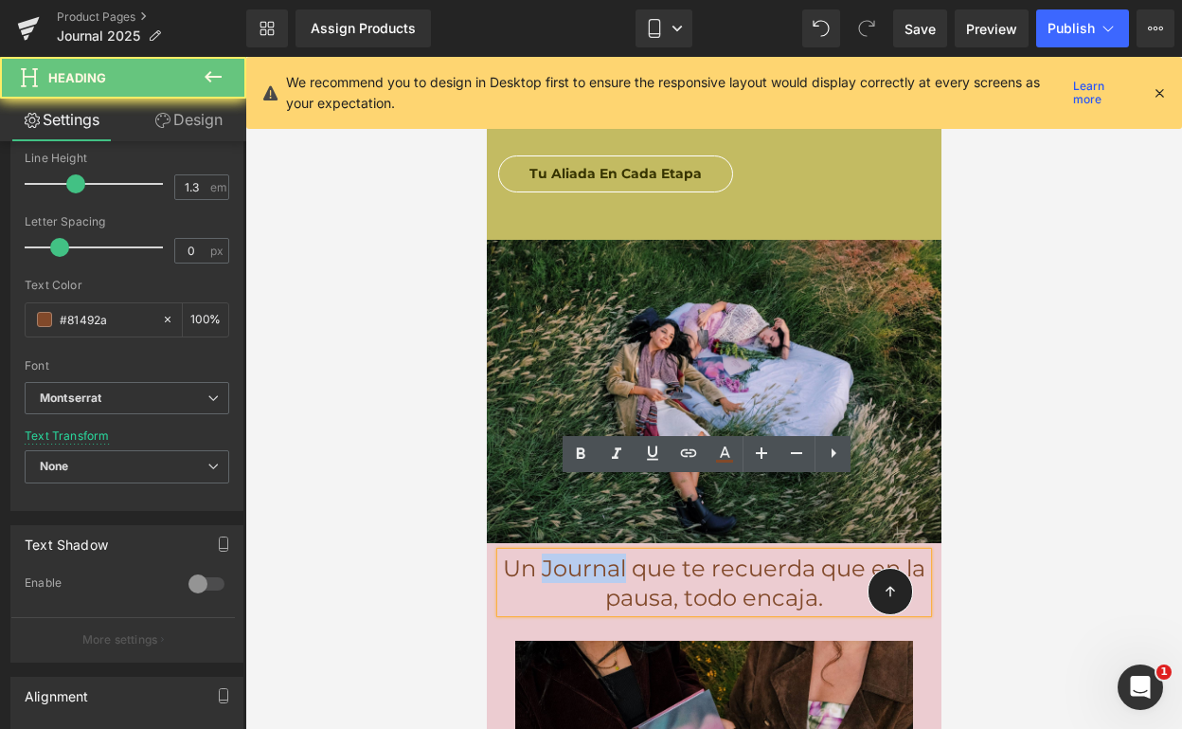
click at [582, 554] on span "Un Journal que te recuerda que en la pausa, todo encaja." at bounding box center [713, 582] width 423 height 57
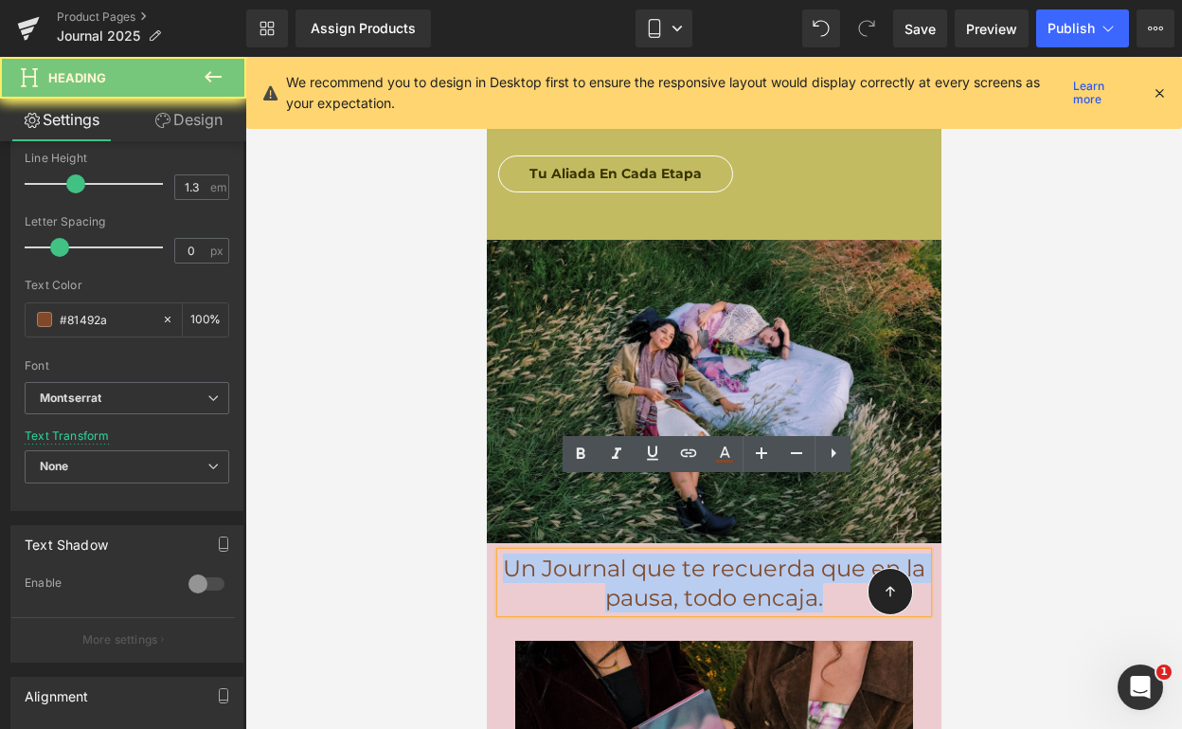
click at [582, 554] on span "Un Journal que te recuerda que en la pausa, todo encaja." at bounding box center [713, 582] width 423 height 57
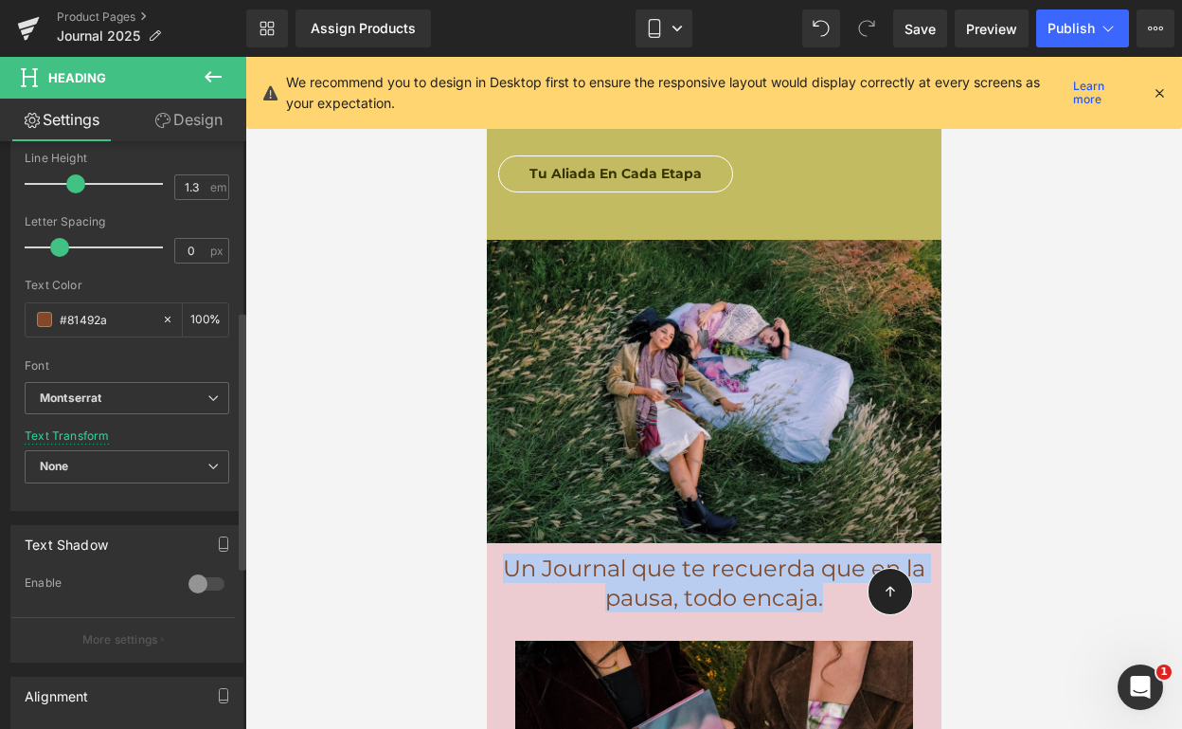
scroll to position [84, 0]
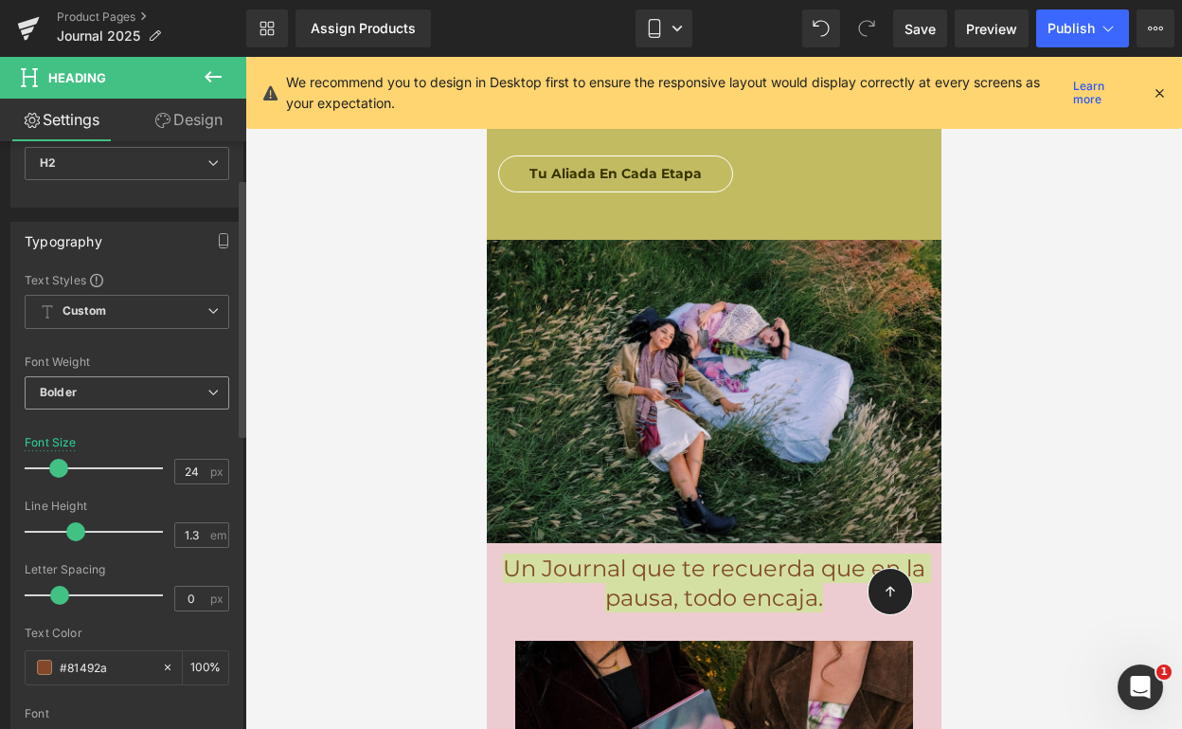
click at [124, 393] on span "Bolder" at bounding box center [127, 392] width 205 height 33
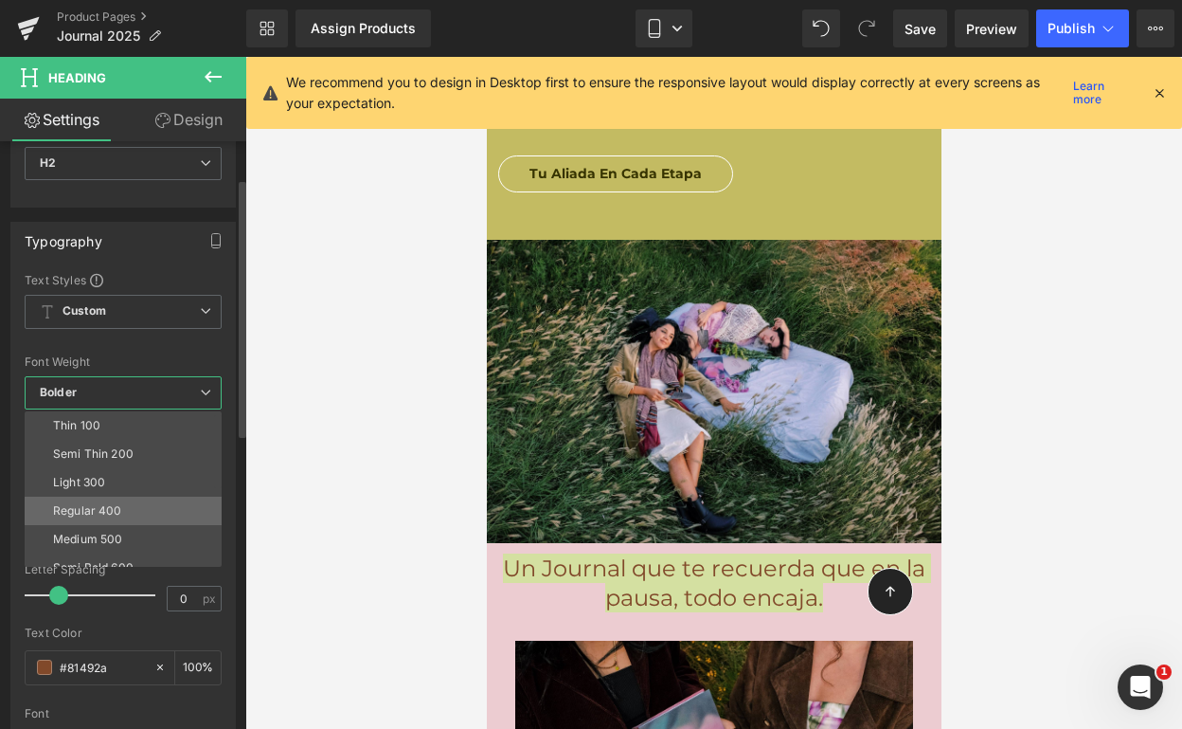
click at [103, 512] on div "Regular 400" at bounding box center [87, 510] width 69 height 13
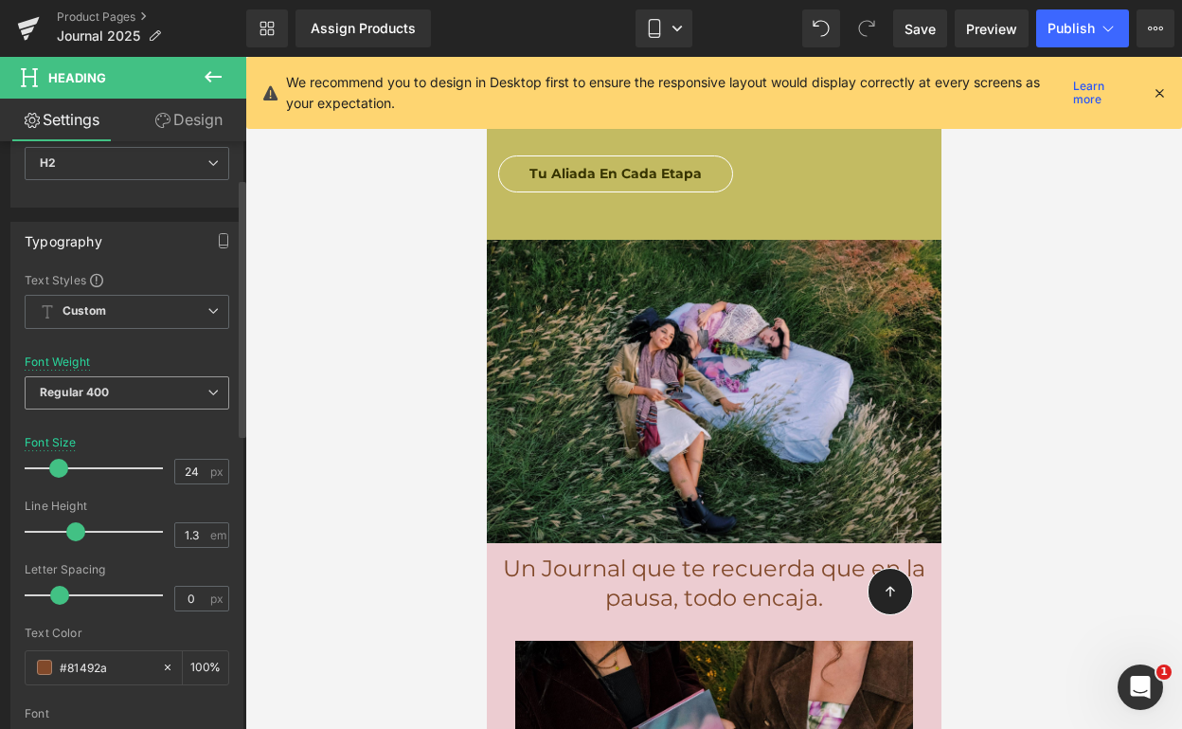
click at [126, 400] on span "Regular 400" at bounding box center [127, 392] width 205 height 33
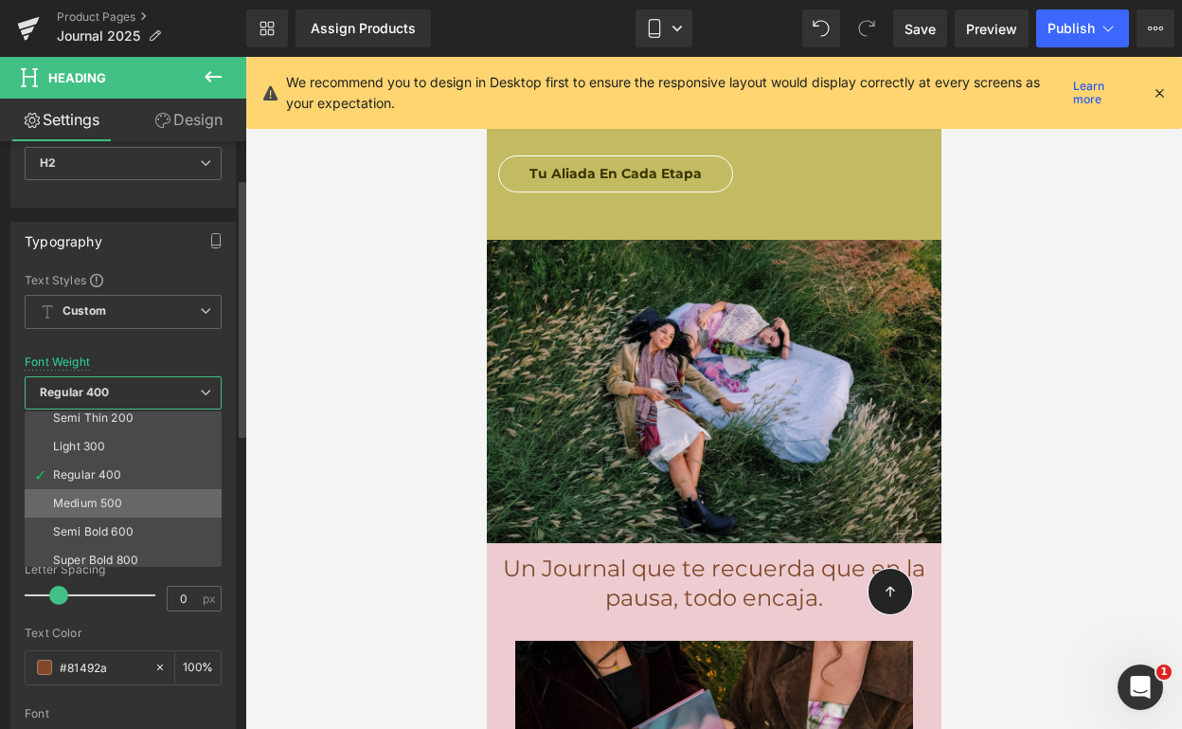
scroll to position [43, 0]
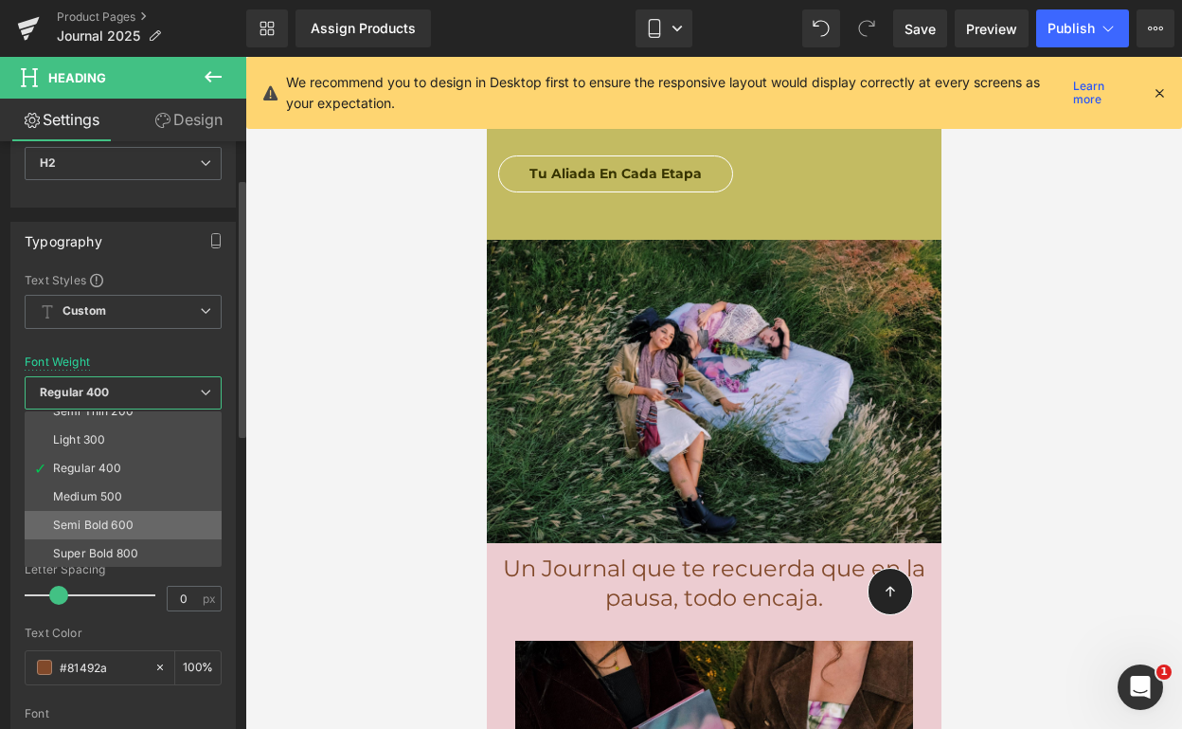
click at [122, 523] on div "Semi Bold 600" at bounding box center [93, 524] width 81 height 13
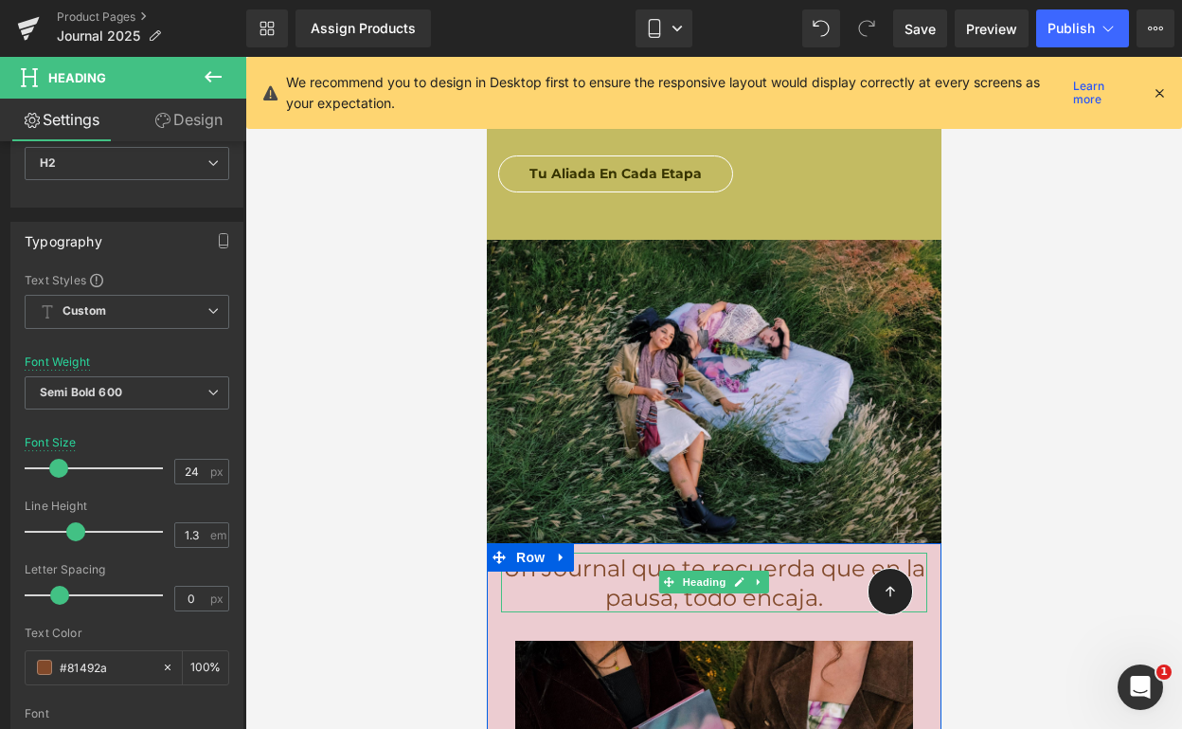
click at [592, 553] on h2 "Un Journal que te recuerda que en la pausa, todo encaja." at bounding box center [713, 582] width 426 height 59
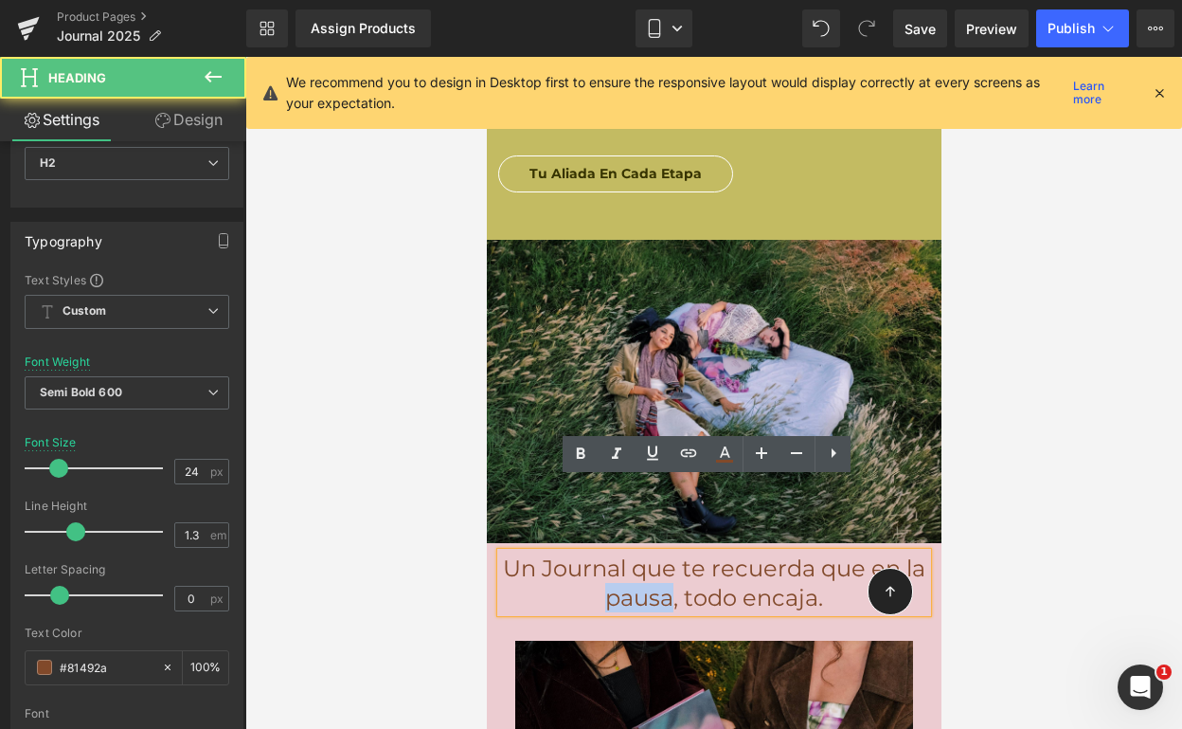
click at [592, 553] on h2 "Un Journal que te recuerda que en la pausa, todo encaja." at bounding box center [713, 582] width 426 height 59
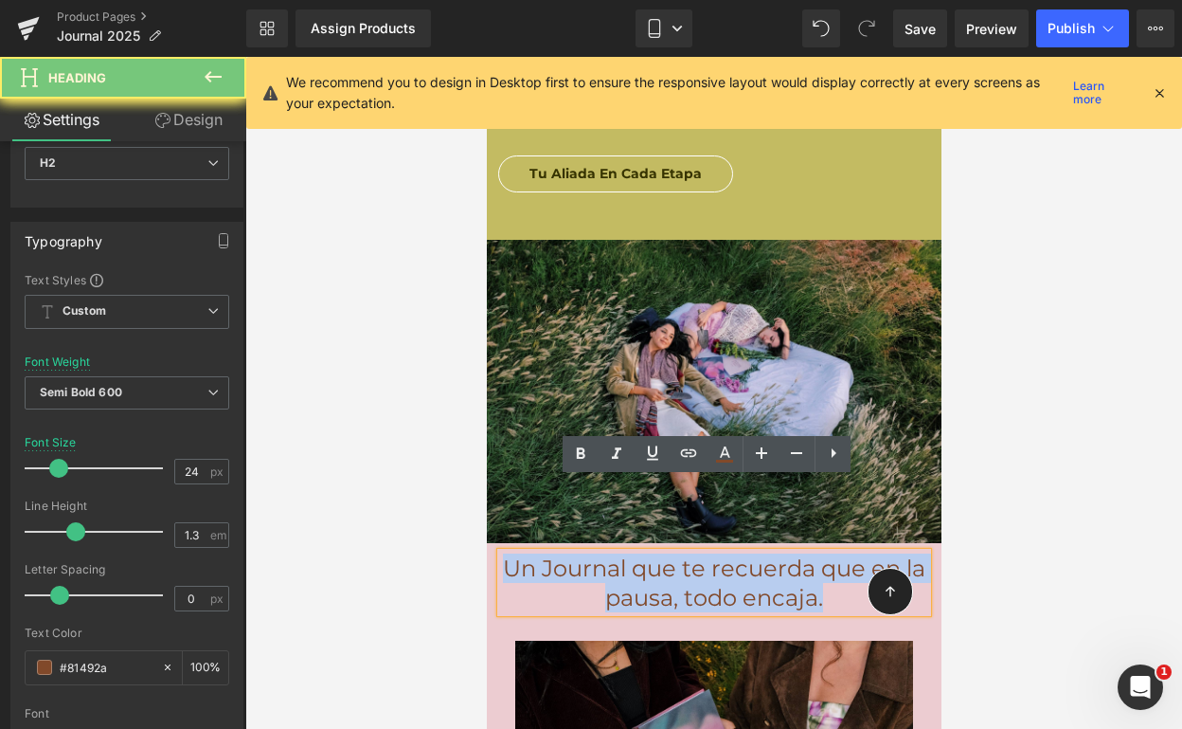
click at [592, 553] on h2 "Un Journal que te recuerda que en la pausa, todo encaja." at bounding box center [713, 582] width 426 height 59
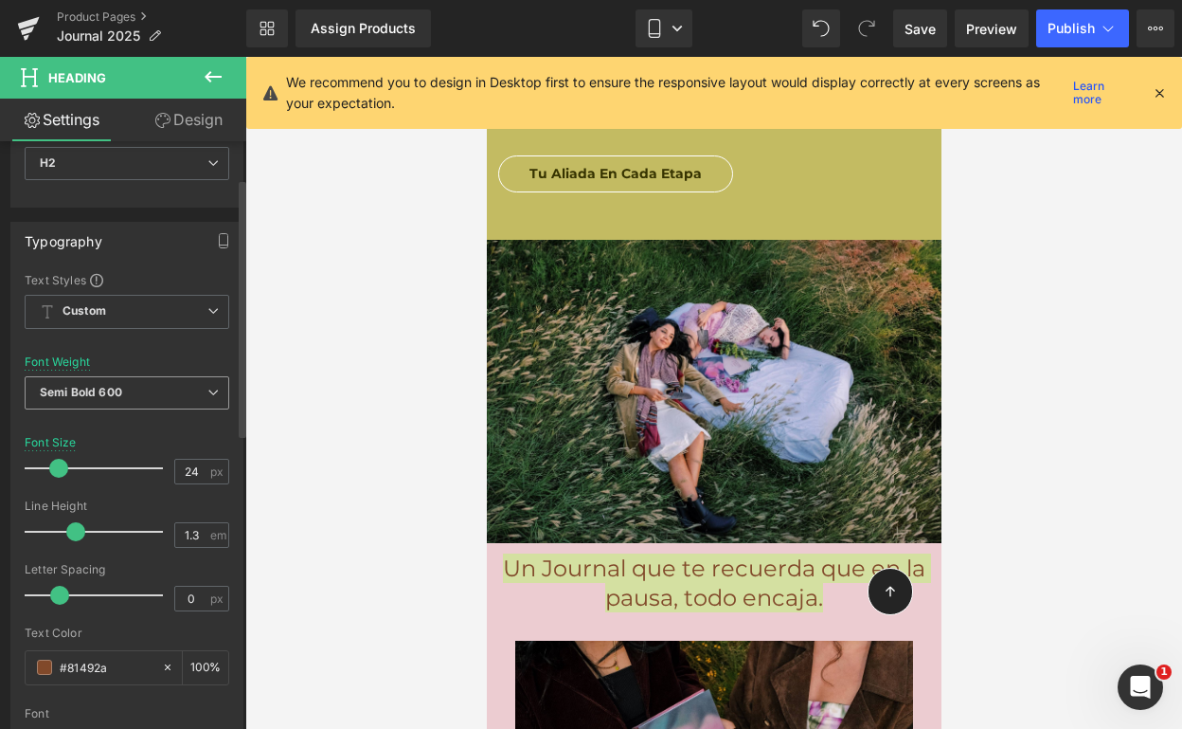
click at [154, 386] on span "Semi Bold 600" at bounding box center [127, 392] width 205 height 33
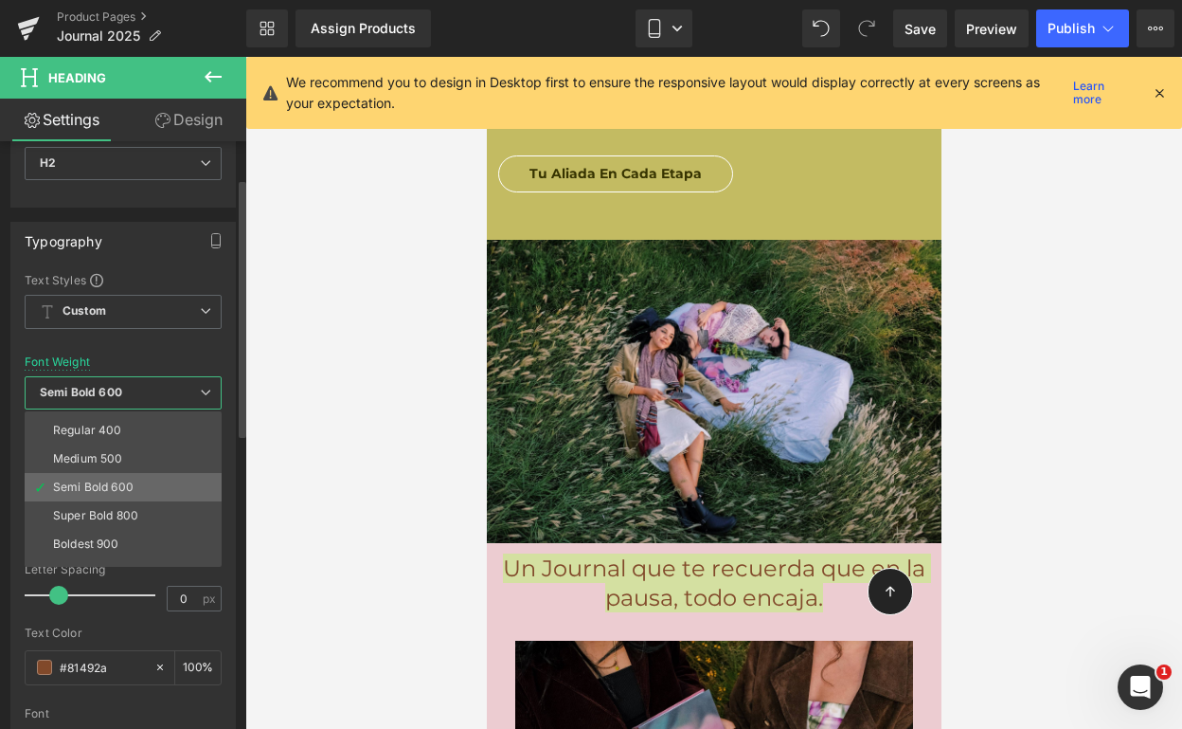
scroll to position [84, 0]
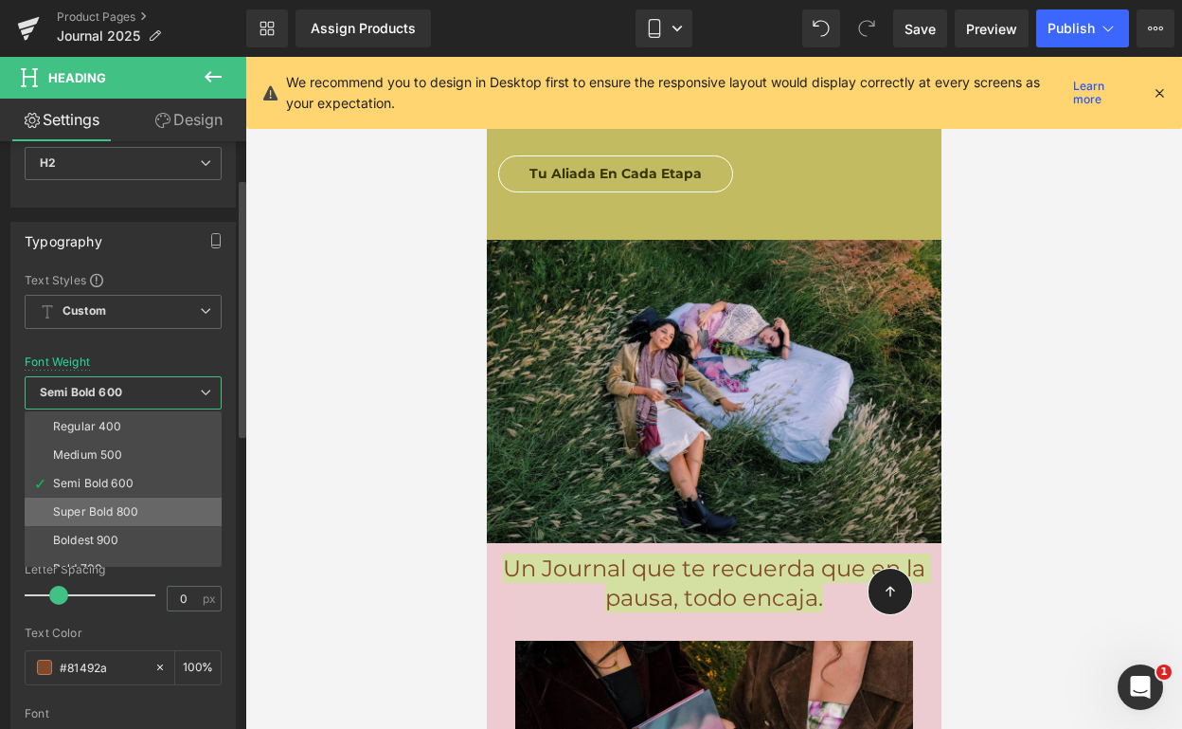
click at [127, 512] on div "Super Bold 800" at bounding box center [95, 511] width 85 height 13
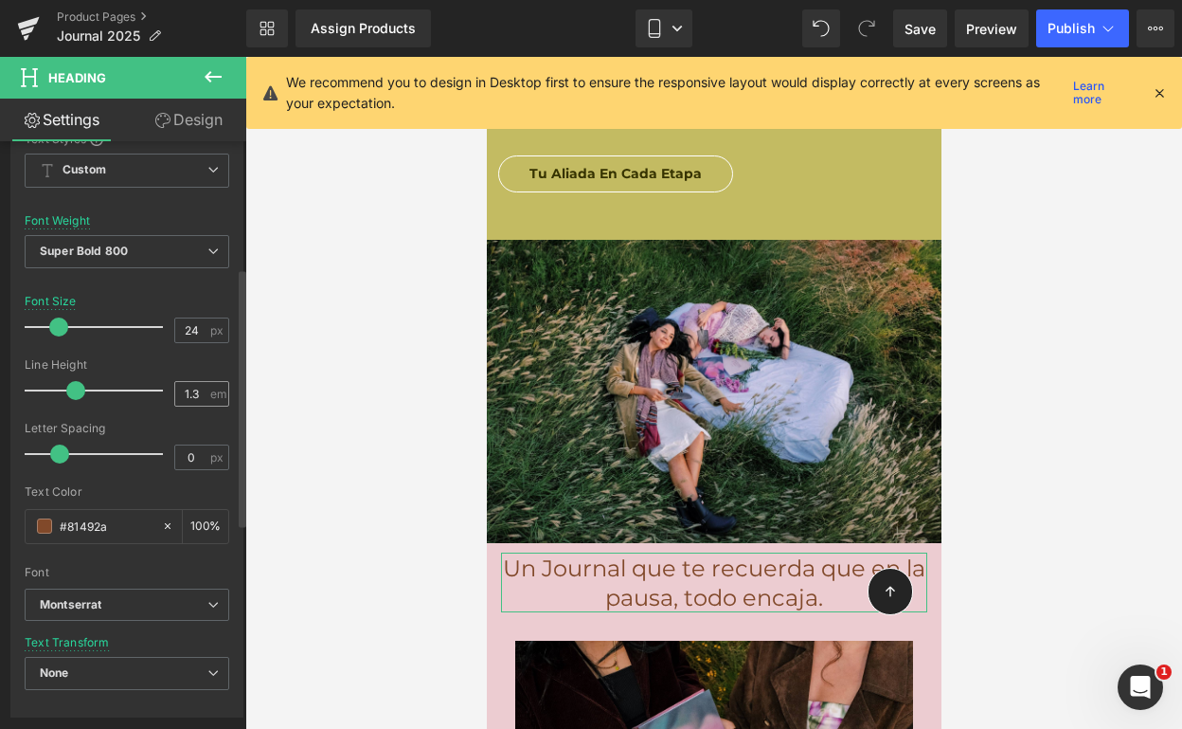
scroll to position [320, 0]
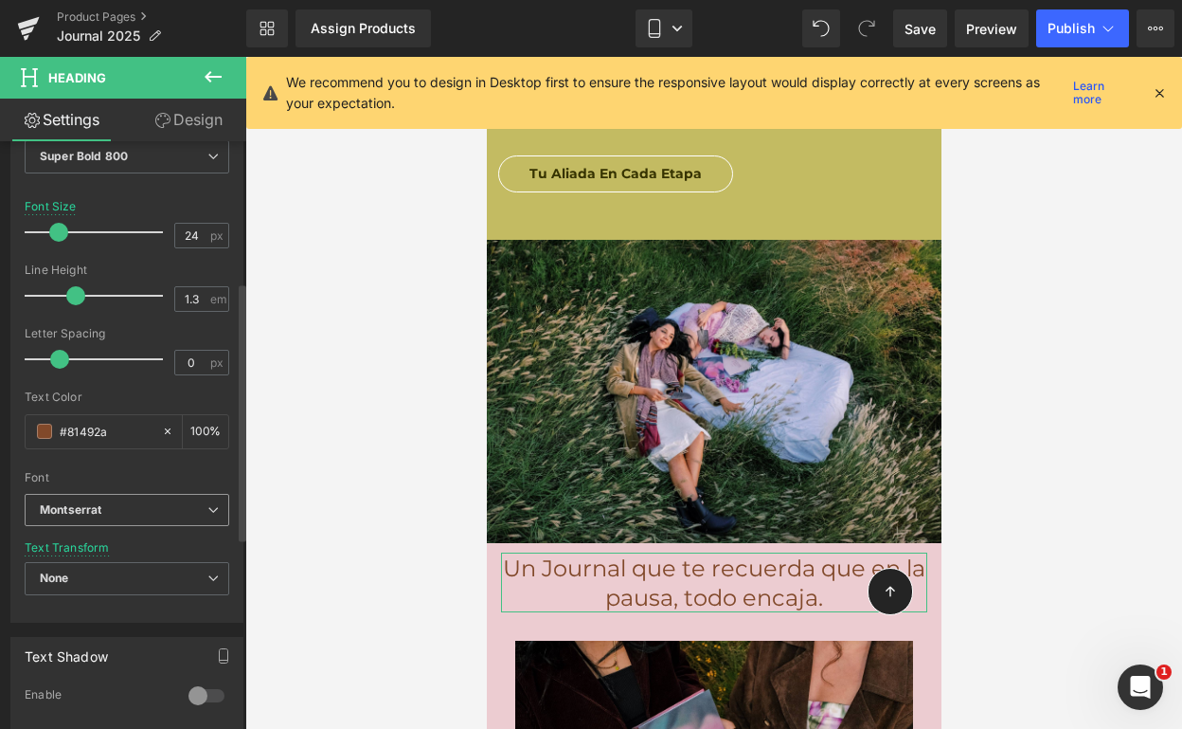
click at [156, 500] on span "Montserrat" at bounding box center [127, 510] width 205 height 33
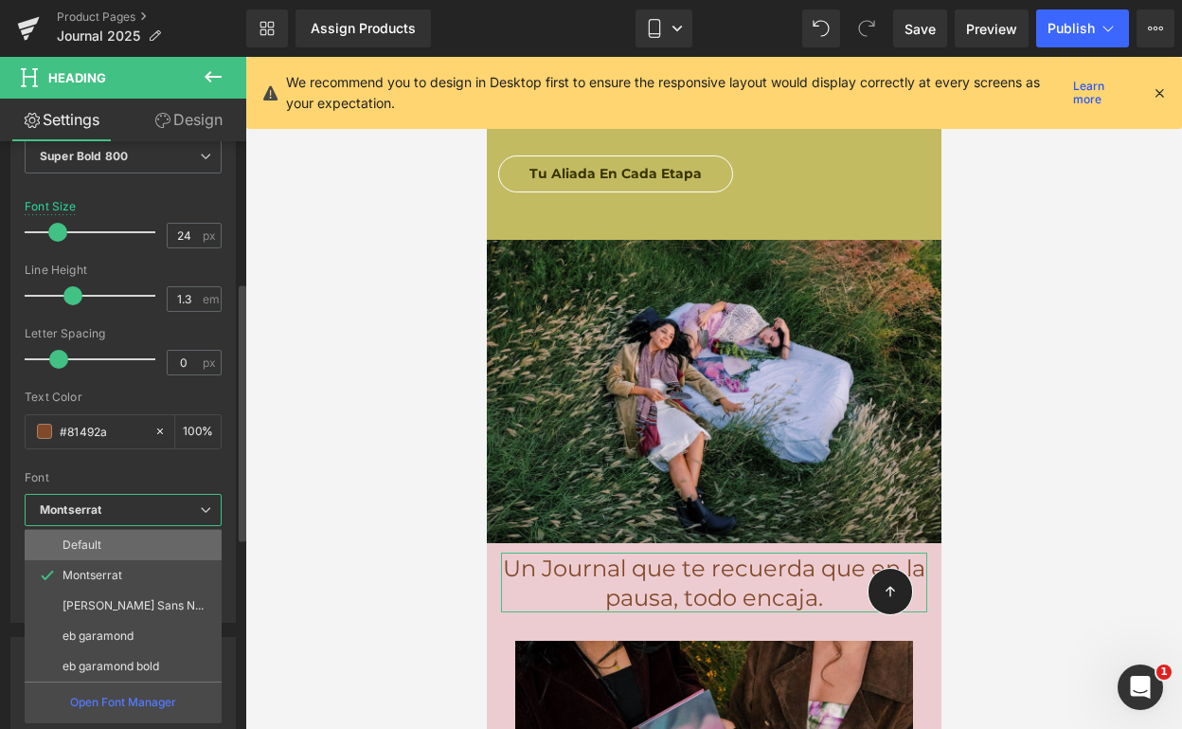
click at [133, 550] on li "Default" at bounding box center [123, 545] width 197 height 30
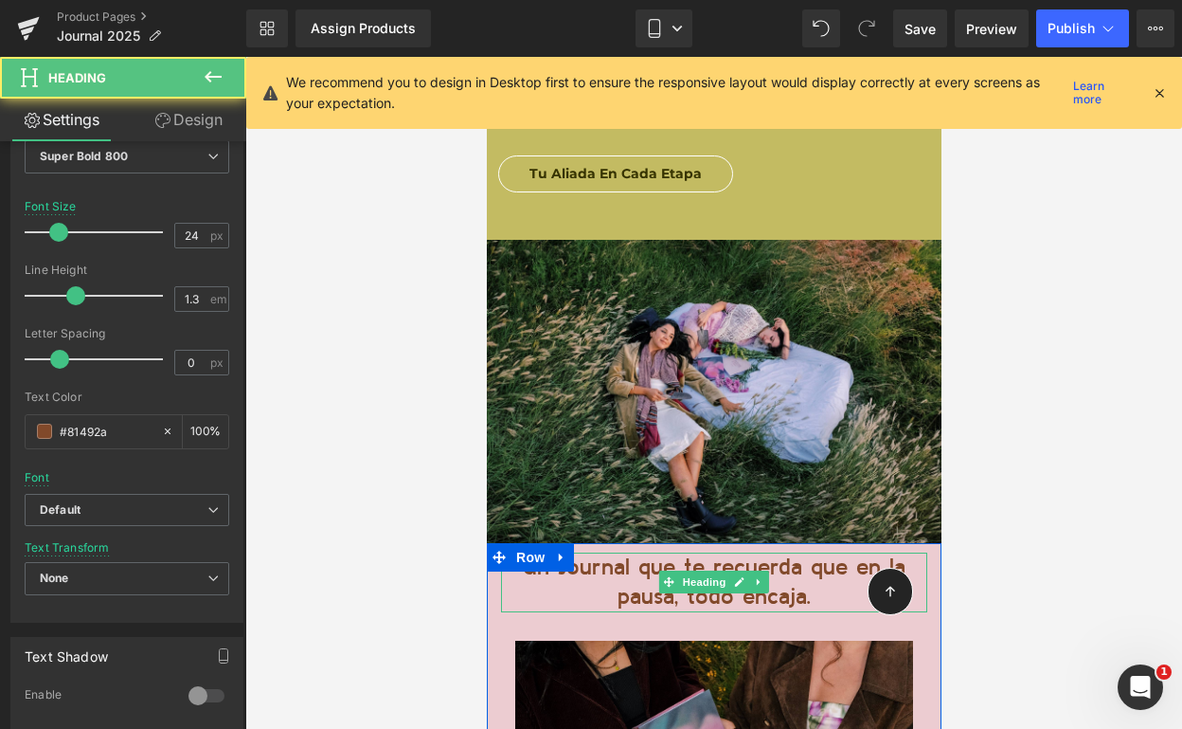
click at [615, 556] on span "Un Journal que te recuerda que en la pausa, todo encaja." at bounding box center [713, 582] width 383 height 52
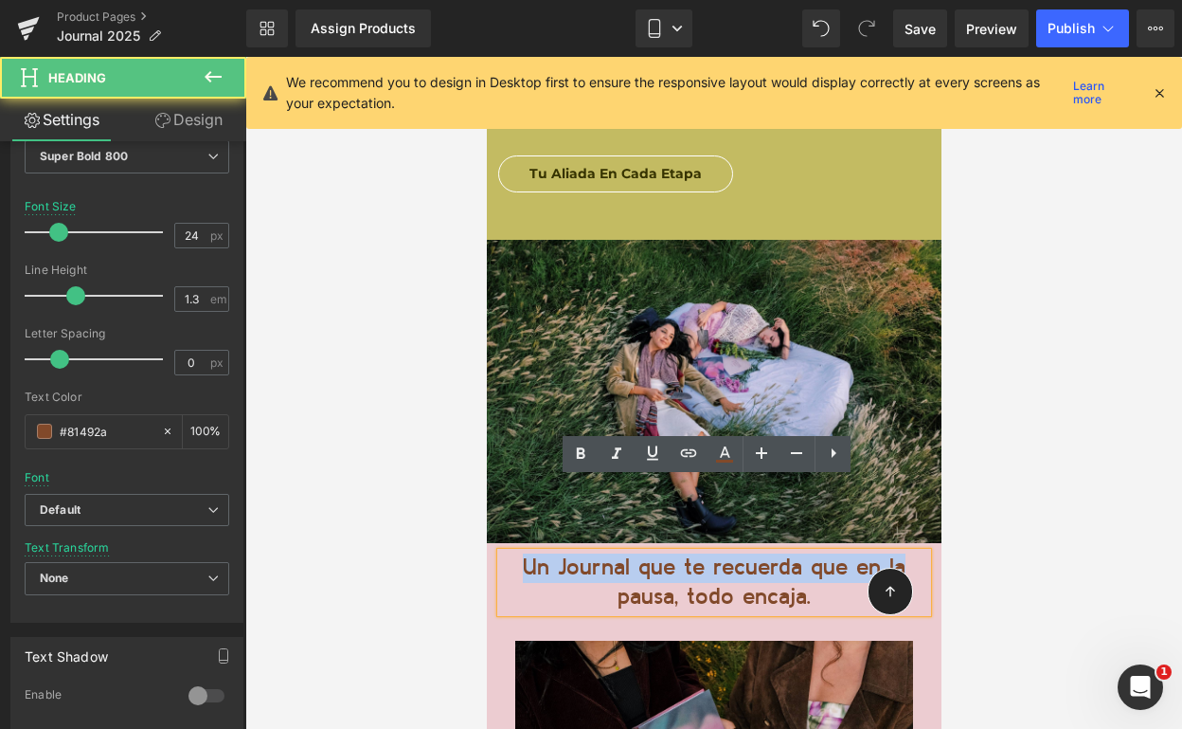
drag, startPoint x: 901, startPoint y: 493, endPoint x: 507, endPoint y: 484, distance: 394.3
click at [507, 553] on h2 "Un Journal que te recuerda que en la pausa, todo encaja." at bounding box center [713, 582] width 426 height 59
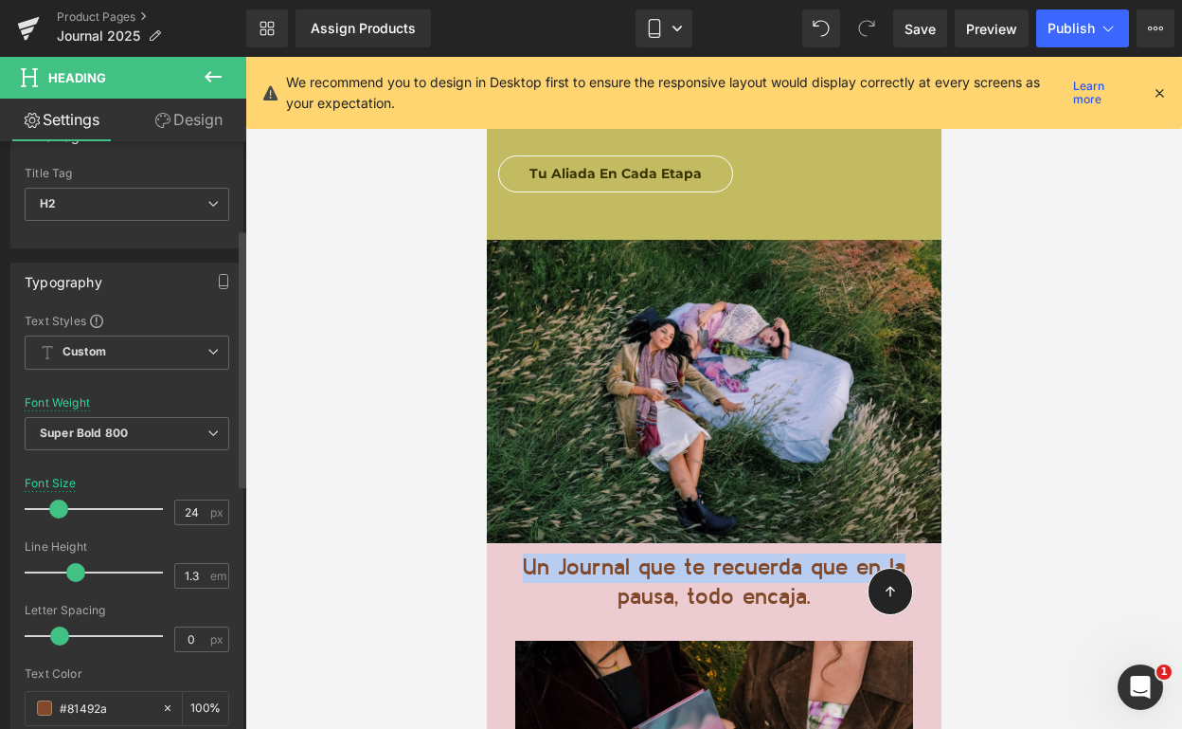
scroll to position [0, 0]
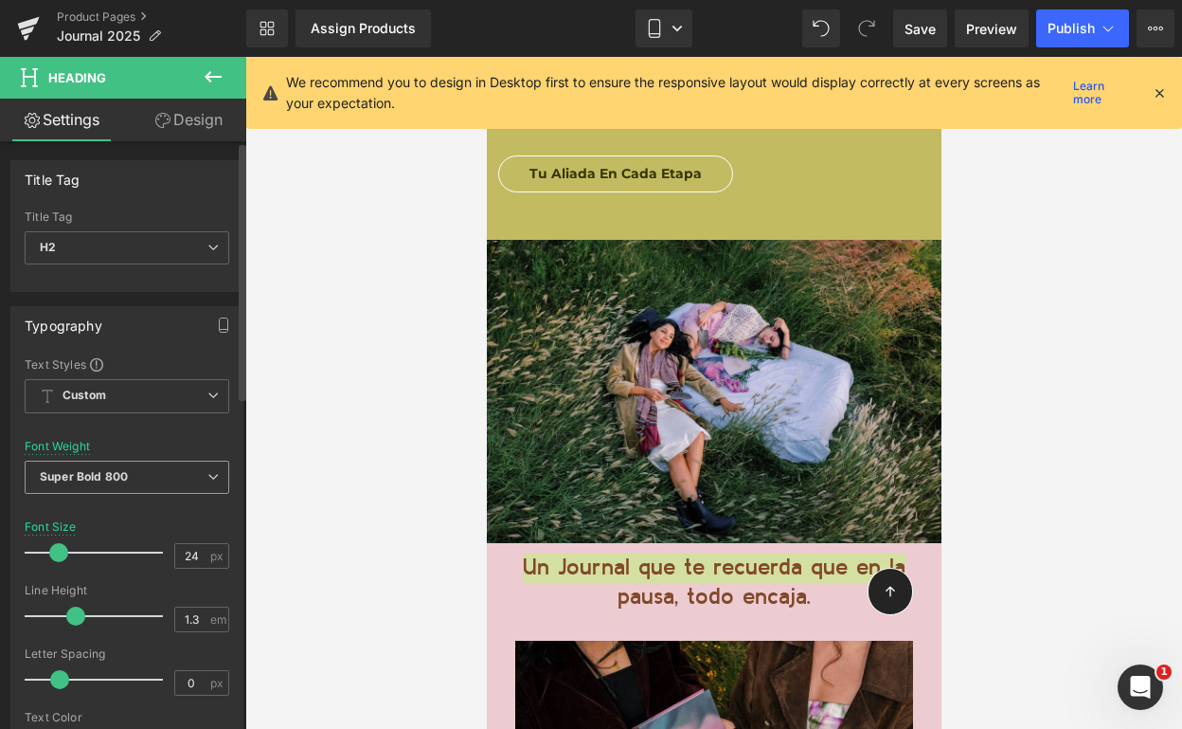
click at [140, 472] on span "Super Bold 800" at bounding box center [127, 476] width 205 height 33
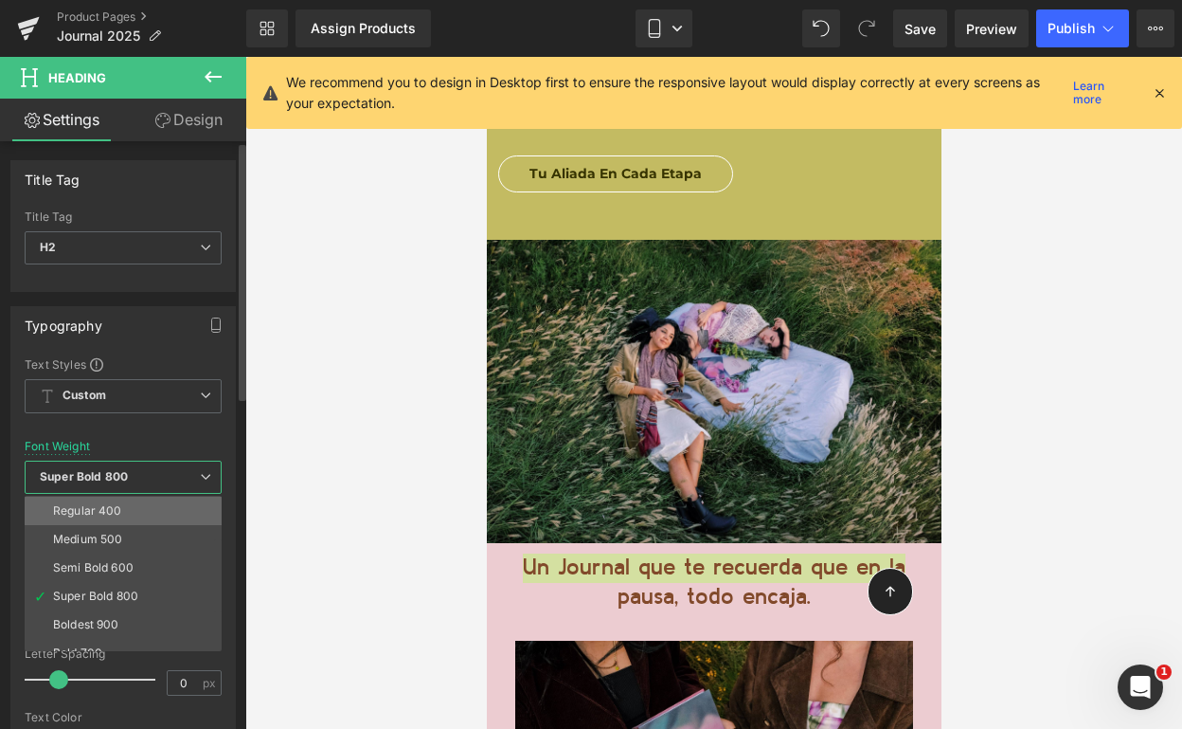
click at [129, 505] on li "Regular 400" at bounding box center [128, 510] width 206 height 28
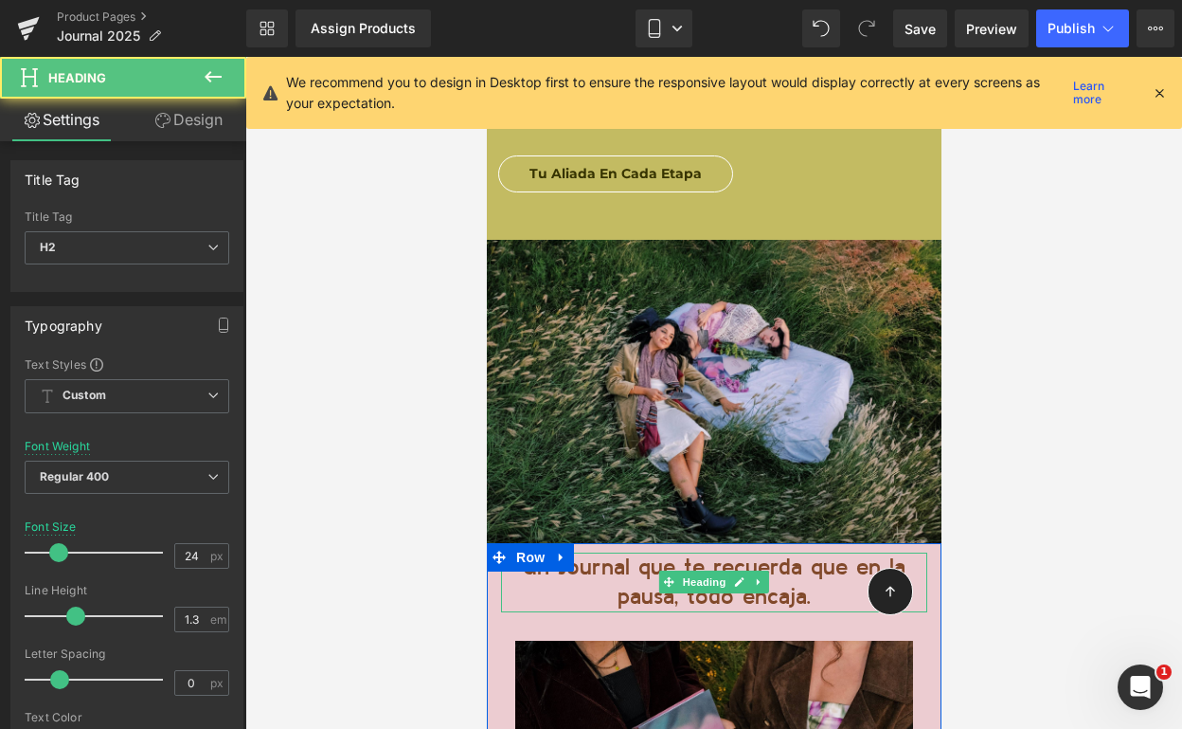
click at [801, 556] on span "Un Journal que te recuerda que en la pausa, todo encaja." at bounding box center [713, 582] width 383 height 52
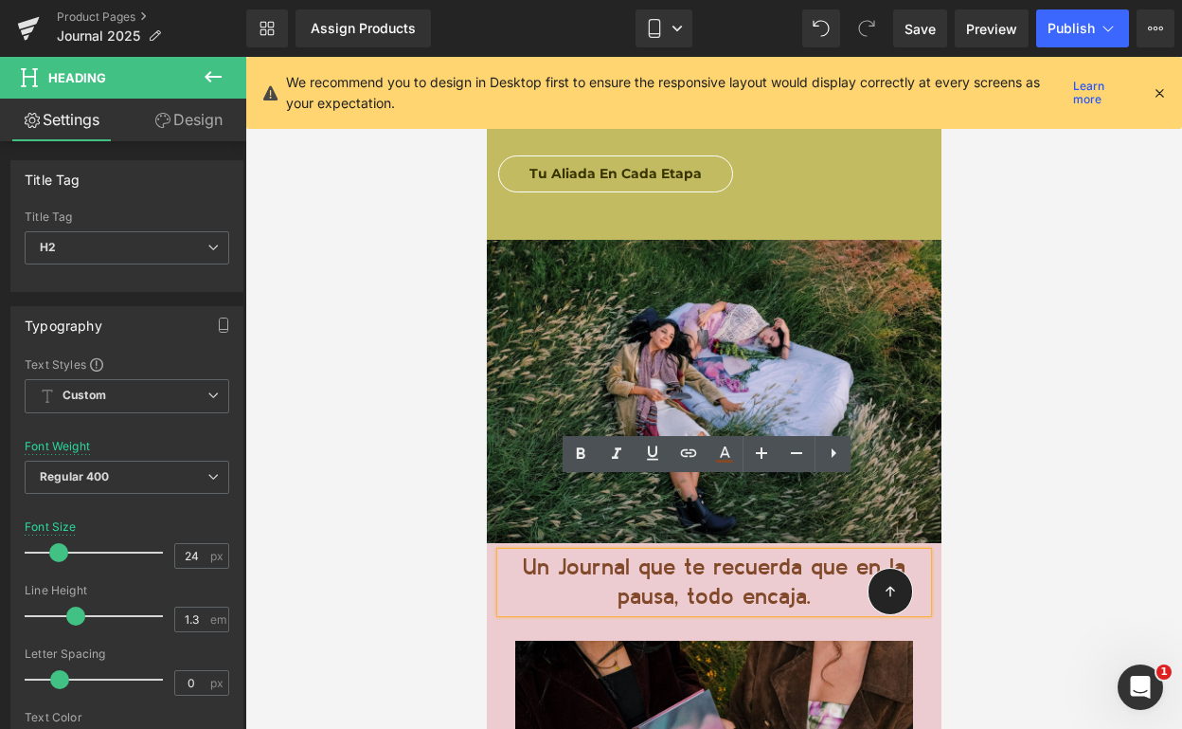
click at [740, 556] on span "Un Journal que te recuerda que en la pausa, todo encaja." at bounding box center [713, 582] width 383 height 52
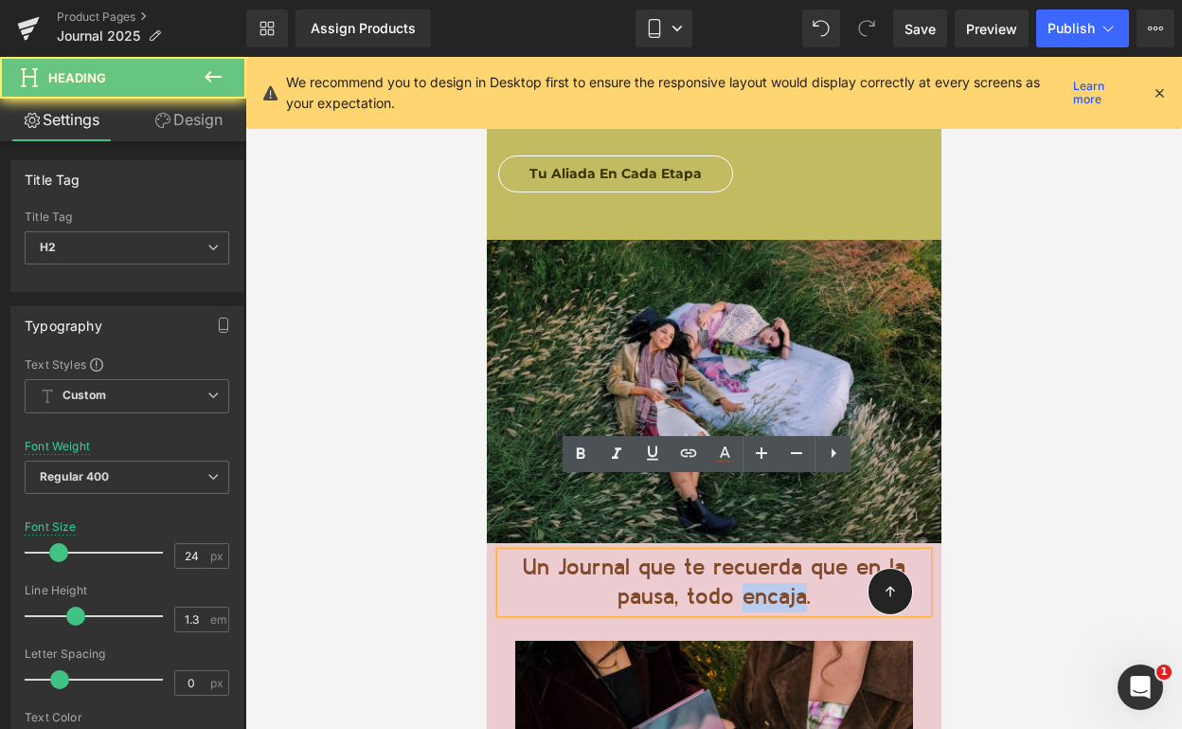
click at [740, 556] on span "Un Journal que te recuerda que en la pausa, todo encaja." at bounding box center [713, 582] width 383 height 52
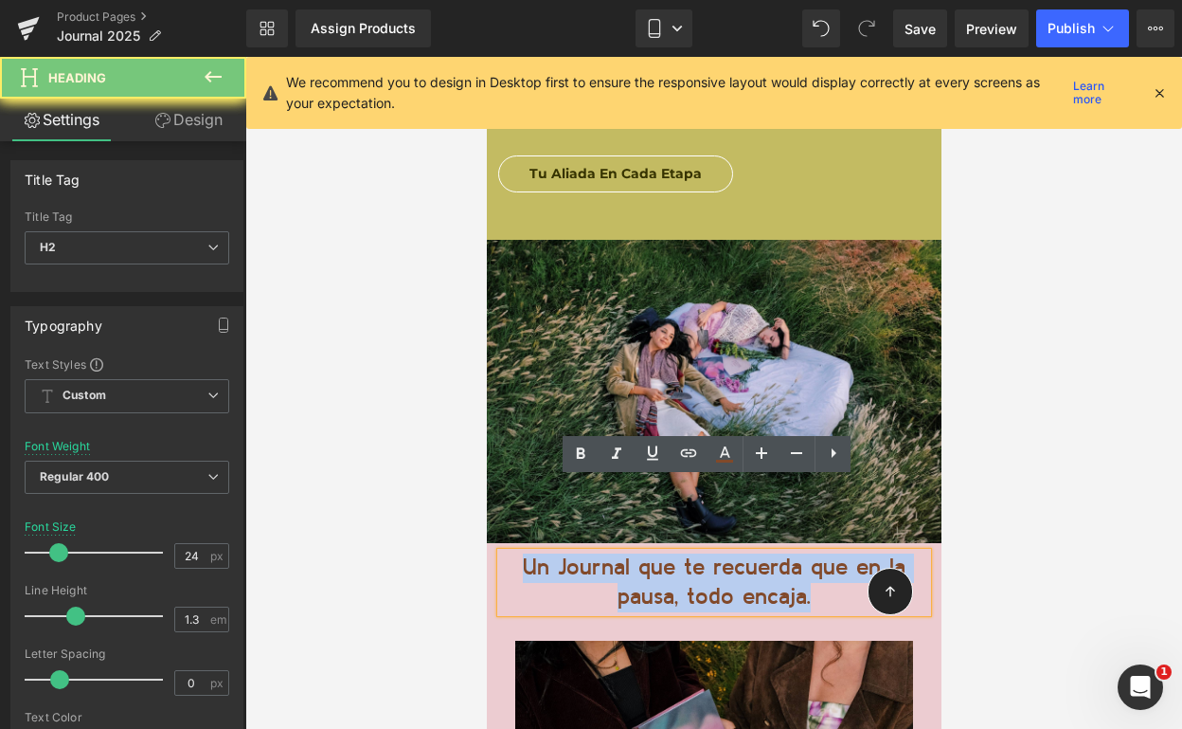
click at [740, 556] on span "Un Journal que te recuerda que en la pausa, todo encaja." at bounding box center [713, 582] width 383 height 52
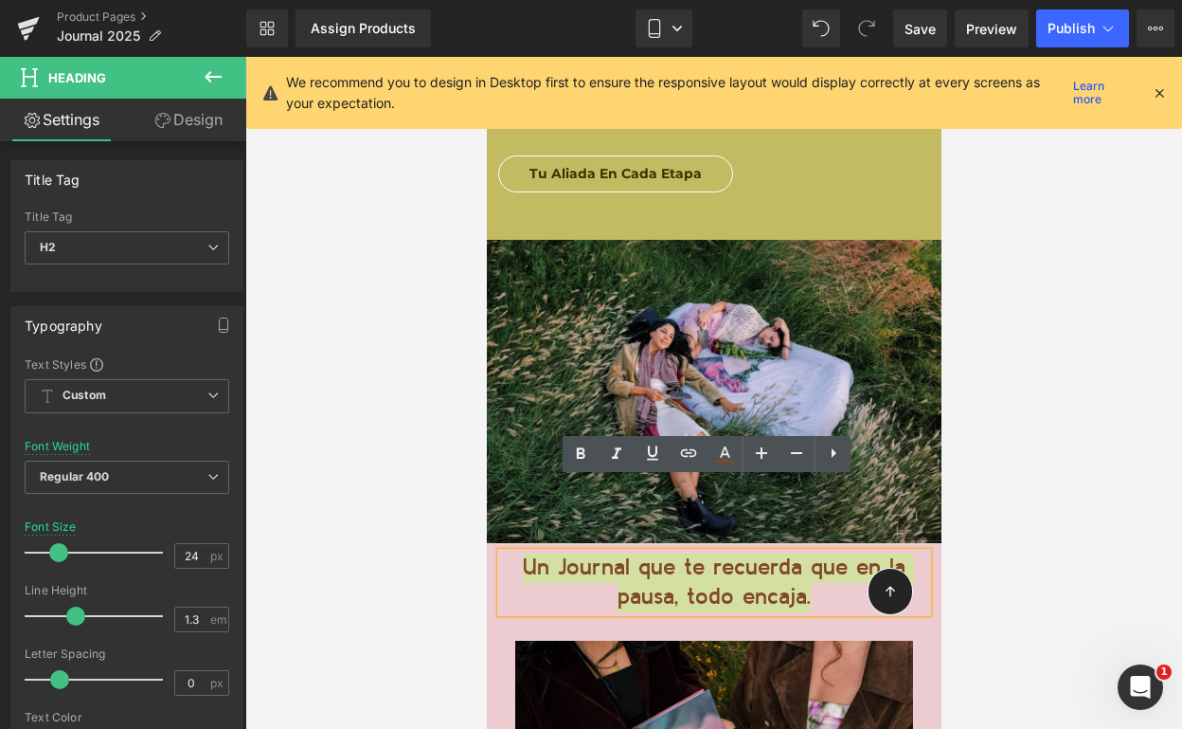
click at [1074, 373] on div at bounding box center [713, 393] width 937 height 672
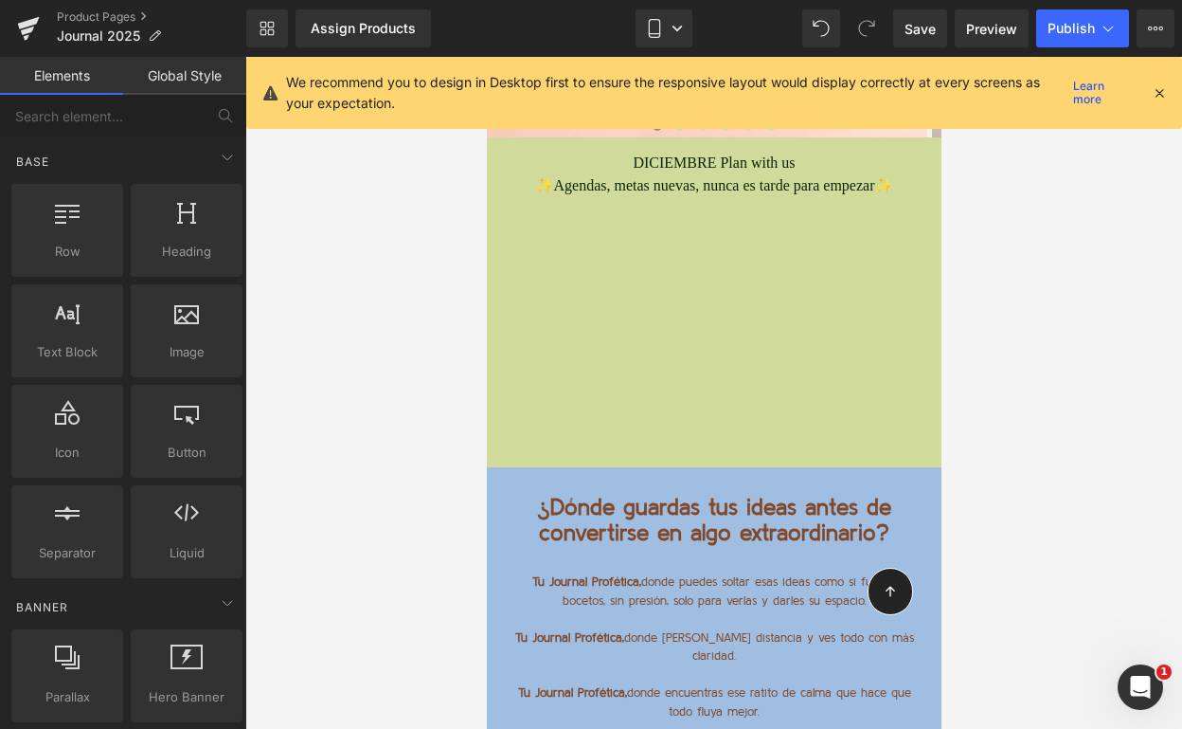
scroll to position [9777, 0]
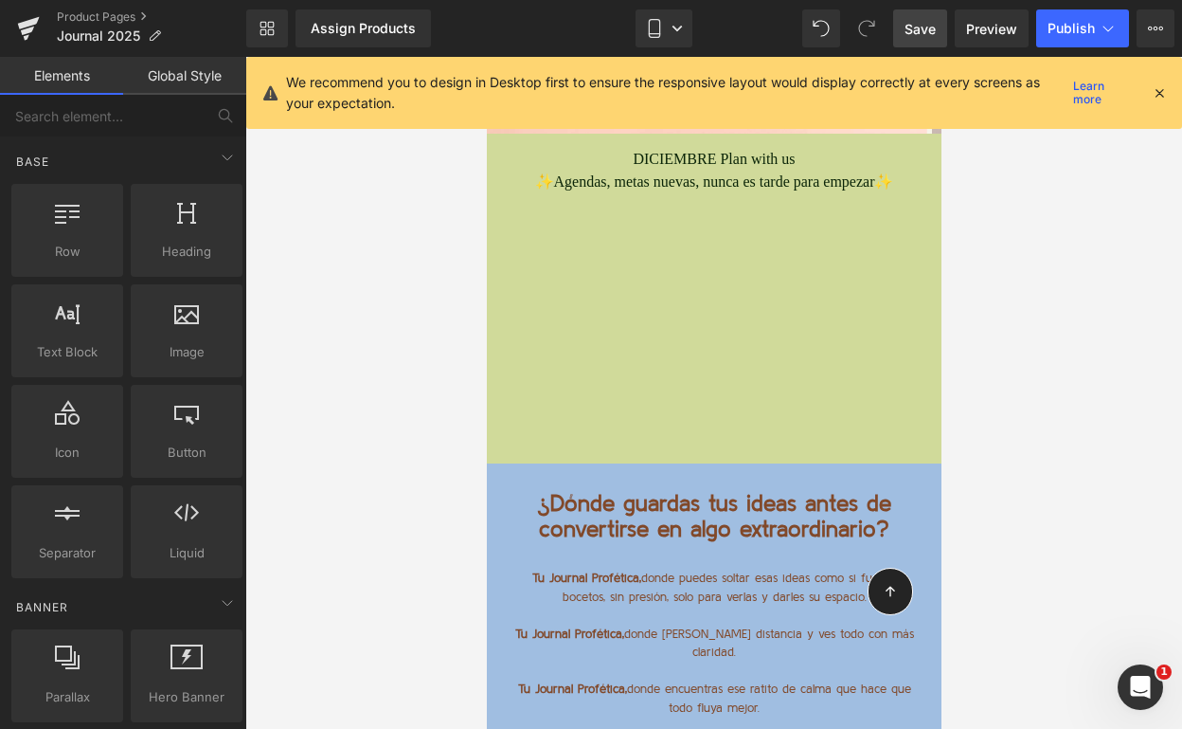
click at [928, 35] on span "Save" at bounding box center [920, 29] width 31 height 20
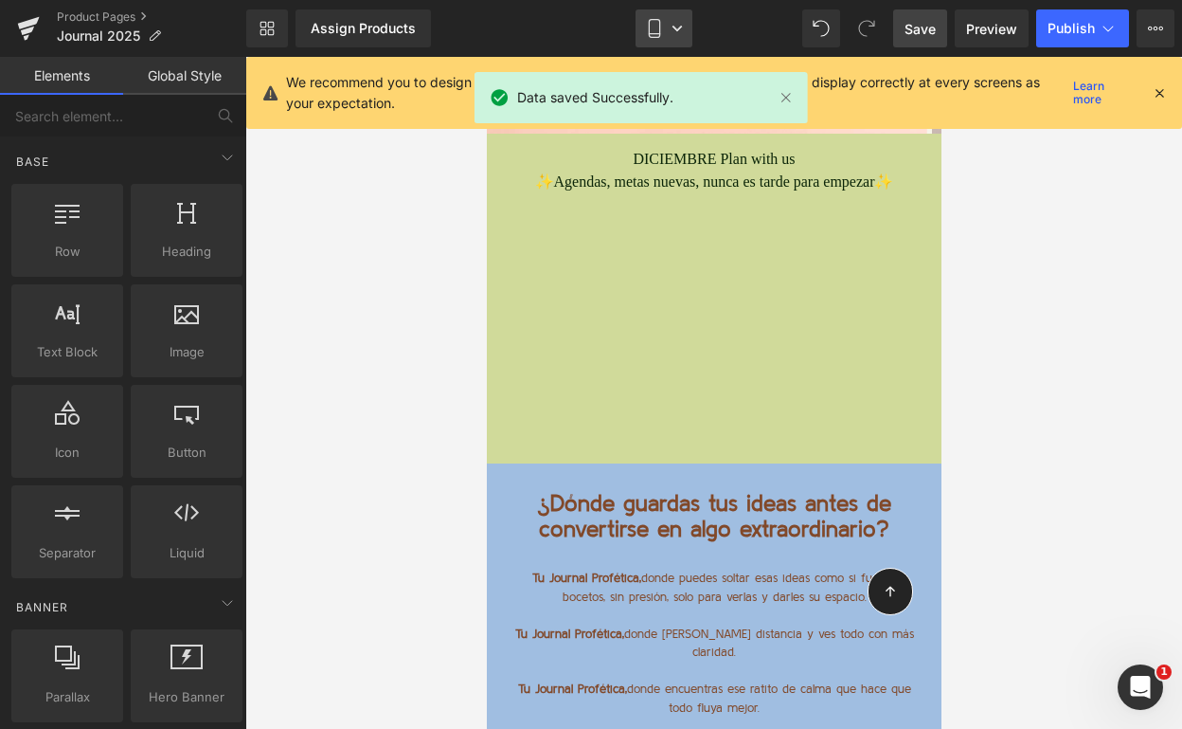
click at [676, 27] on icon at bounding box center [677, 29] width 9 height 6
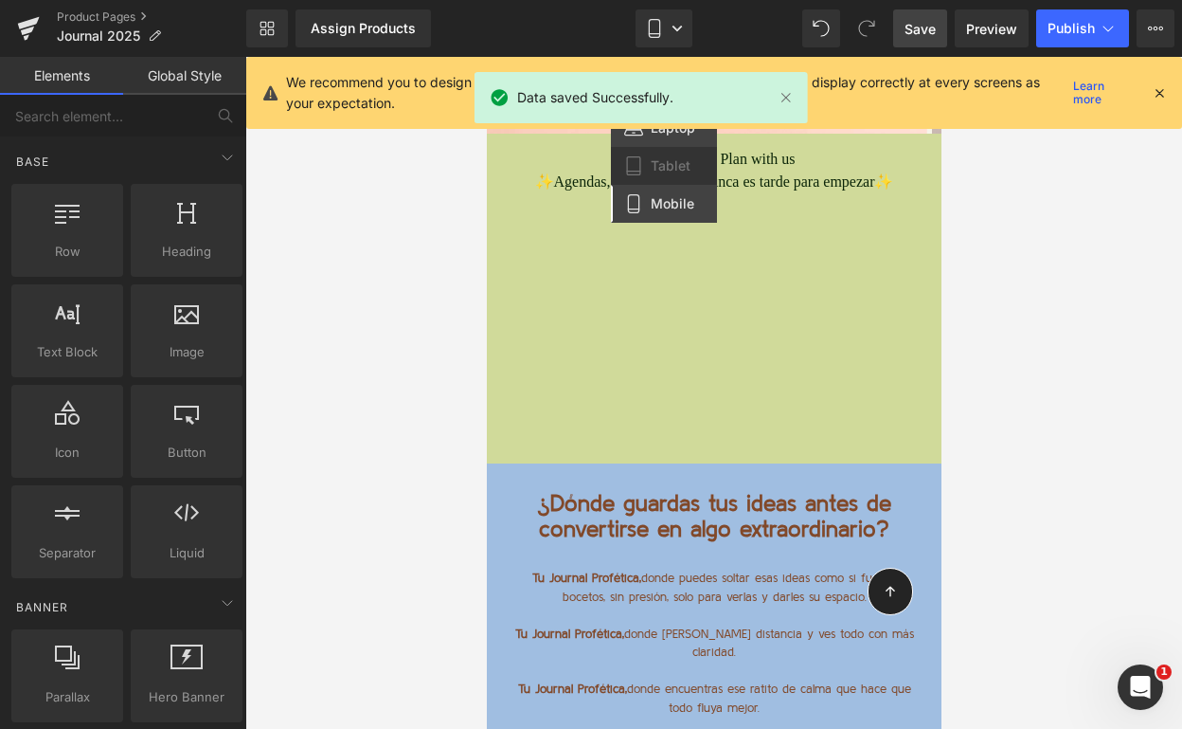
click at [660, 137] on link "Laptop" at bounding box center [664, 128] width 106 height 38
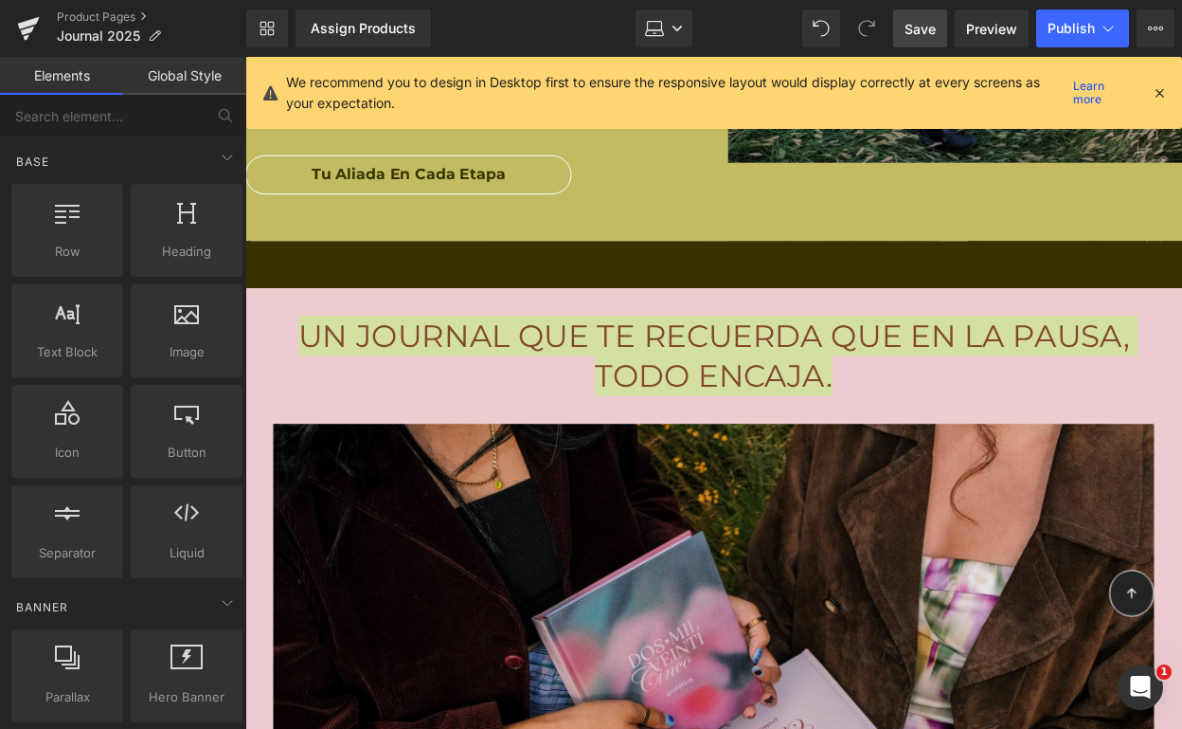
scroll to position [10391, 0]
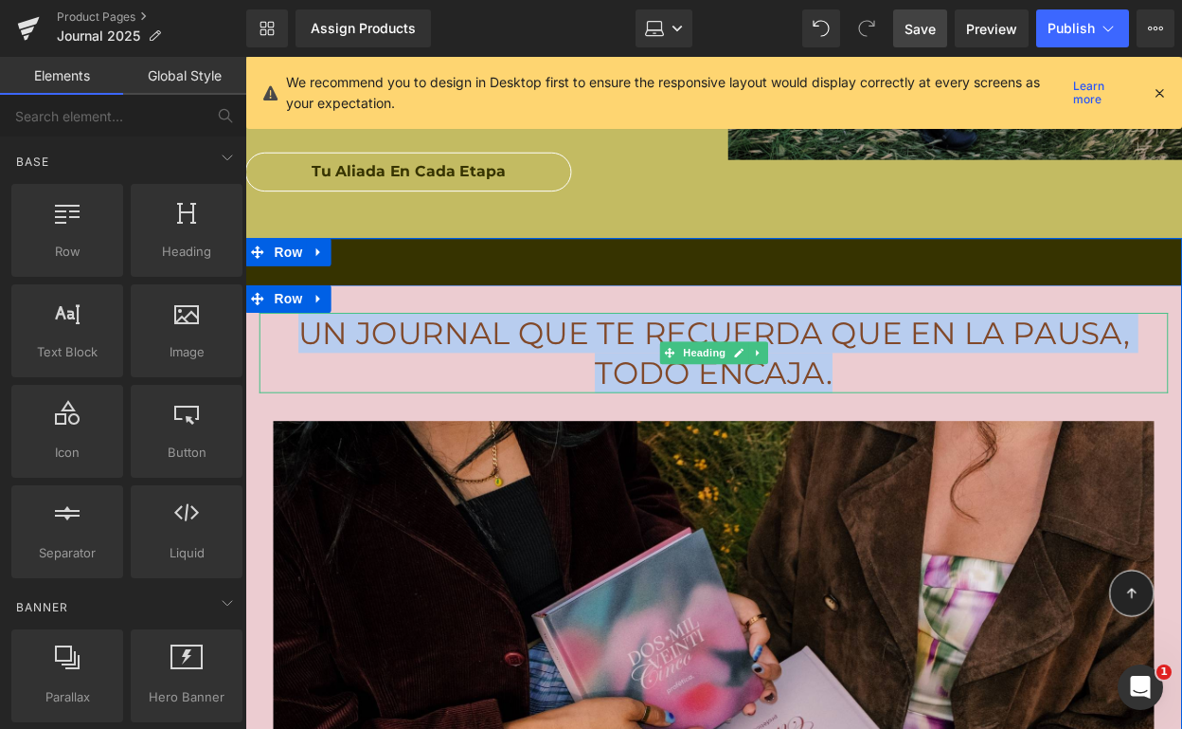
click at [705, 317] on span "Un Journal que te recuerda que en la pausa, todo encaja." at bounding box center [721, 356] width 845 height 79
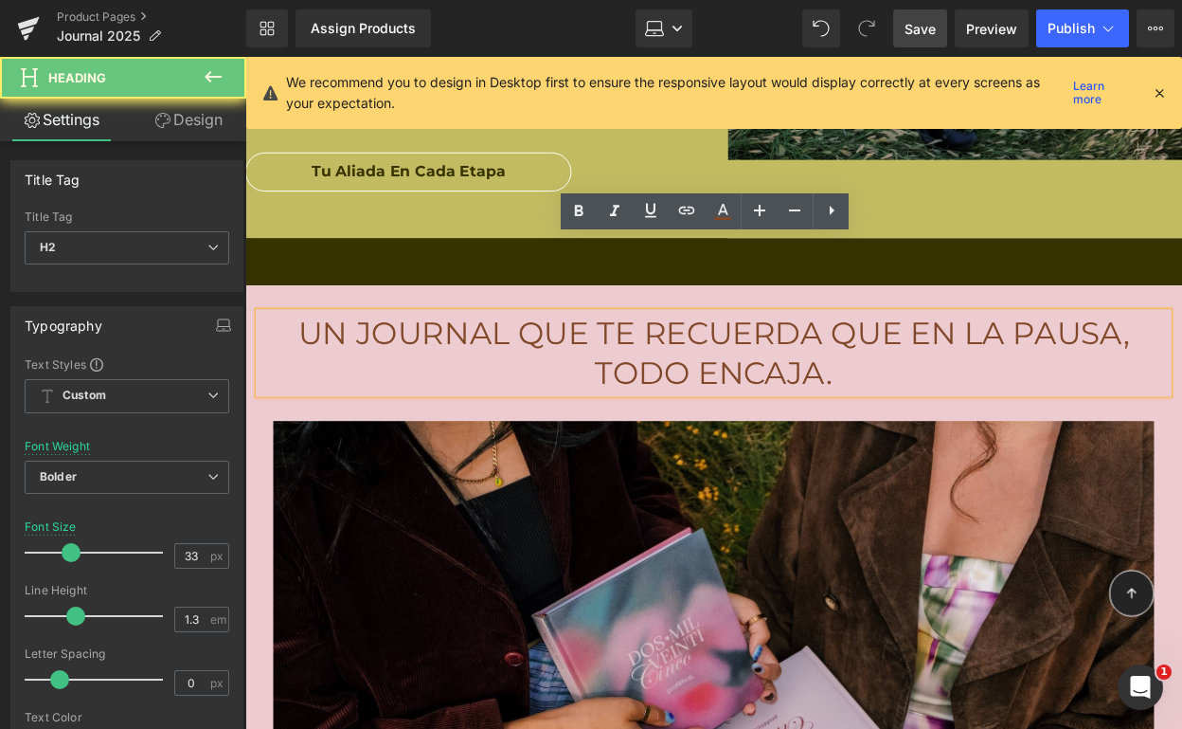
click at [676, 317] on span "Un Journal que te recuerda que en la pausa, todo encaja." at bounding box center [721, 356] width 845 height 79
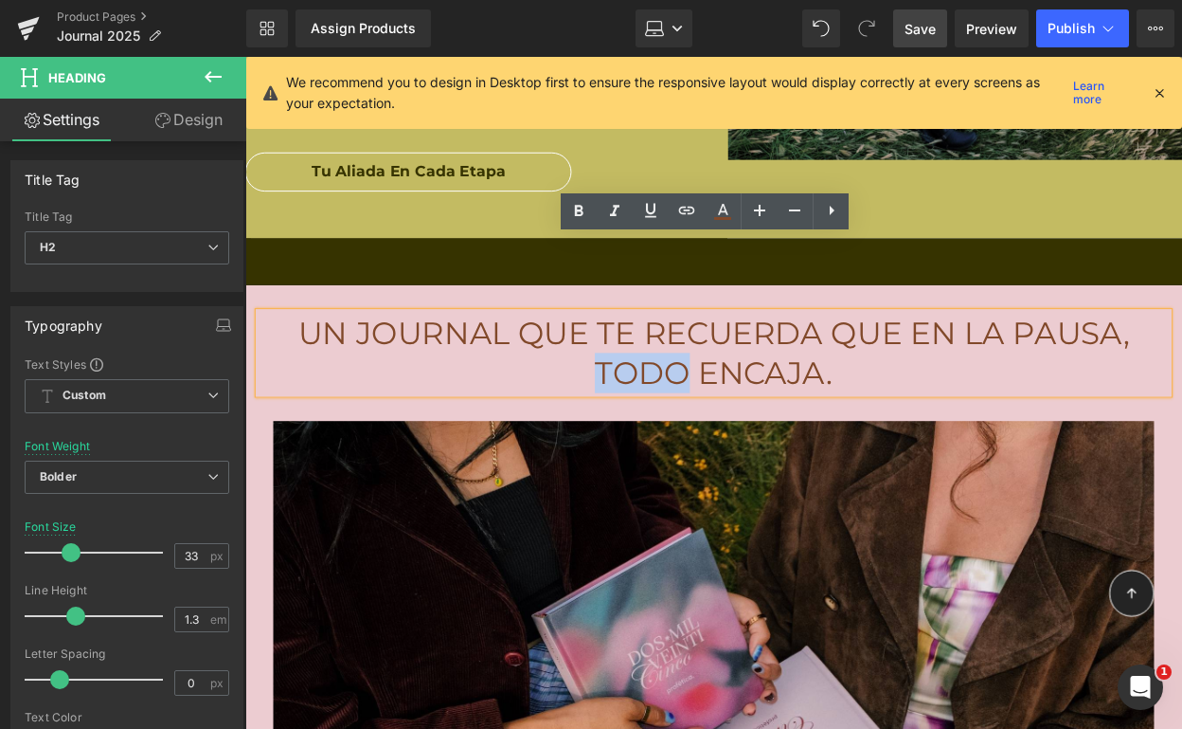
click at [676, 317] on span "Un Journal que te recuerda que en la pausa, todo encaja." at bounding box center [721, 356] width 845 height 79
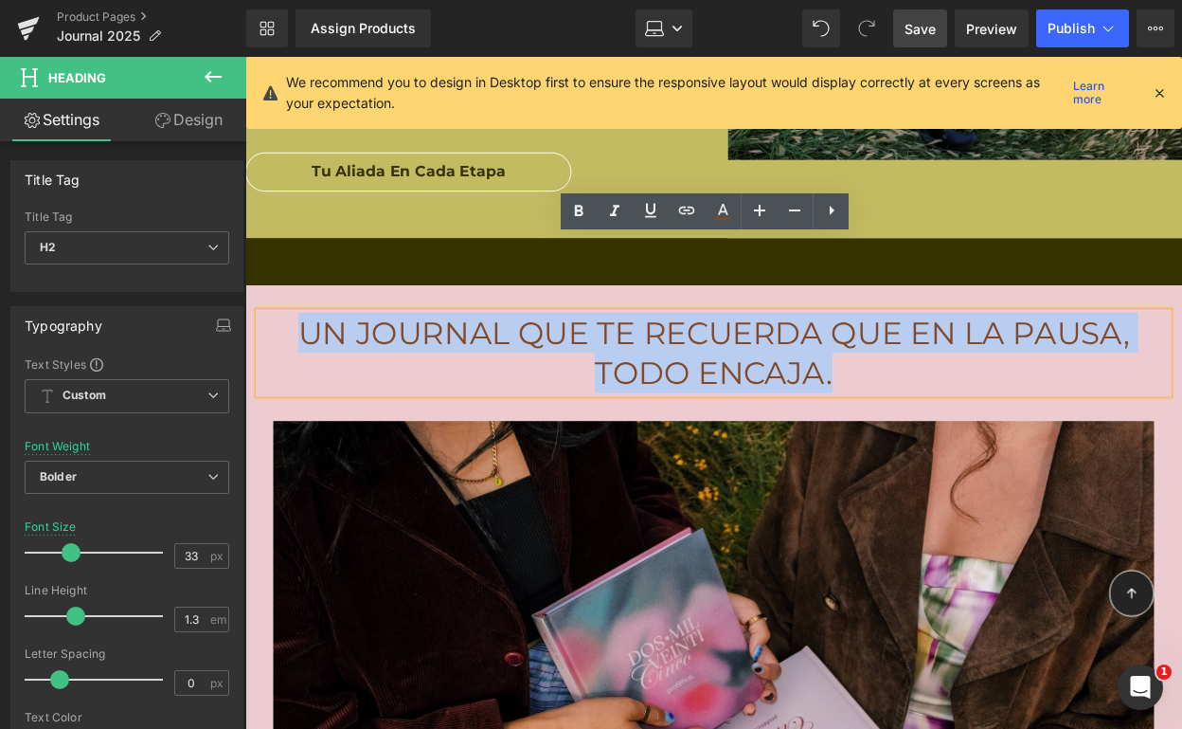
click at [676, 317] on span "Un Journal que te recuerda que en la pausa, todo encaja." at bounding box center [721, 356] width 845 height 79
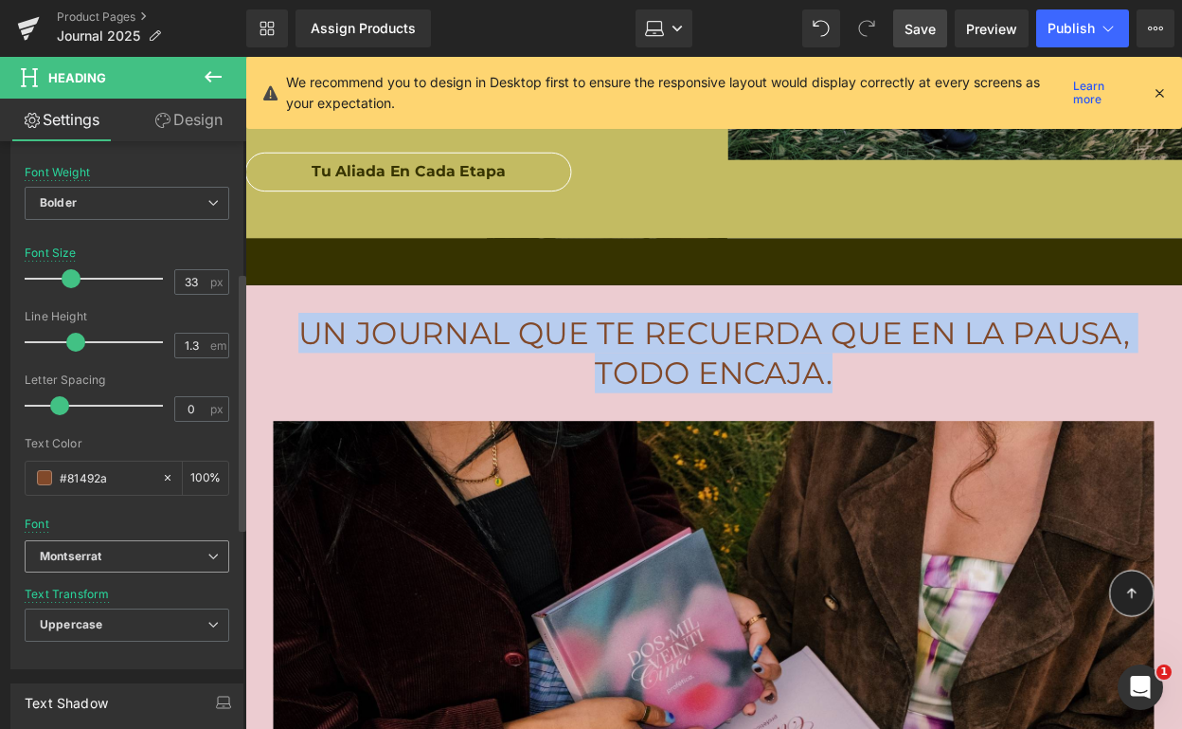
scroll to position [298, 0]
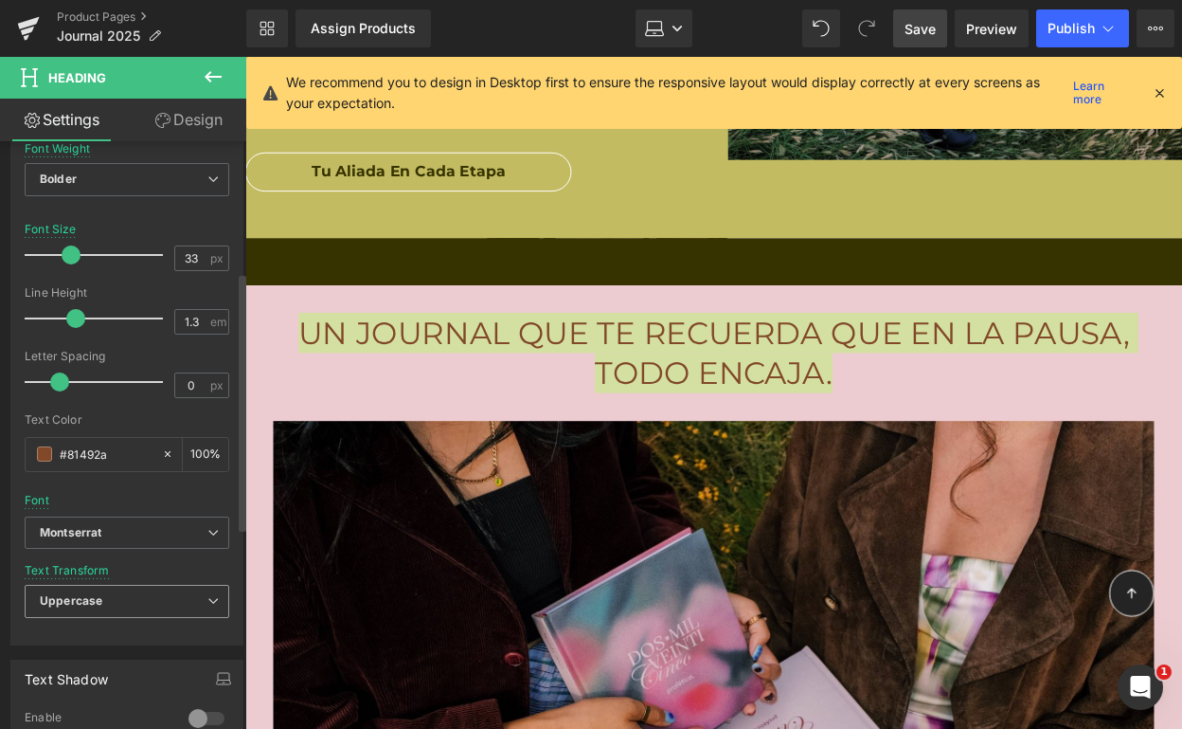
click at [116, 598] on span "Uppercase" at bounding box center [127, 601] width 205 height 33
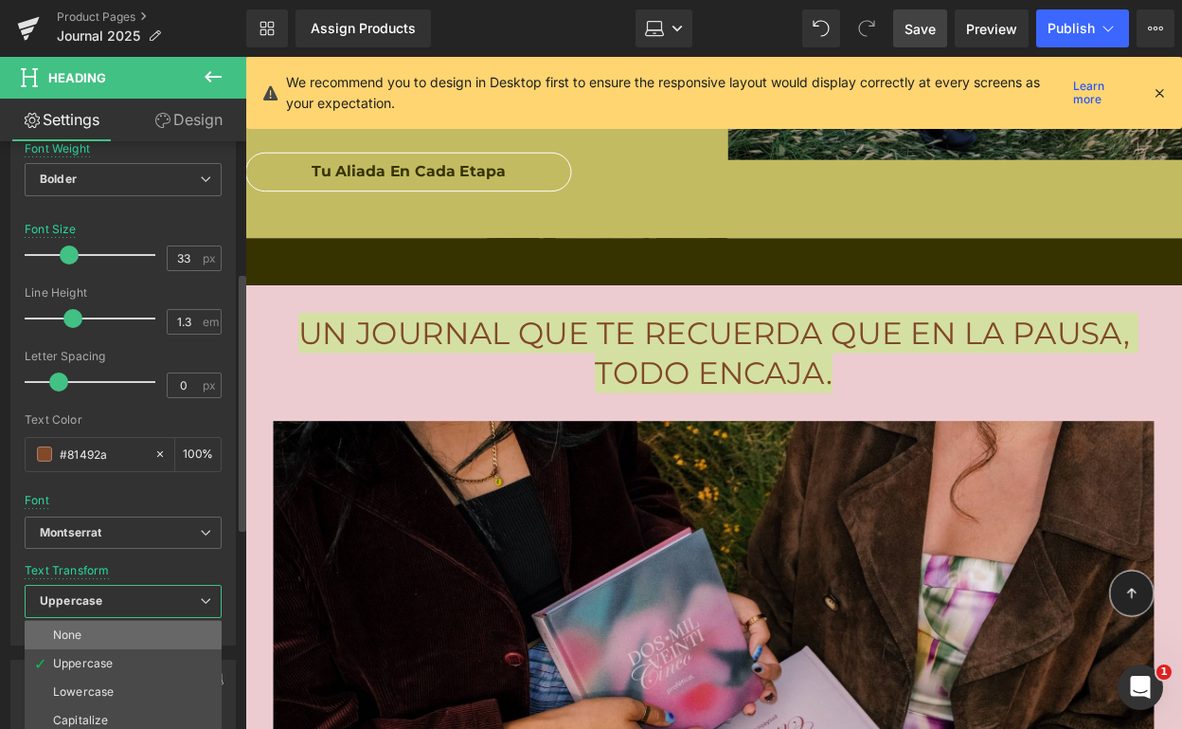
click at [117, 636] on li "None" at bounding box center [123, 635] width 197 height 28
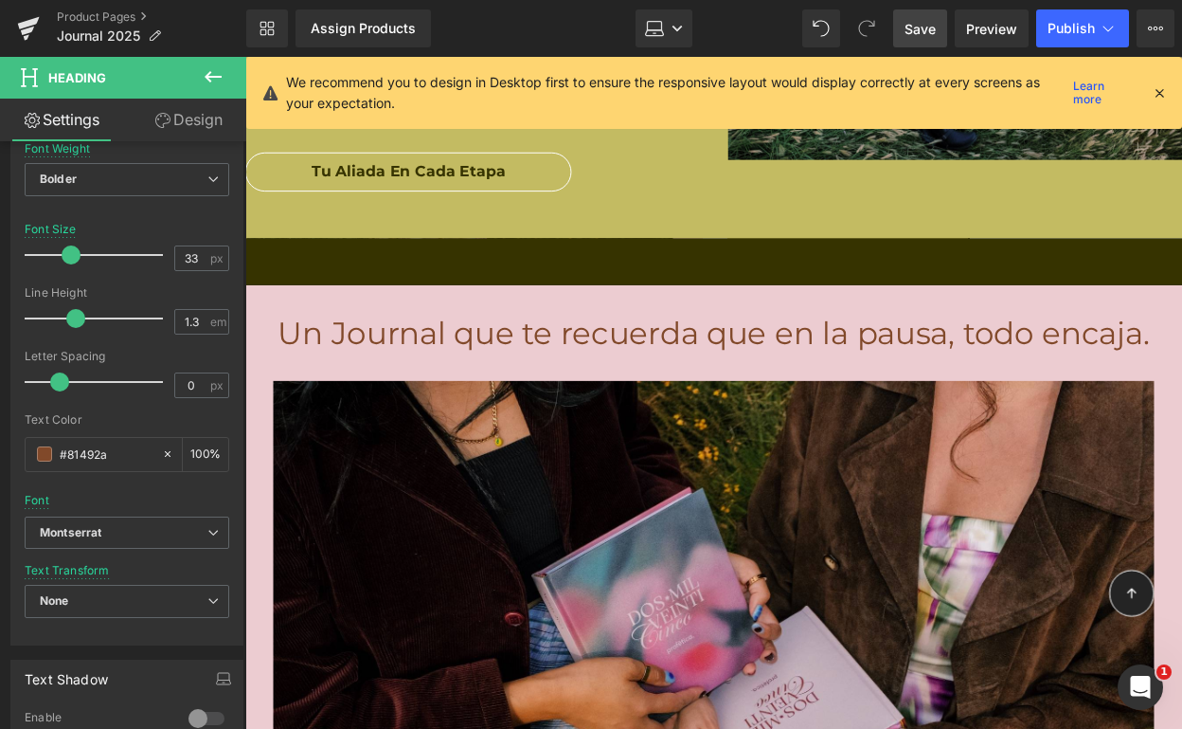
click at [924, 39] on link "Save" at bounding box center [920, 28] width 54 height 38
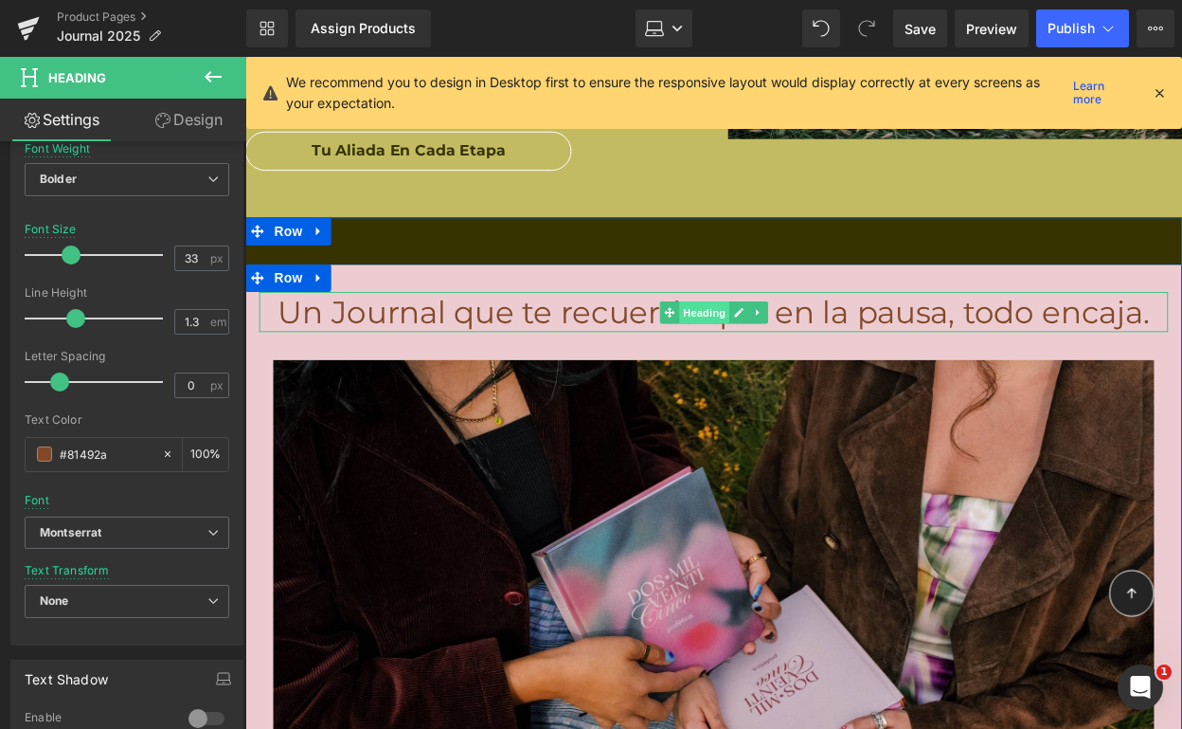
scroll to position [10429, 0]
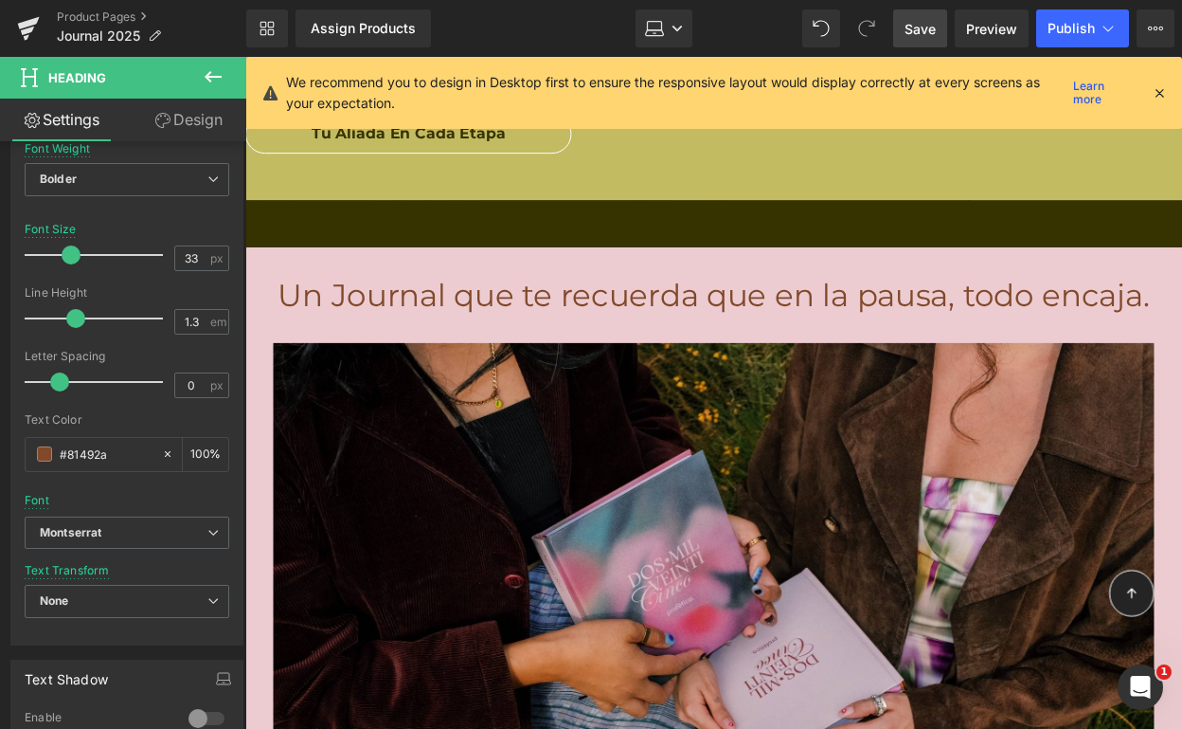
click at [914, 26] on span "Save" at bounding box center [920, 29] width 31 height 20
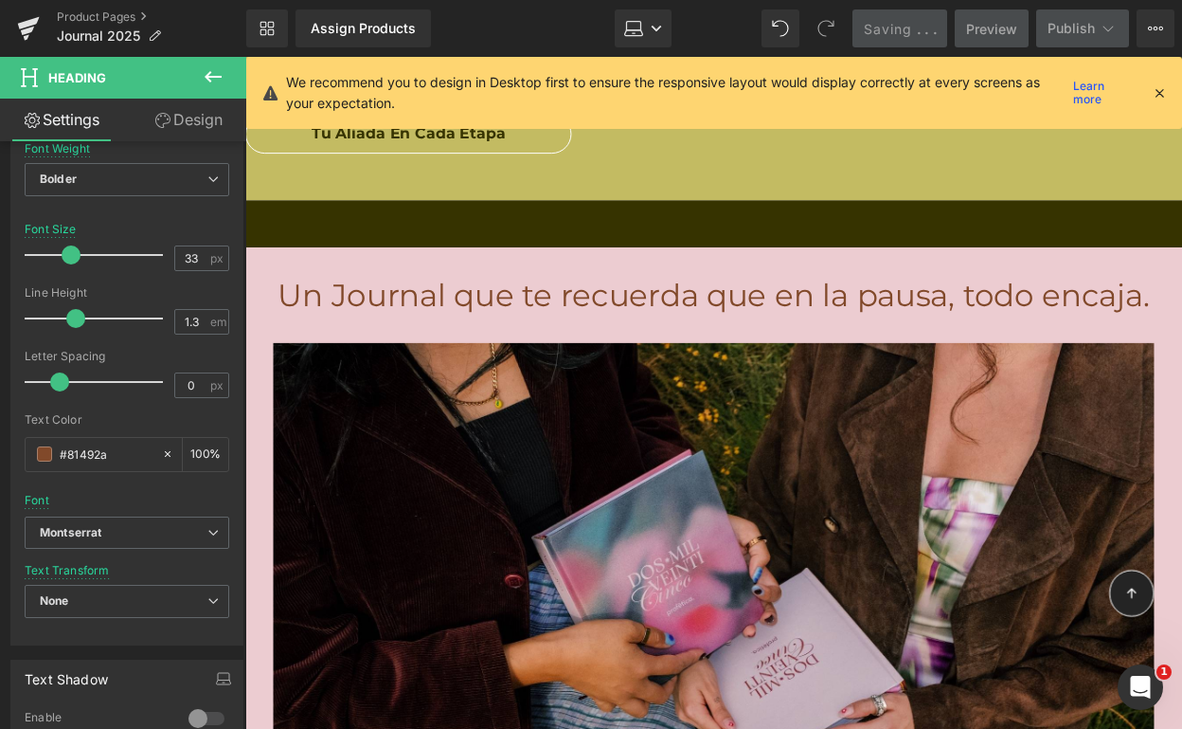
click at [1159, 85] on icon at bounding box center [1159, 92] width 17 height 17
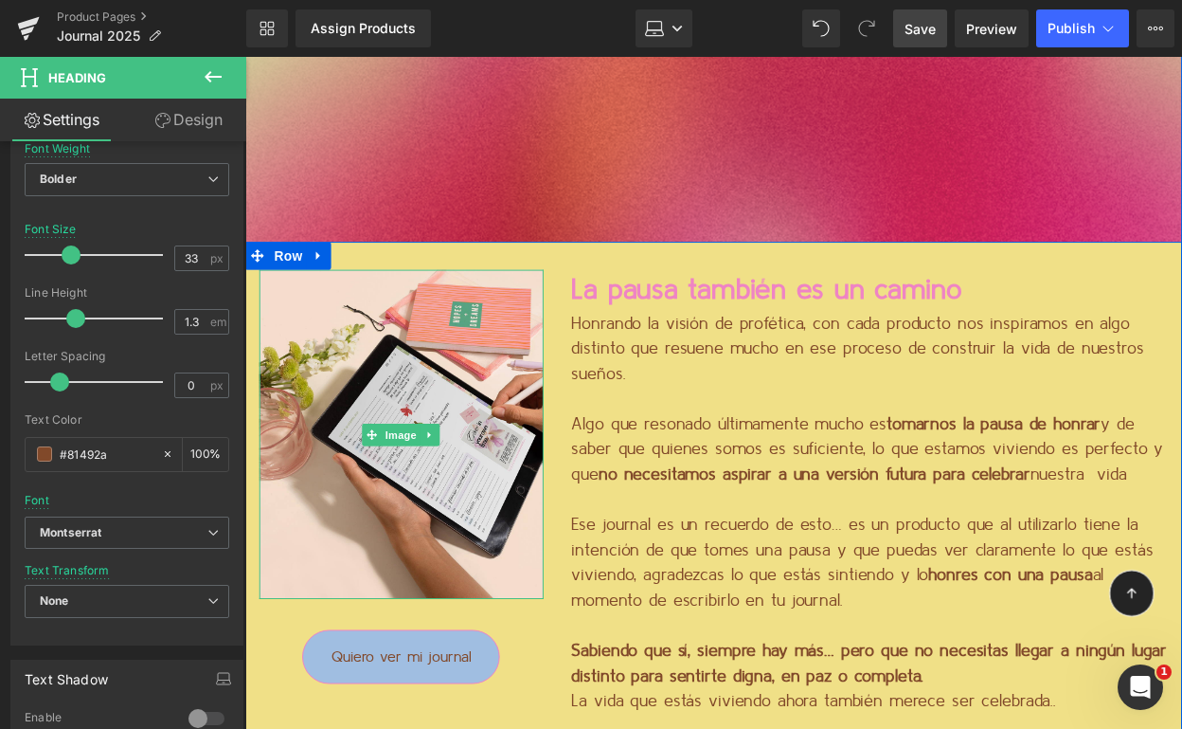
scroll to position [2053, 0]
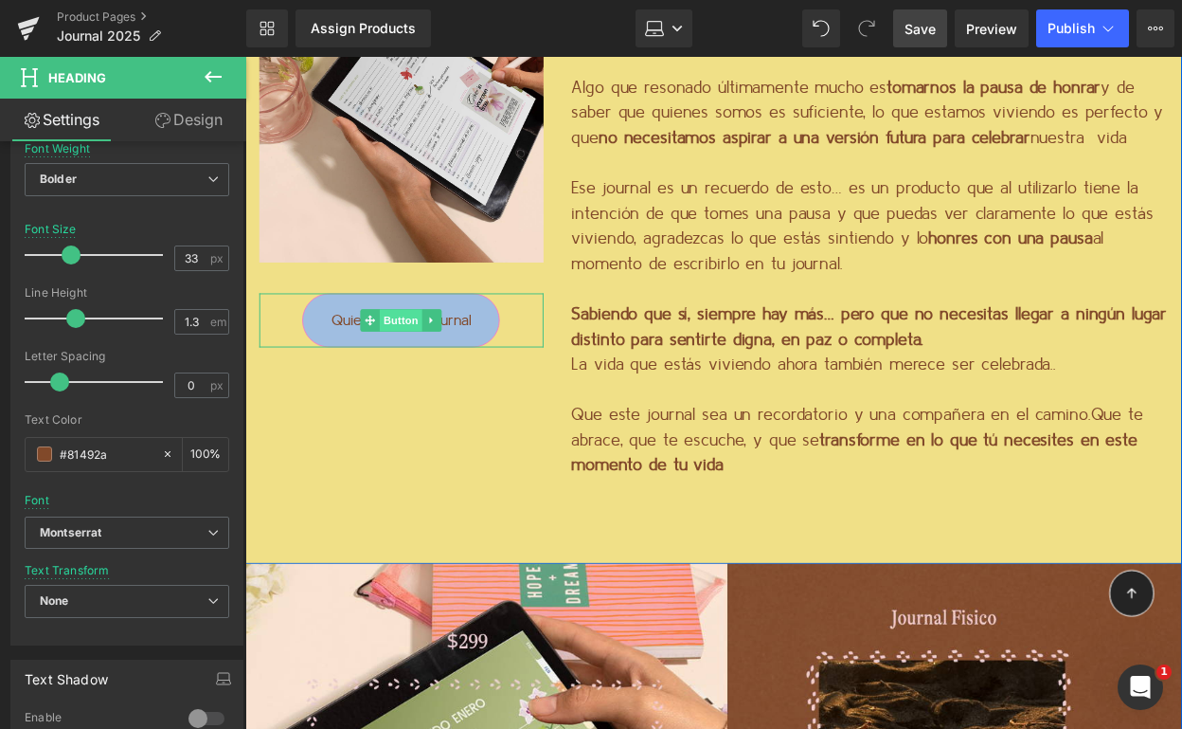
click at [397, 330] on span "Button" at bounding box center [405, 325] width 44 height 23
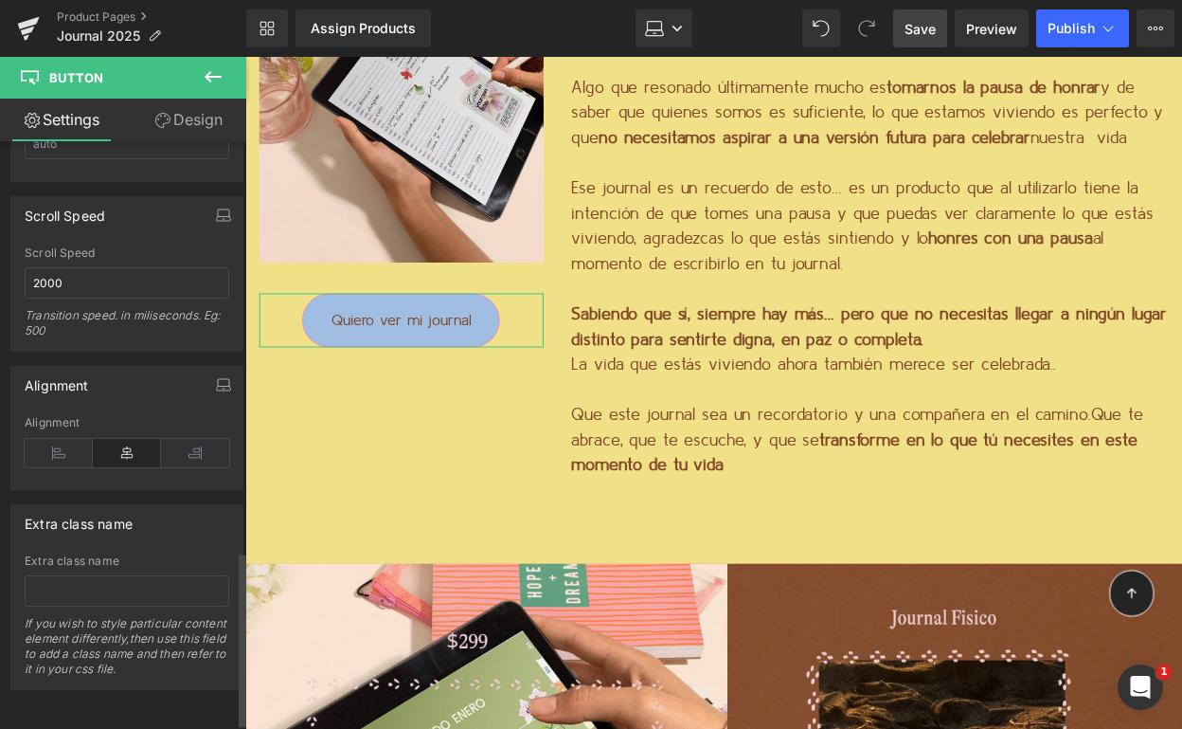
scroll to position [1402, 0]
drag, startPoint x: 150, startPoint y: 108, endPoint x: 160, endPoint y: 111, distance: 10.8
click at [150, 109] on link "Design" at bounding box center [188, 120] width 123 height 43
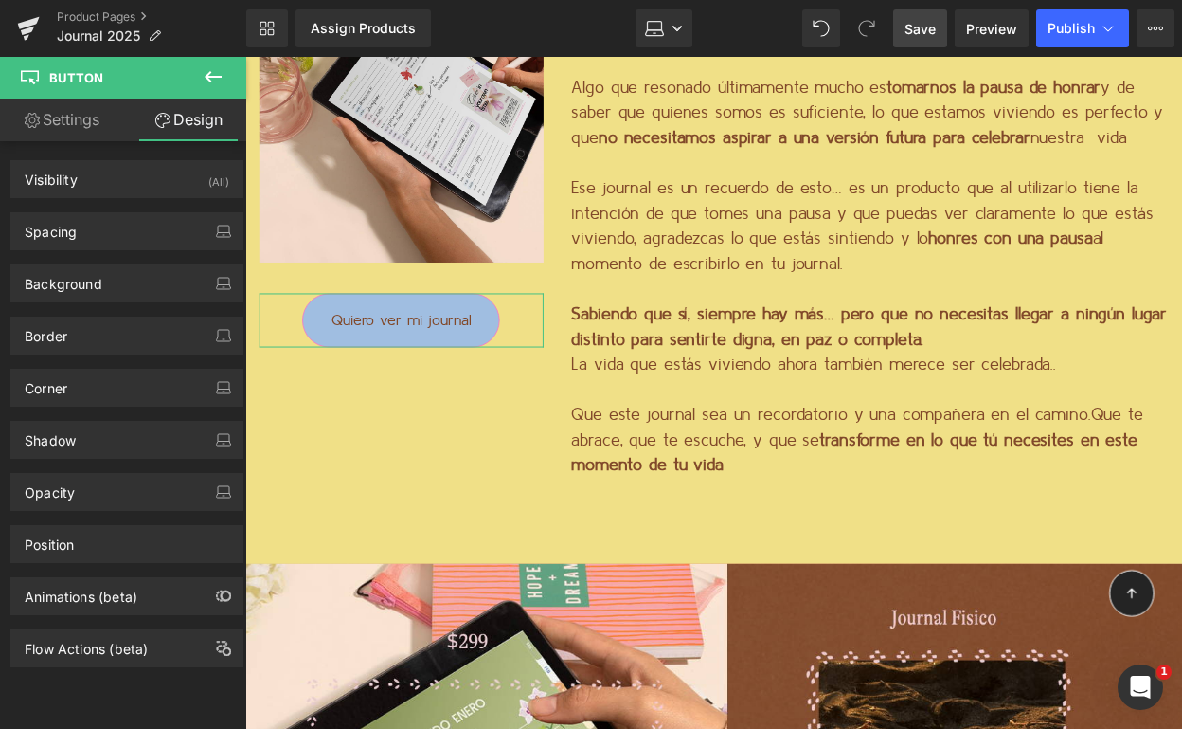
type input "33"
type input "0"
type input "18"
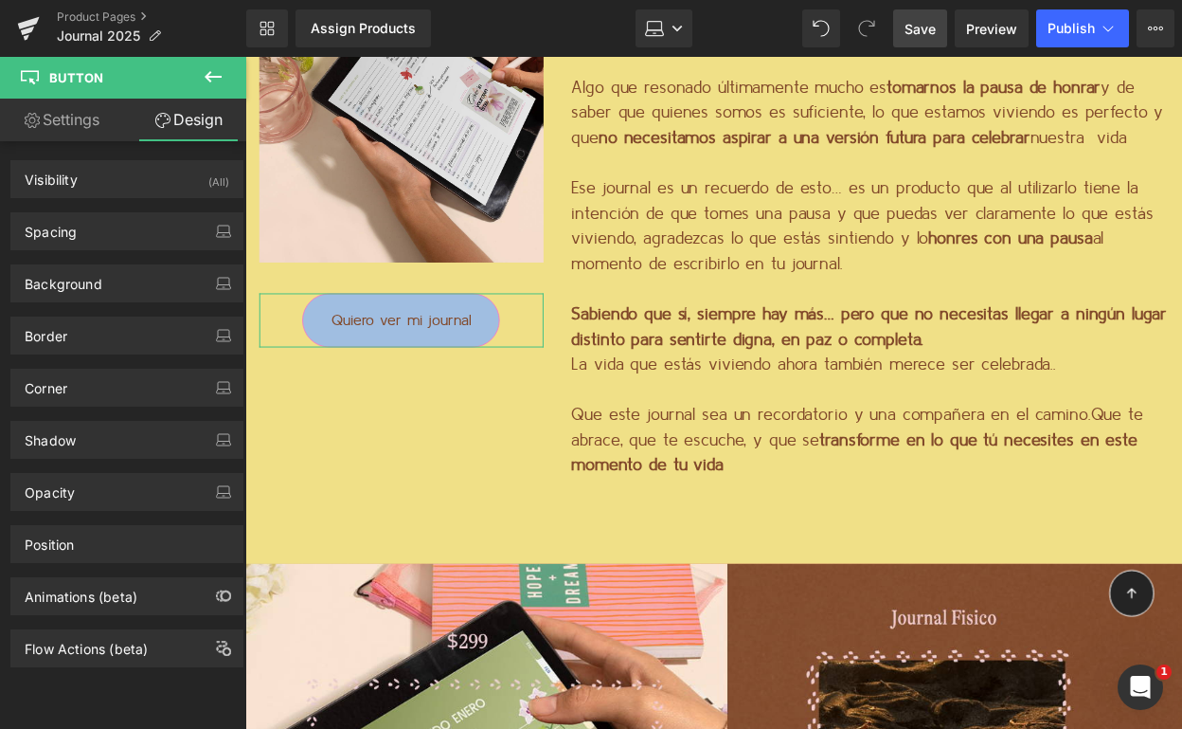
type input "30"
type input "18"
type input "30"
click at [101, 218] on div "Spacing" at bounding box center [126, 231] width 231 height 36
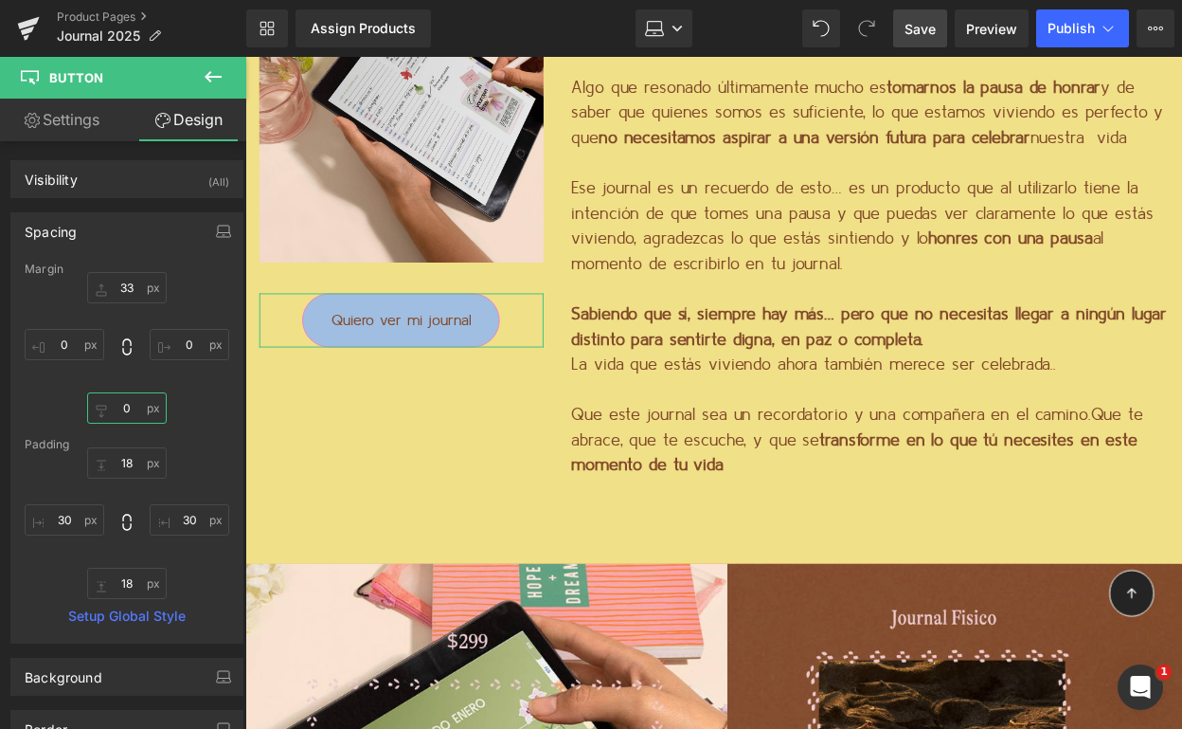
click at [129, 410] on input "0" at bounding box center [127, 407] width 80 height 31
type input "9"
click at [124, 467] on input "18" at bounding box center [127, 462] width 80 height 31
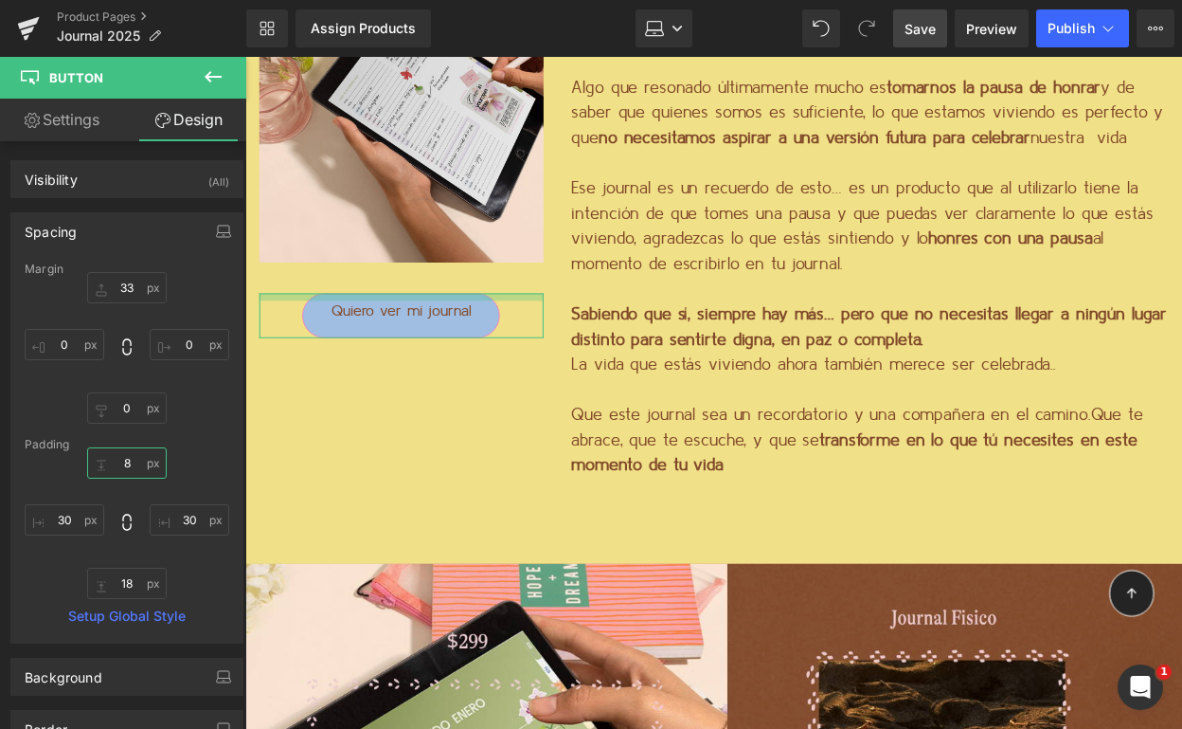
click at [119, 459] on input "8" at bounding box center [127, 462] width 80 height 31
type input "8"
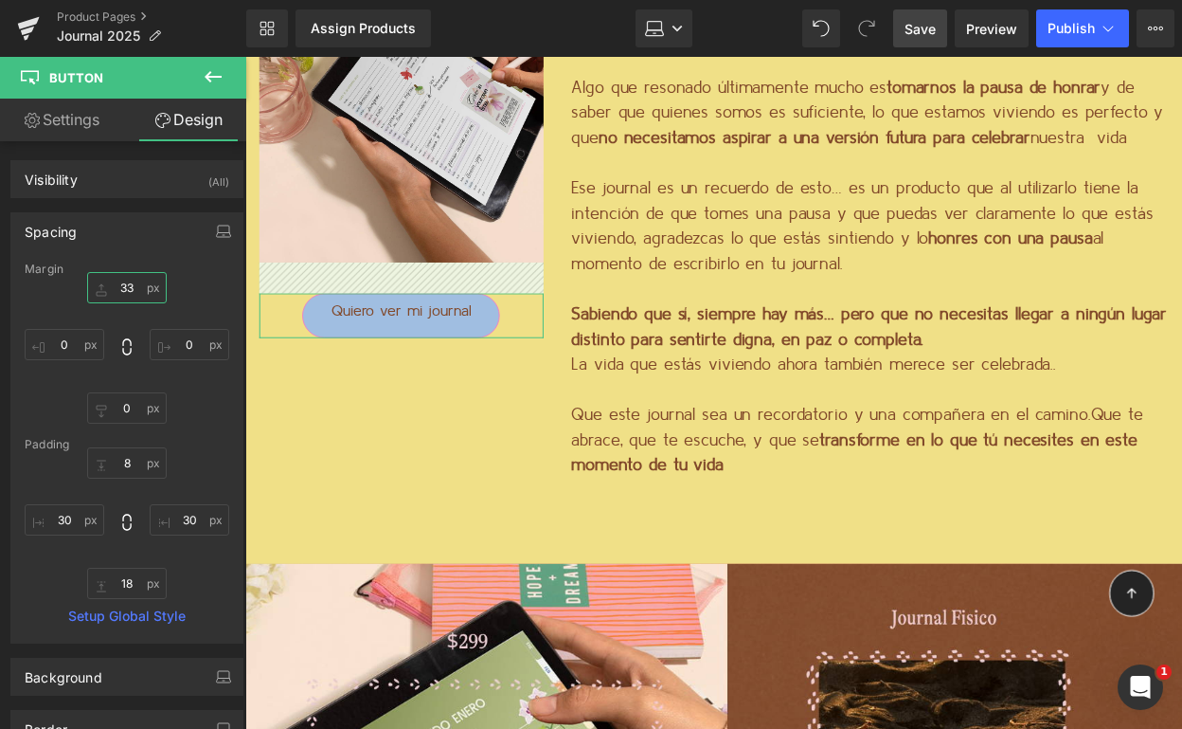
click at [123, 282] on input "33" at bounding box center [127, 287] width 80 height 31
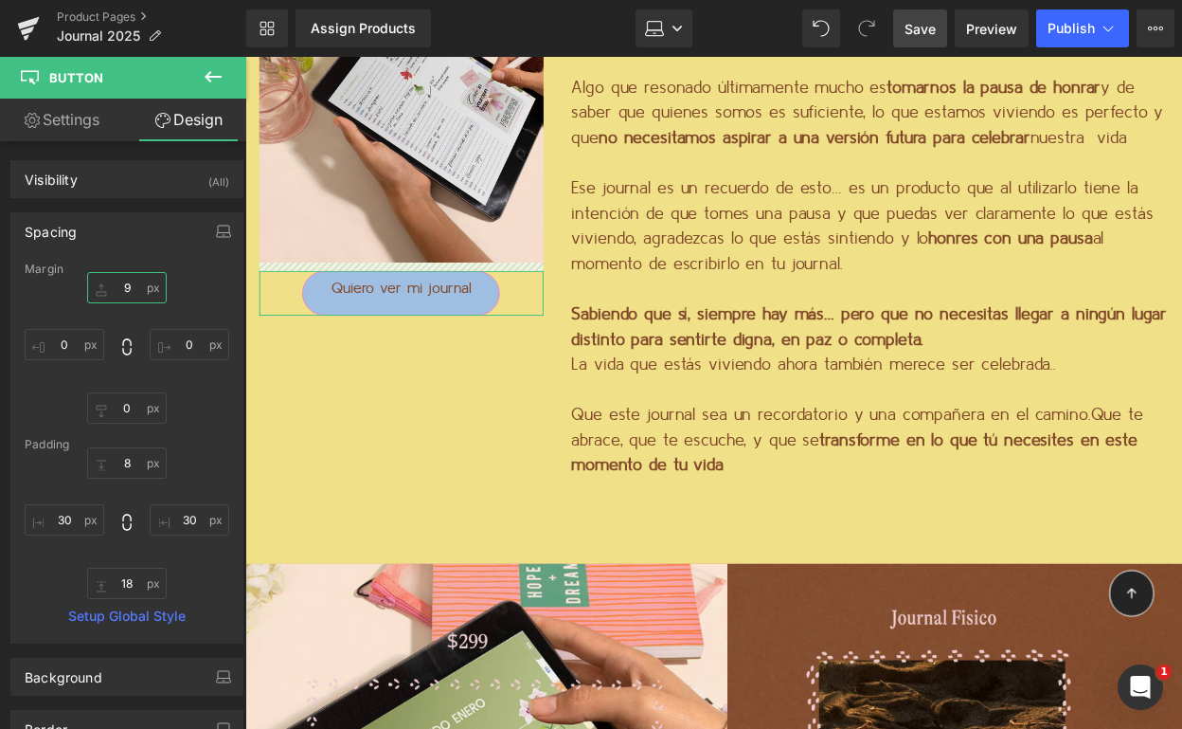
type input "99"
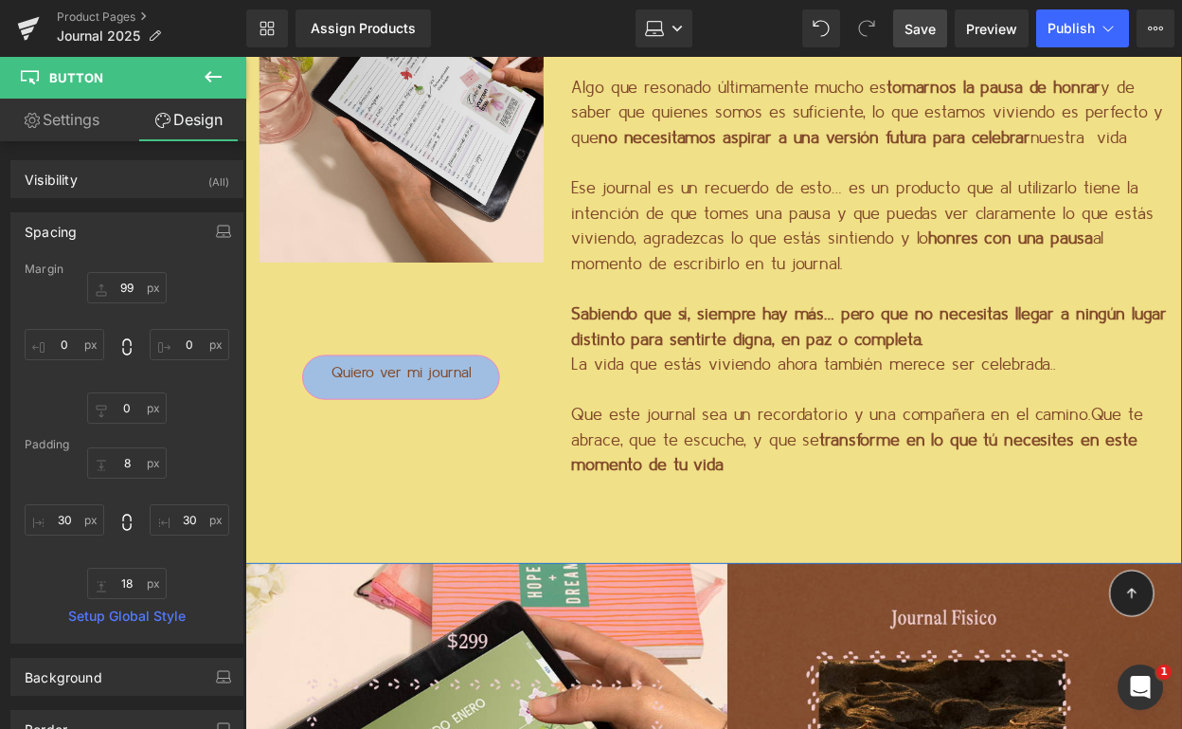
click at [284, 456] on div "Image Quiero ver mi journal Button La pausa también es un camino Text Block Hon…" at bounding box center [721, 237] width 952 height 669
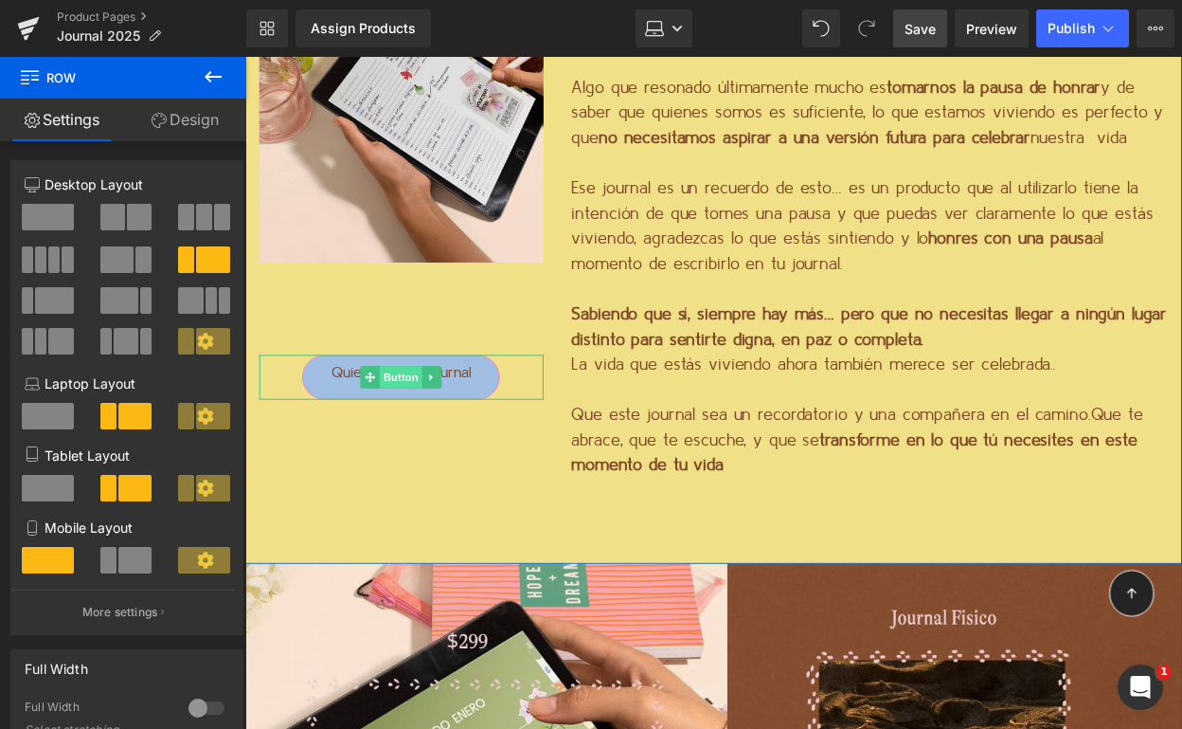
click at [391, 385] on span "Button" at bounding box center [405, 382] width 44 height 23
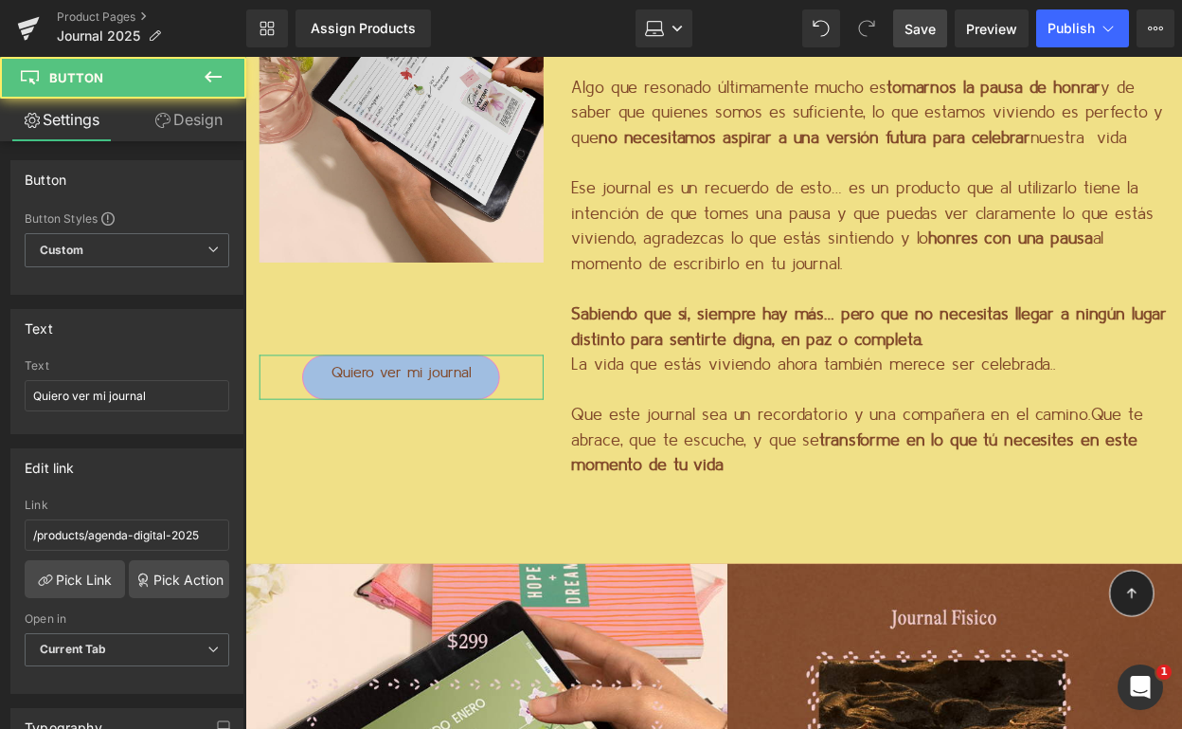
click at [210, 115] on link "Design" at bounding box center [188, 120] width 123 height 43
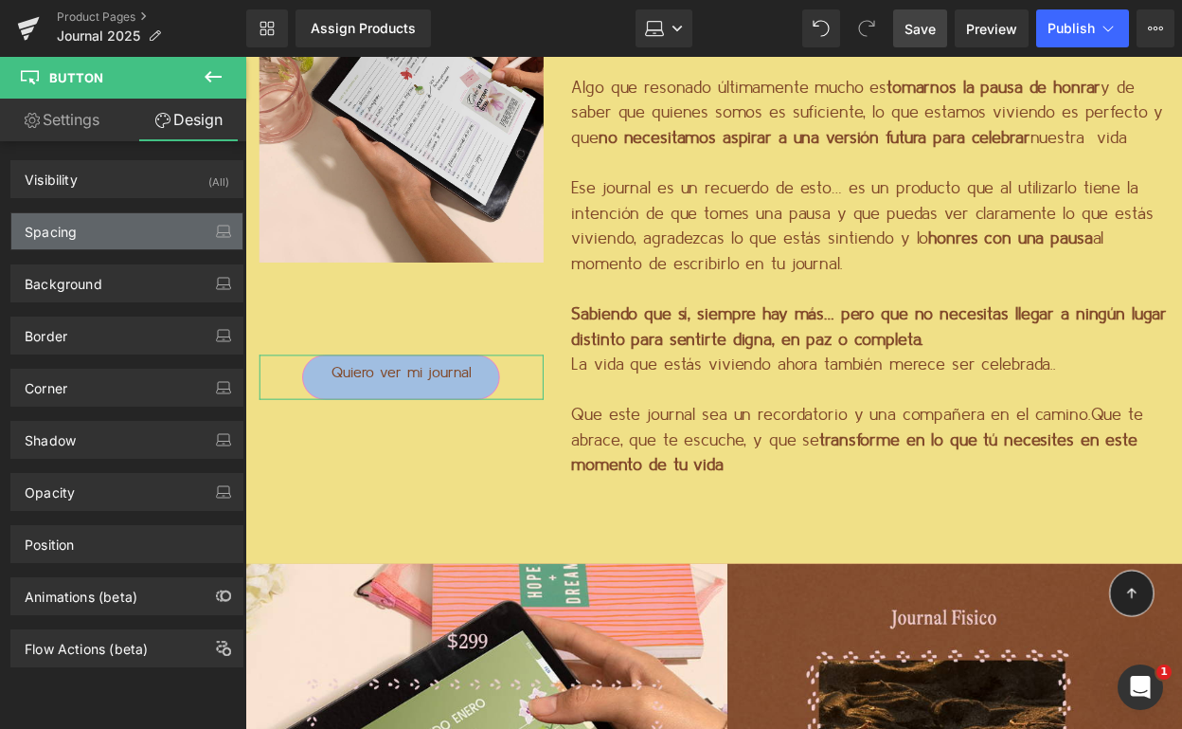
click at [118, 248] on div "Spacing" at bounding box center [126, 231] width 231 height 36
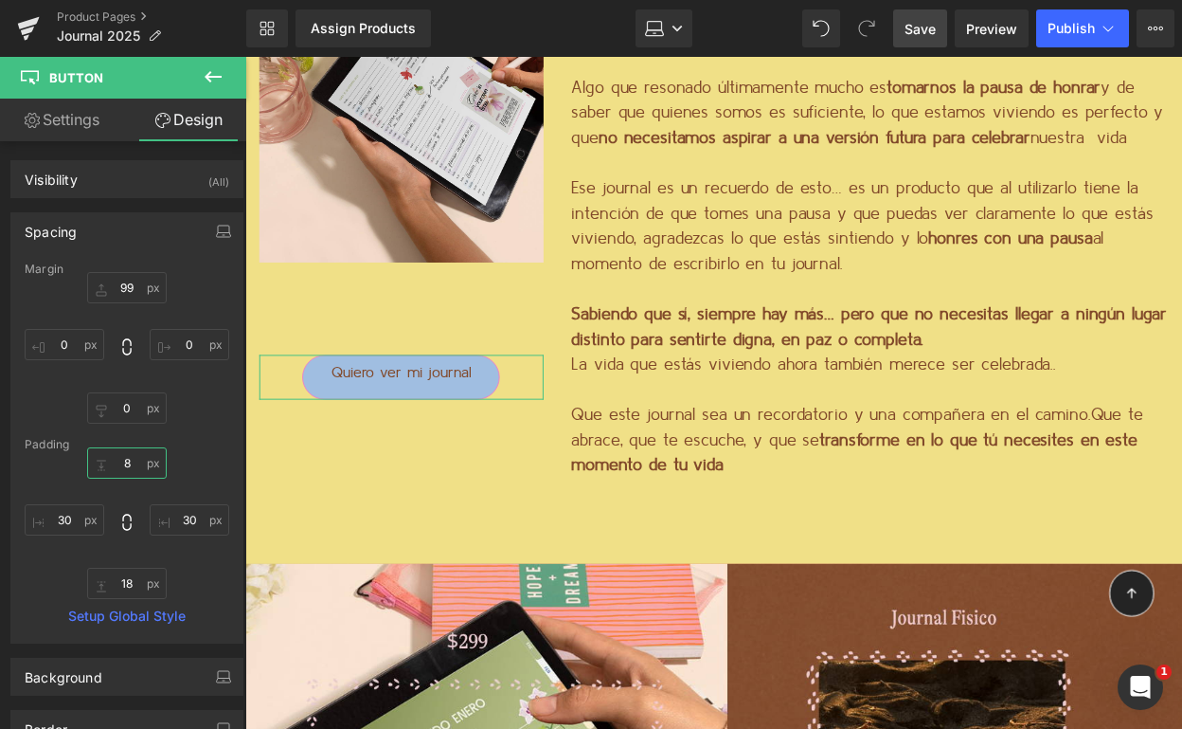
click at [117, 467] on input "8" at bounding box center [127, 462] width 80 height 31
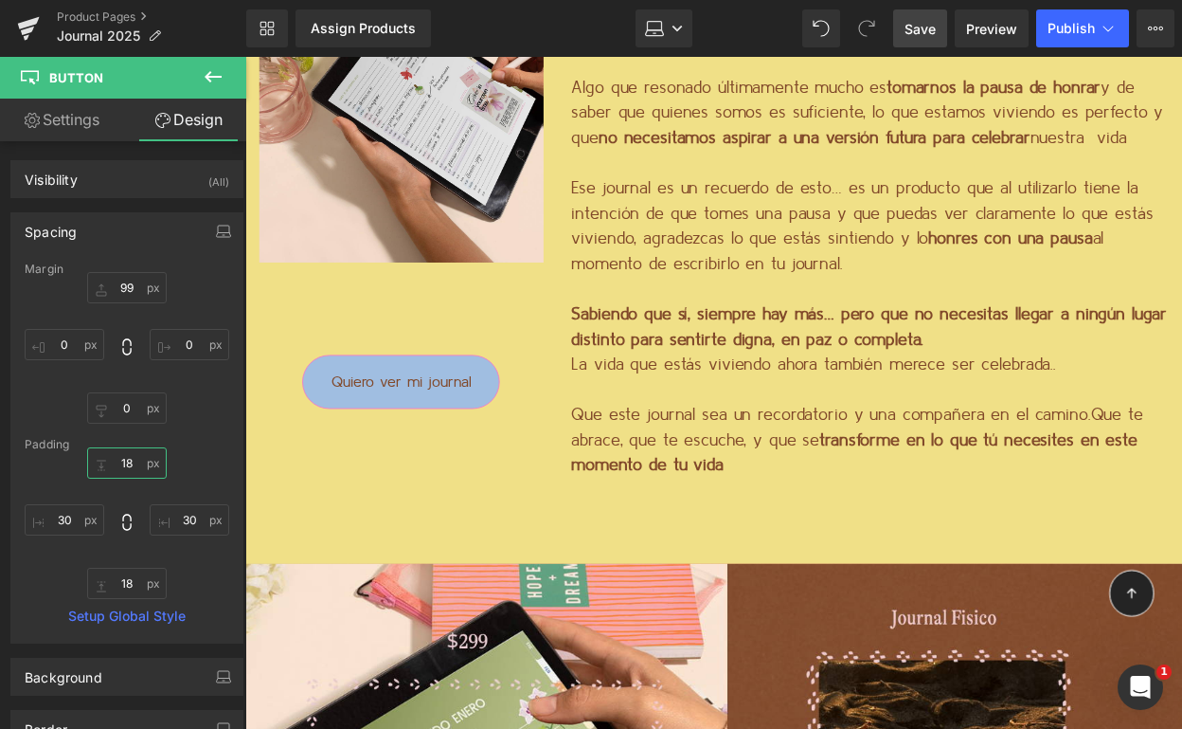
type input "18"
click at [930, 19] on span "Save" at bounding box center [920, 29] width 31 height 20
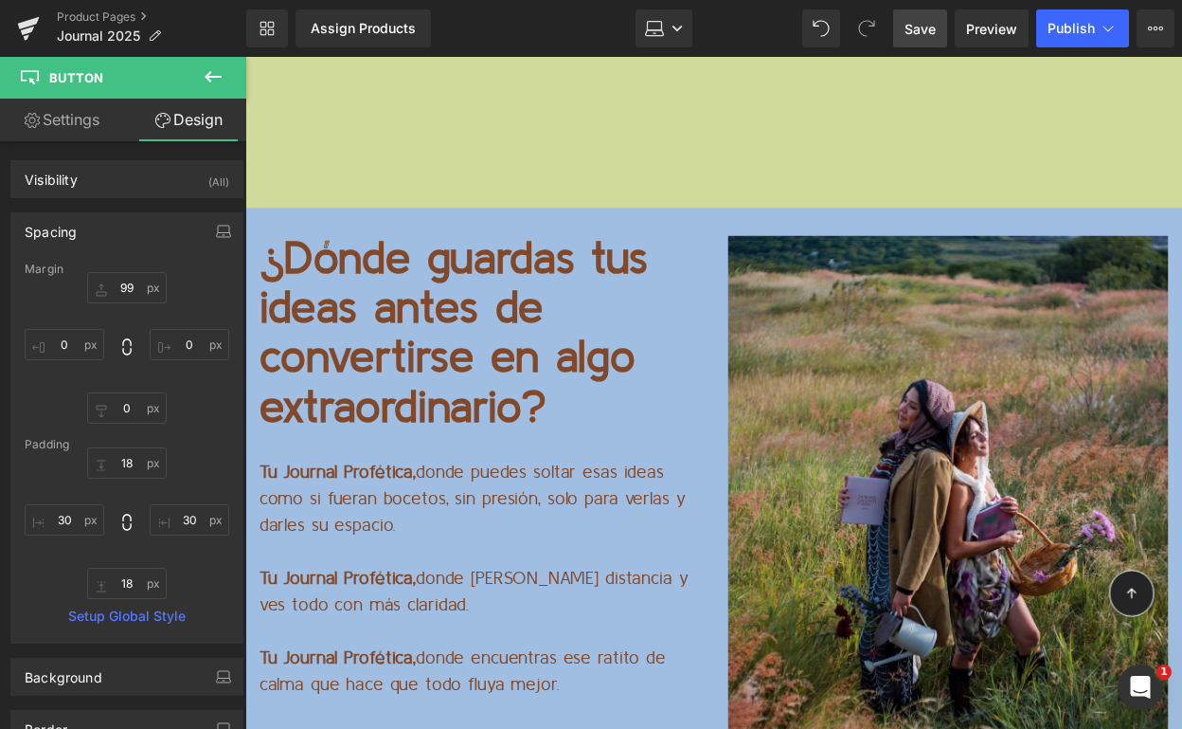
scroll to position [12804, 0]
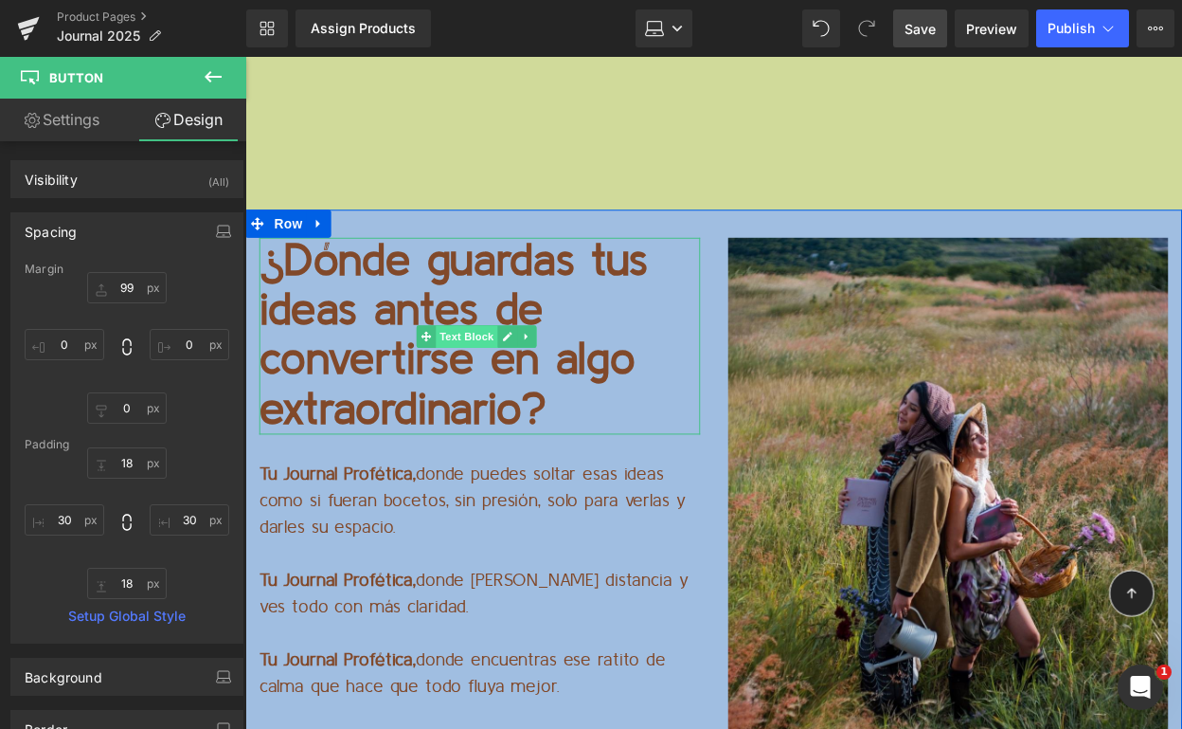
click at [484, 330] on span "Text Block" at bounding box center [470, 341] width 63 height 23
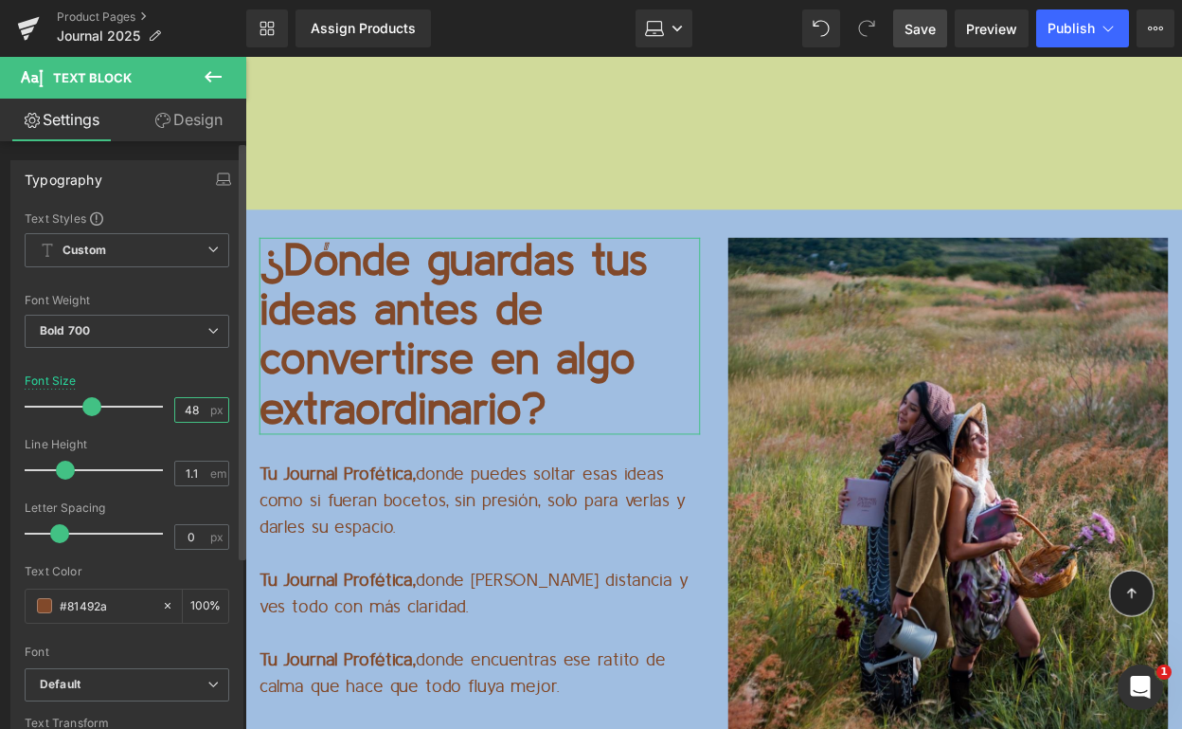
click at [176, 411] on input "48" at bounding box center [191, 410] width 33 height 24
type input "24"
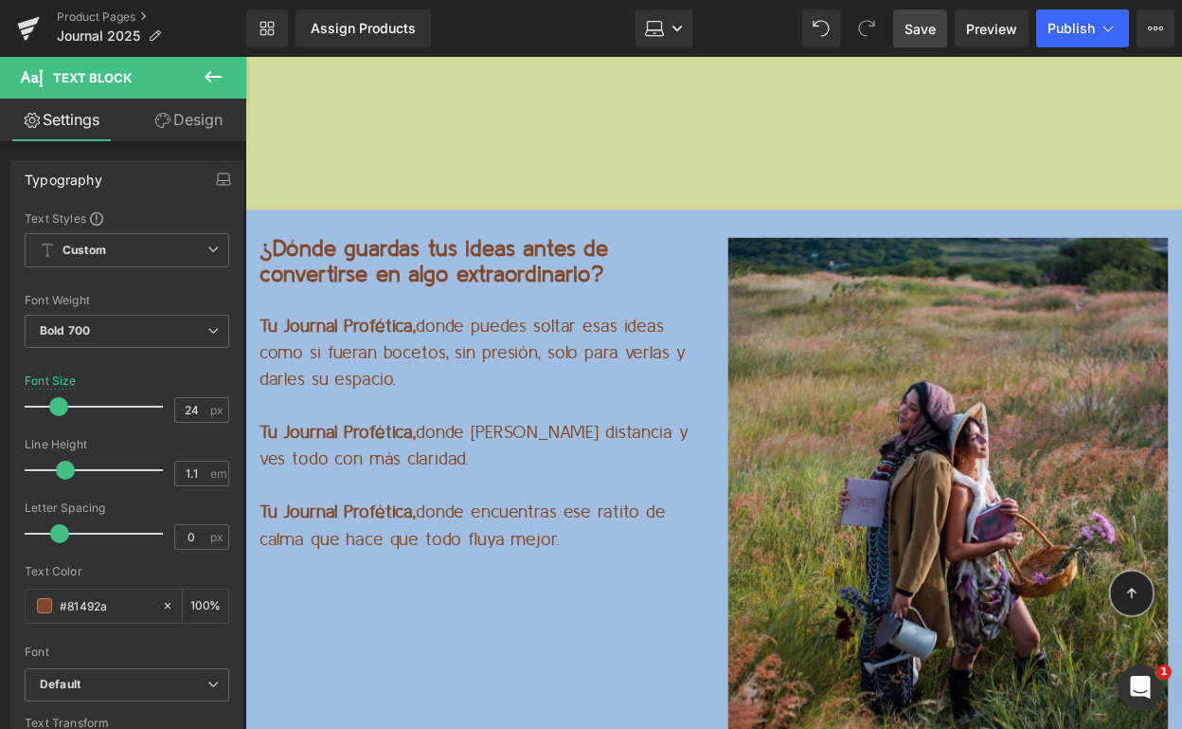
click at [343, 507] on p "Tu Journal Profética, donde encuentras ese ratito de calma que hace que todo fl…" at bounding box center [484, 534] width 448 height 54
click at [185, 406] on input "19" at bounding box center [191, 410] width 33 height 24
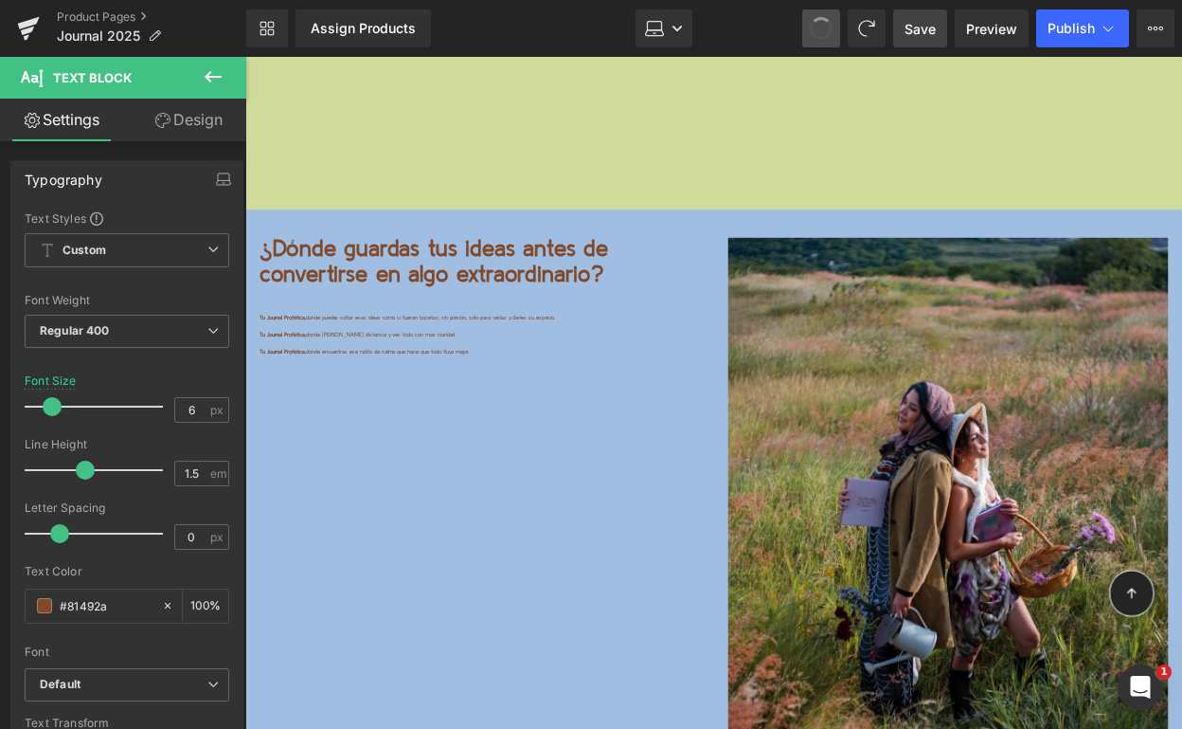
type input "19"
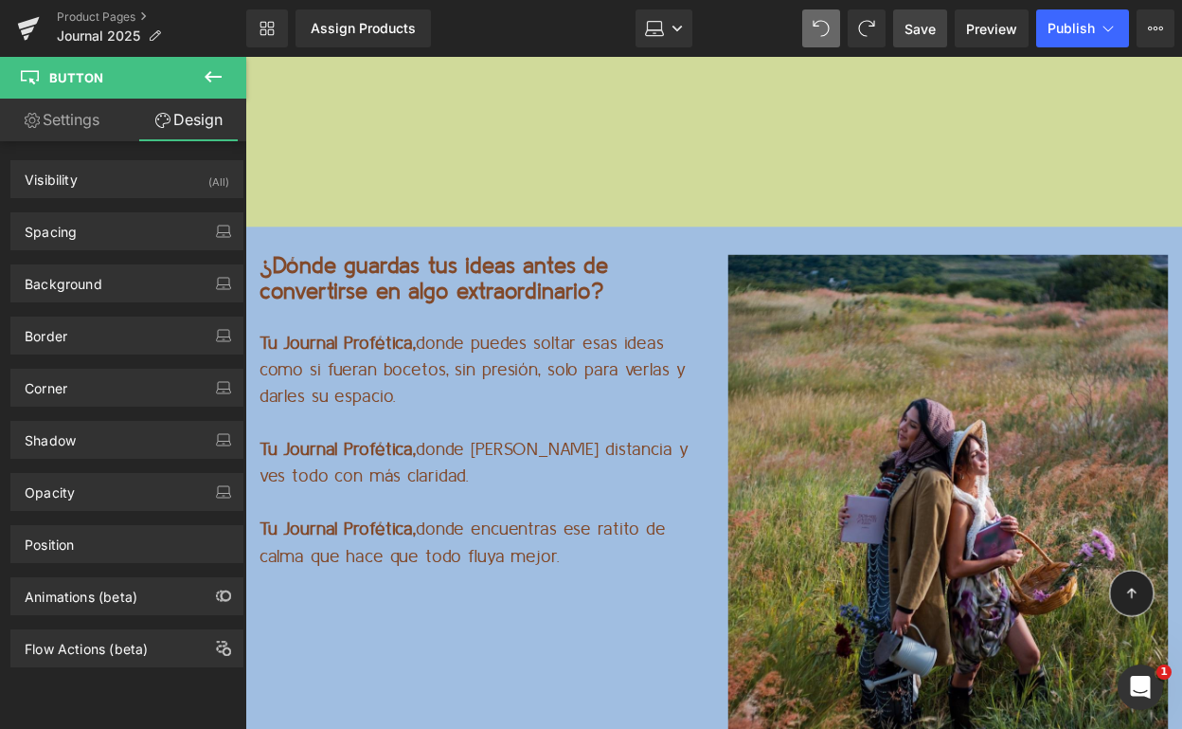
scroll to position [12885, 0]
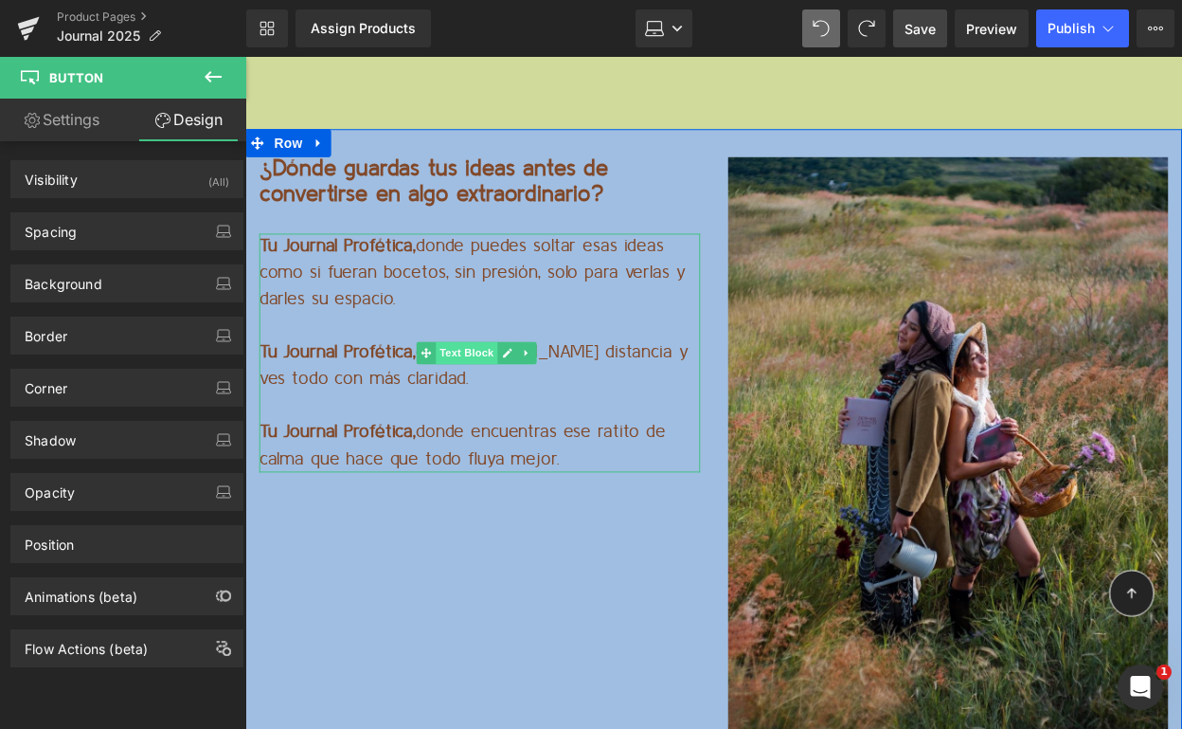
click at [459, 347] on span "Text Block" at bounding box center [470, 358] width 63 height 23
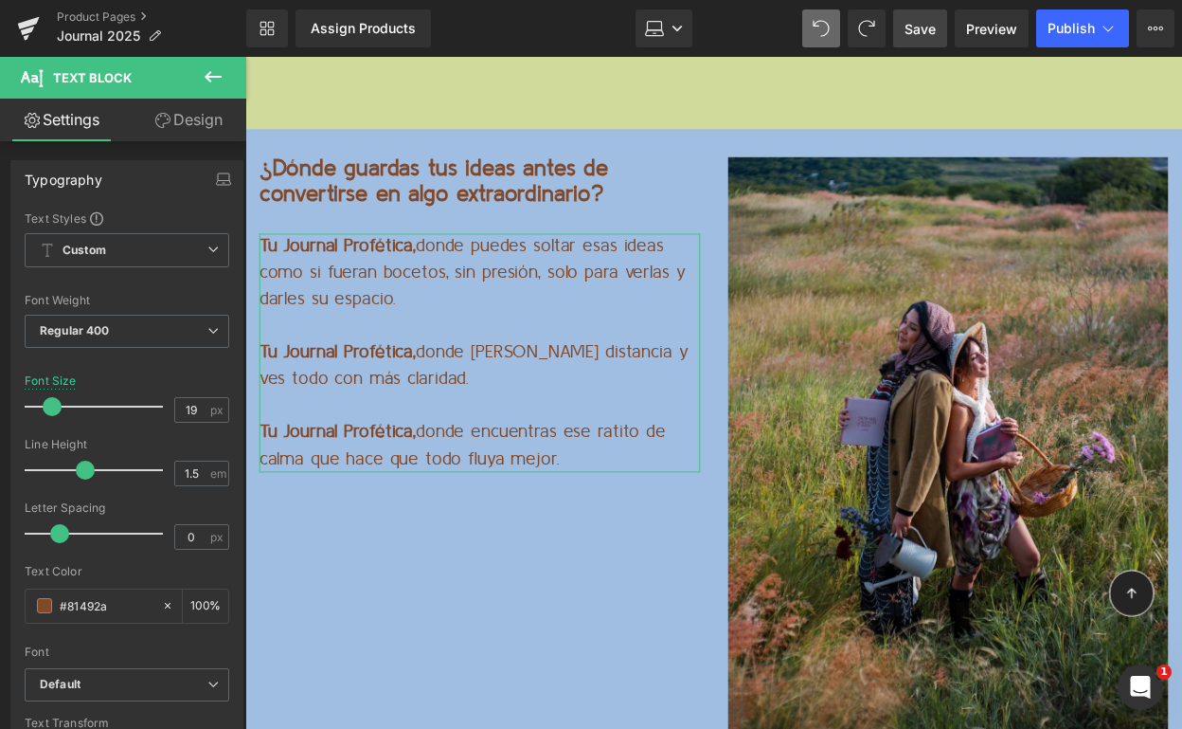
click at [196, 132] on link "Design" at bounding box center [188, 120] width 123 height 43
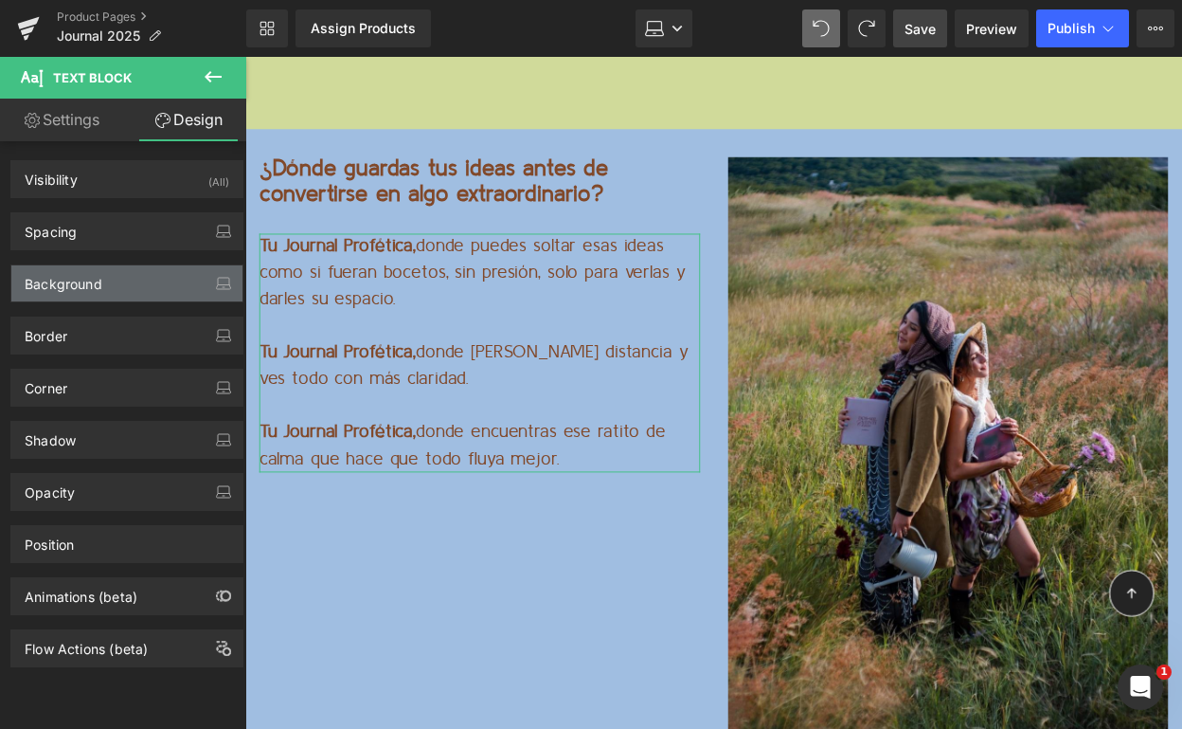
click at [124, 279] on div "Background" at bounding box center [126, 283] width 231 height 36
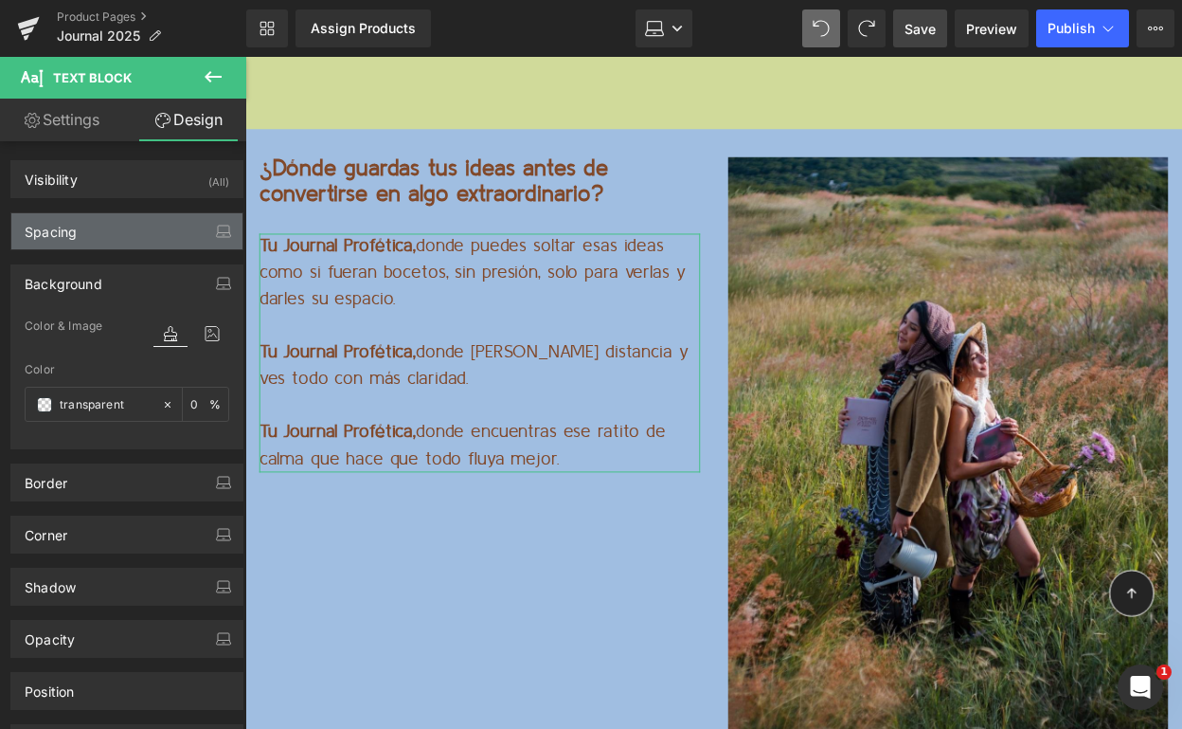
click at [125, 234] on div "Spacing" at bounding box center [126, 231] width 231 height 36
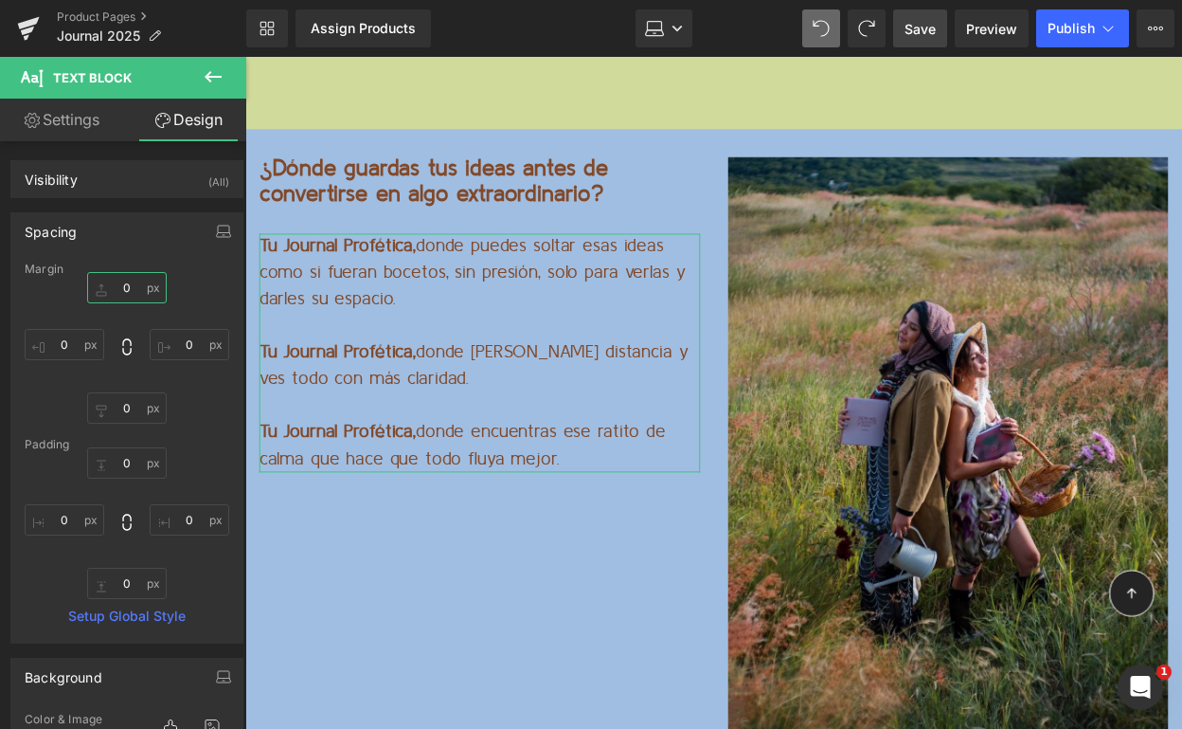
click at [113, 285] on input "0" at bounding box center [127, 287] width 80 height 31
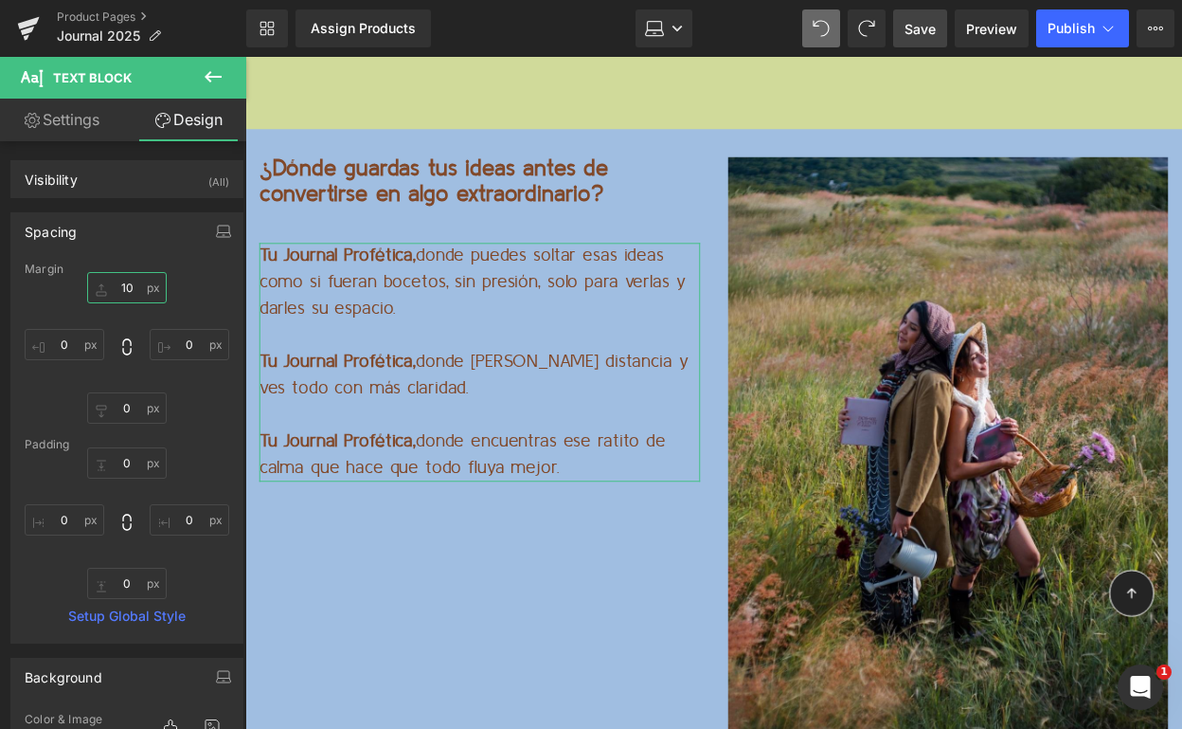
type input "1"
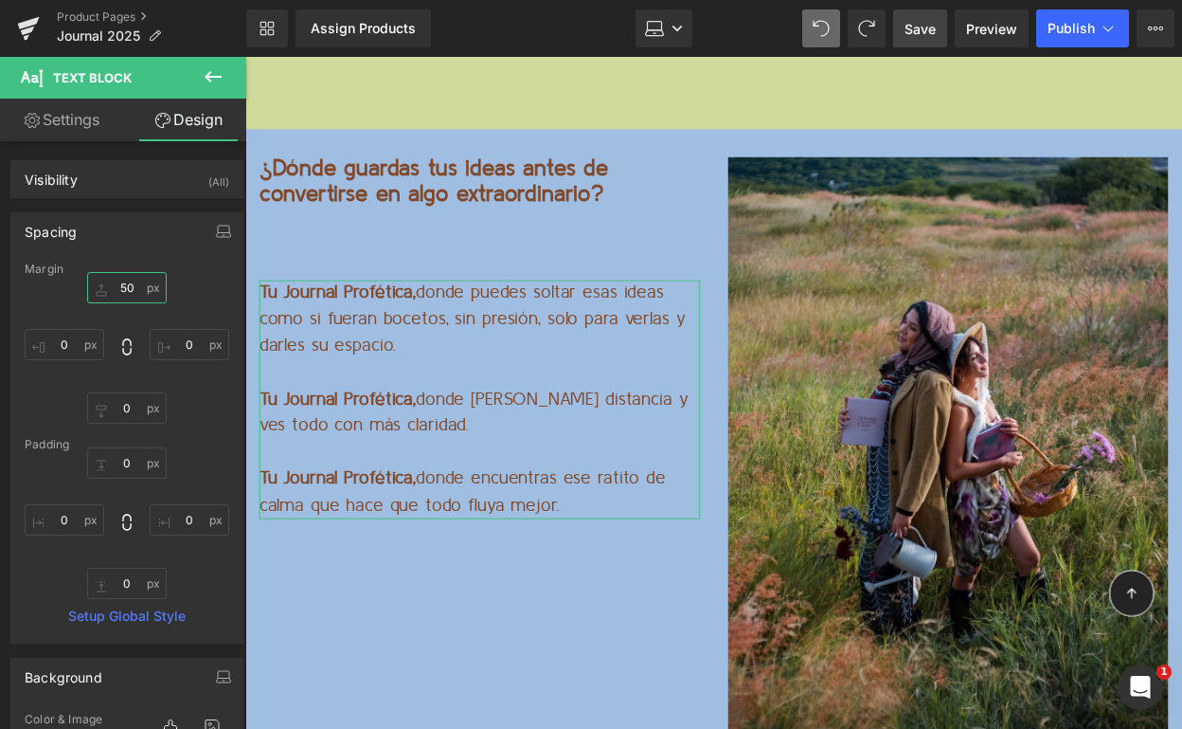
type input "5"
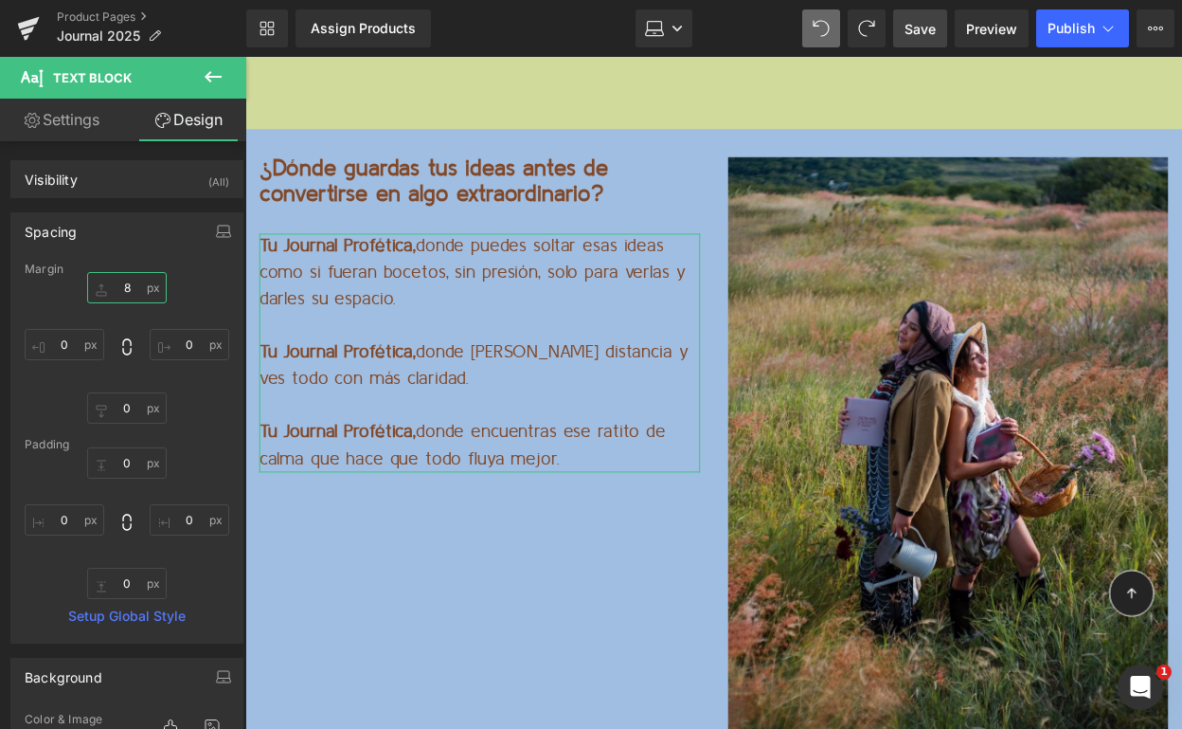
type input "80"
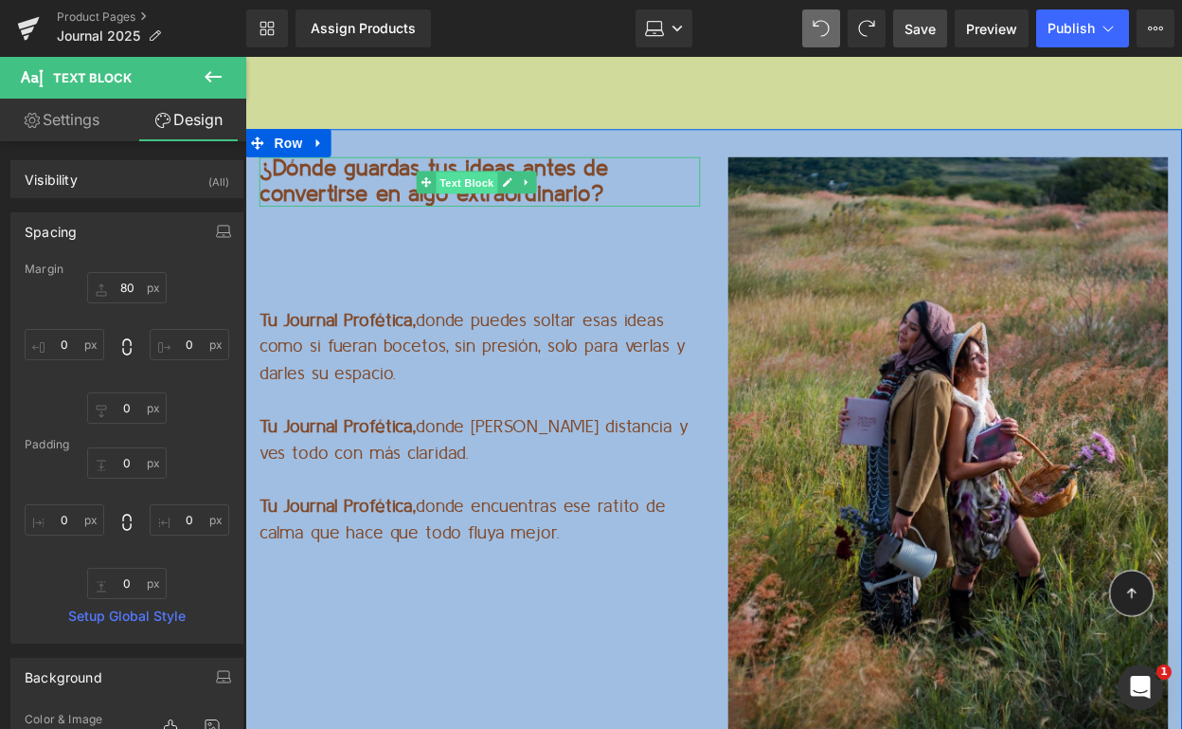
click at [458, 173] on span "Text Block" at bounding box center [470, 184] width 63 height 23
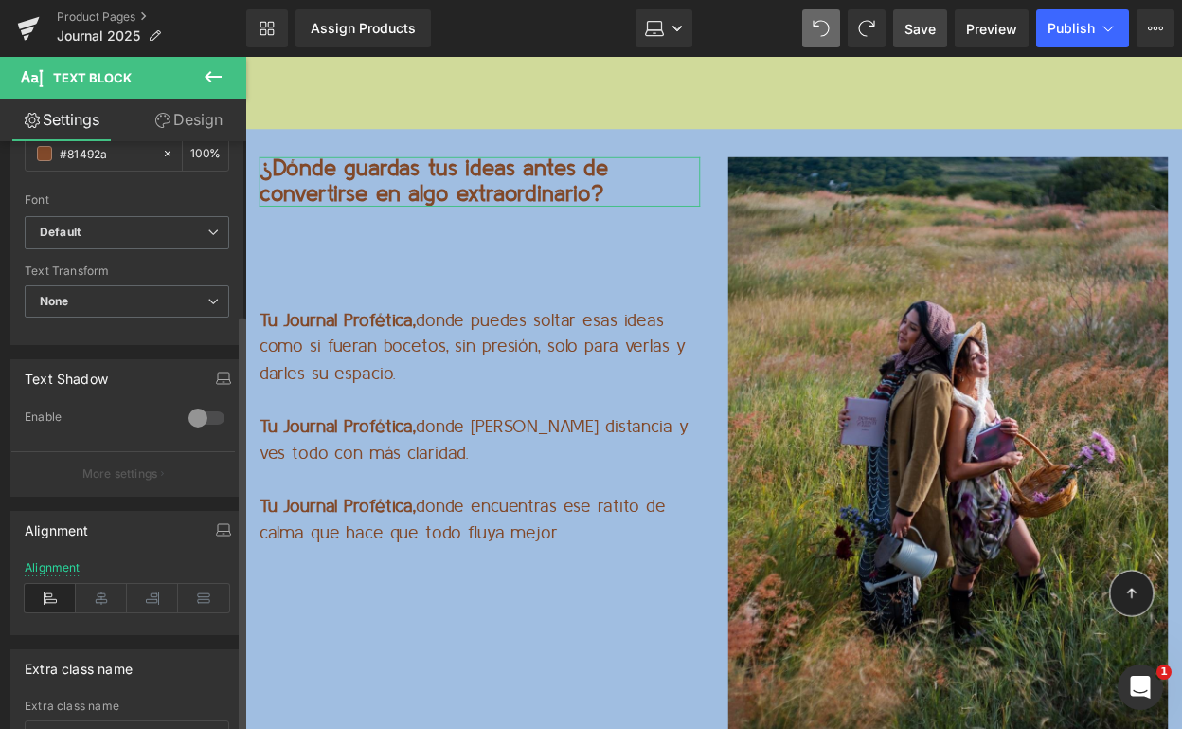
scroll to position [502, 0]
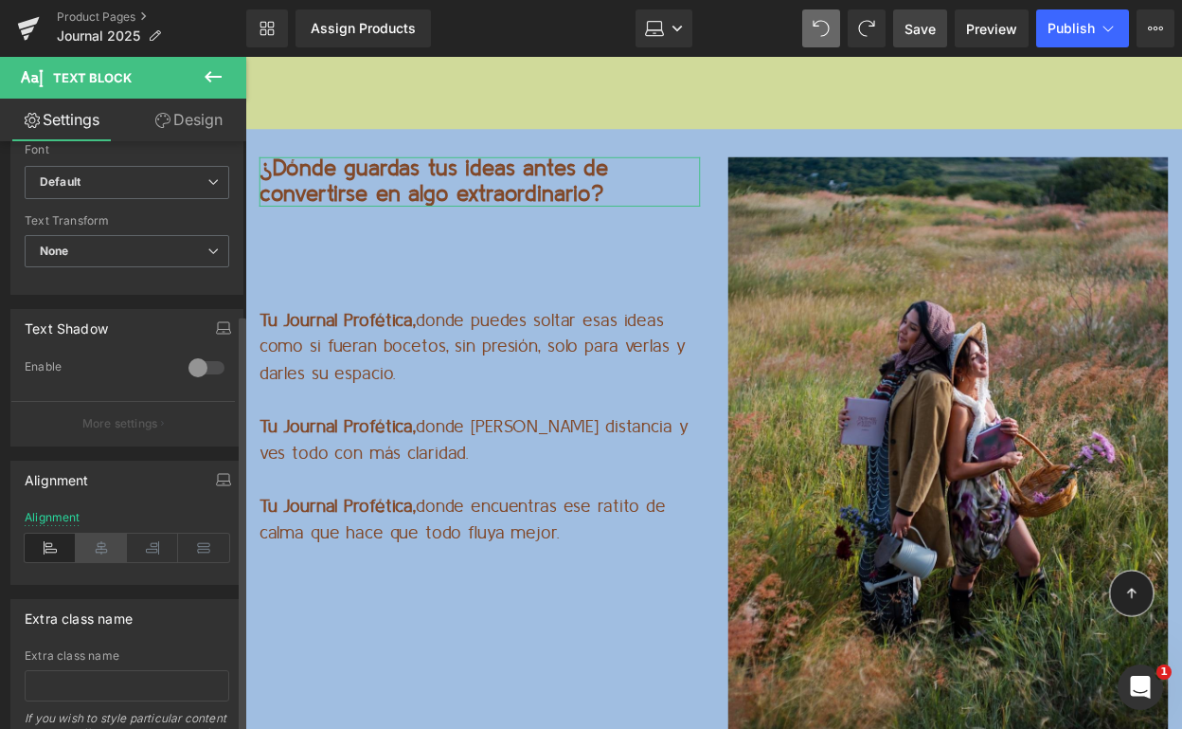
click at [101, 545] on icon at bounding box center [101, 547] width 51 height 28
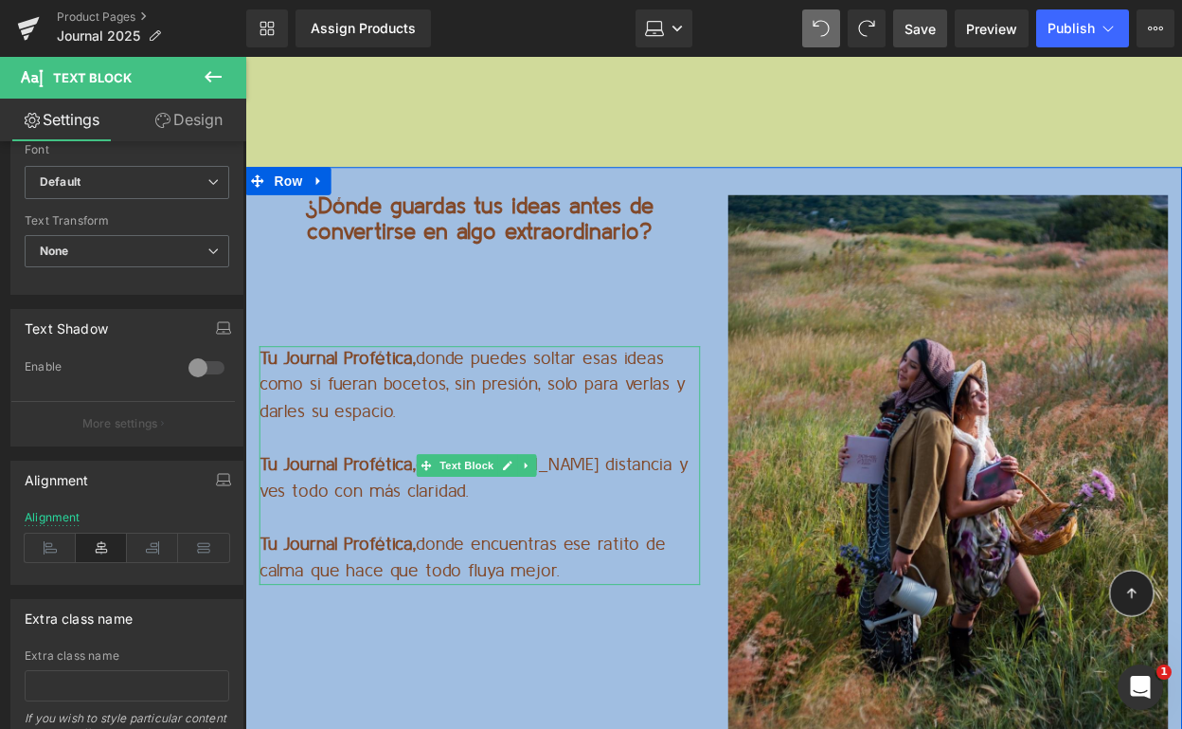
scroll to position [12840, 0]
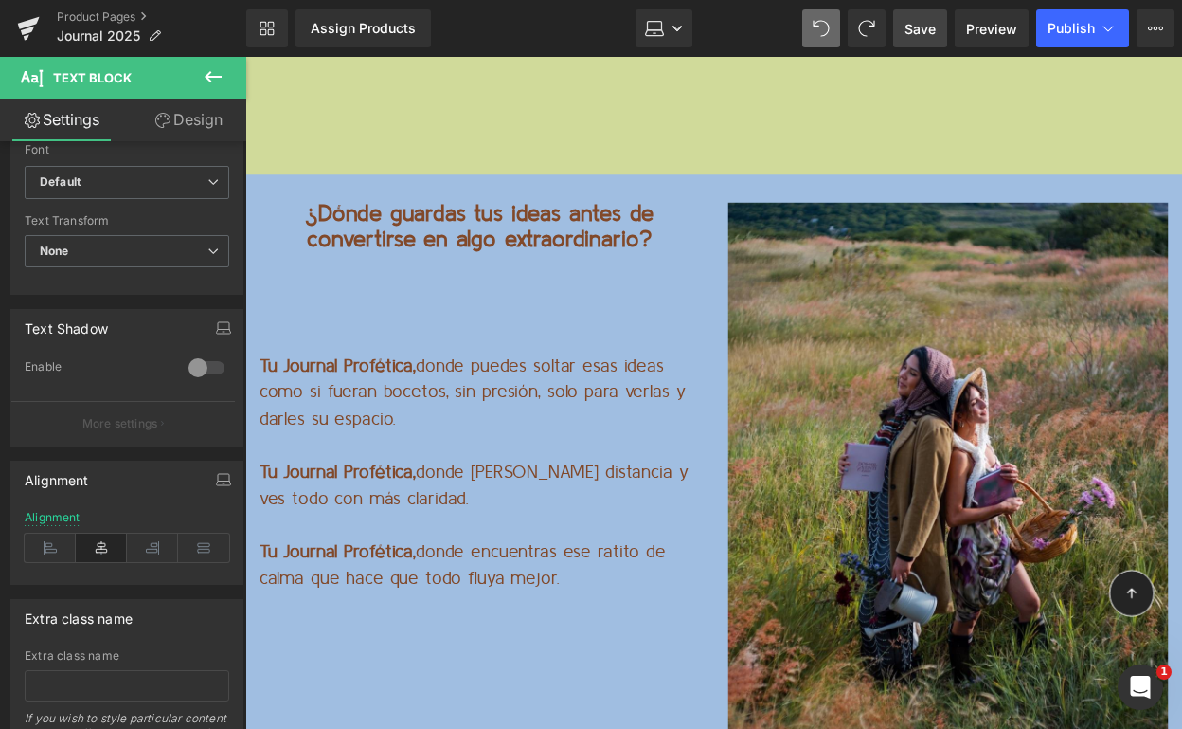
click at [913, 23] on span "Save" at bounding box center [920, 29] width 31 height 20
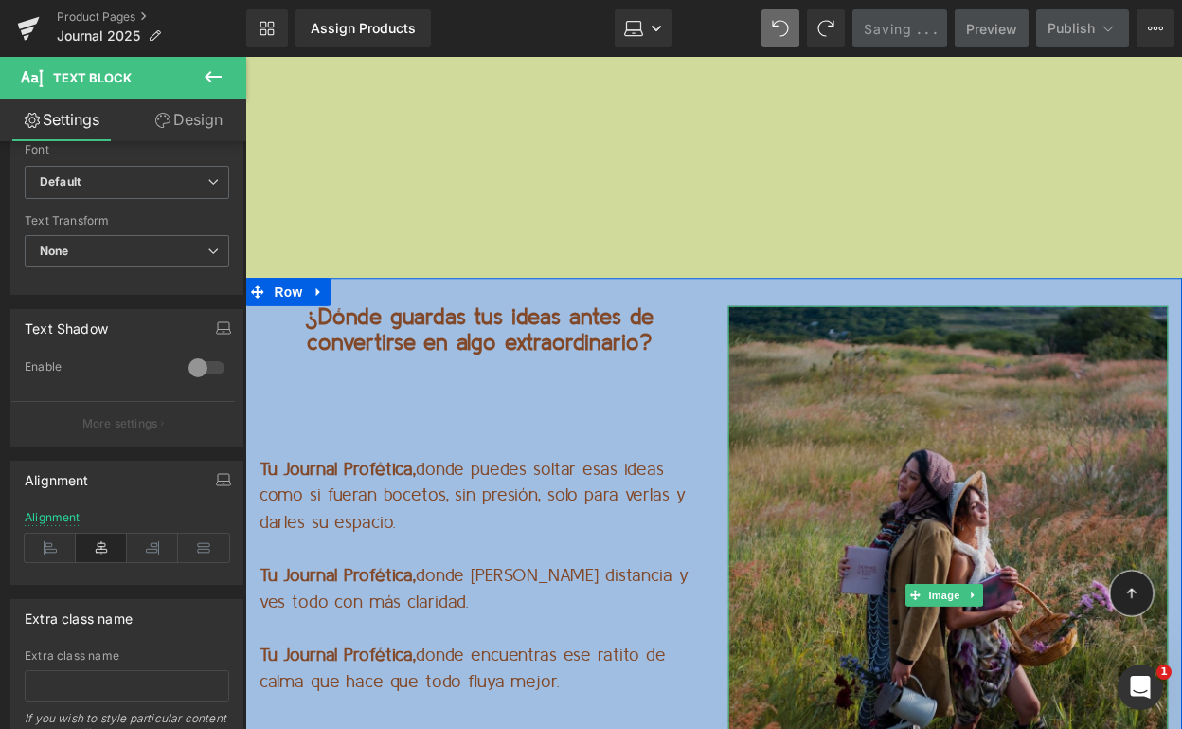
scroll to position [12734, 0]
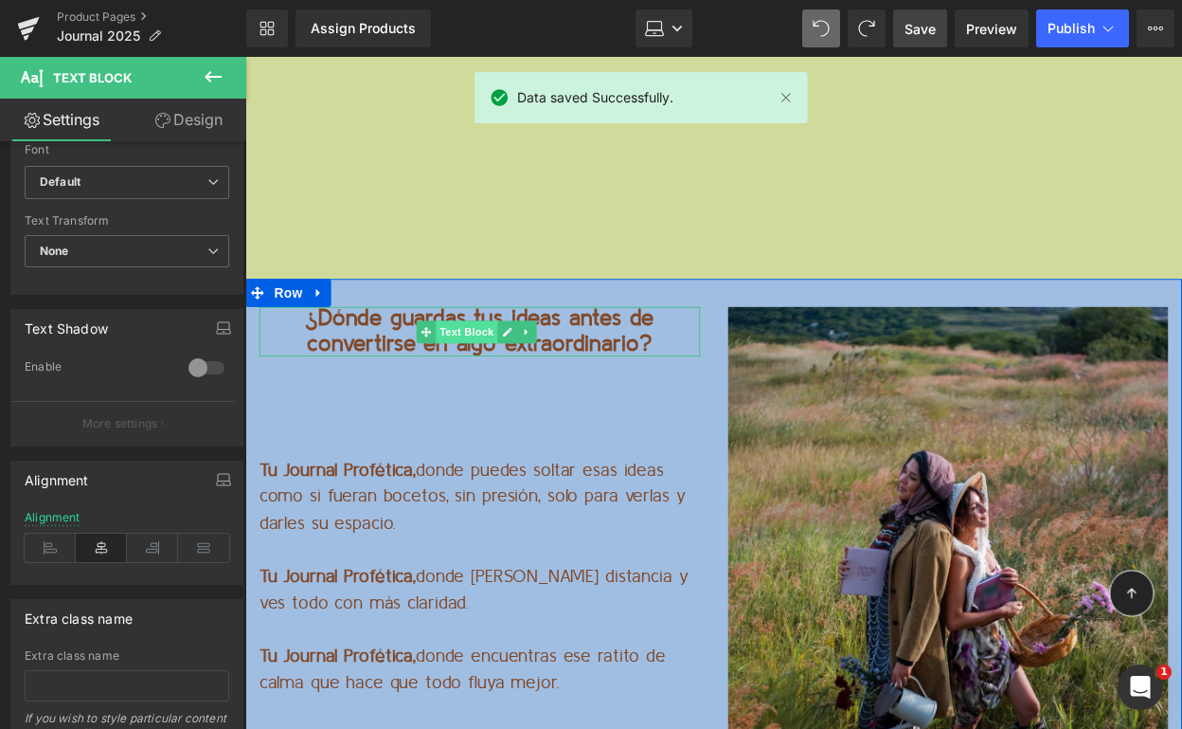
click at [493, 325] on span "Text Block" at bounding box center [470, 336] width 63 height 23
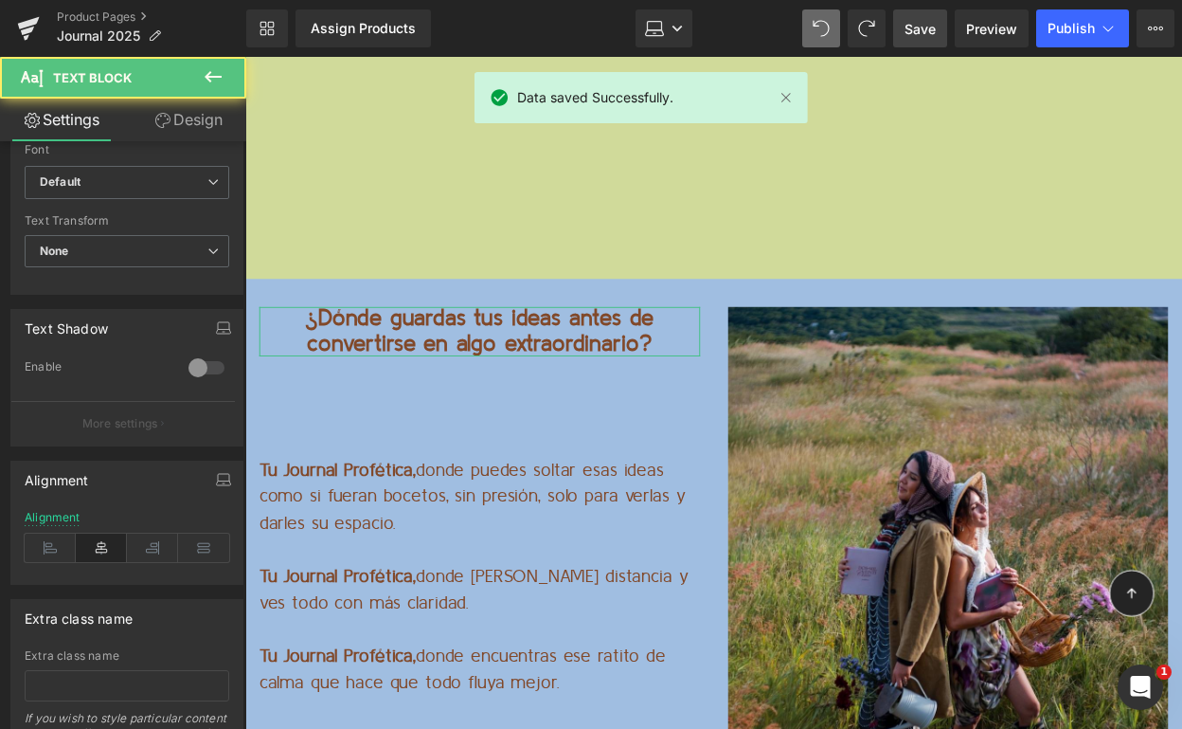
click at [194, 128] on link "Design" at bounding box center [188, 120] width 123 height 43
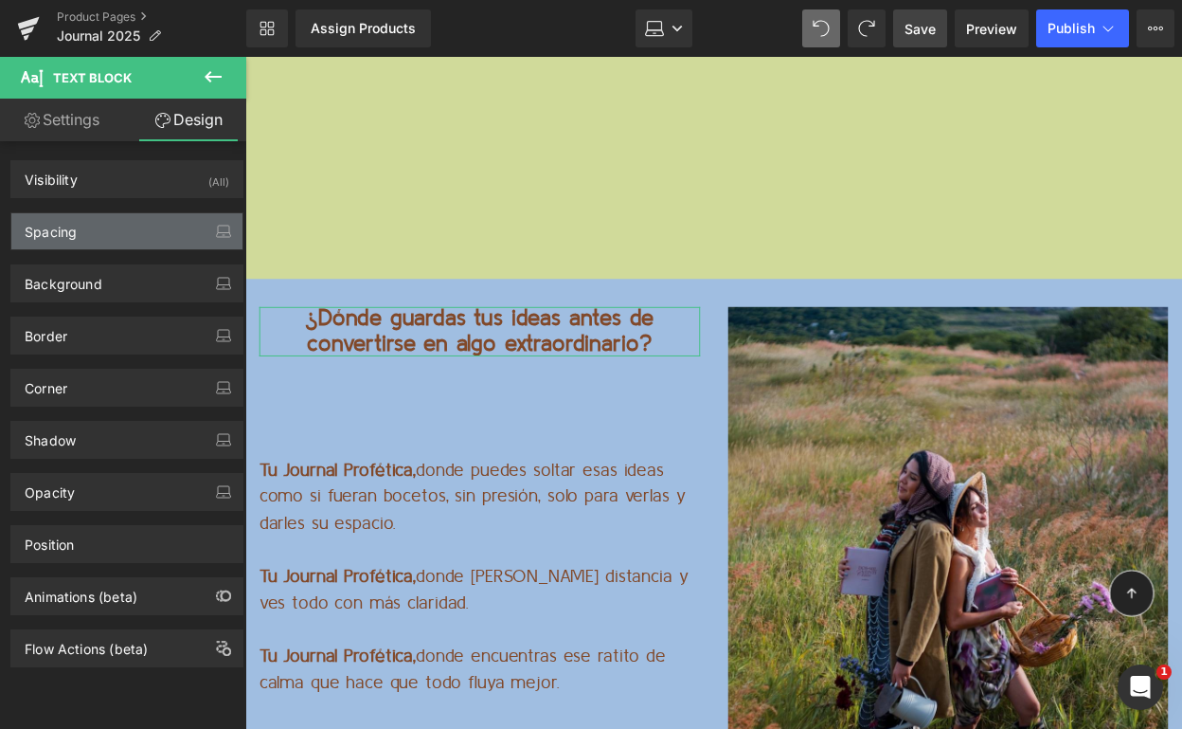
click at [107, 231] on div "Spacing" at bounding box center [126, 231] width 231 height 36
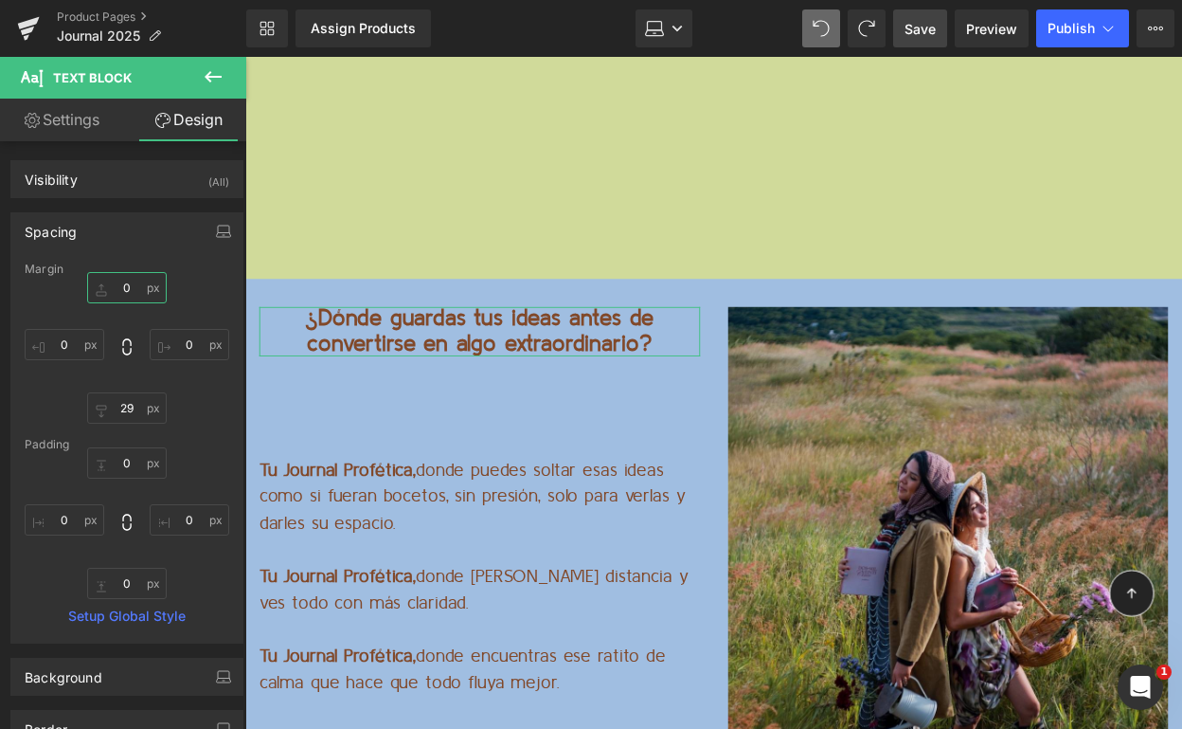
click at [117, 287] on input "0" at bounding box center [127, 287] width 80 height 31
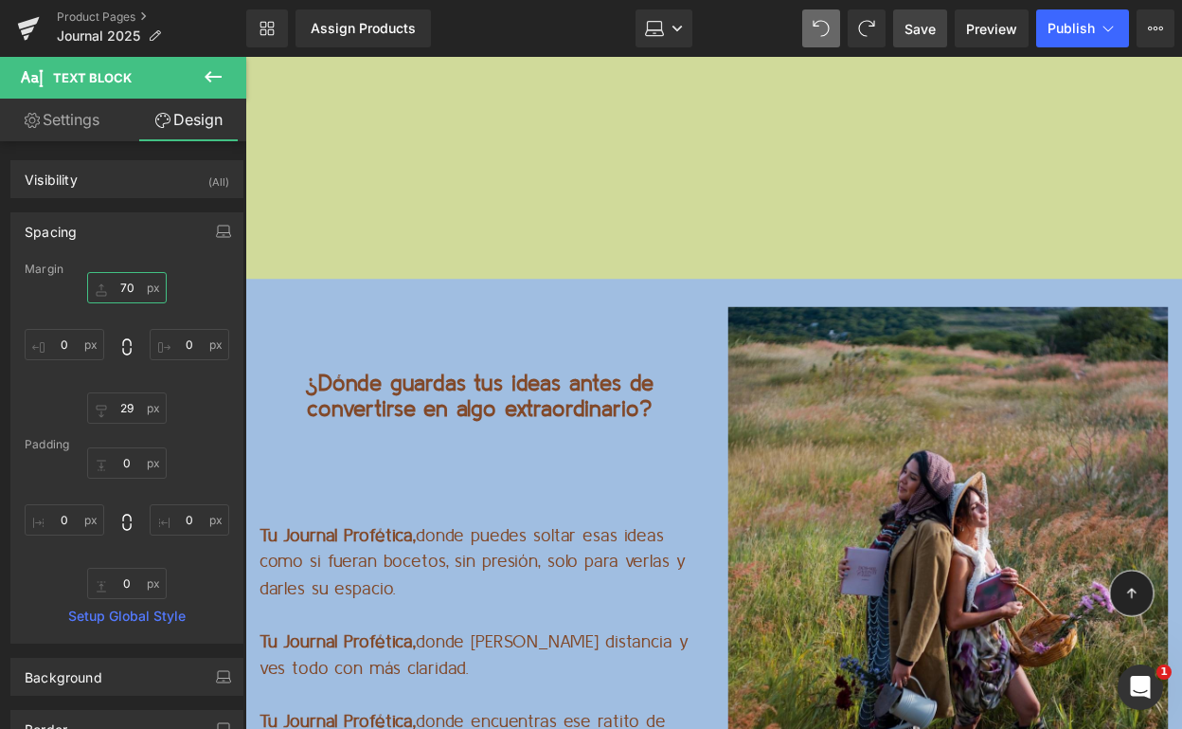
type input "70"
drag, startPoint x: 920, startPoint y: 16, endPoint x: 667, endPoint y: 3, distance: 253.3
click at [920, 16] on link "Save" at bounding box center [920, 28] width 54 height 38
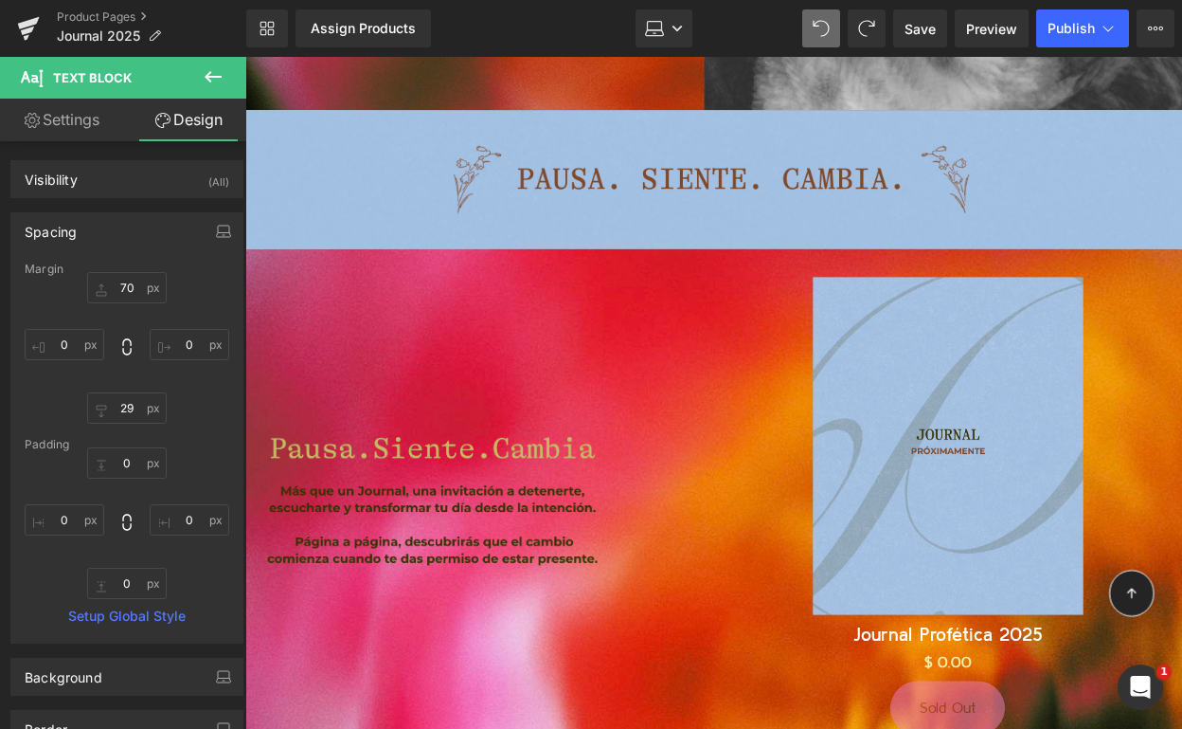
scroll to position [0, 0]
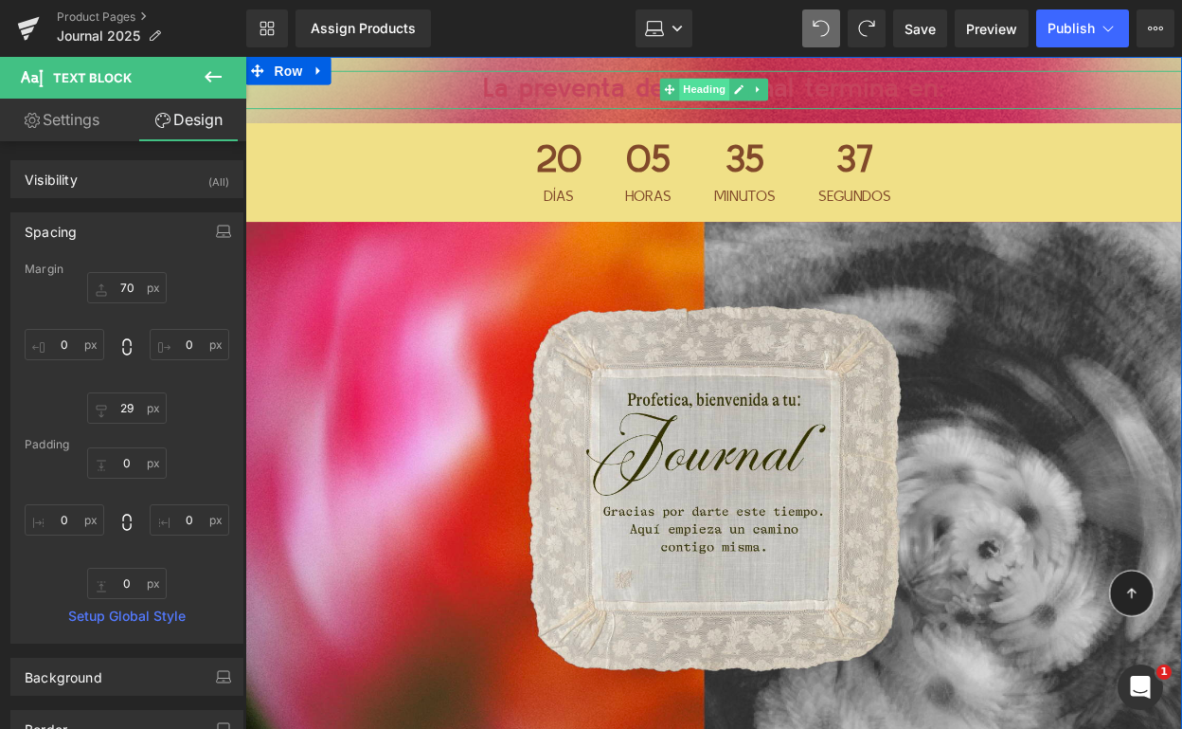
click at [719, 94] on span "Heading" at bounding box center [711, 90] width 51 height 23
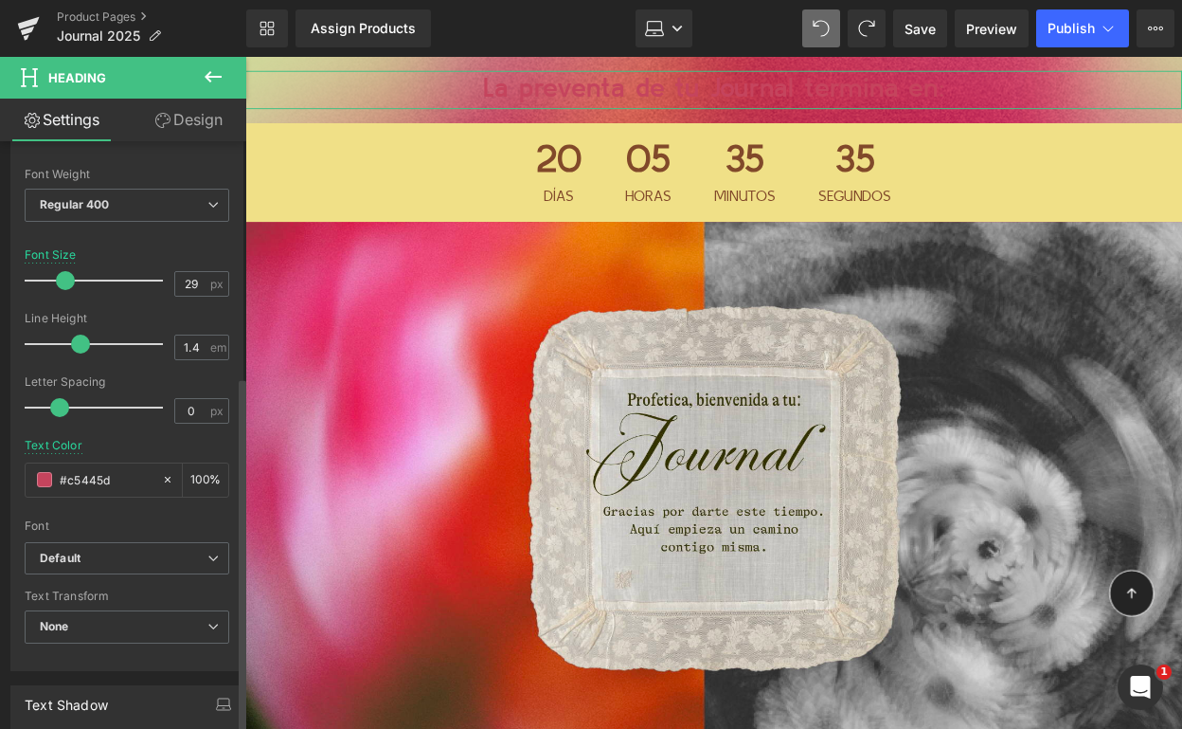
scroll to position [505, 0]
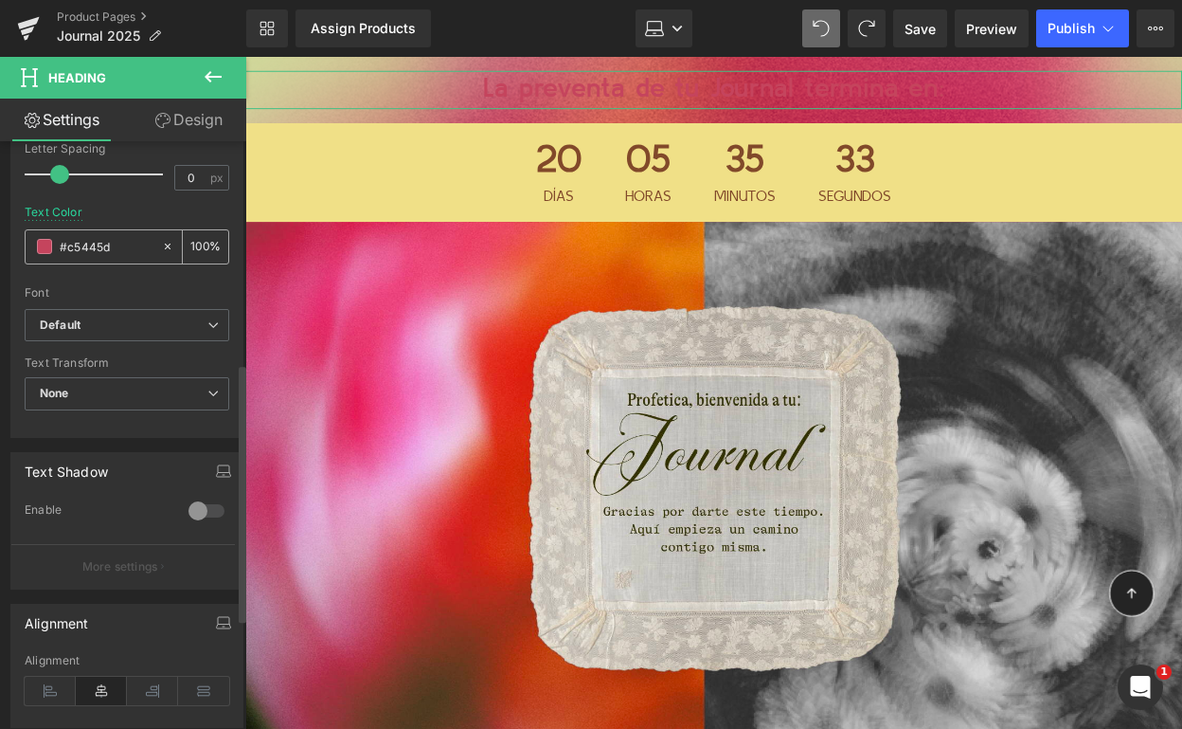
click at [49, 247] on span at bounding box center [44, 246] width 15 height 15
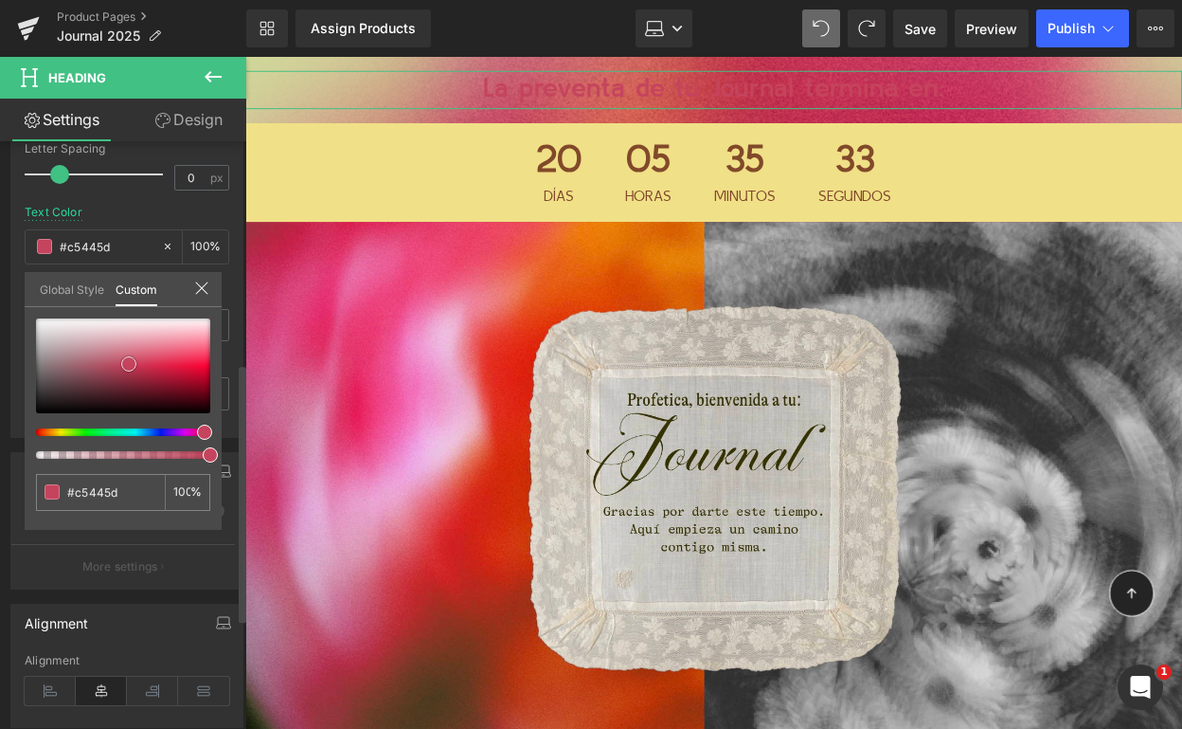
type input "#dfd7d8"
type input "#e5e0e1"
type input "#f5f4f4"
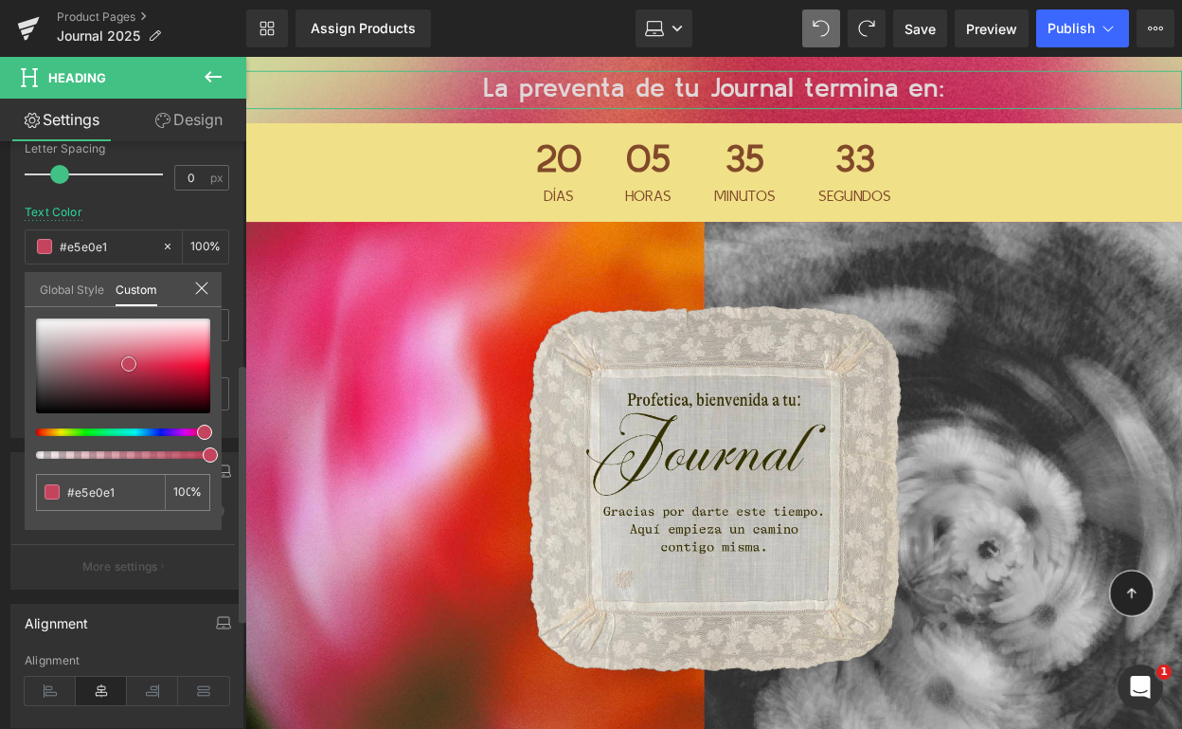
type input "#f5f4f4"
type input "#ffffff"
drag, startPoint x: 56, startPoint y: 332, endPoint x: 34, endPoint y: 310, distance: 30.8
click at [36, 318] on div at bounding box center [123, 365] width 174 height 95
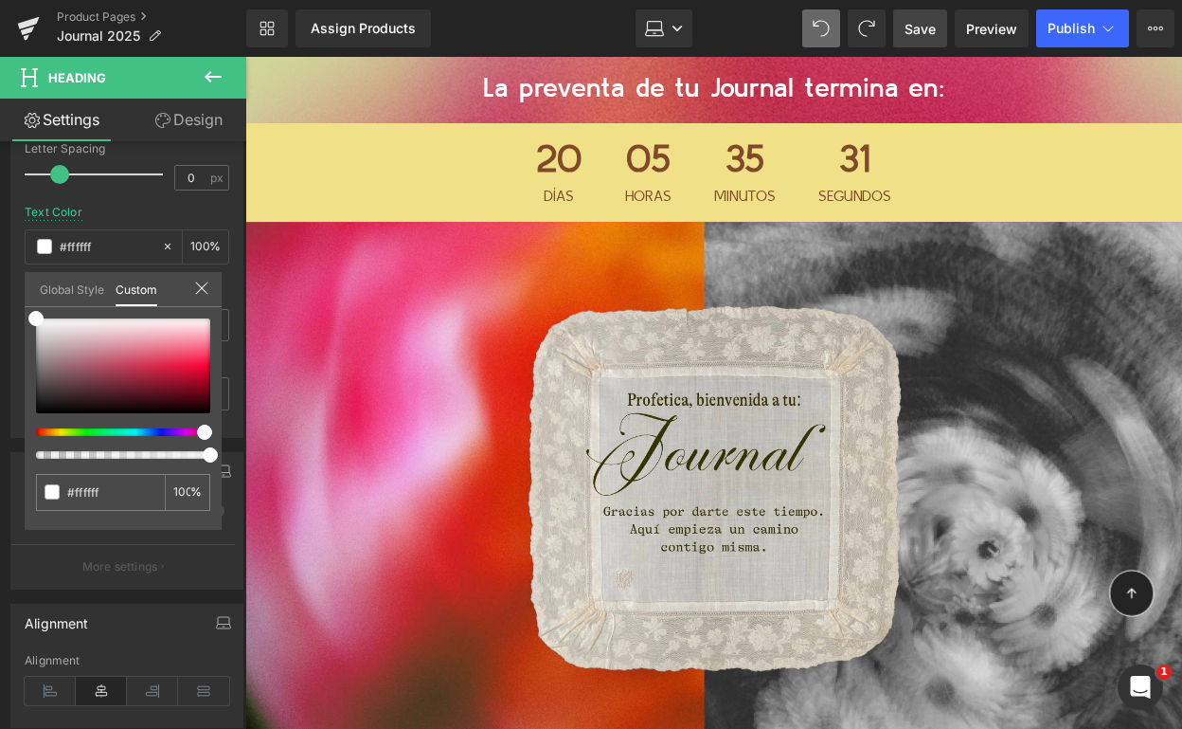
click at [908, 19] on span "Save" at bounding box center [920, 29] width 31 height 20
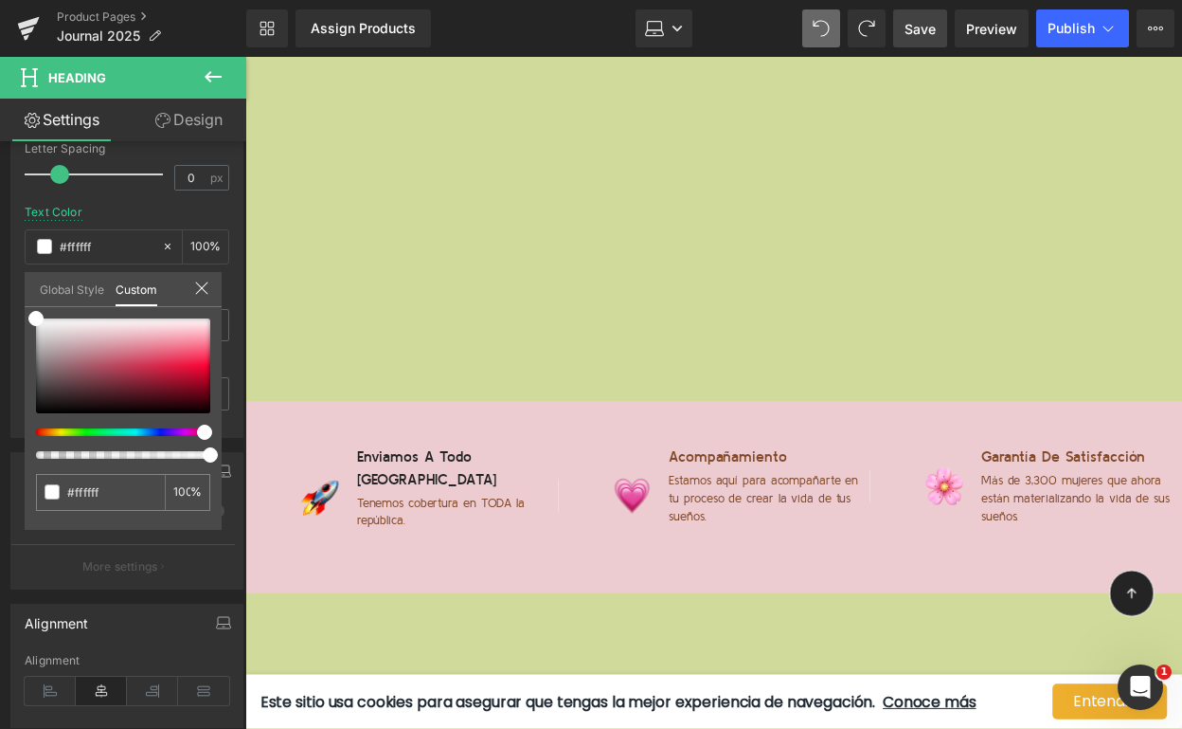
scroll to position [8534, 0]
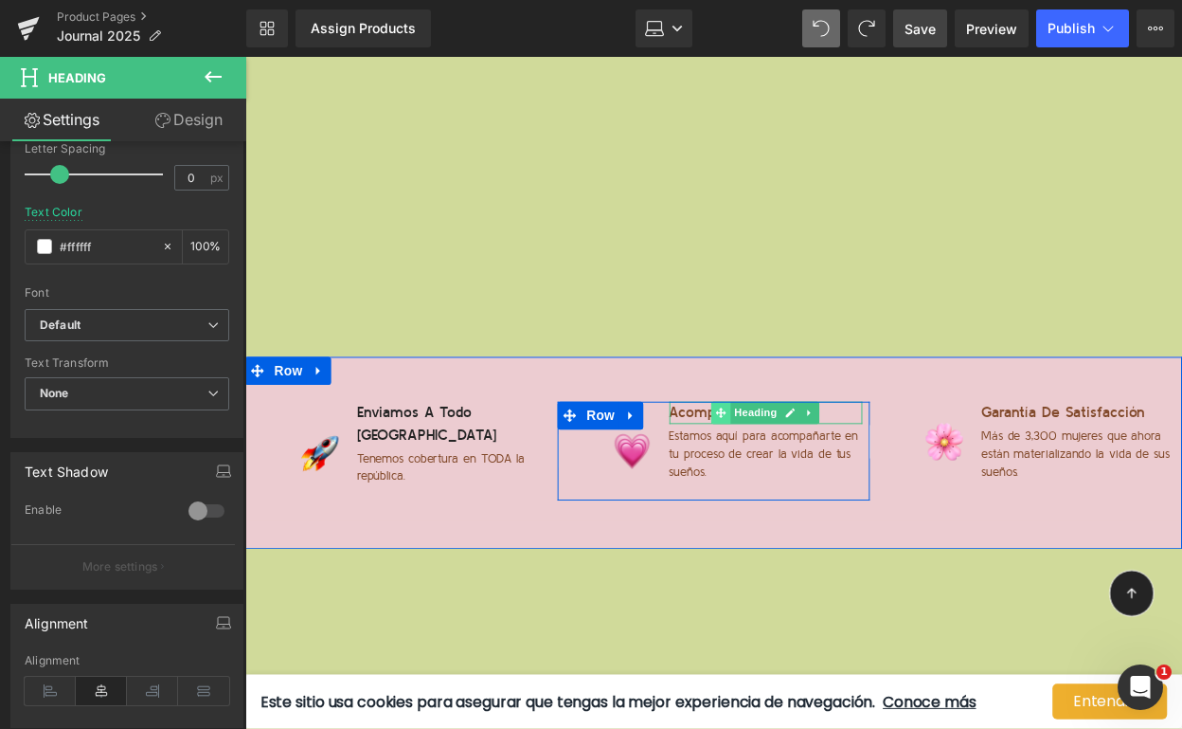
click at [731, 407] on span at bounding box center [729, 418] width 20 height 23
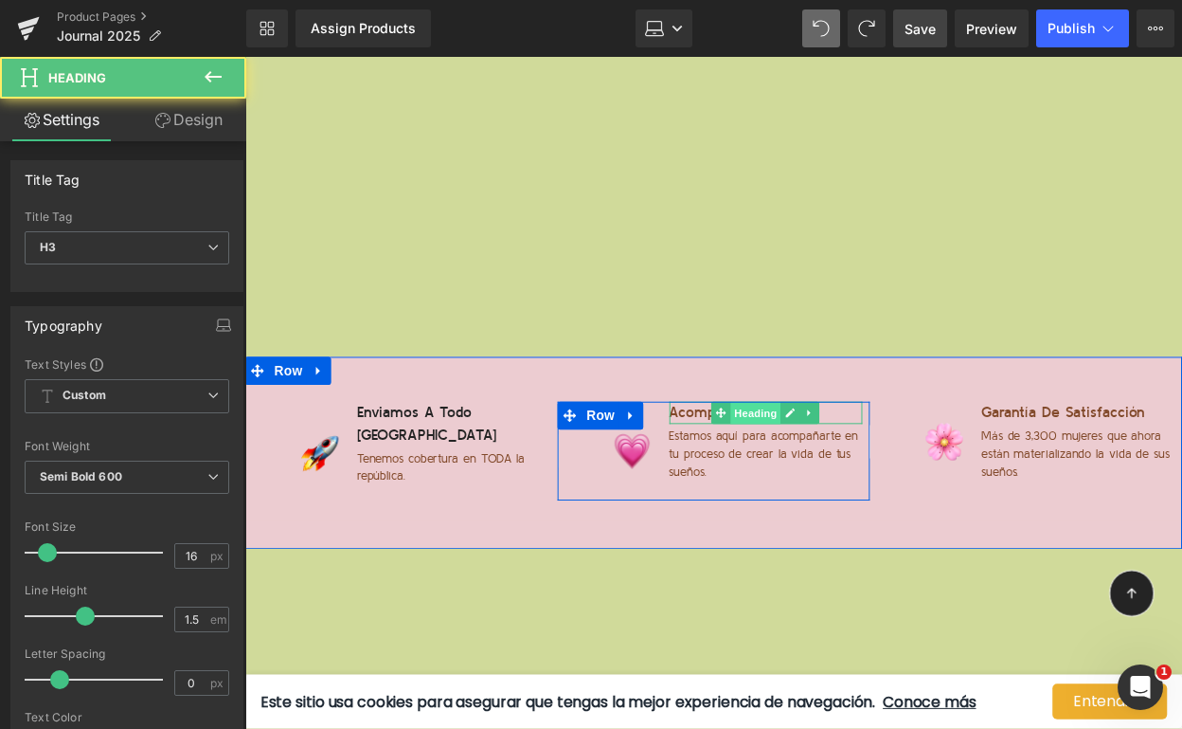
click at [747, 408] on span "Heading" at bounding box center [764, 419] width 51 height 23
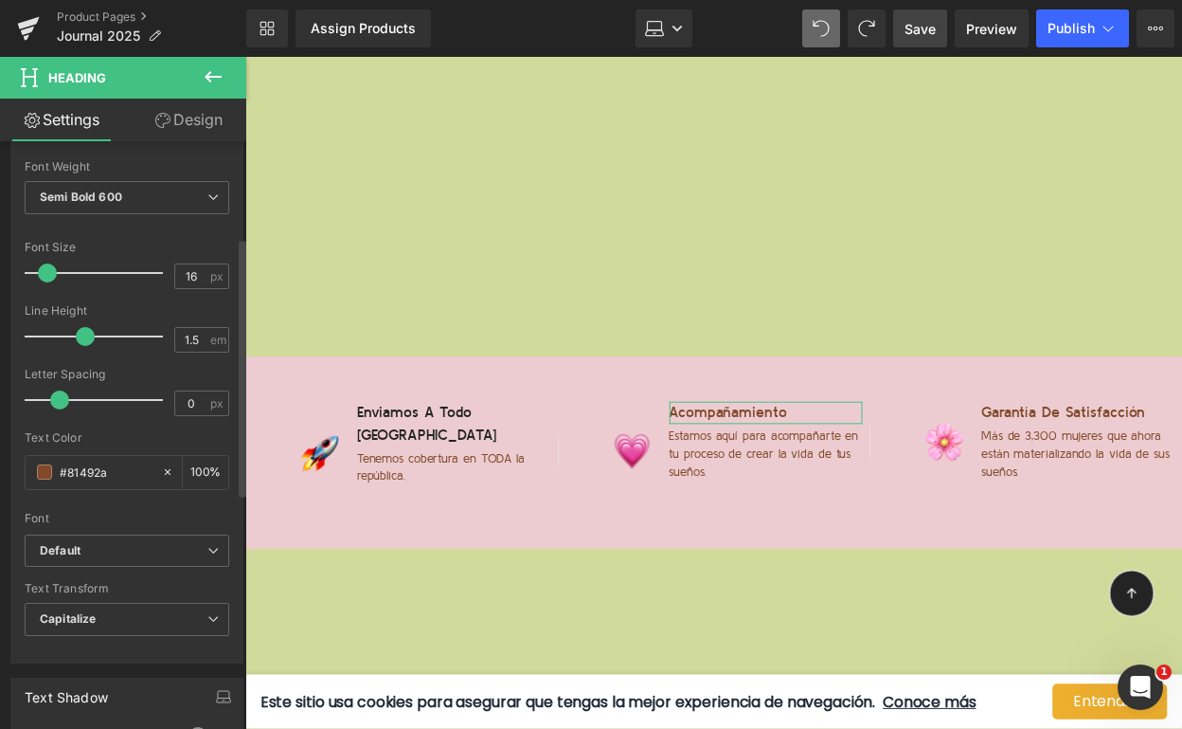
scroll to position [470, 0]
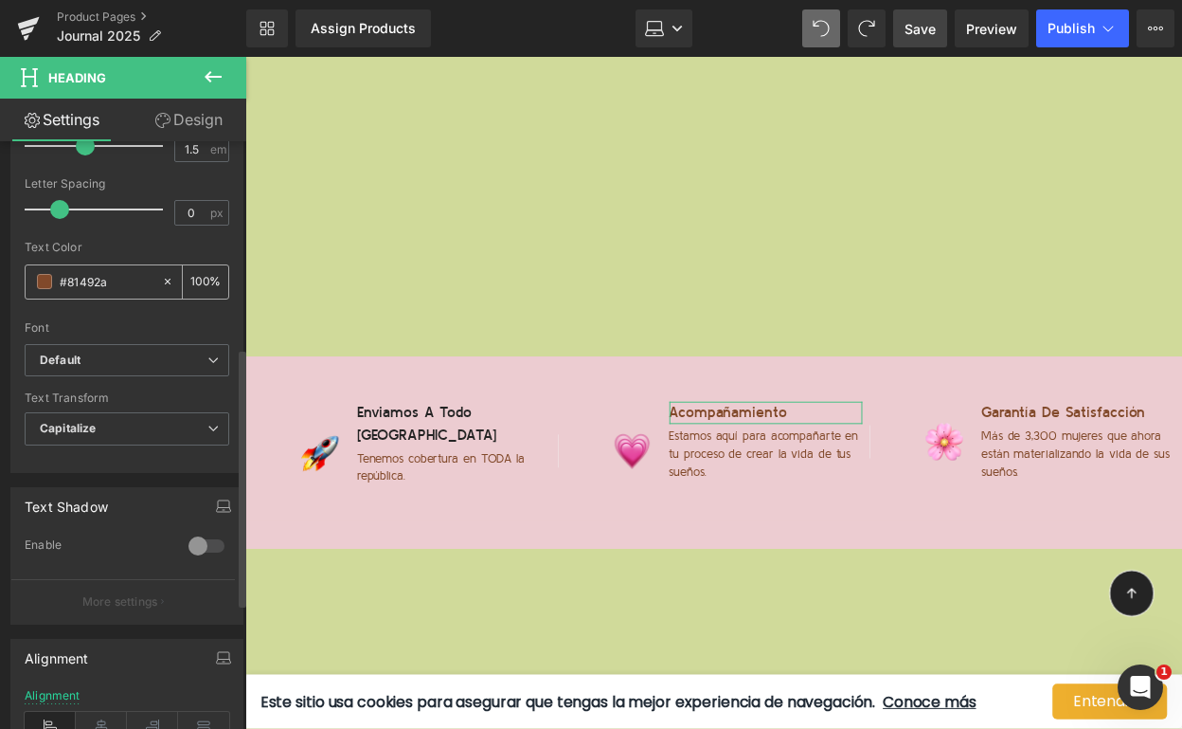
click at [81, 269] on div "#81492a" at bounding box center [93, 281] width 135 height 33
click at [81, 282] on input "#81492a" at bounding box center [106, 281] width 93 height 21
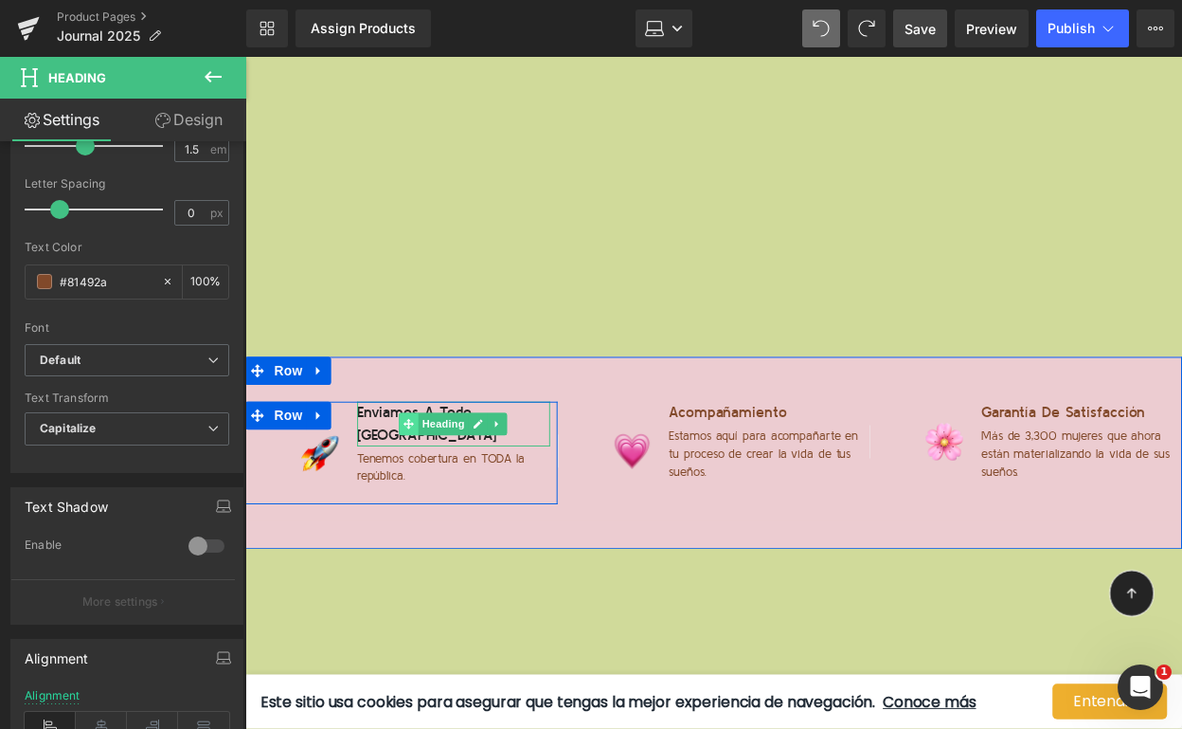
click at [407, 424] on icon at bounding box center [411, 429] width 10 height 11
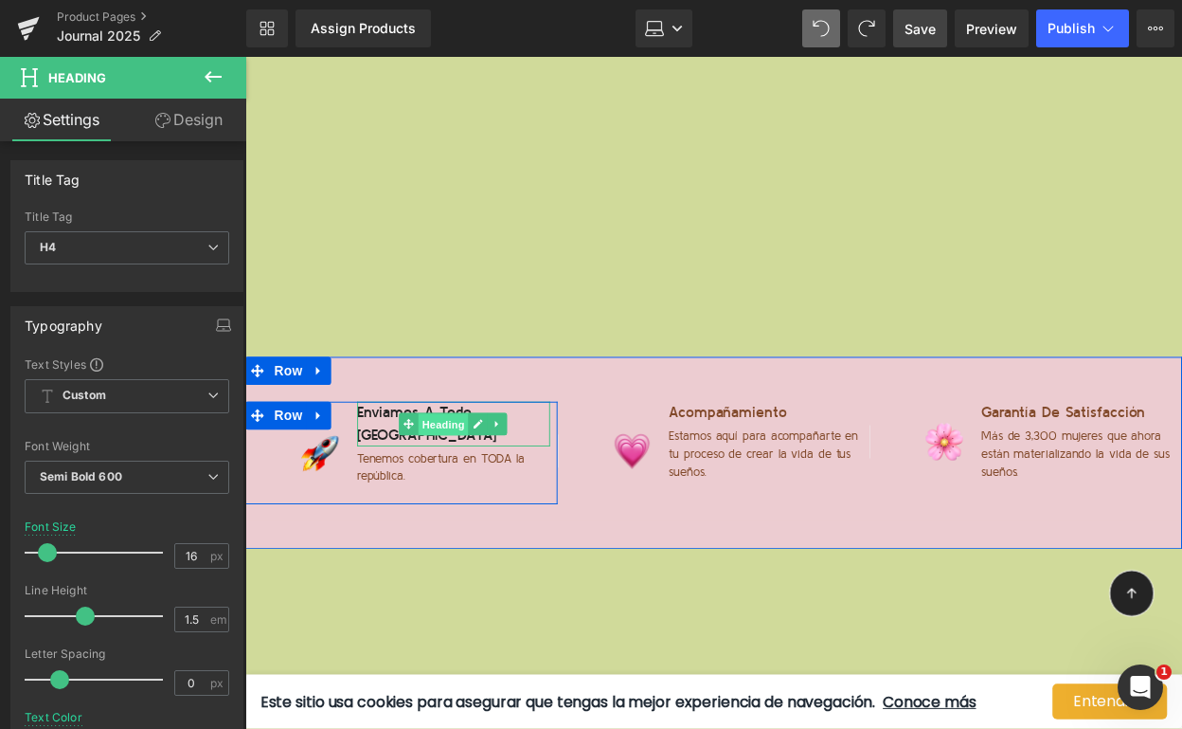
click at [440, 420] on span "Heading" at bounding box center [447, 431] width 51 height 23
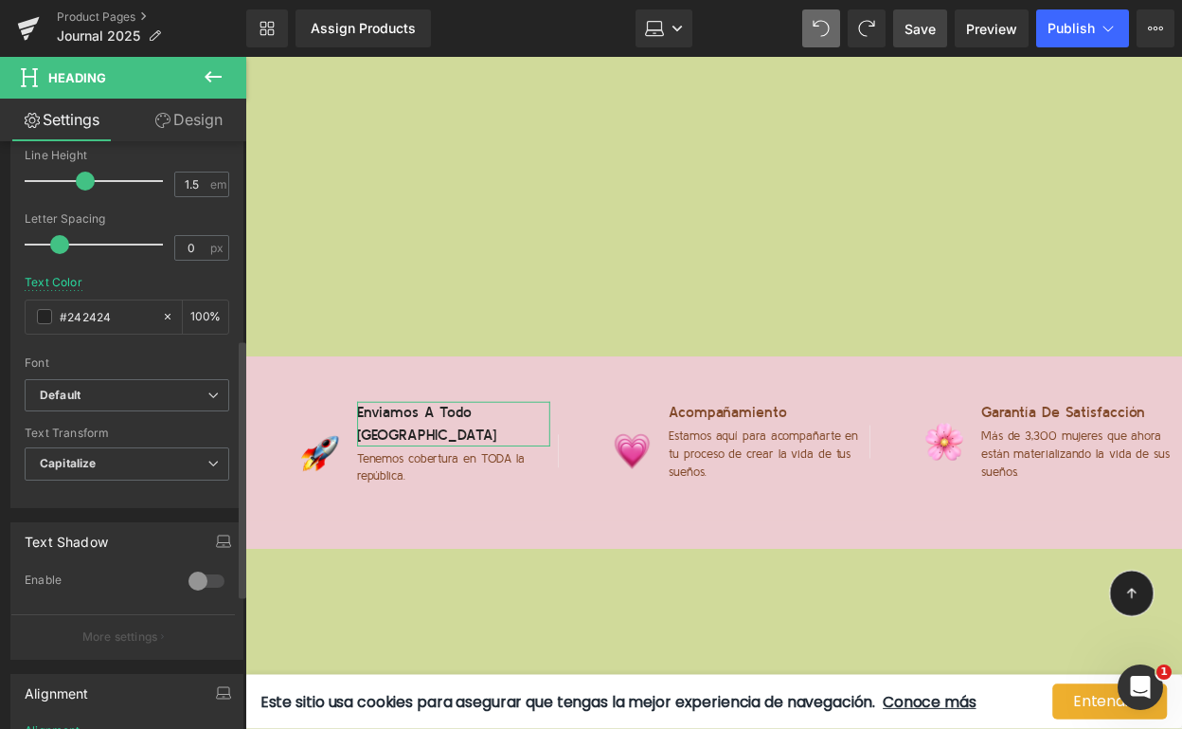
scroll to position [434, 0]
click at [80, 322] on input "#242424" at bounding box center [106, 317] width 93 height 21
paste input "81492a"
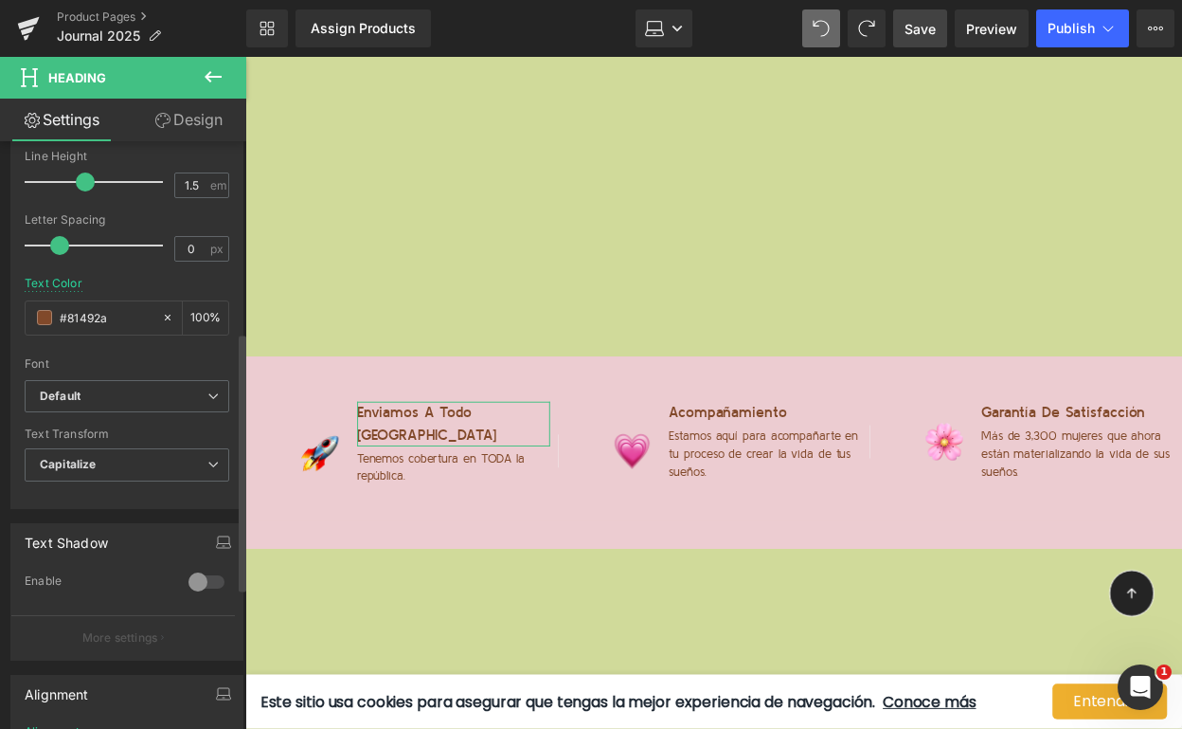
type input "#81492a"
click at [126, 275] on div at bounding box center [127, 270] width 205 height 12
click at [922, 21] on span "Save" at bounding box center [920, 29] width 31 height 20
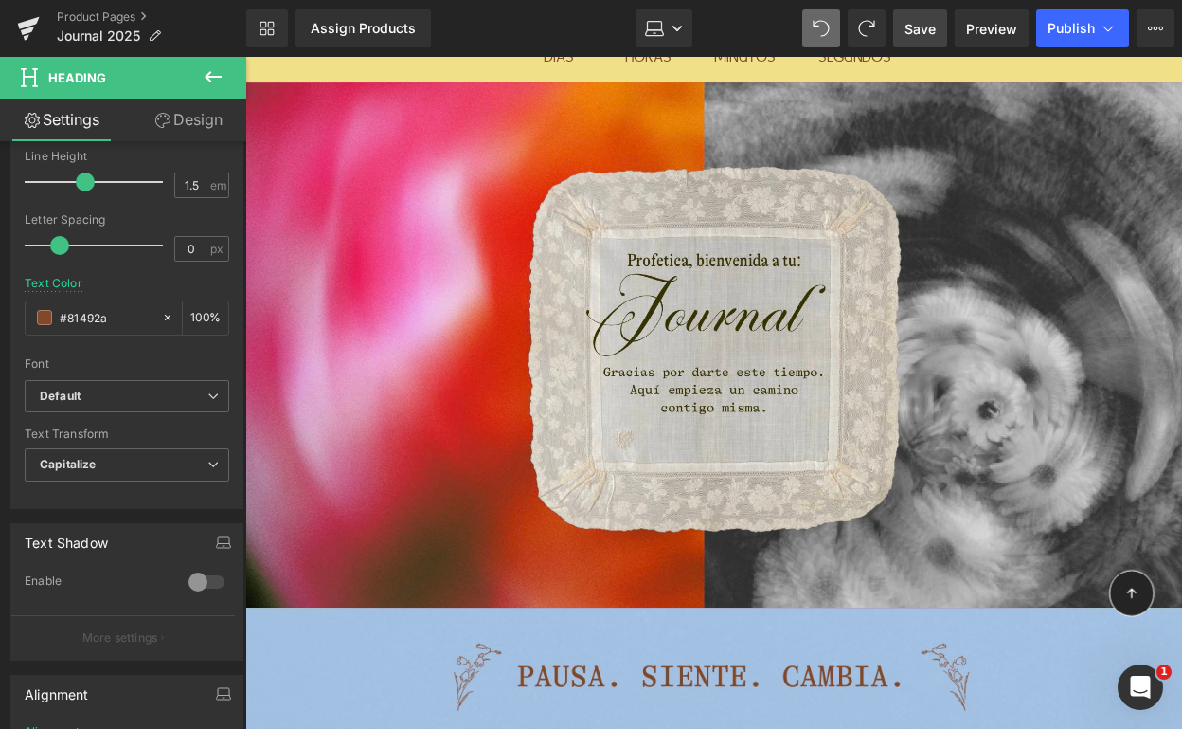
scroll to position [0, 0]
